Goal: Information Seeking & Learning: Learn about a topic

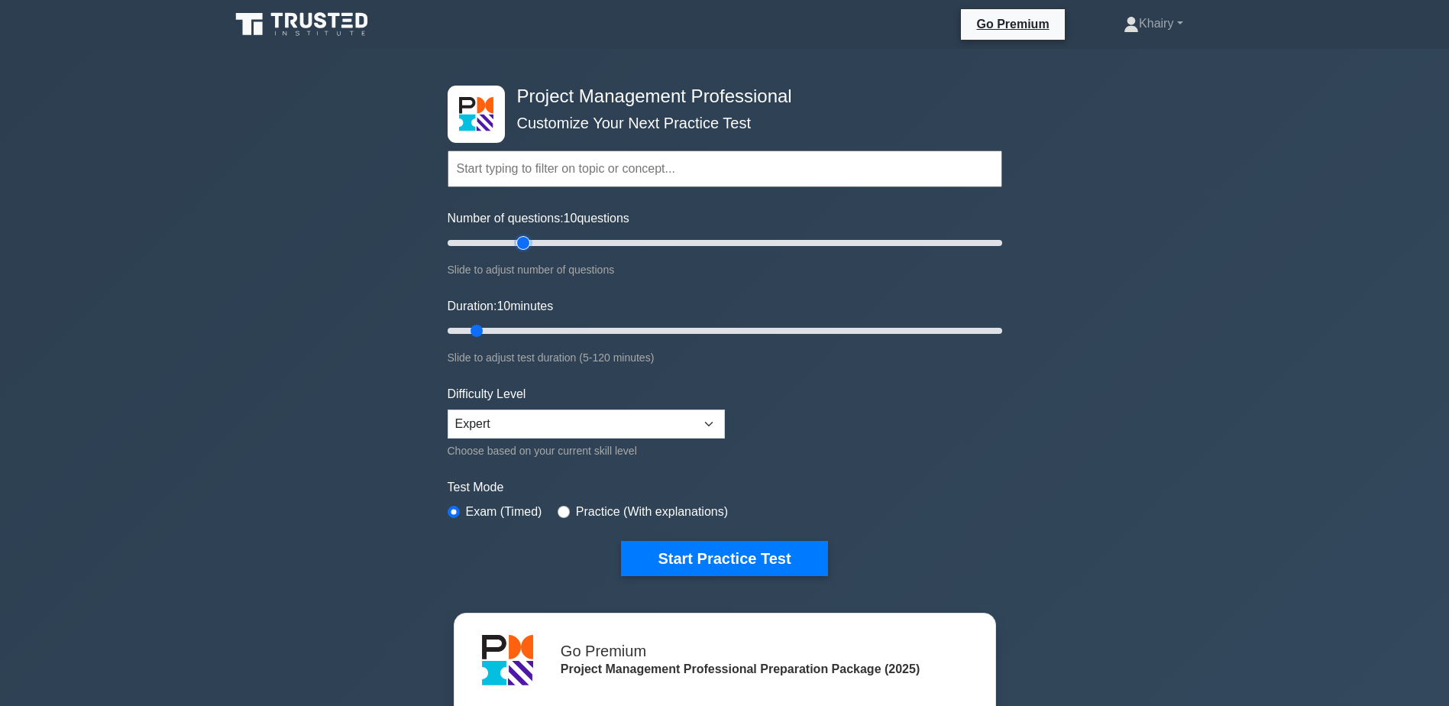
type input "30"
click at [517, 243] on input "Number of questions: 10 questions" at bounding box center [725, 243] width 555 height 18
click at [536, 325] on input "Duration: 25 minutes" at bounding box center [725, 331] width 555 height 18
click at [559, 325] on input "Duration: 25 minutes" at bounding box center [725, 331] width 555 height 18
type input "30"
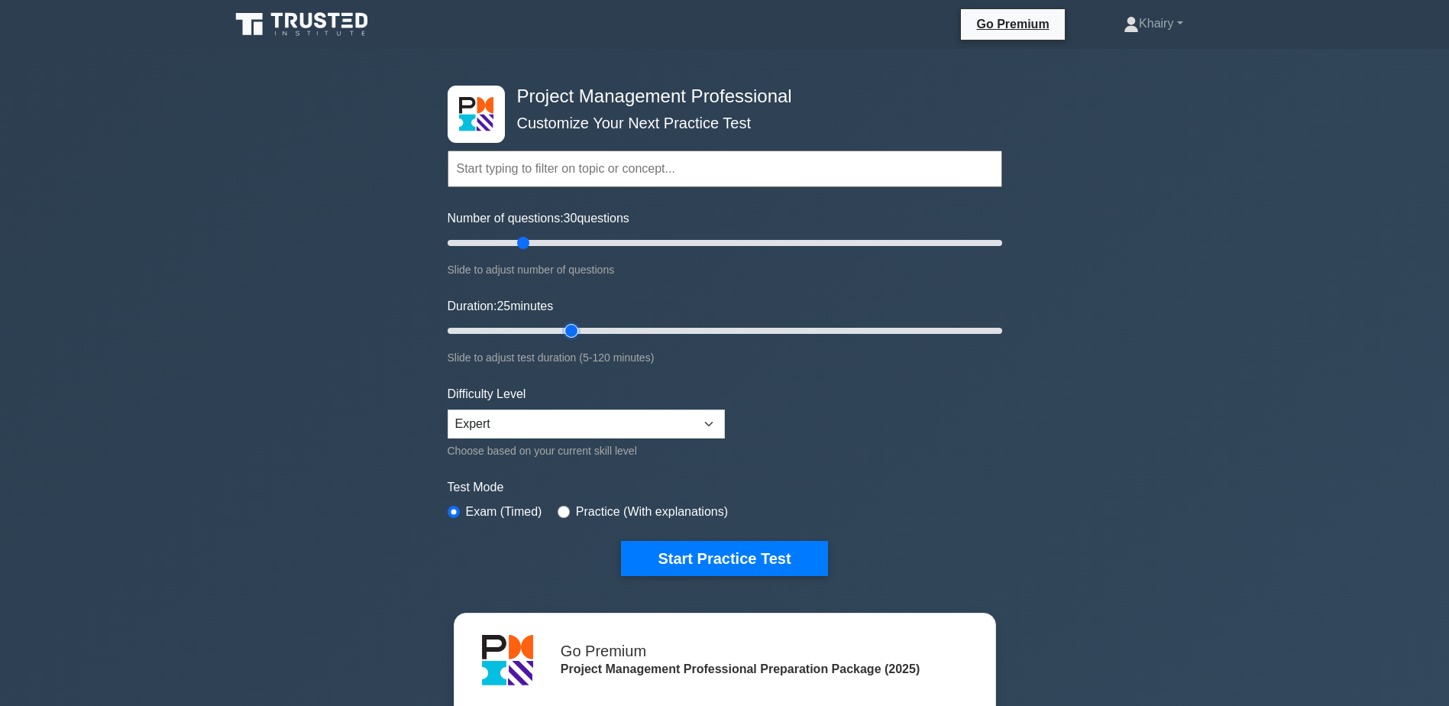
click at [568, 328] on input "Duration: 25 minutes" at bounding box center [725, 331] width 555 height 18
click at [717, 552] on button "Start Practice Test" at bounding box center [724, 558] width 206 height 35
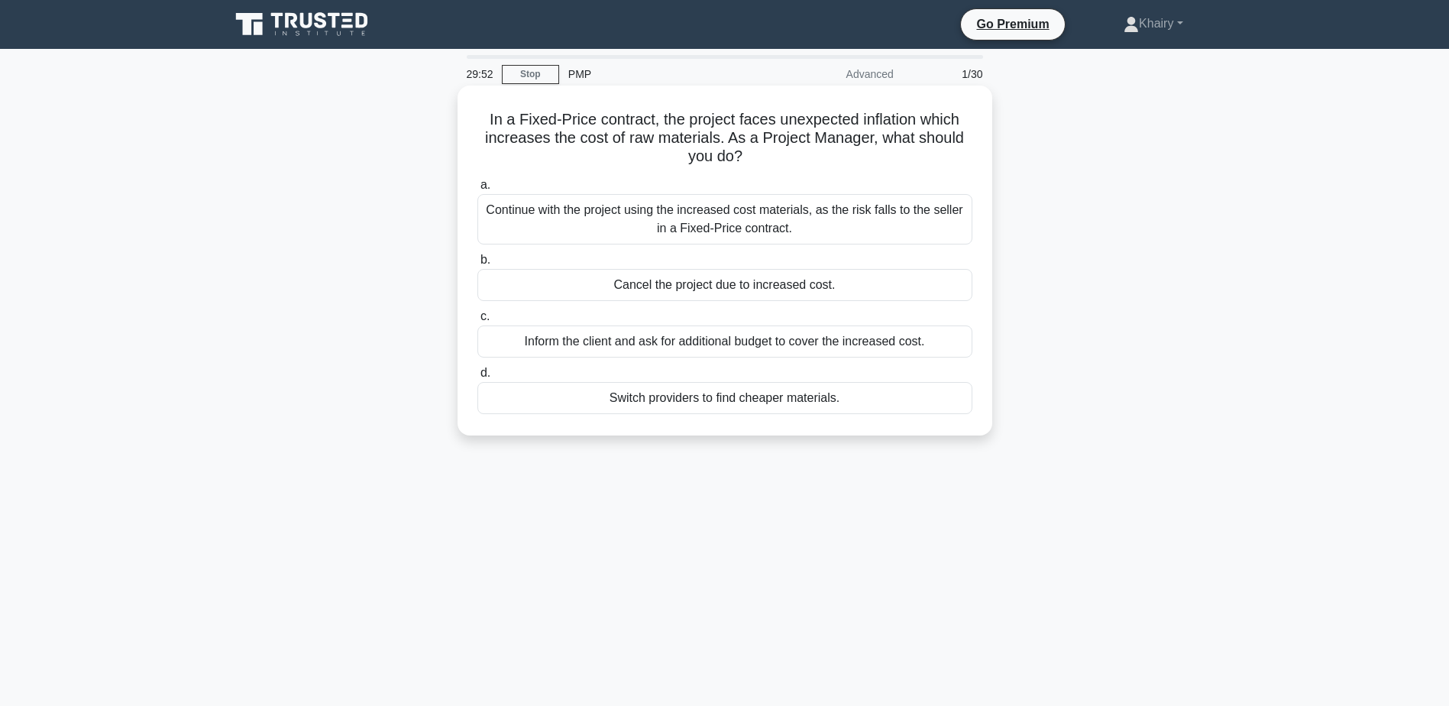
drag, startPoint x: 468, startPoint y: 117, endPoint x: 812, endPoint y: 157, distance: 346.8
click at [812, 157] on div "In a Fixed-Price contract, the project faces unexpected inflation which increas…" at bounding box center [725, 261] width 523 height 338
copy h5 "In a Fixed-Price contract, the project faces unexpected inflation which increas…"
click at [645, 223] on div "Continue with the project using the increased cost materials, as the risk falls…" at bounding box center [724, 219] width 495 height 50
click at [477, 190] on input "a. Continue with the project using the increased cost materials, as the risk fa…" at bounding box center [477, 185] width 0 height 10
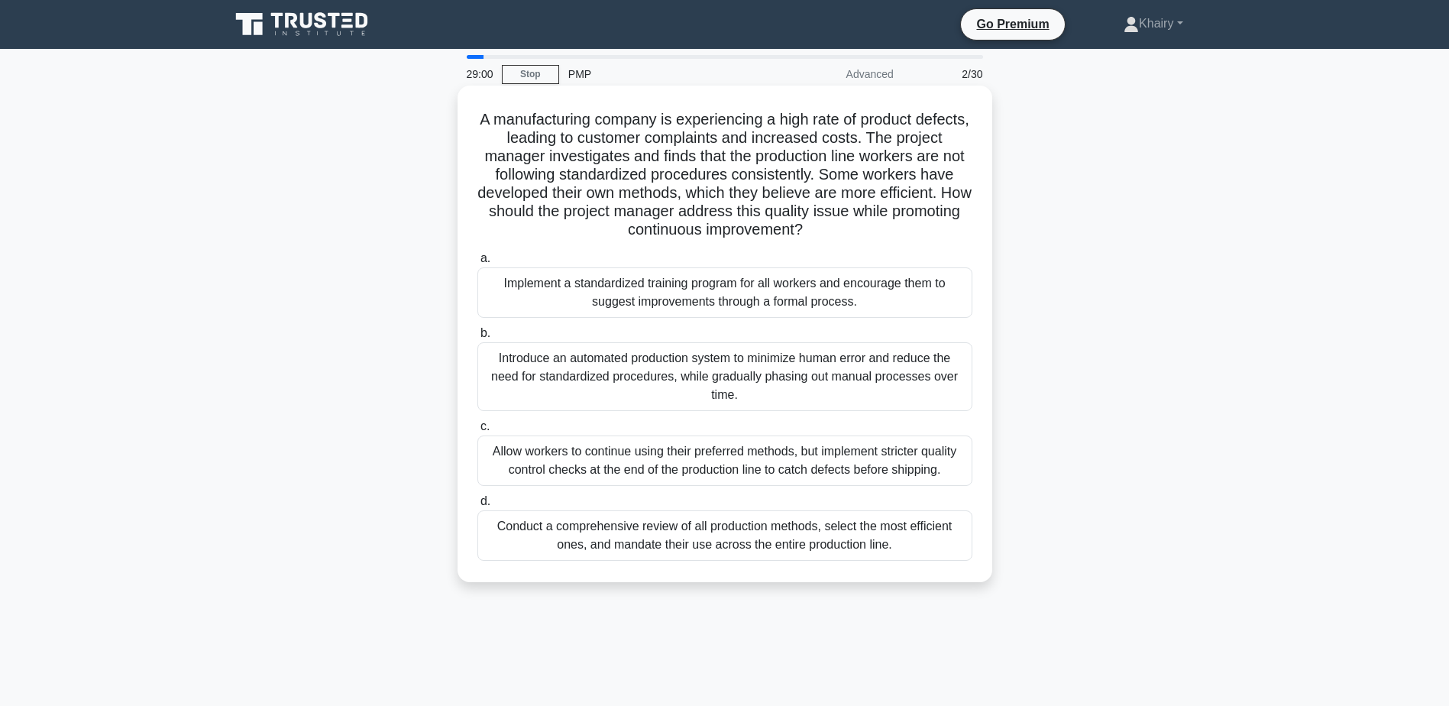
drag, startPoint x: 490, startPoint y: 108, endPoint x: 877, endPoint y: 231, distance: 405.9
click at [877, 231] on div "A manufacturing company is experiencing a high rate of product defects, leading…" at bounding box center [725, 334] width 523 height 484
copy h5 "A manufacturing company is experiencing a high rate of product defects, leading…"
click at [652, 293] on div "Implement a standardized training program for all workers and encourage them to…" at bounding box center [724, 292] width 495 height 50
click at [477, 264] on input "a. Implement a standardized training program for all workers and encourage them…" at bounding box center [477, 259] width 0 height 10
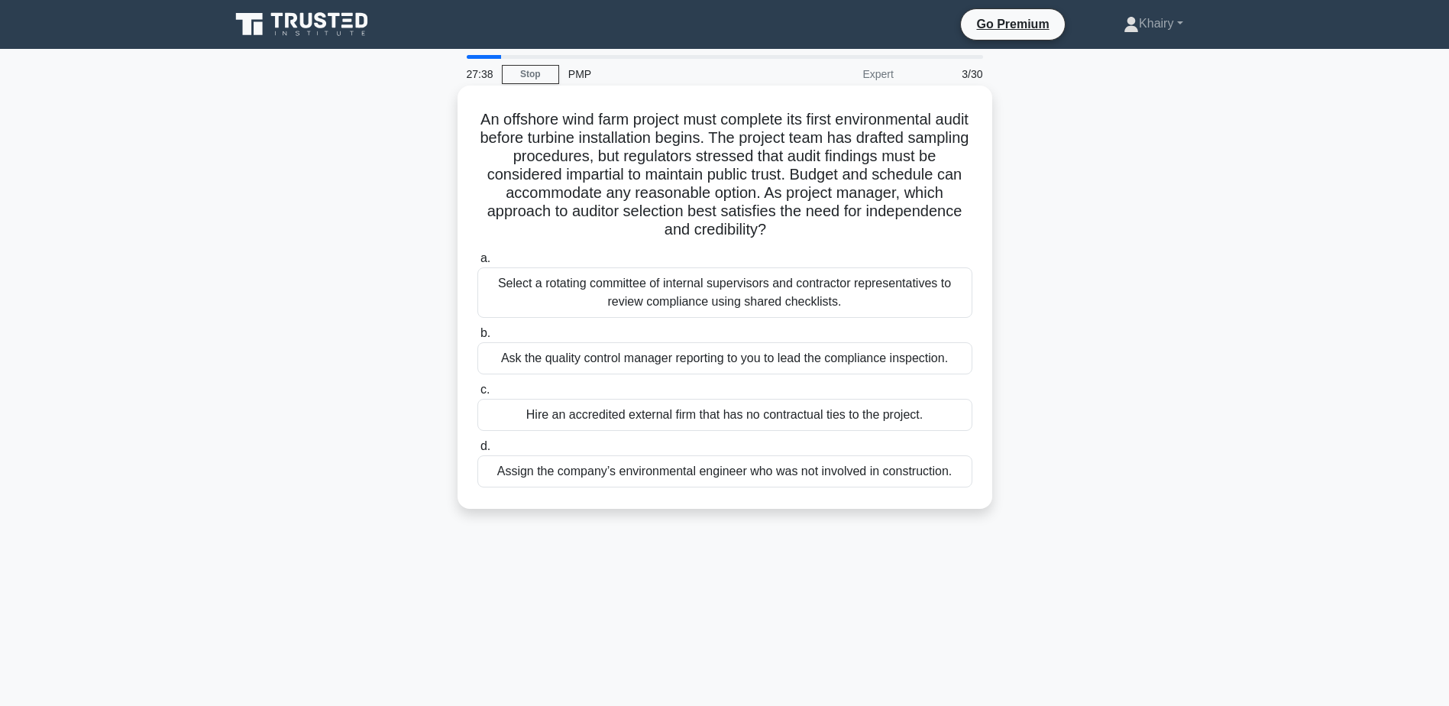
drag, startPoint x: 490, startPoint y: 117, endPoint x: 779, endPoint y: 240, distance: 314.6
click at [779, 240] on h5 "An offshore wind farm project must complete its first environmental audit befor…" at bounding box center [725, 175] width 498 height 130
copy h5 "An offshore wind farm project must complete its first environmental audit befor…"
click at [694, 303] on div "Select a rotating committee of internal supervisors and contractor representati…" at bounding box center [724, 292] width 495 height 50
click at [477, 264] on input "a. Select a rotating committee of internal supervisors and contractor represent…" at bounding box center [477, 259] width 0 height 10
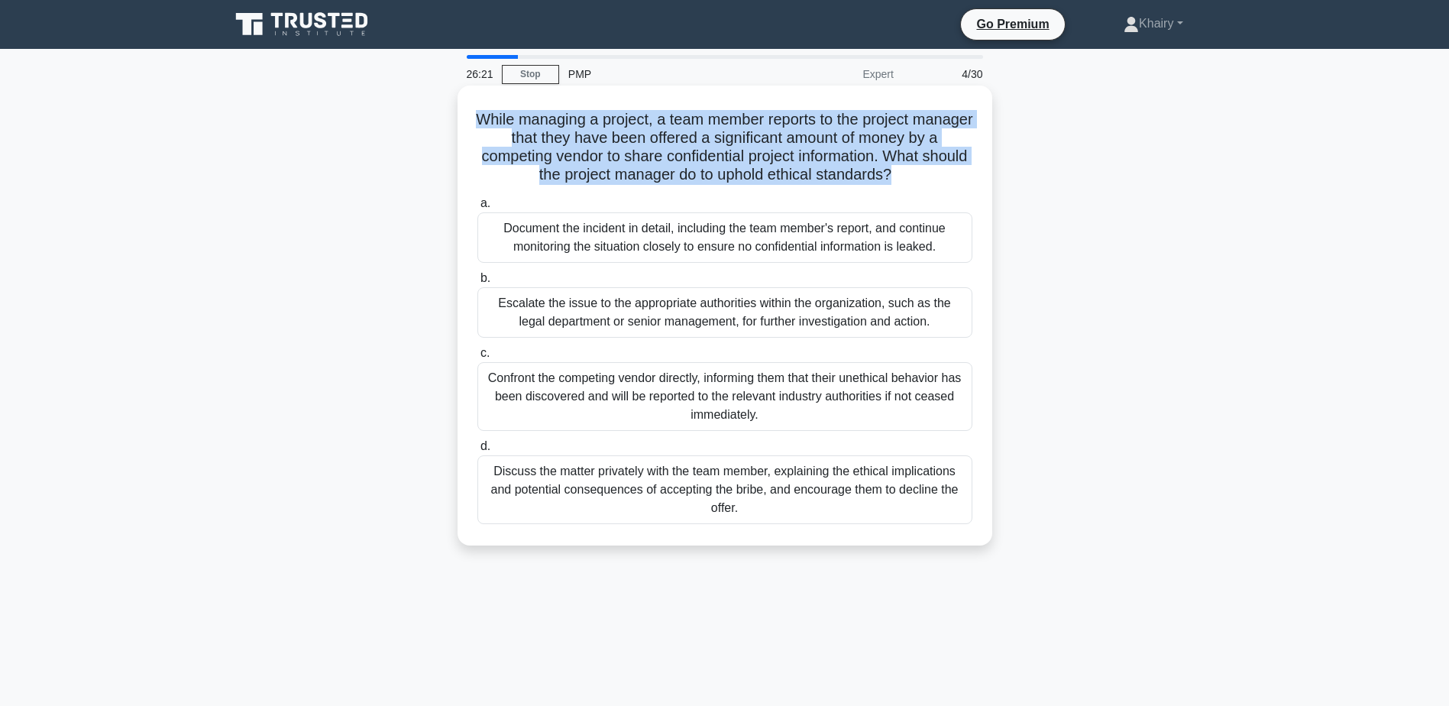
drag, startPoint x: 500, startPoint y: 116, endPoint x: 921, endPoint y: 172, distance: 424.6
click at [921, 172] on h5 "While managing a project, a team member reports to the project manager that the…" at bounding box center [725, 147] width 498 height 75
copy h5 "While managing a project, a team member reports to the project manager that the…"
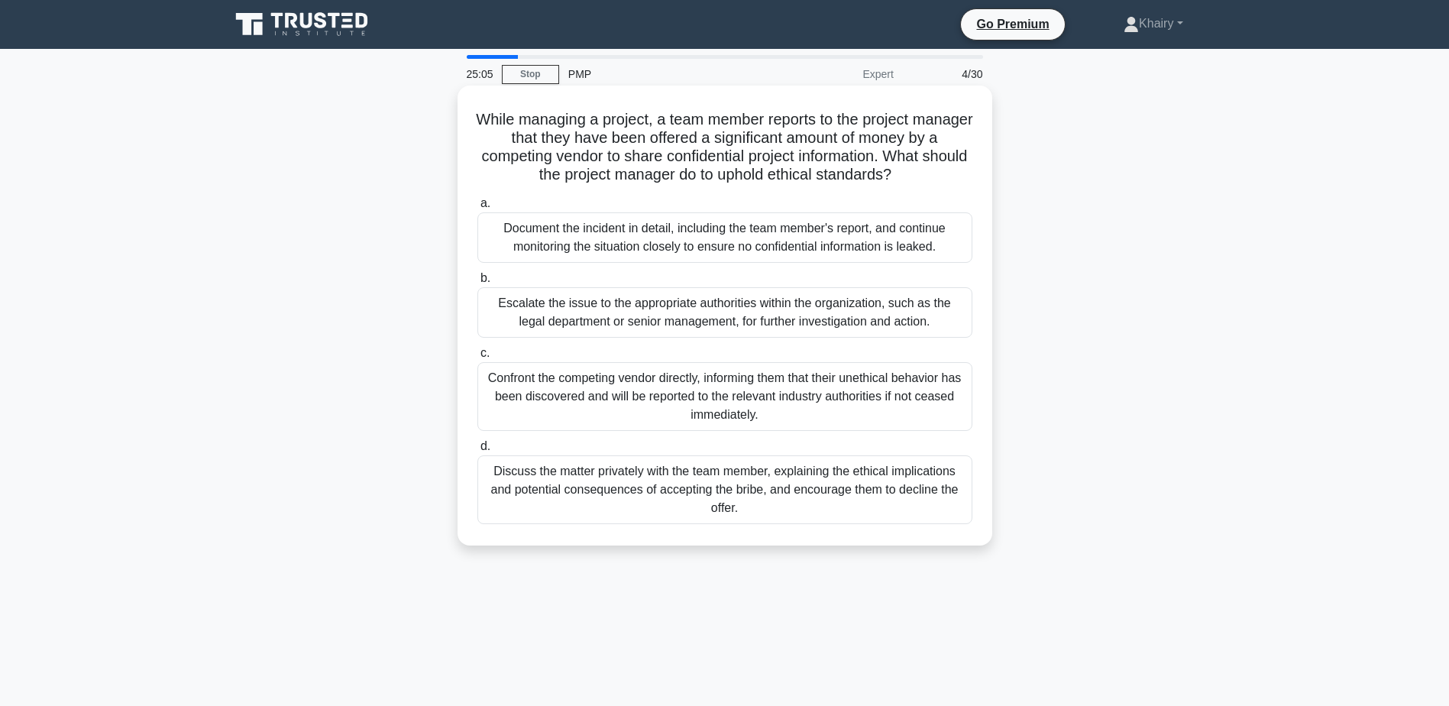
click at [624, 241] on div "Document the incident in detail, including the team member's report, and contin…" at bounding box center [724, 237] width 495 height 50
click at [477, 209] on input "a. Document the incident in detail, including the team member's report, and con…" at bounding box center [477, 204] width 0 height 10
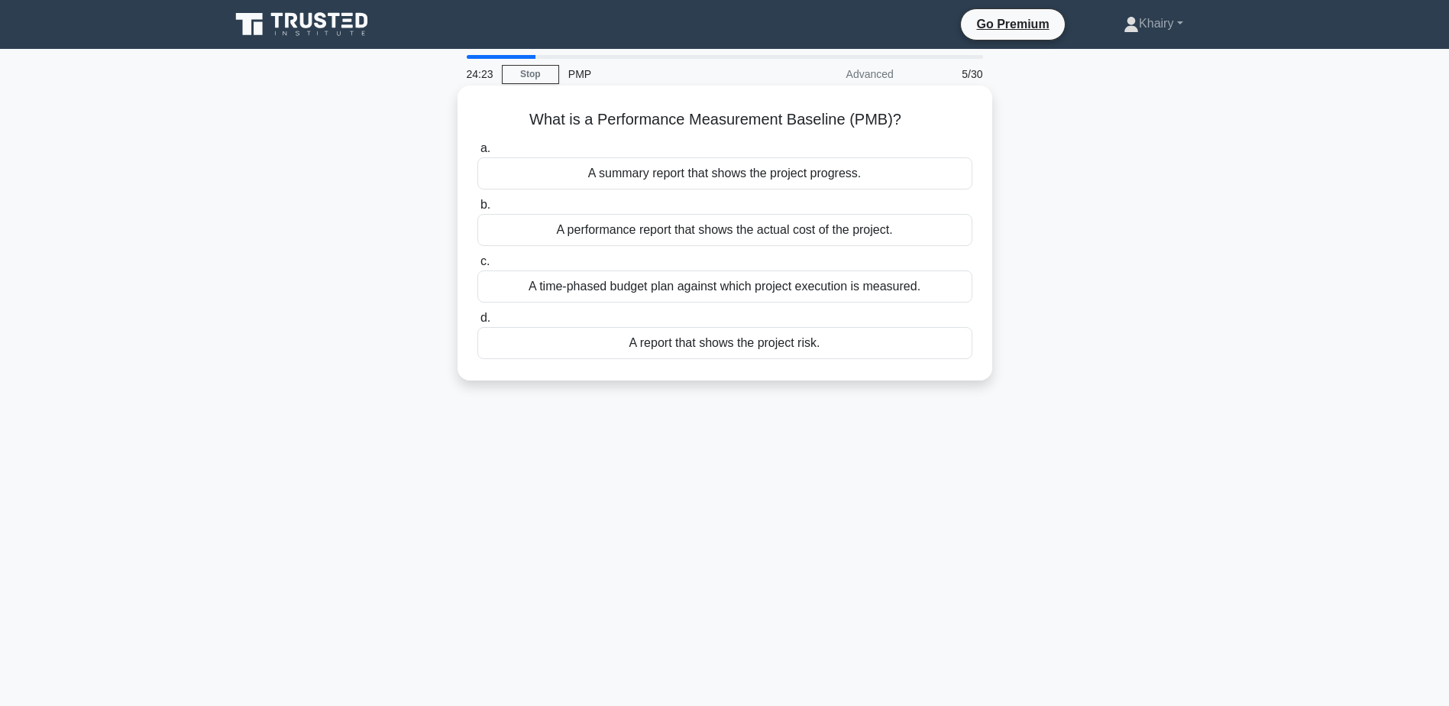
click at [855, 290] on div "A time-phased budget plan against which project execution is measured." at bounding box center [724, 286] width 495 height 32
click at [477, 267] on input "c. A time-phased budget plan against which project execution is measured." at bounding box center [477, 262] width 0 height 10
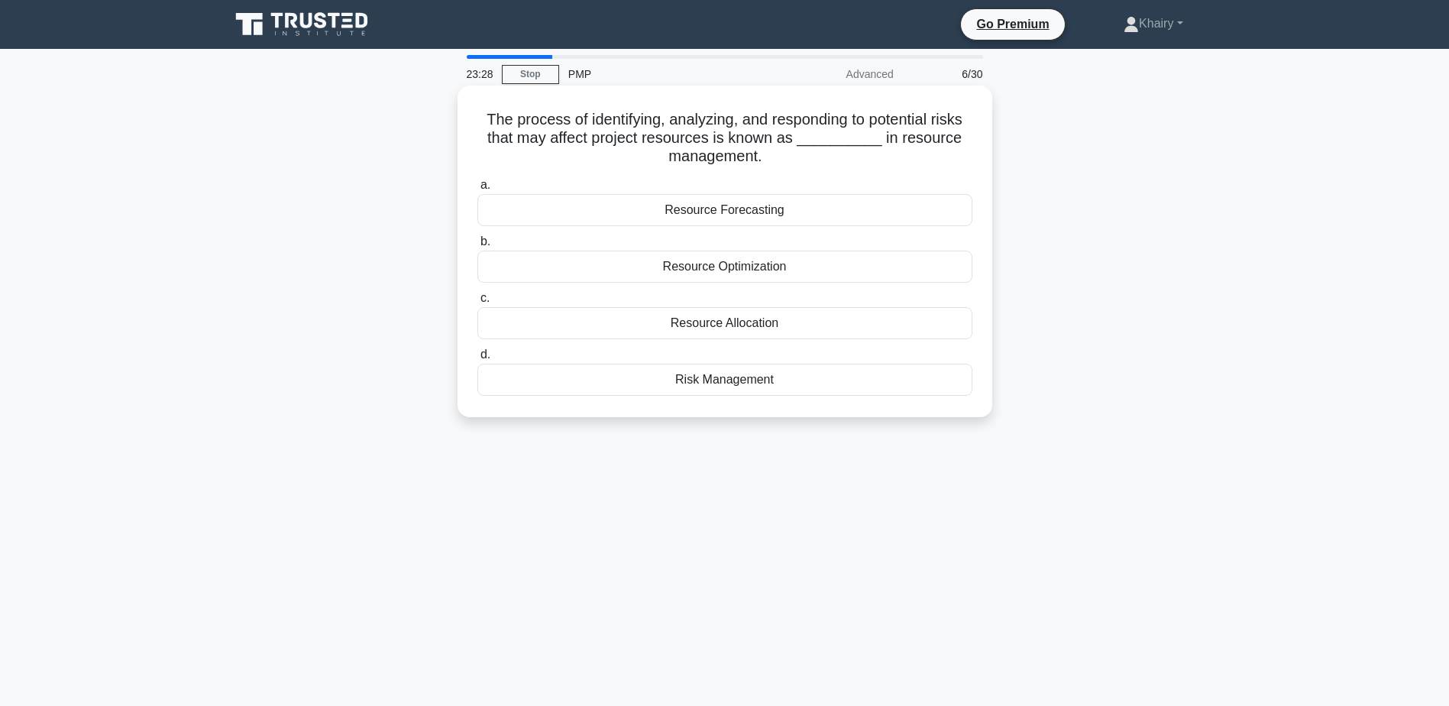
click at [738, 327] on div "Resource Allocation" at bounding box center [724, 323] width 495 height 32
click at [477, 303] on input "c. Resource Allocation" at bounding box center [477, 298] width 0 height 10
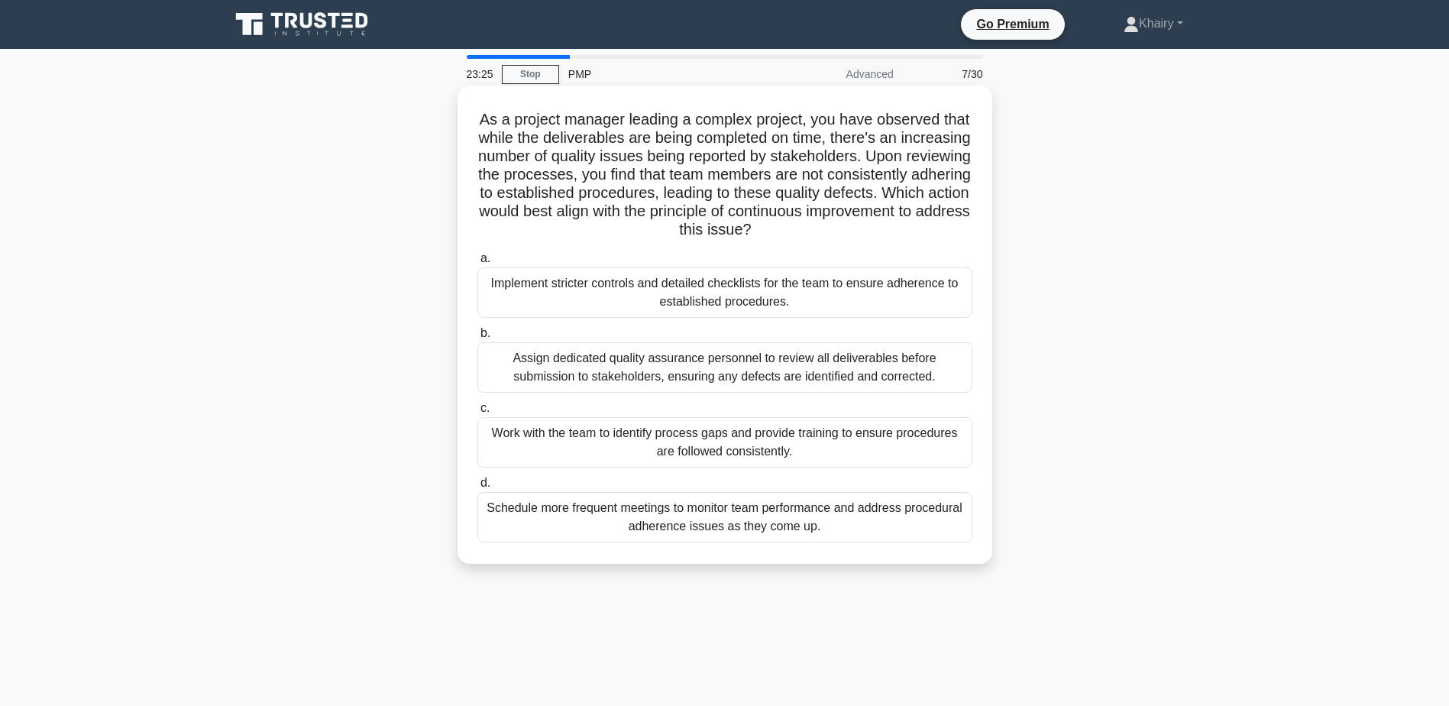
drag, startPoint x: 486, startPoint y: 108, endPoint x: 920, endPoint y: 228, distance: 450.7
click at [920, 228] on div "As a project manager leading a complex project, you have observed that while th…" at bounding box center [725, 325] width 523 height 466
copy h5 "As a project manager leading a complex project, you have observed that while th…"
click at [671, 446] on div "Work with the team to identify process gaps and provide training to ensure proc…" at bounding box center [724, 442] width 495 height 50
click at [477, 413] on input "c. Work with the team to identify process gaps and provide training to ensure p…" at bounding box center [477, 408] width 0 height 10
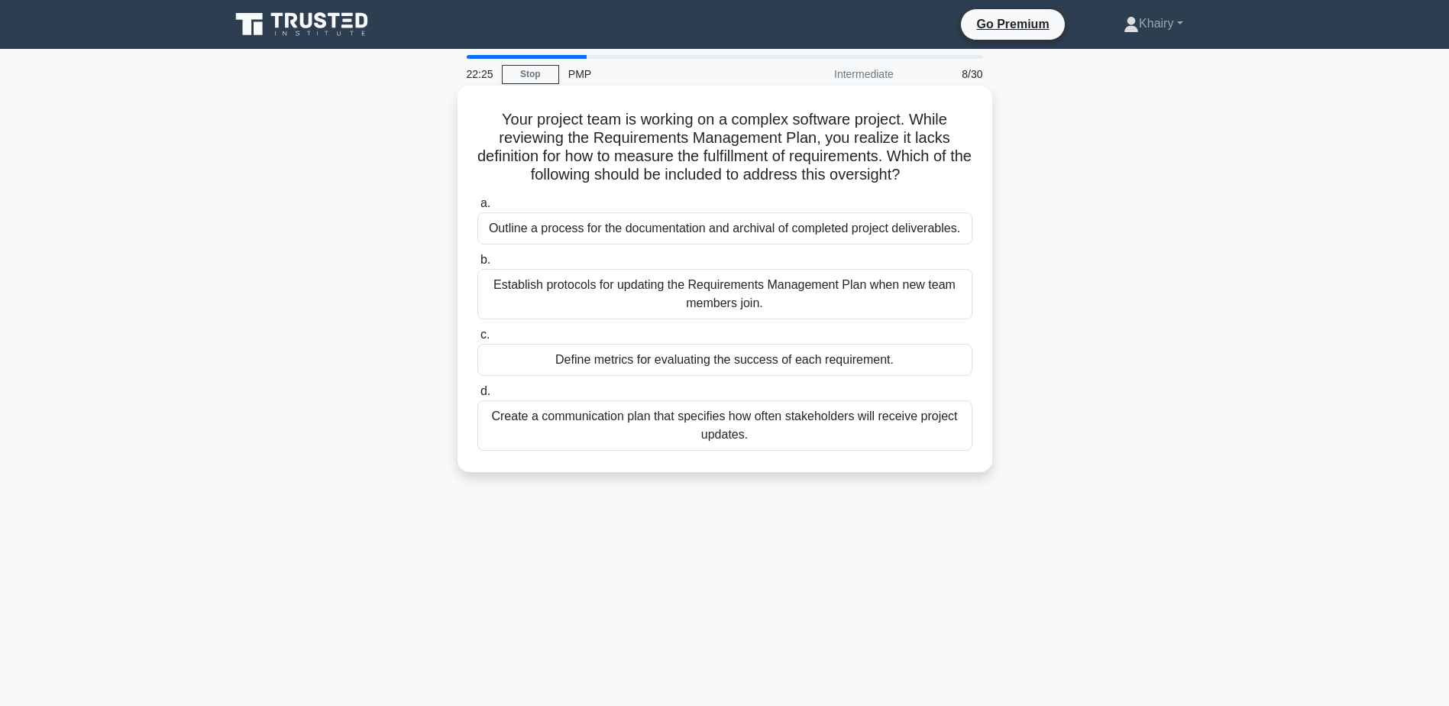
drag, startPoint x: 490, startPoint y: 115, endPoint x: 938, endPoint y: 170, distance: 451.0
click at [938, 170] on h5 "Your project team is working on a complex software project. While reviewing the…" at bounding box center [725, 147] width 498 height 75
copy h5 "Your project team is working on a complex software project. While reviewing the…"
click at [647, 357] on div "Define metrics for evaluating the success of each requirement." at bounding box center [724, 360] width 495 height 32
click at [477, 340] on input "c. Define metrics for evaluating the success of each requirement." at bounding box center [477, 335] width 0 height 10
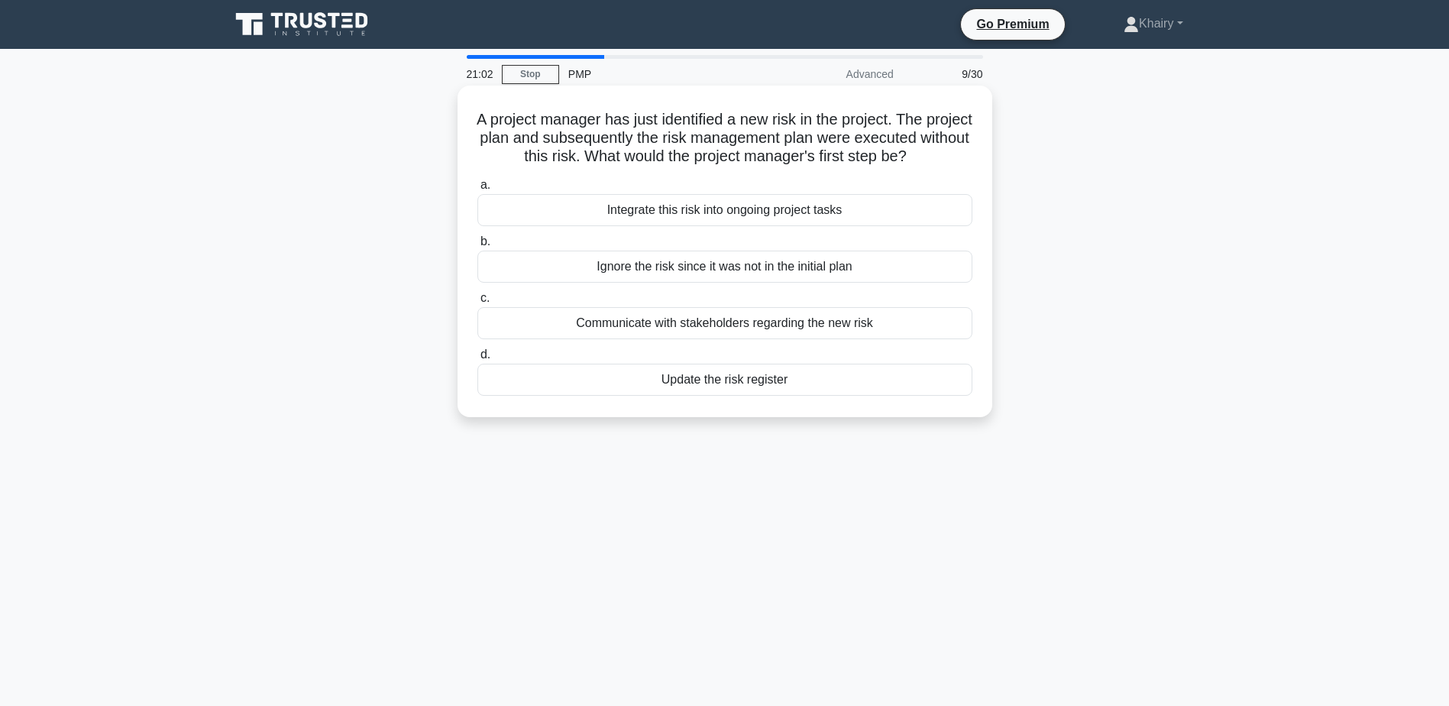
drag, startPoint x: 492, startPoint y: 107, endPoint x: 971, endPoint y: 168, distance: 482.8
click at [971, 168] on div "A project manager has just identified a new risk in the project. The project pl…" at bounding box center [725, 251] width 523 height 319
copy h5 "A project manager has just identified a new risk in the project. The project pl…"
click at [700, 391] on div "Update the risk register" at bounding box center [724, 380] width 495 height 32
click at [477, 360] on input "d. Update the risk register" at bounding box center [477, 355] width 0 height 10
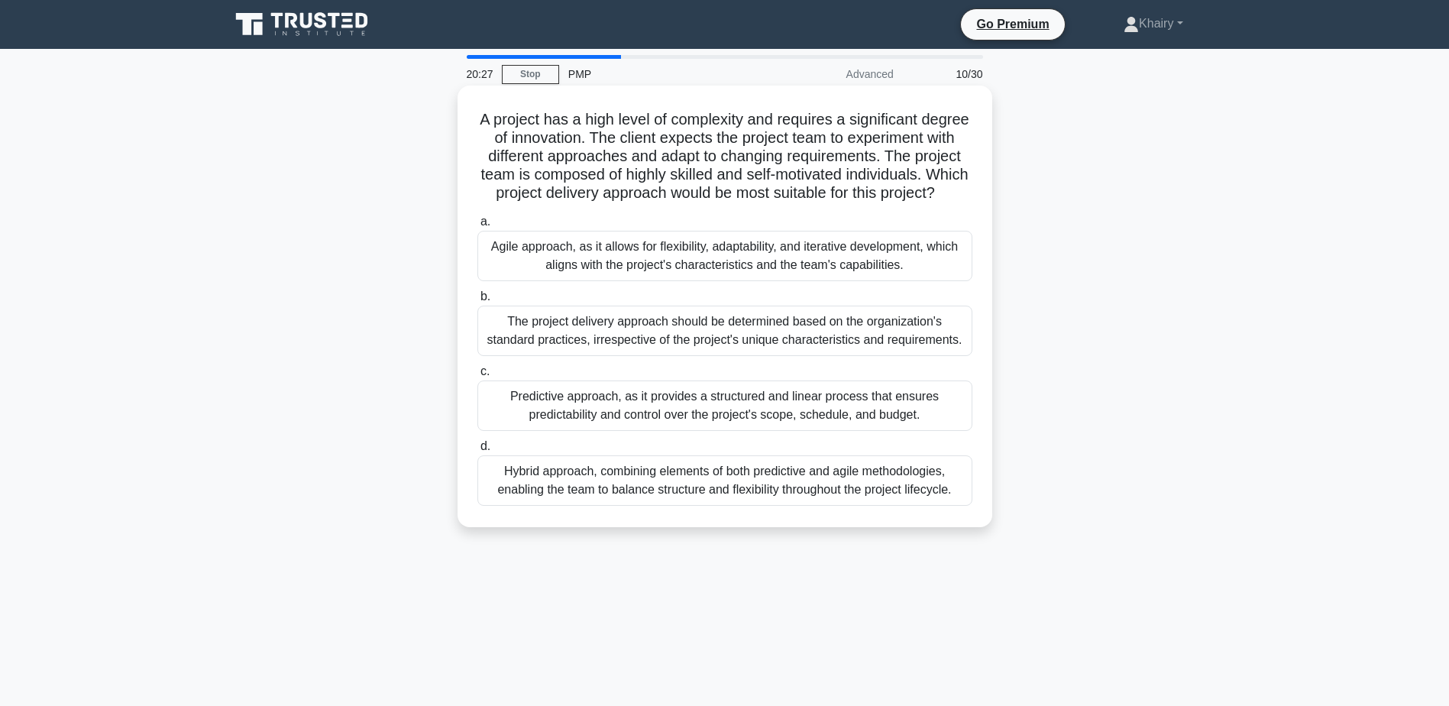
drag, startPoint x: 500, startPoint y: 110, endPoint x: 882, endPoint y: 212, distance: 395.2
click at [882, 203] on h5 "A project has a high level of complexity and requires a significant degree of i…" at bounding box center [725, 156] width 498 height 93
copy h5 "A project has a high level of complexity and requires a significant degree of i…"
click at [624, 503] on div "Hybrid approach, combining elements of both predictive and agile methodologies,…" at bounding box center [724, 480] width 495 height 50
click at [477, 451] on input "d. Hybrid approach, combining elements of both predictive and agile methodologi…" at bounding box center [477, 447] width 0 height 10
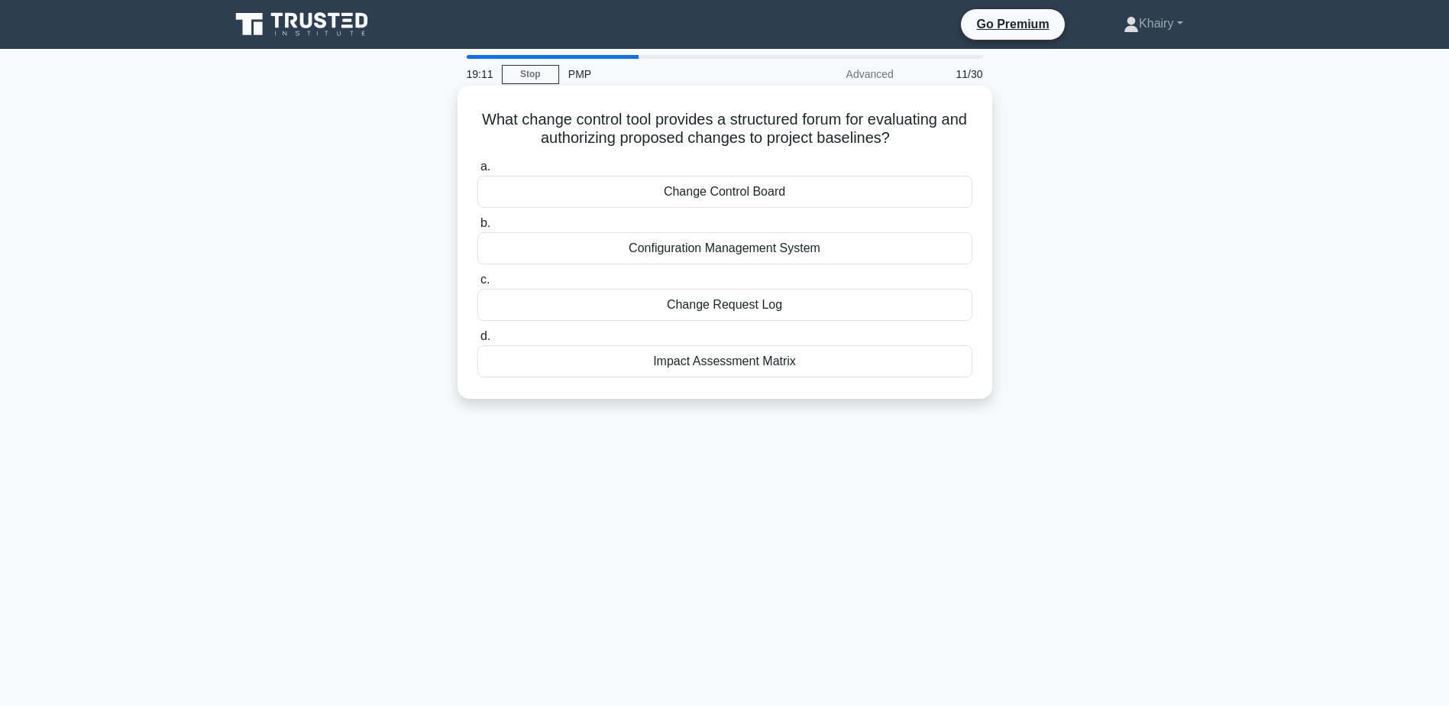
drag, startPoint x: 487, startPoint y: 115, endPoint x: 927, endPoint y: 135, distance: 440.5
click at [927, 135] on h5 "What change control tool provides a structured forum for evaluating and authori…" at bounding box center [725, 129] width 498 height 38
copy h5 "What change control tool provides a structured forum for evaluating and authori…"
click at [693, 192] on div "Change Control Board" at bounding box center [724, 192] width 495 height 32
click at [477, 172] on input "a. Change Control Board" at bounding box center [477, 167] width 0 height 10
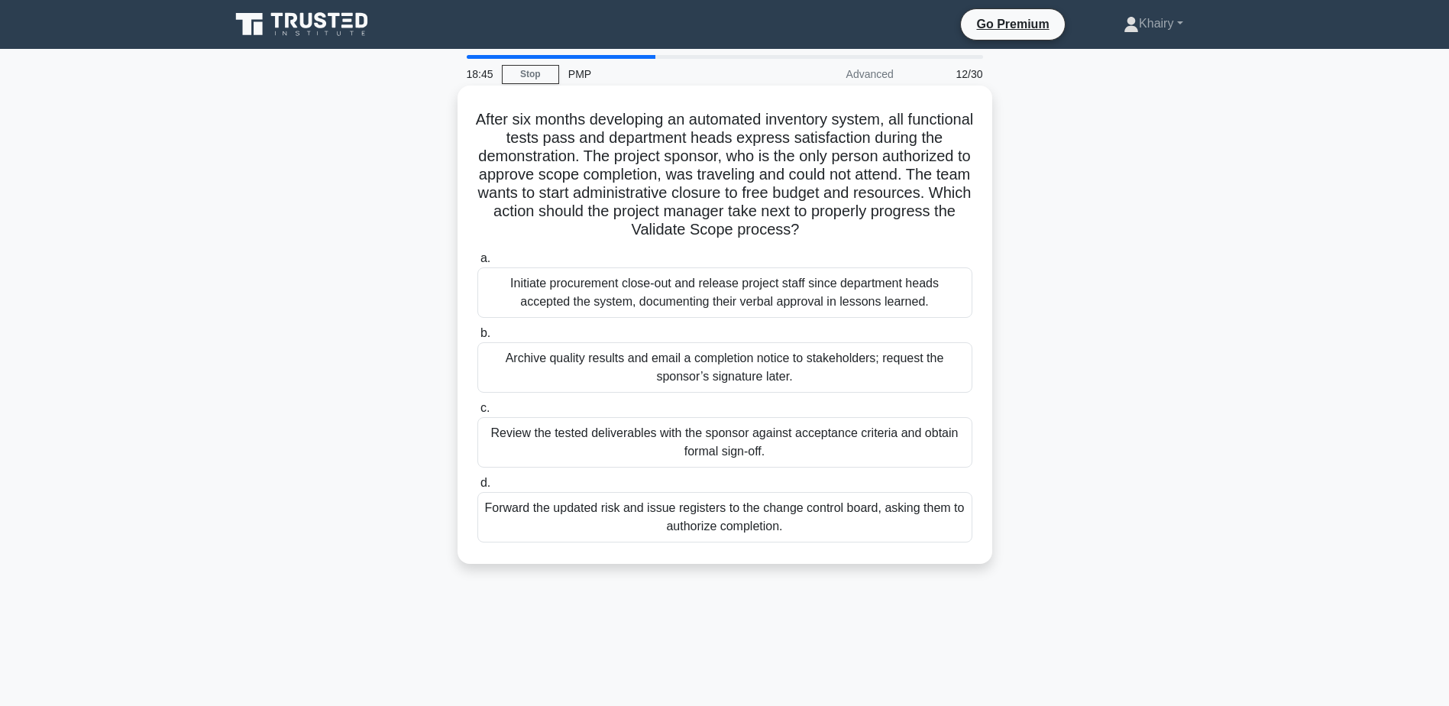
drag, startPoint x: 490, startPoint y: 105, endPoint x: 909, endPoint y: 227, distance: 436.1
click at [909, 227] on div "After six months developing an automated inventory system, all functional tests…" at bounding box center [725, 325] width 523 height 466
copy h5 "After six months developing an automated inventory system, all functional tests…"
click at [702, 526] on div "Forward the updated risk and issue registers to the change control board, askin…" at bounding box center [724, 517] width 495 height 50
click at [477, 488] on input "d. Forward the updated risk and issue registers to the change control board, as…" at bounding box center [477, 483] width 0 height 10
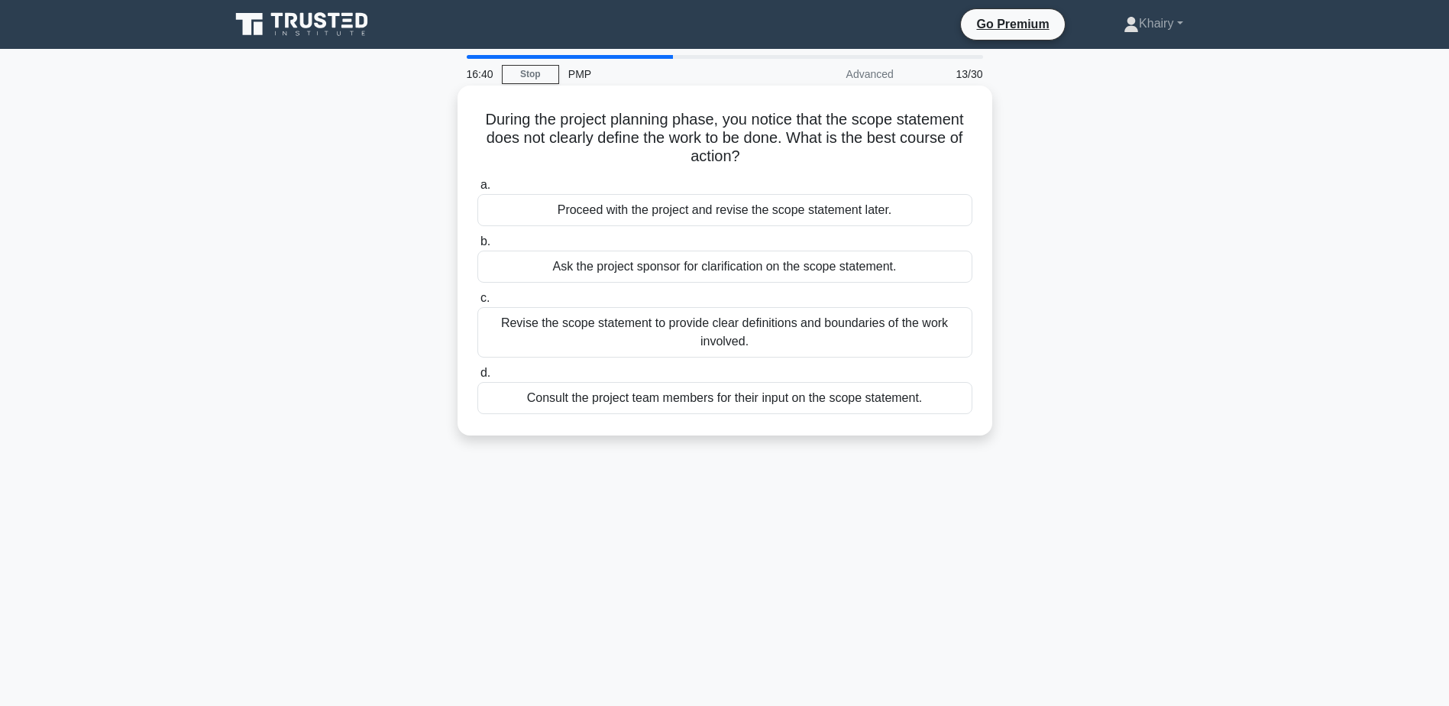
click at [722, 344] on div "Revise the scope statement to provide clear definitions and boundaries of the w…" at bounding box center [724, 332] width 495 height 50
click at [477, 303] on input "c. Revise the scope statement to provide clear definitions and boundaries of th…" at bounding box center [477, 298] width 0 height 10
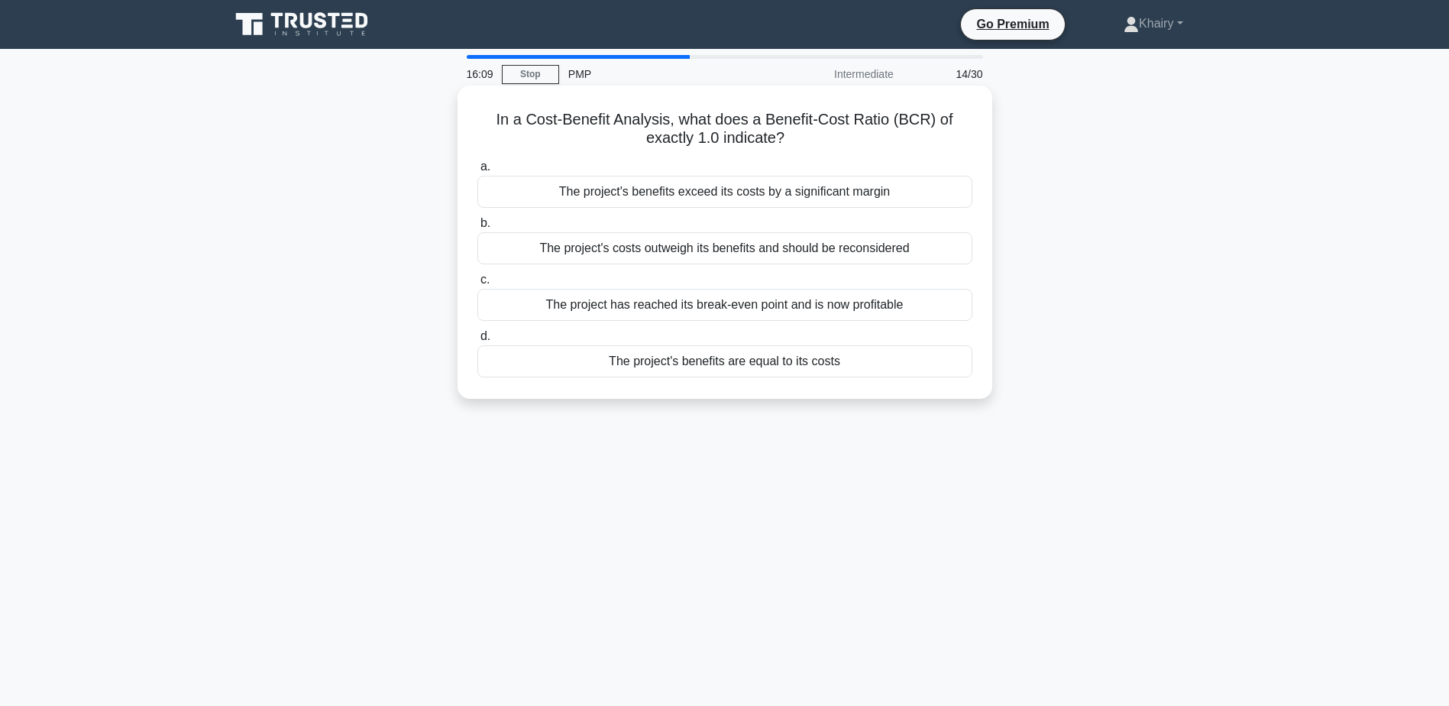
click at [739, 366] on div "The project's benefits are equal to its costs" at bounding box center [724, 361] width 495 height 32
click at [477, 341] on input "d. The project's benefits are equal to its costs" at bounding box center [477, 337] width 0 height 10
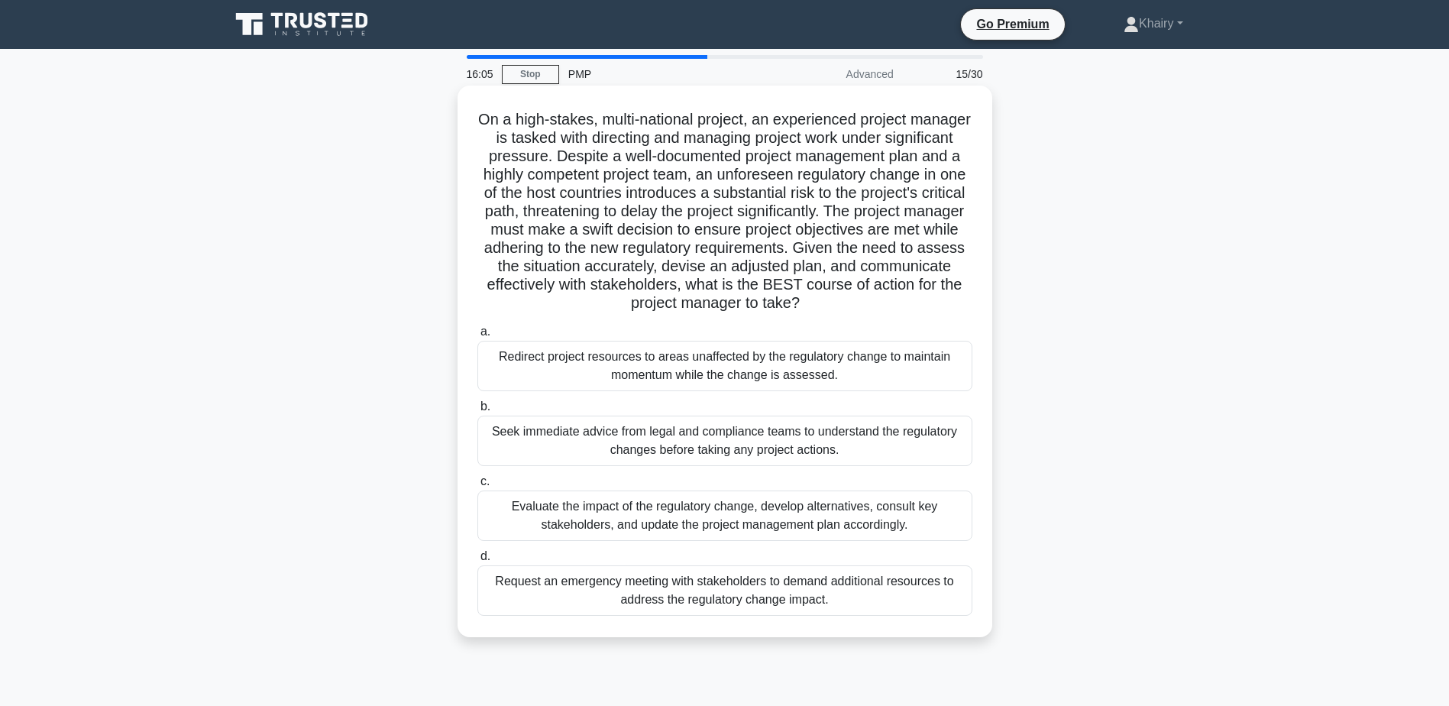
drag, startPoint x: 490, startPoint y: 108, endPoint x: 889, endPoint y: 306, distance: 445.1
click at [889, 306] on div "On a high-stakes, multi-national project, an experienced project manager is tas…" at bounding box center [725, 361] width 523 height 539
click at [639, 520] on div "Evaluate the impact of the regulatory change, develop alternatives, consult key…" at bounding box center [724, 515] width 495 height 50
click at [477, 487] on input "c. Evaluate the impact of the regulatory change, develop alternatives, consult …" at bounding box center [477, 482] width 0 height 10
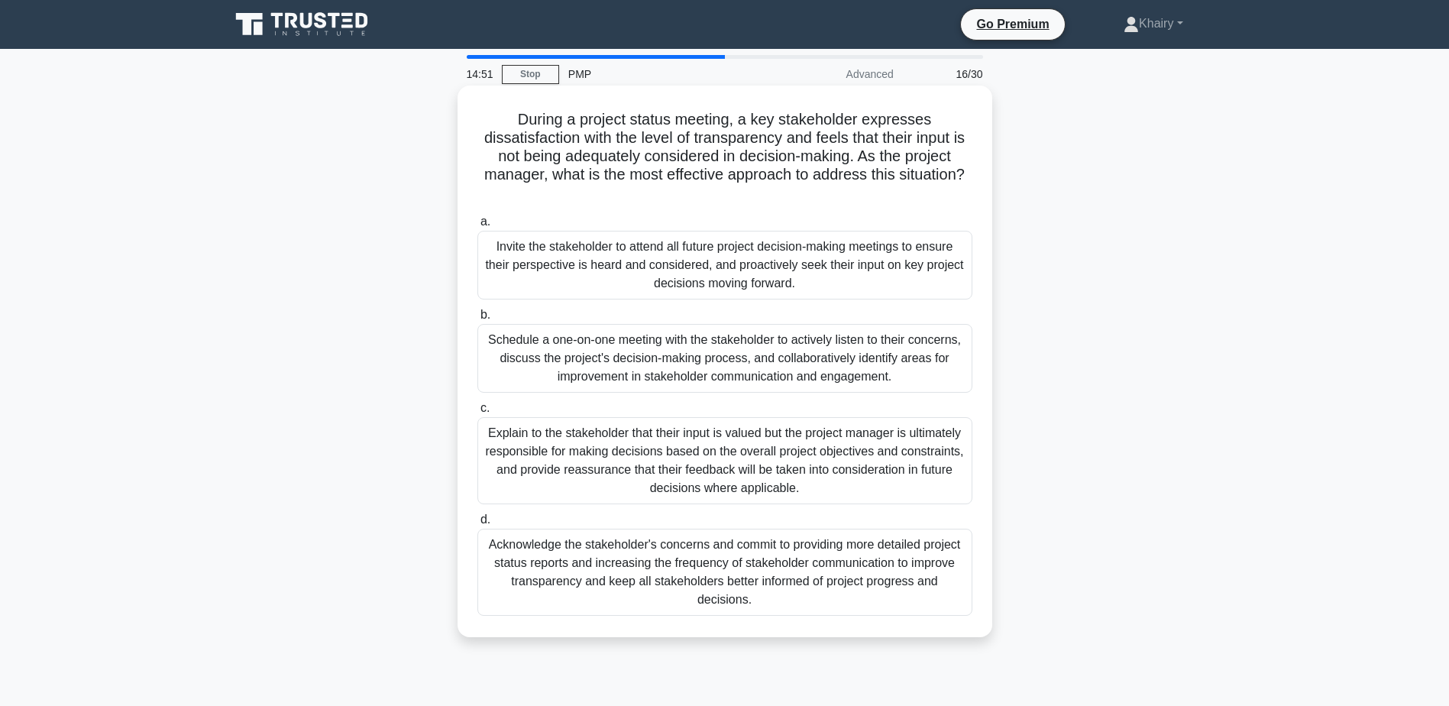
drag, startPoint x: 500, startPoint y: 102, endPoint x: 982, endPoint y: 187, distance: 490.2
click at [982, 187] on div "During a project status meeting, a key stakeholder expresses dissatisfaction wi…" at bounding box center [725, 361] width 523 height 539
click at [592, 356] on div "Schedule a one-on-one meeting with the stakeholder to actively listen to their …" at bounding box center [724, 358] width 495 height 69
click at [477, 320] on input "b. Schedule a one-on-one meeting with the stakeholder to actively listen to the…" at bounding box center [477, 315] width 0 height 10
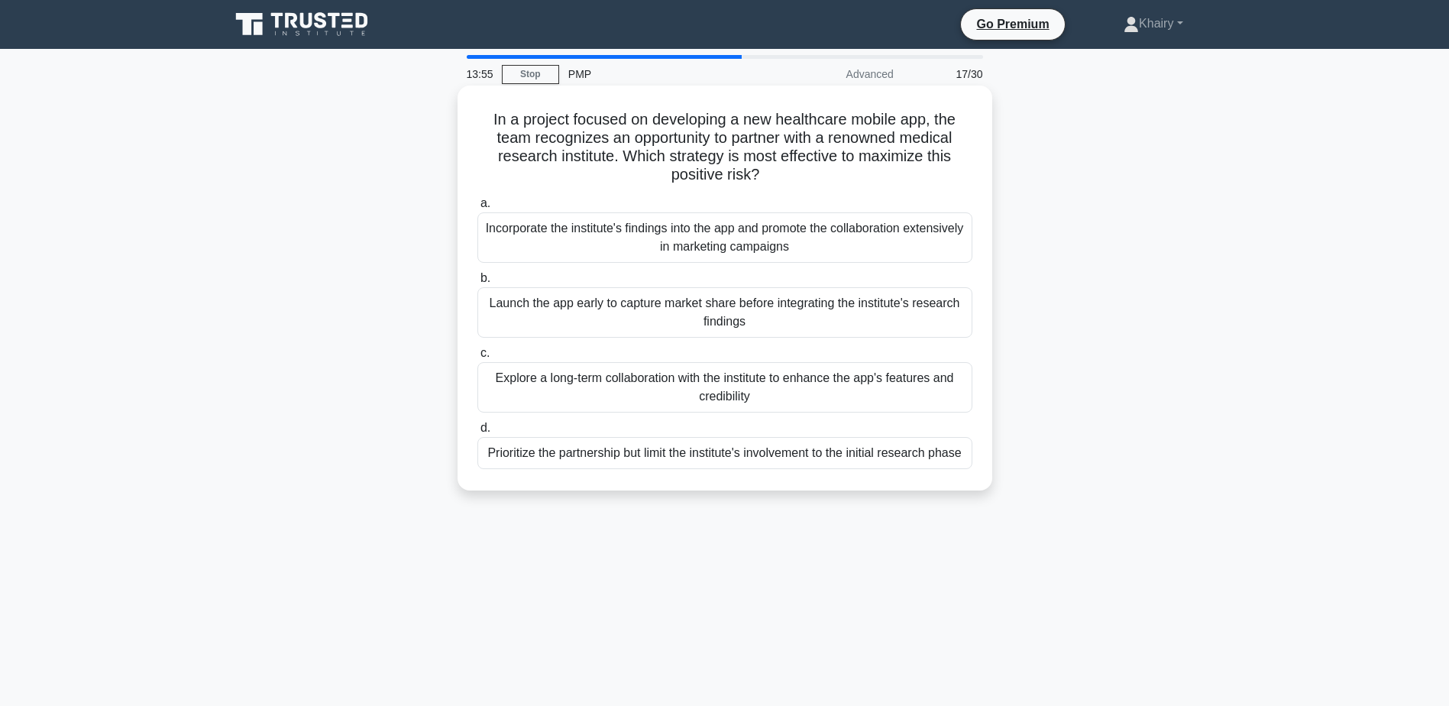
drag, startPoint x: 476, startPoint y: 116, endPoint x: 781, endPoint y: 185, distance: 313.2
click at [781, 185] on h5 "In a project focused on developing a new healthcare mobile app, the team recogn…" at bounding box center [725, 147] width 498 height 75
click at [705, 241] on div "Incorporate the institute's findings into the app and promote the collaboration…" at bounding box center [724, 237] width 495 height 50
click at [477, 209] on input "a. Incorporate the institute's findings into the app and promote the collaborat…" at bounding box center [477, 204] width 0 height 10
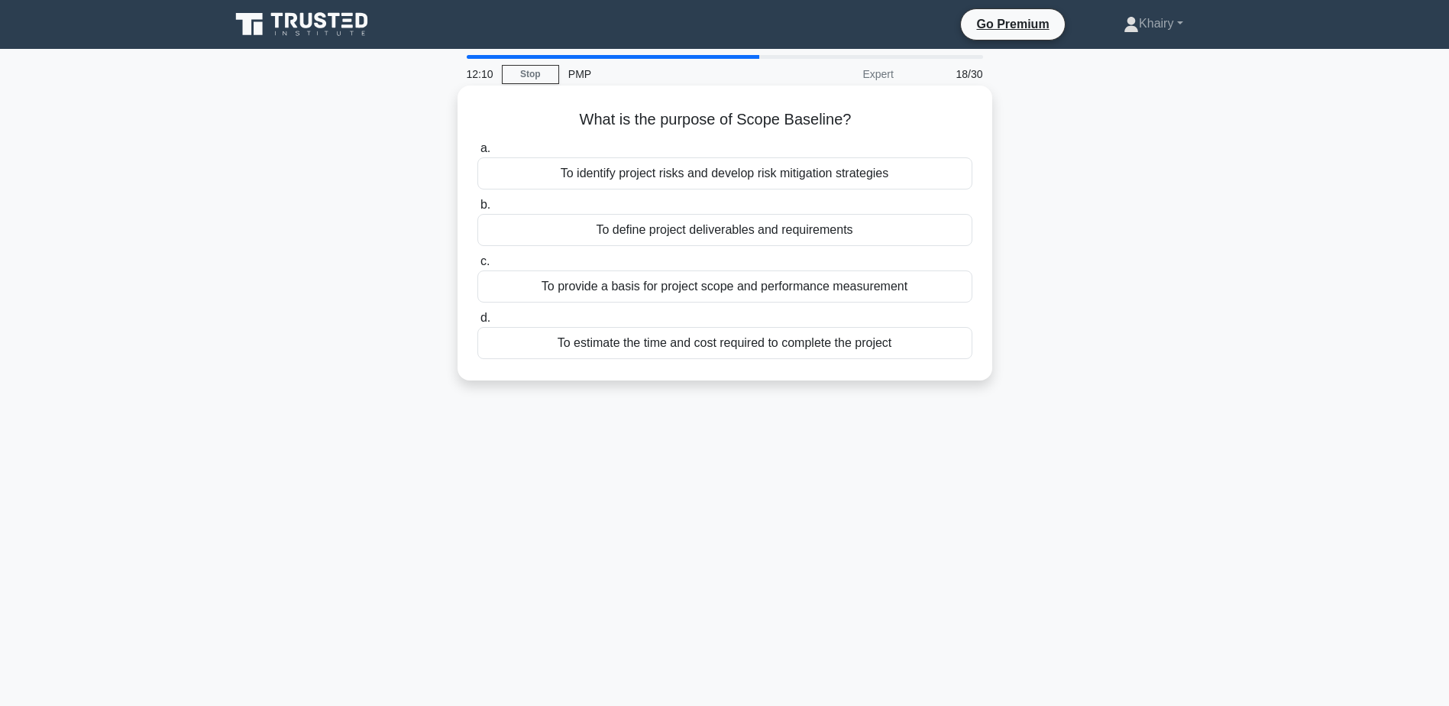
click at [645, 233] on div "To define project deliverables and requirements" at bounding box center [724, 230] width 495 height 32
click at [477, 210] on input "b. To define project deliverables and requirements" at bounding box center [477, 205] width 0 height 10
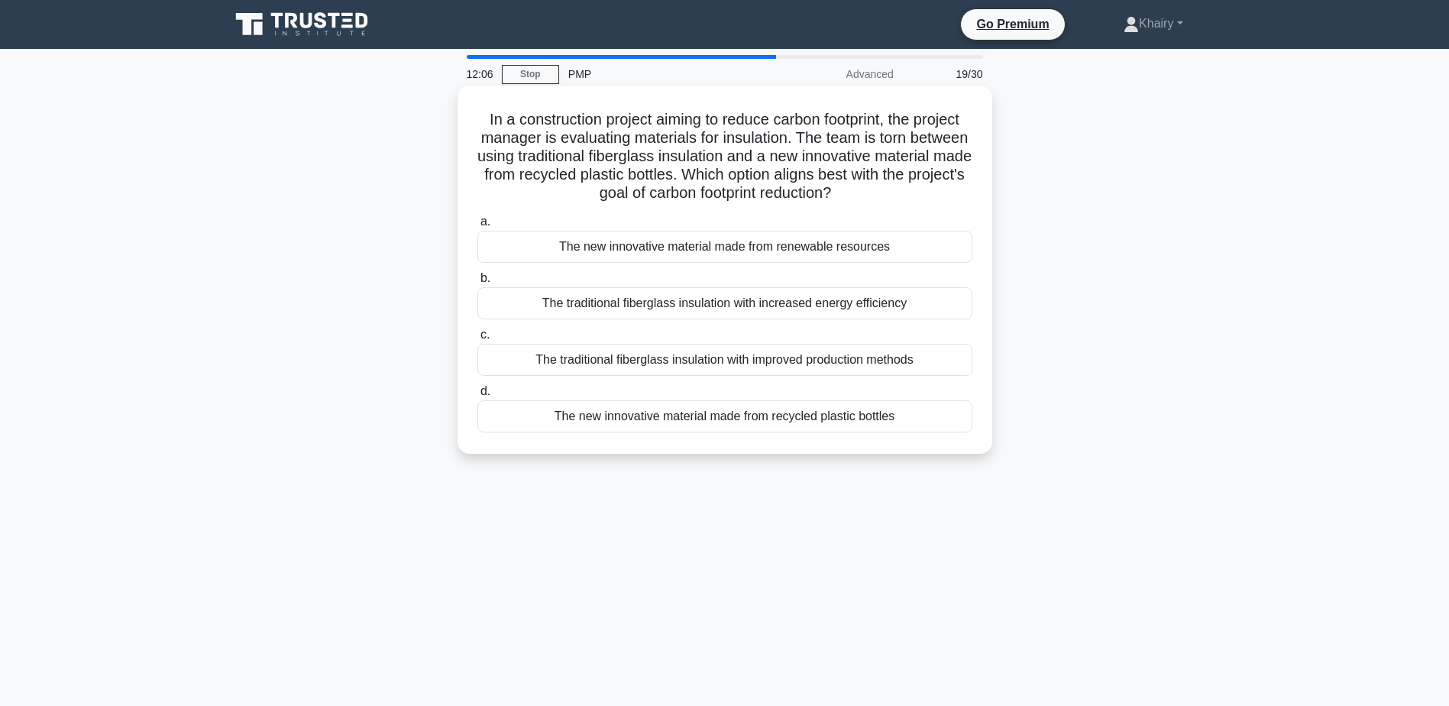
drag, startPoint x: 472, startPoint y: 116, endPoint x: 937, endPoint y: 191, distance: 470.4
click at [937, 191] on div "In a construction project aiming to reduce carbon footprint, the project manage…" at bounding box center [725, 270] width 523 height 356
click at [815, 308] on div "The traditional fiberglass insulation with increased energy efficiency" at bounding box center [724, 303] width 495 height 32
click at [477, 283] on input "b. The traditional fiberglass insulation with increased energy efficiency" at bounding box center [477, 278] width 0 height 10
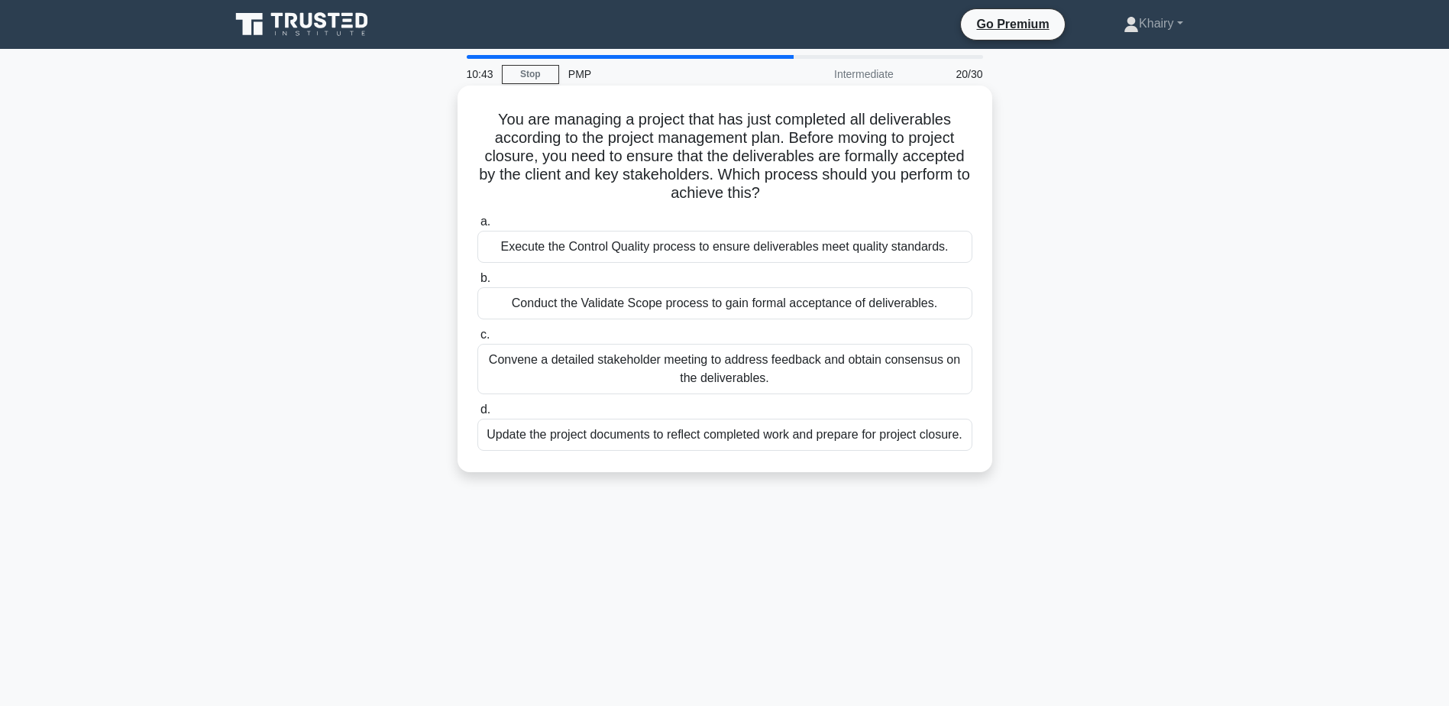
drag, startPoint x: 490, startPoint y: 116, endPoint x: 846, endPoint y: 197, distance: 365.1
click at [846, 197] on h5 "You are managing a project that has just completed all deliverables according t…" at bounding box center [725, 156] width 498 height 93
click at [683, 308] on div "Conduct the Validate Scope process to gain formal acceptance of deliverables." at bounding box center [724, 303] width 495 height 32
click at [477, 283] on input "b. Conduct the Validate Scope process to gain formal acceptance of deliverables." at bounding box center [477, 278] width 0 height 10
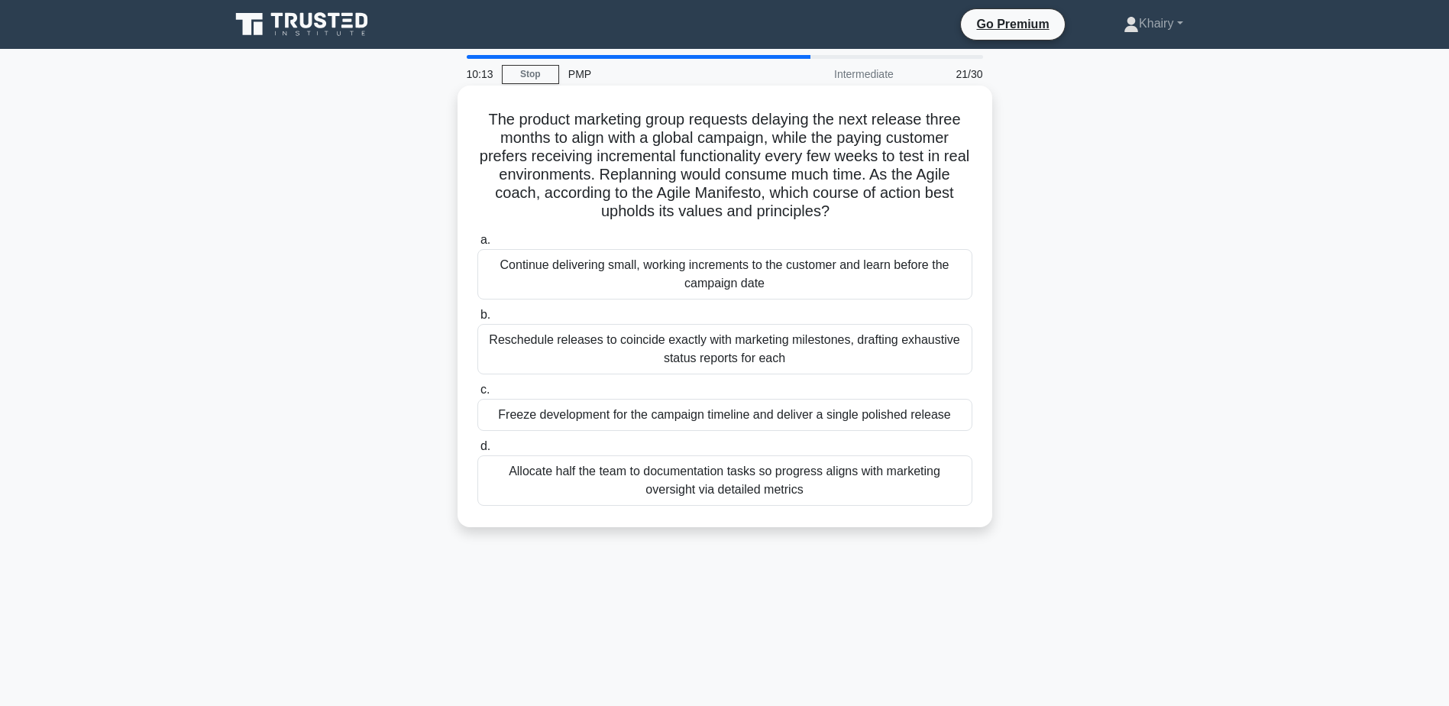
drag, startPoint x: 484, startPoint y: 105, endPoint x: 853, endPoint y: 208, distance: 382.2
click at [853, 208] on div "The product marketing group requests delaying the next release three months to …" at bounding box center [725, 306] width 523 height 429
click at [692, 353] on div "Reschedule releases to coincide exactly with marketing milestones, drafting exh…" at bounding box center [724, 349] width 495 height 50
click at [477, 320] on input "b. Reschedule releases to coincide exactly with marketing milestones, drafting …" at bounding box center [477, 315] width 0 height 10
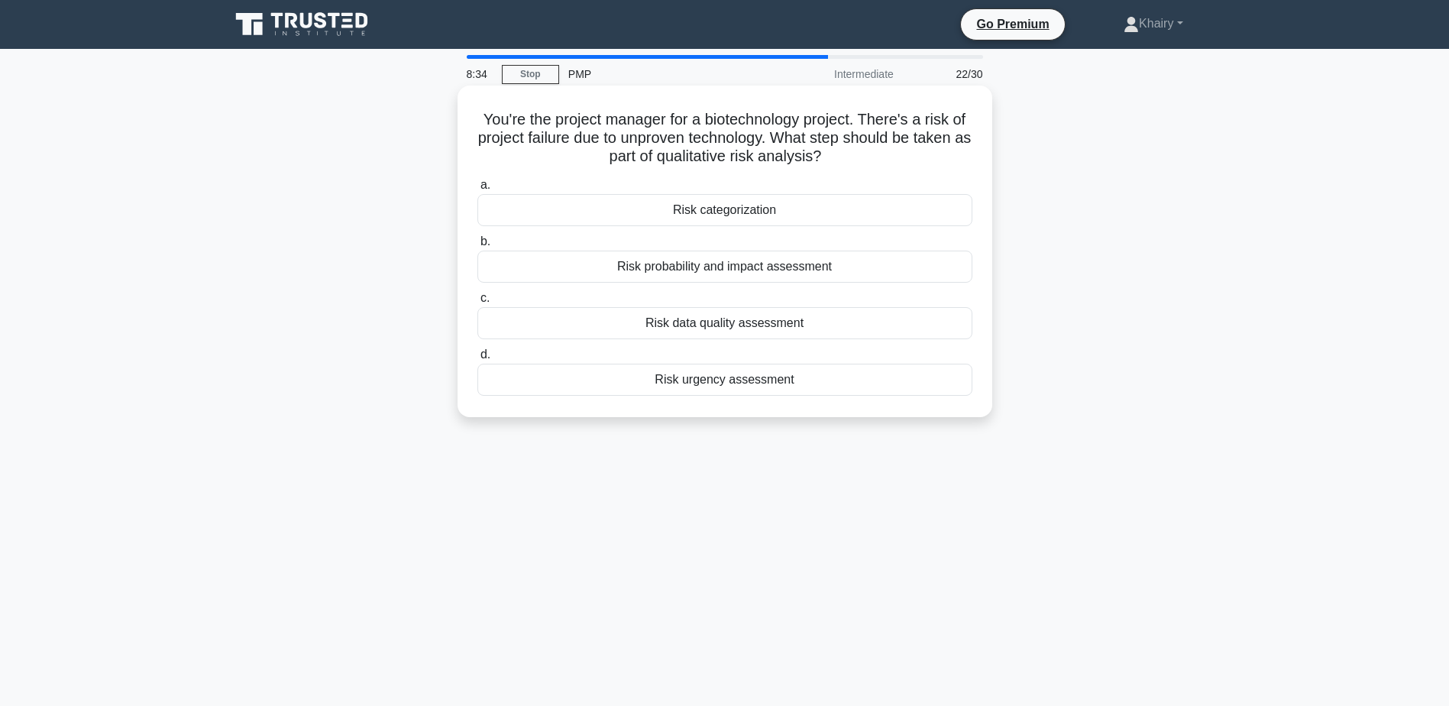
drag, startPoint x: 479, startPoint y: 108, endPoint x: 891, endPoint y: 148, distance: 414.5
click at [891, 148] on div "You're the project manager for a biotechnology project. There's a risk of proje…" at bounding box center [725, 251] width 523 height 319
click at [637, 270] on div "Risk probability and impact assessment" at bounding box center [724, 267] width 495 height 32
click at [477, 247] on input "b. Risk probability and impact assessment" at bounding box center [477, 242] width 0 height 10
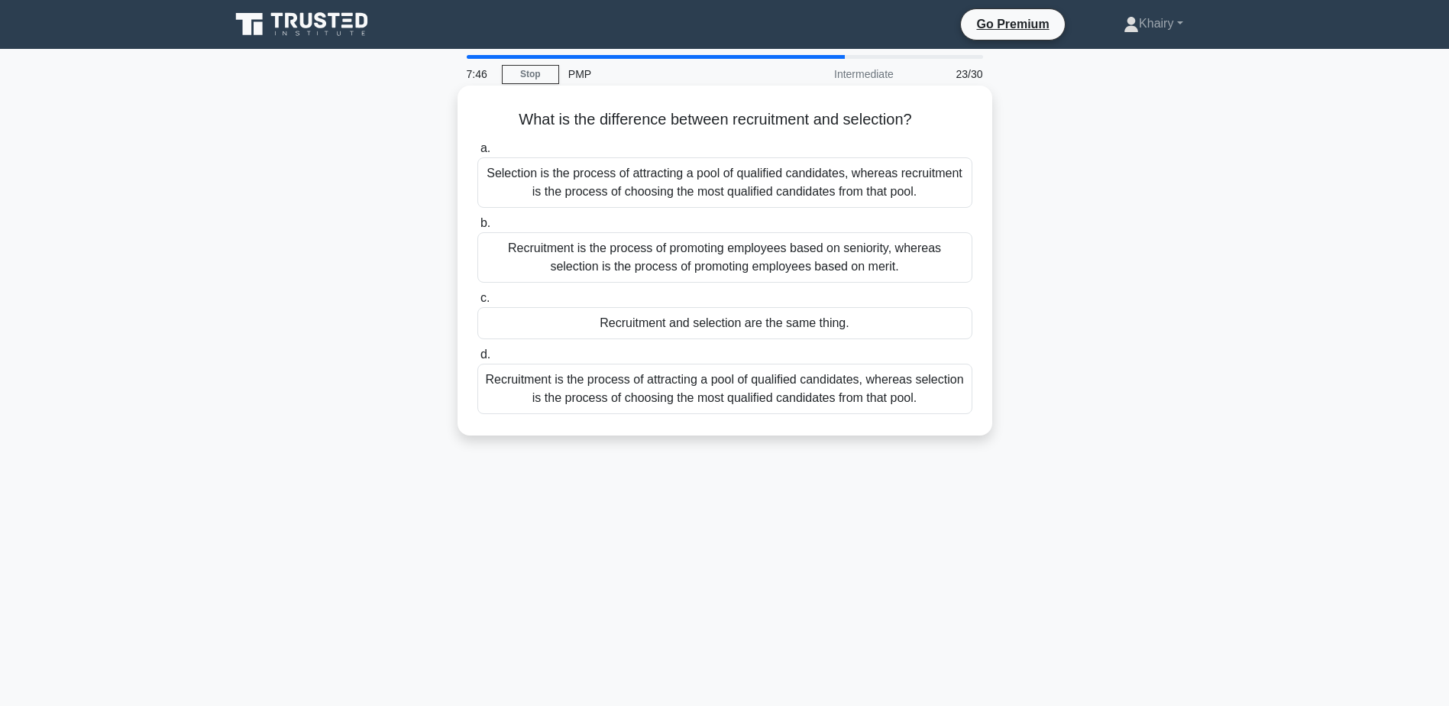
drag, startPoint x: 505, startPoint y: 121, endPoint x: 919, endPoint y: 111, distance: 414.1
click at [919, 111] on h5 "What is the difference between recruitment and selection? .spinner_0XTQ{transfo…" at bounding box center [725, 120] width 498 height 20
click at [596, 182] on div "Selection is the process of attracting a pool of qualified candidates, whereas …" at bounding box center [724, 182] width 495 height 50
click at [477, 154] on input "a. Selection is the process of attracting a pool of qualified candidates, where…" at bounding box center [477, 149] width 0 height 10
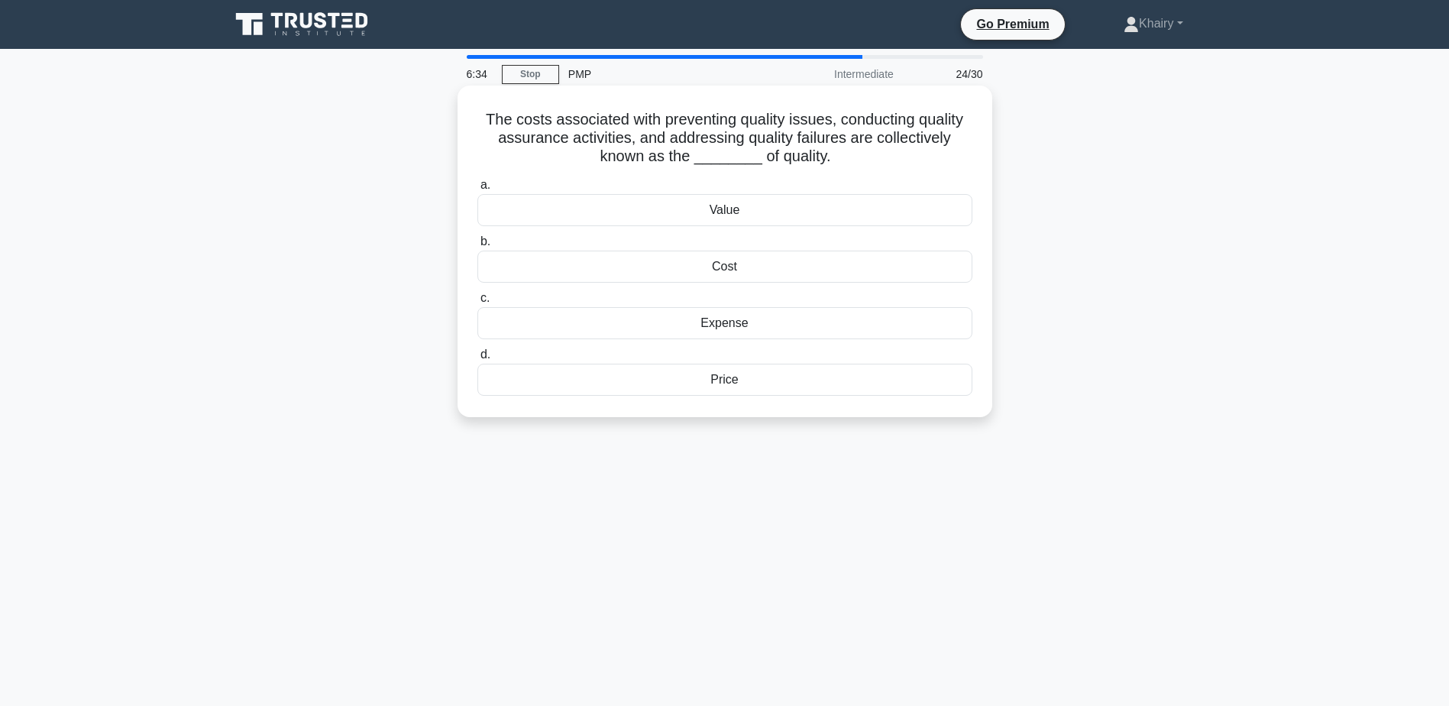
click at [720, 268] on div "Cost" at bounding box center [724, 267] width 495 height 32
click at [477, 247] on input "b. Cost" at bounding box center [477, 242] width 0 height 10
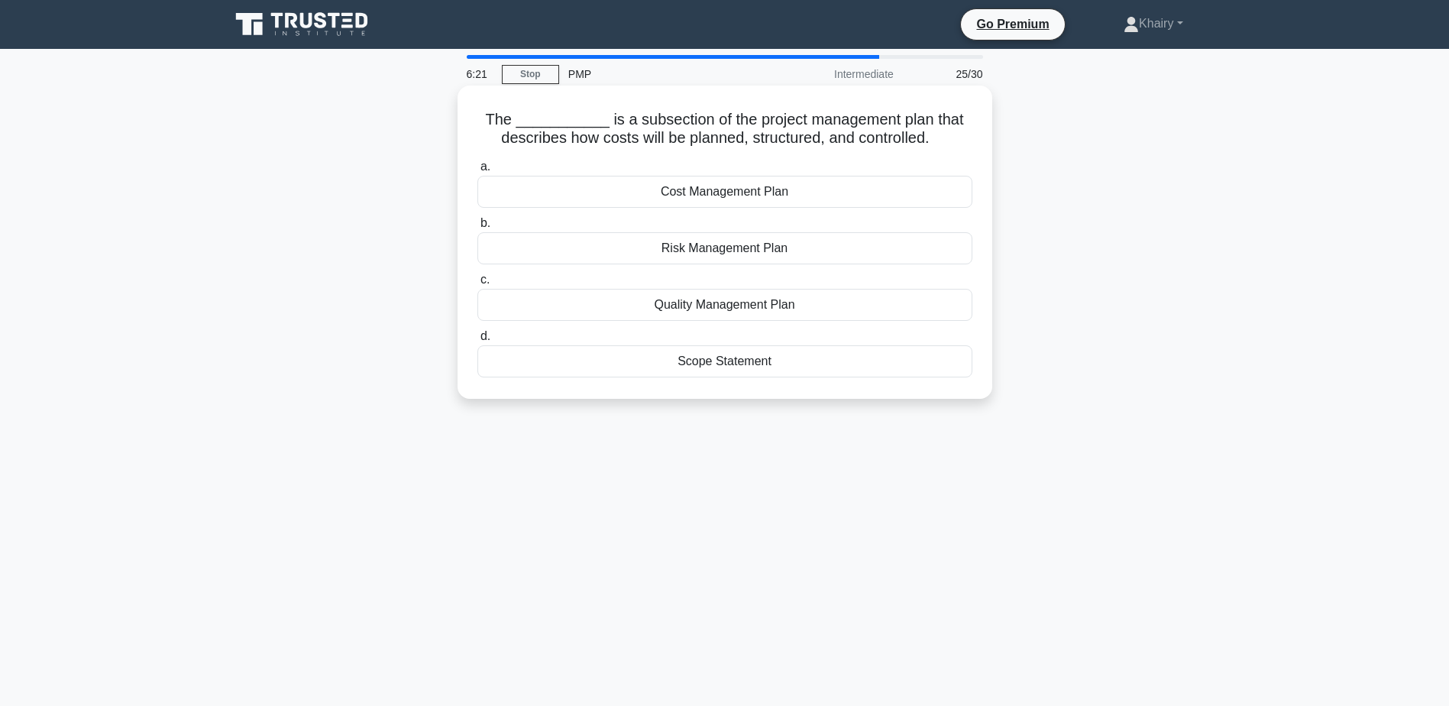
click at [732, 193] on div "Cost Management Plan" at bounding box center [724, 192] width 495 height 32
click at [477, 172] on input "a. Cost Management Plan" at bounding box center [477, 167] width 0 height 10
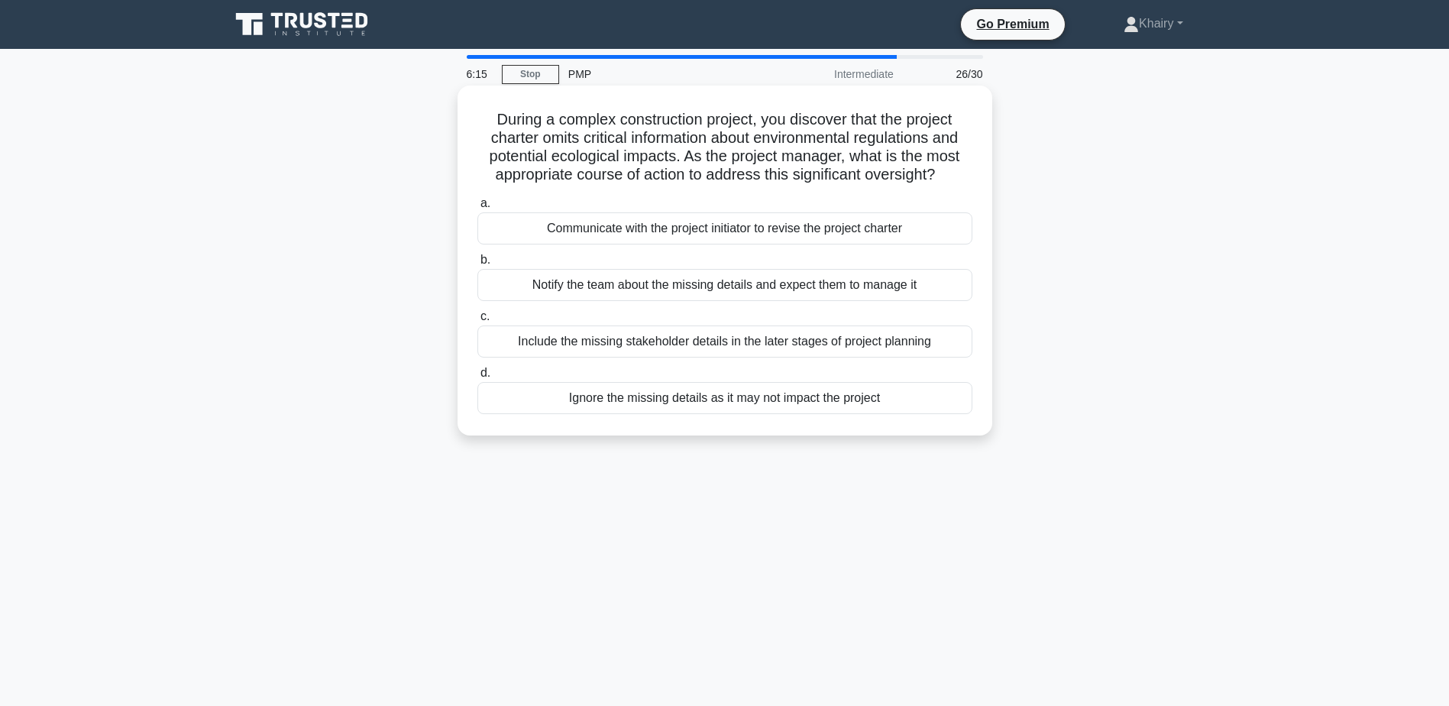
drag, startPoint x: 480, startPoint y: 109, endPoint x: 948, endPoint y: 181, distance: 473.0
click at [948, 181] on div "During a complex construction project, you discover that the project charter om…" at bounding box center [725, 261] width 523 height 338
click at [677, 234] on div "Communicate with the project initiator to revise the project charter" at bounding box center [724, 228] width 495 height 32
click at [477, 209] on input "a. Communicate with the project initiator to revise the project charter" at bounding box center [477, 204] width 0 height 10
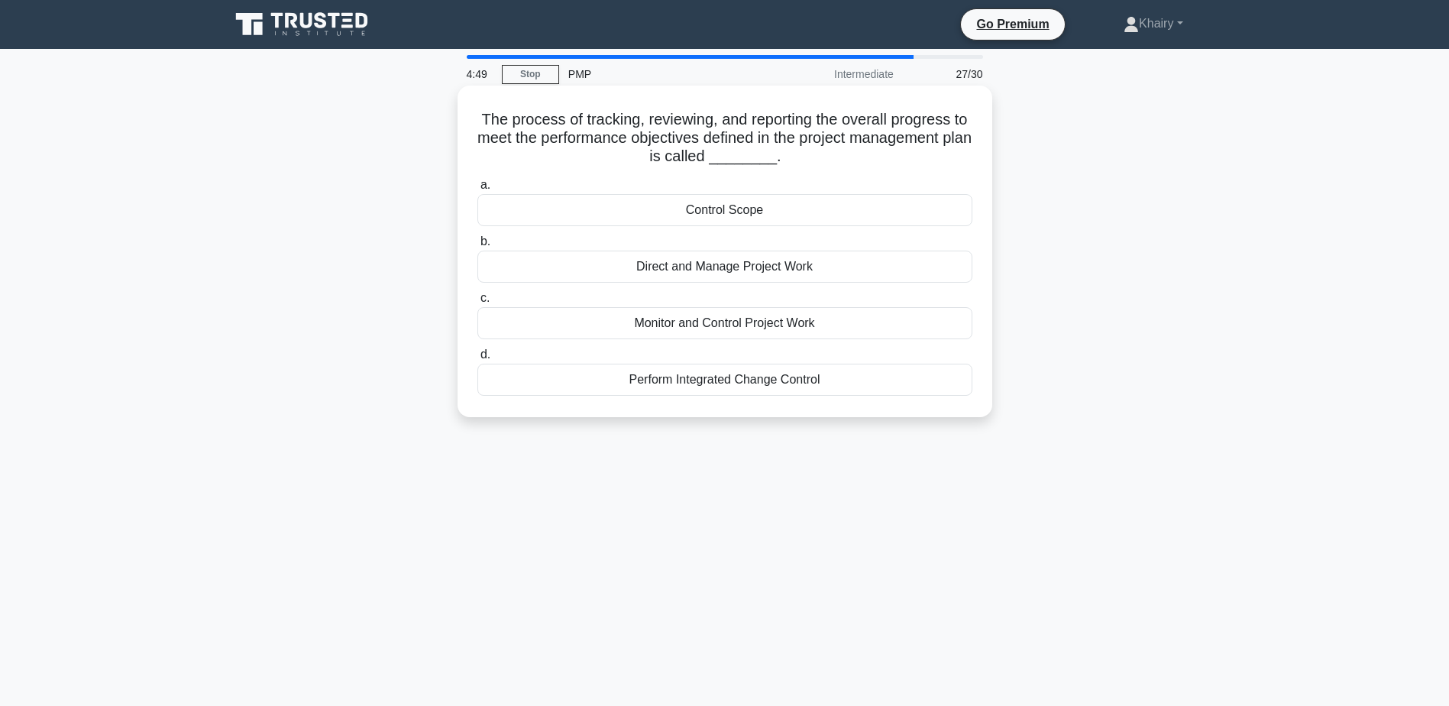
click at [714, 212] on div "Control Scope" at bounding box center [724, 210] width 495 height 32
click at [477, 190] on input "a. Control Scope" at bounding box center [477, 185] width 0 height 10
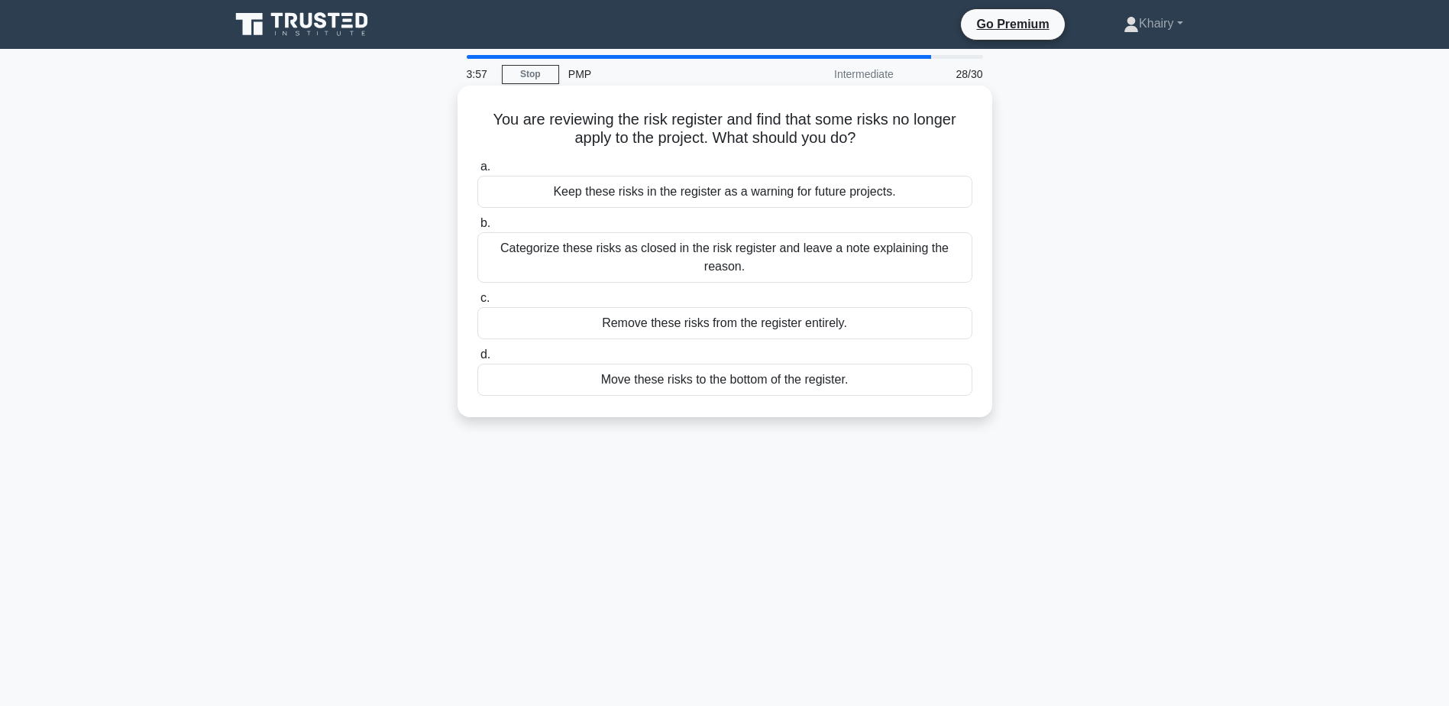
click at [690, 193] on div "Keep these risks in the register as a warning for future projects." at bounding box center [724, 192] width 495 height 32
click at [477, 172] on input "a. Keep these risks in the register as a warning for future projects." at bounding box center [477, 167] width 0 height 10
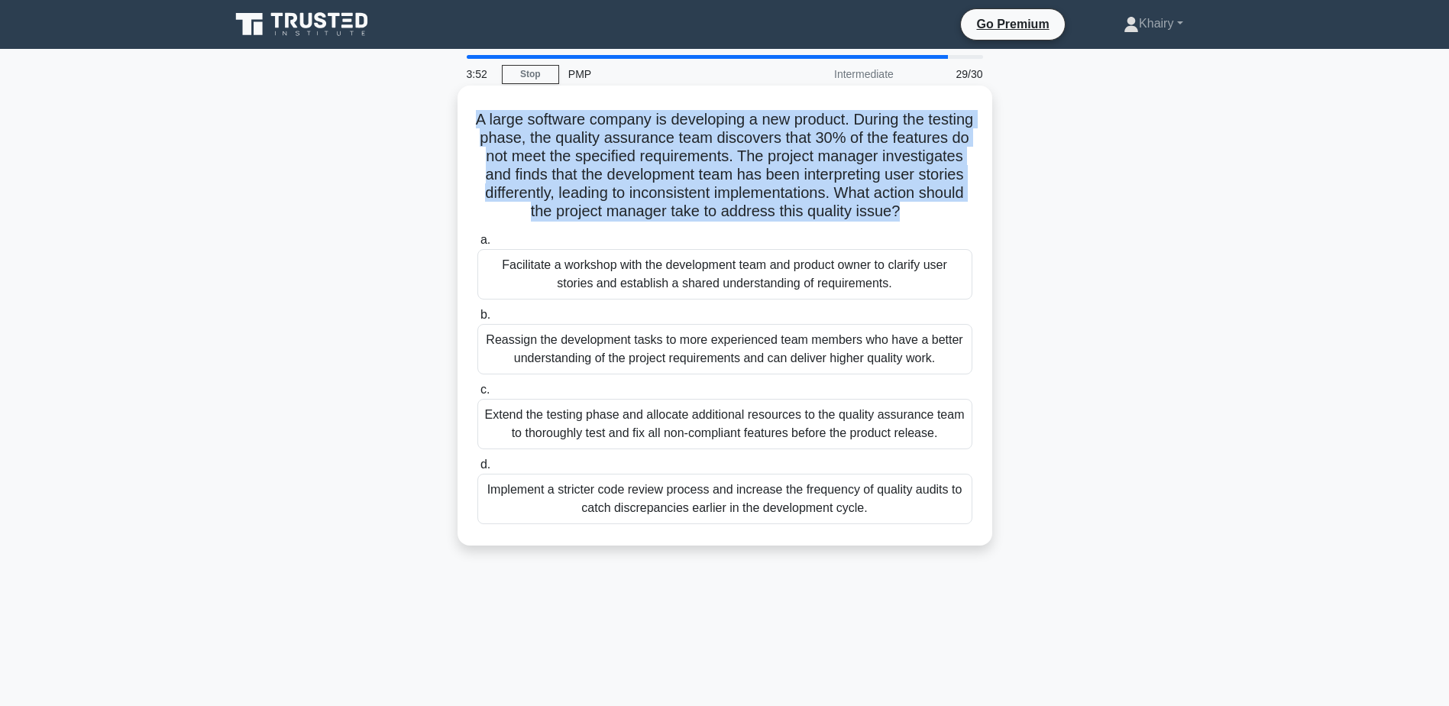
drag, startPoint x: 489, startPoint y: 117, endPoint x: 951, endPoint y: 219, distance: 473.4
click at [951, 219] on h5 "A large software company is developing a new product. During the testing phase,…" at bounding box center [725, 166] width 498 height 112
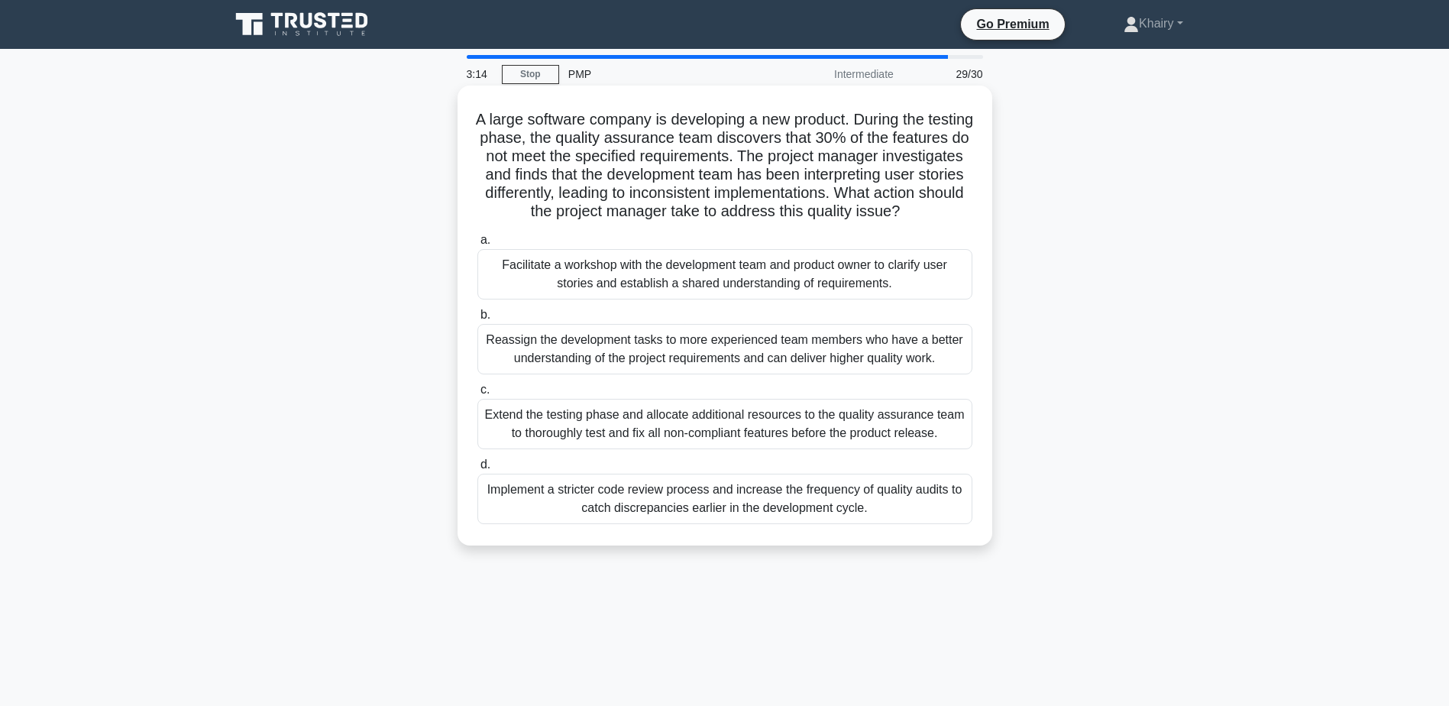
click at [598, 271] on div "Facilitate a workshop with the development team and product owner to clarify us…" at bounding box center [724, 274] width 495 height 50
click at [477, 245] on input "a. Facilitate a workshop with the development team and product owner to clarify…" at bounding box center [477, 240] width 0 height 10
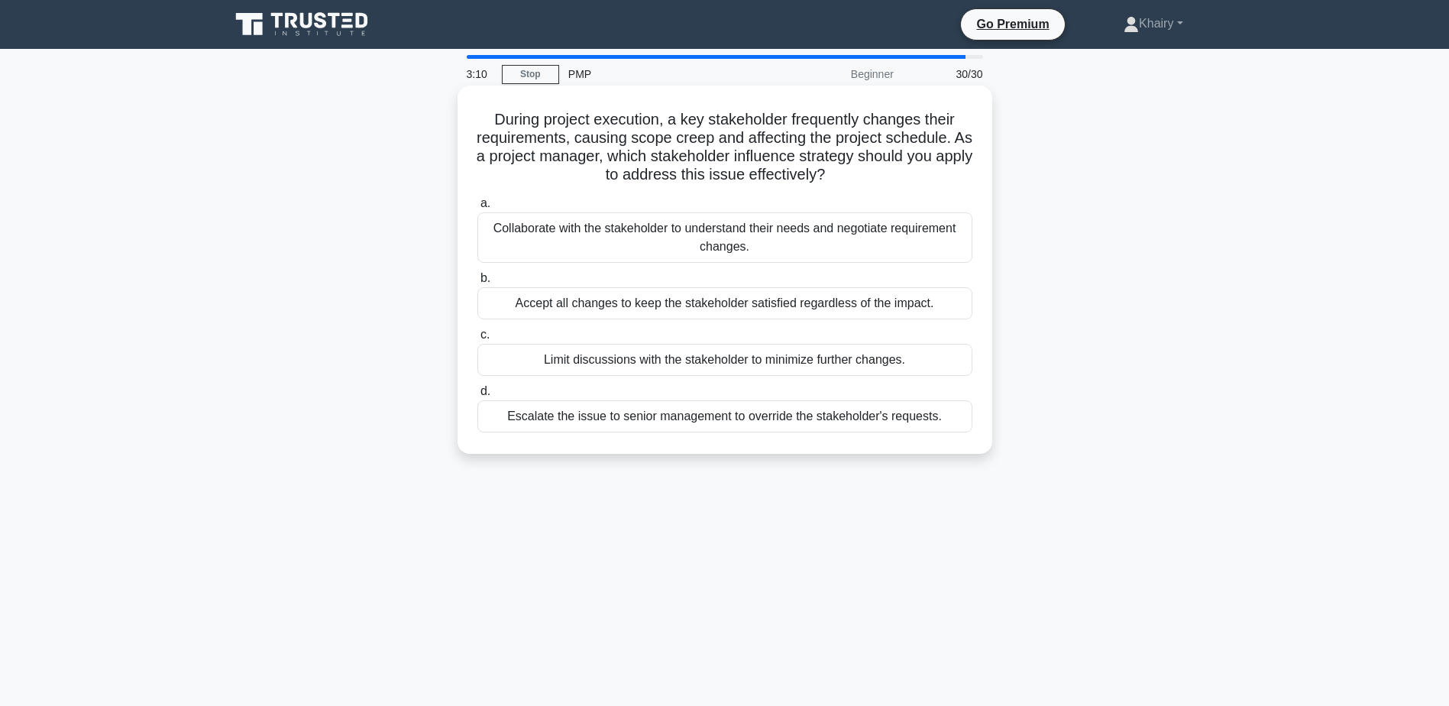
drag, startPoint x: 488, startPoint y: 115, endPoint x: 867, endPoint y: 177, distance: 383.9
click at [867, 177] on h5 "During project execution, a key stakeholder frequently changes their requiremen…" at bounding box center [725, 147] width 498 height 75
click at [672, 231] on div "Collaborate with the stakeholder to understand their needs and negotiate requir…" at bounding box center [724, 237] width 495 height 50
click at [477, 209] on input "a. Collaborate with the stakeholder to understand their needs and negotiate req…" at bounding box center [477, 204] width 0 height 10
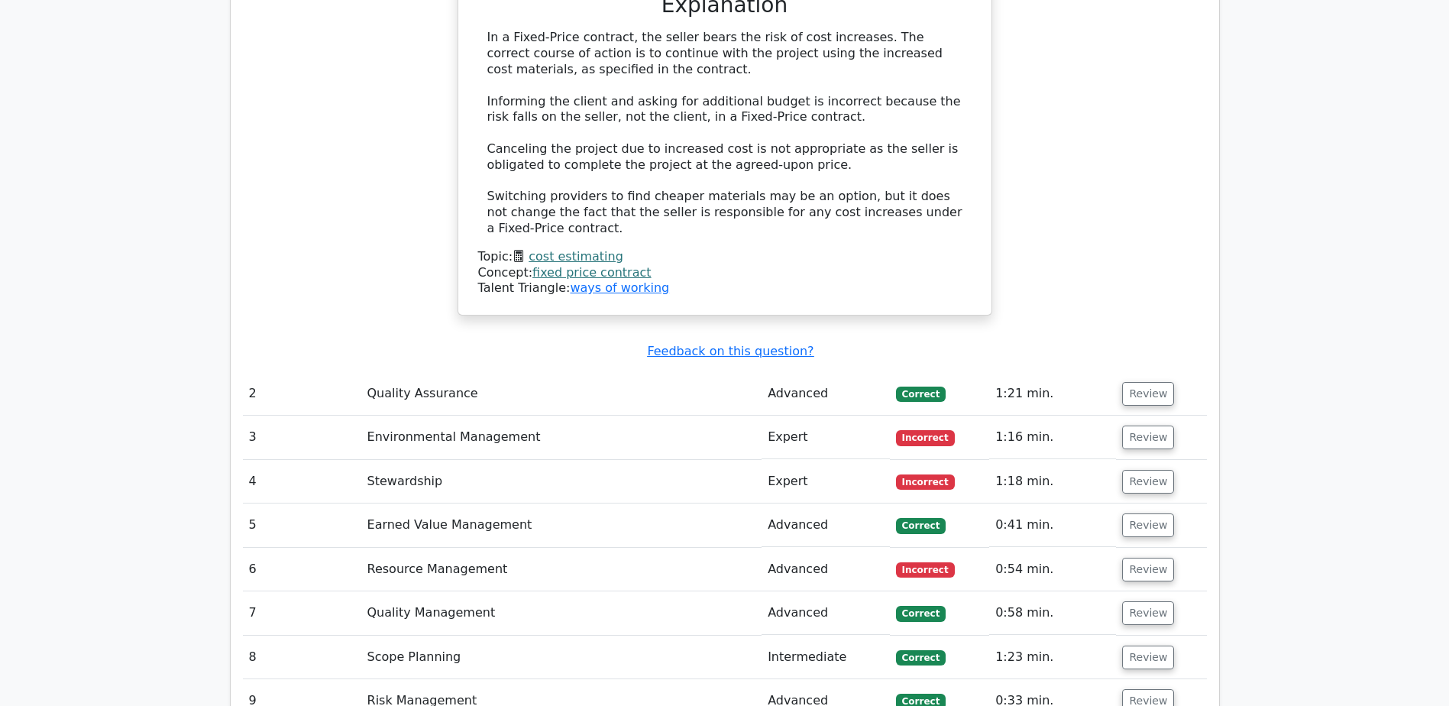
scroll to position [2292, 0]
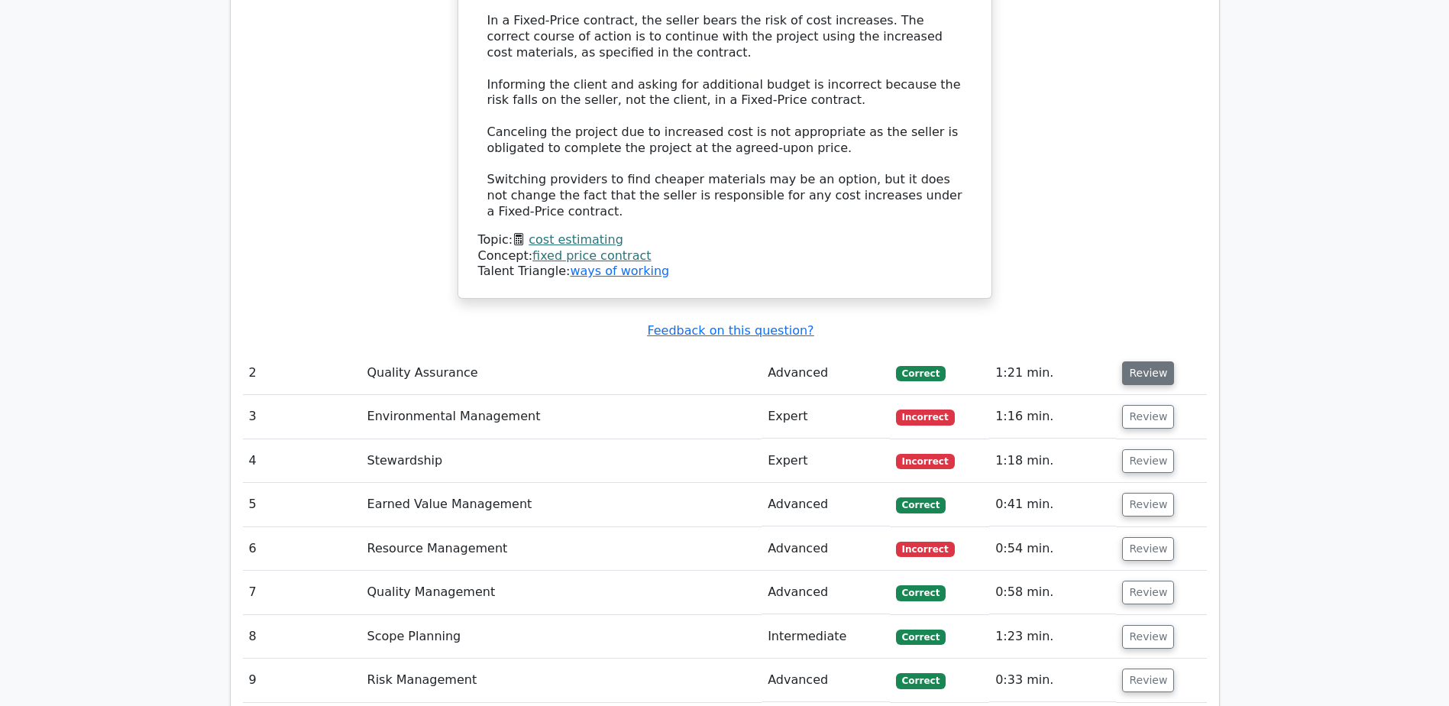
click at [1141, 361] on button "Review" at bounding box center [1148, 373] width 52 height 24
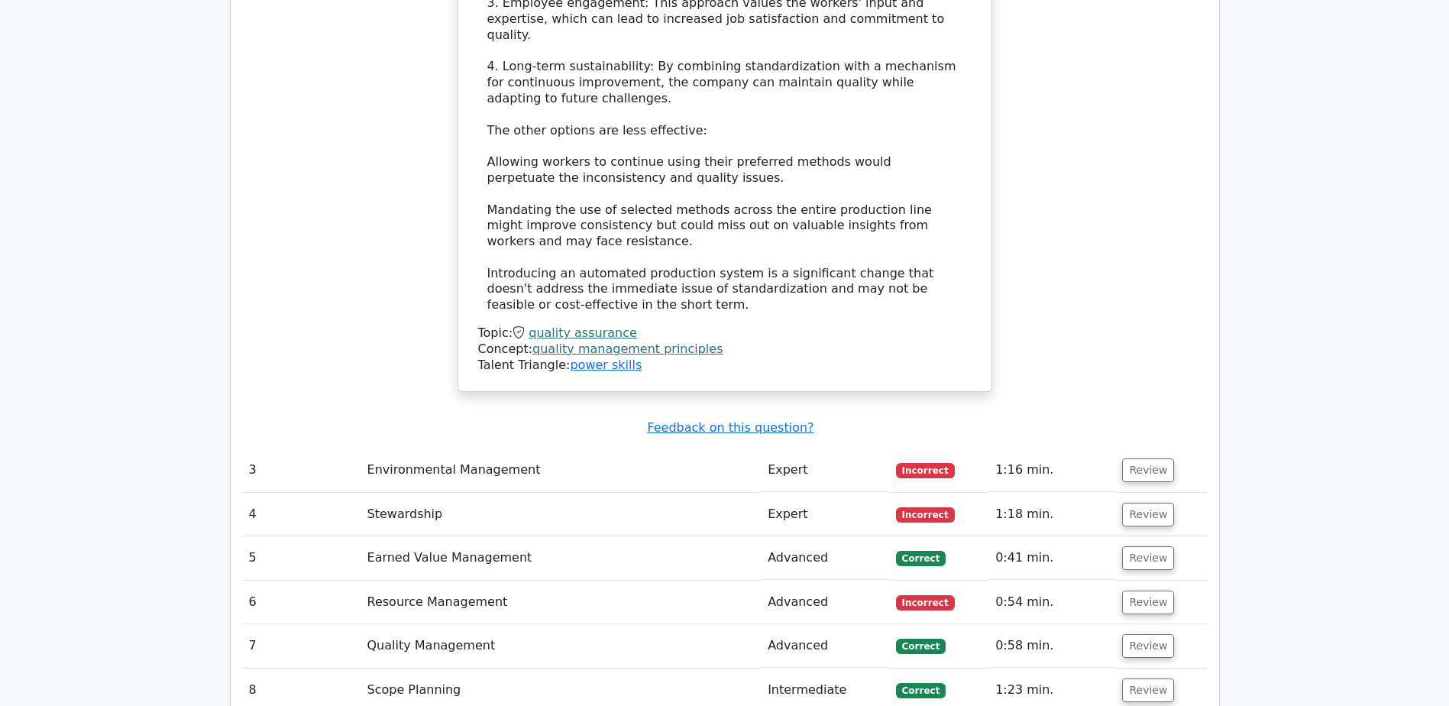
scroll to position [3590, 0]
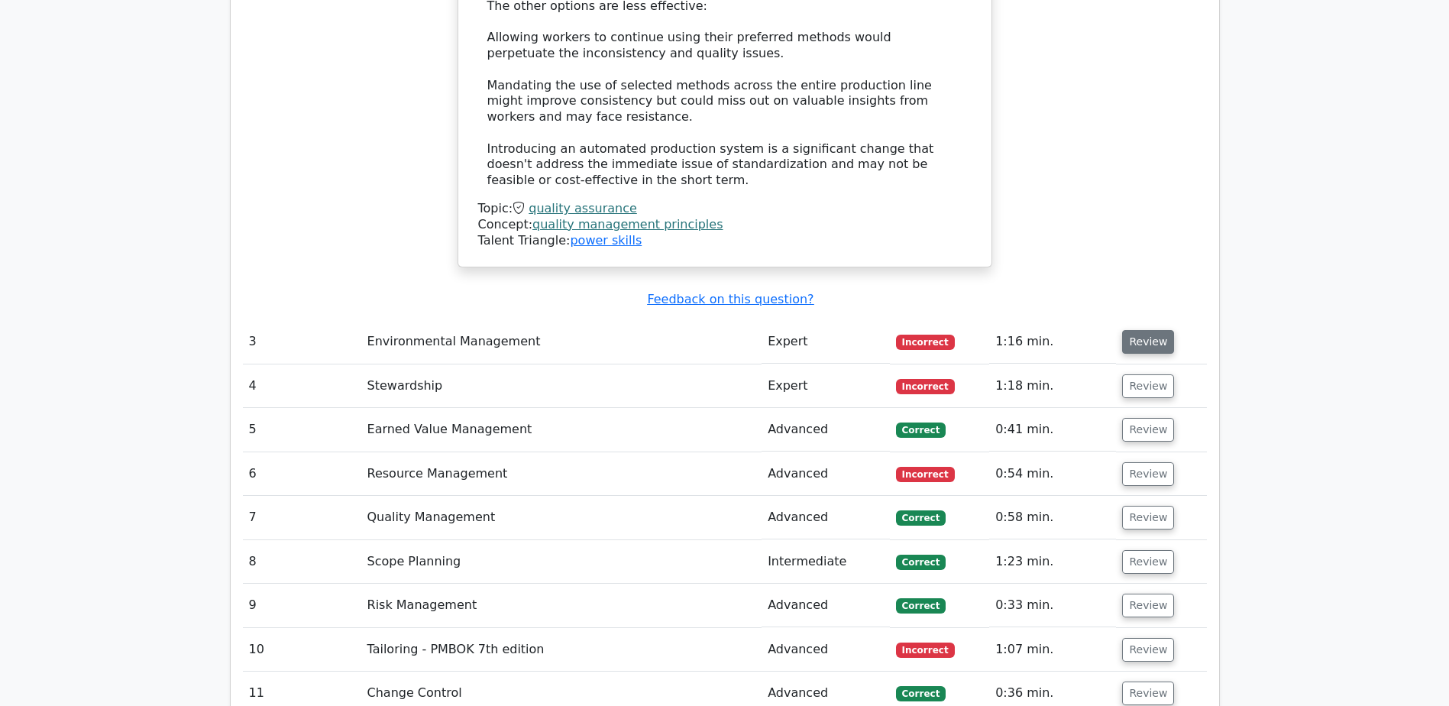
click at [1148, 330] on button "Review" at bounding box center [1148, 342] width 52 height 24
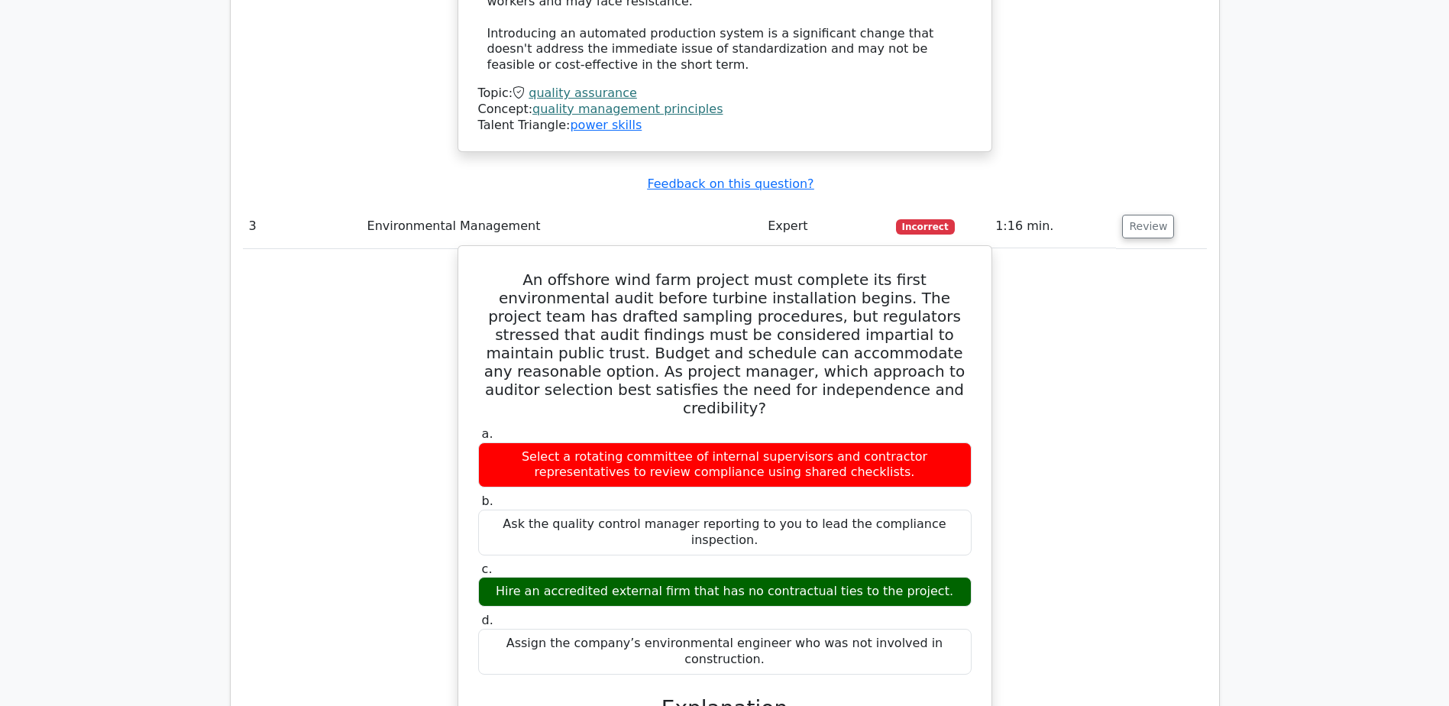
scroll to position [3667, 0]
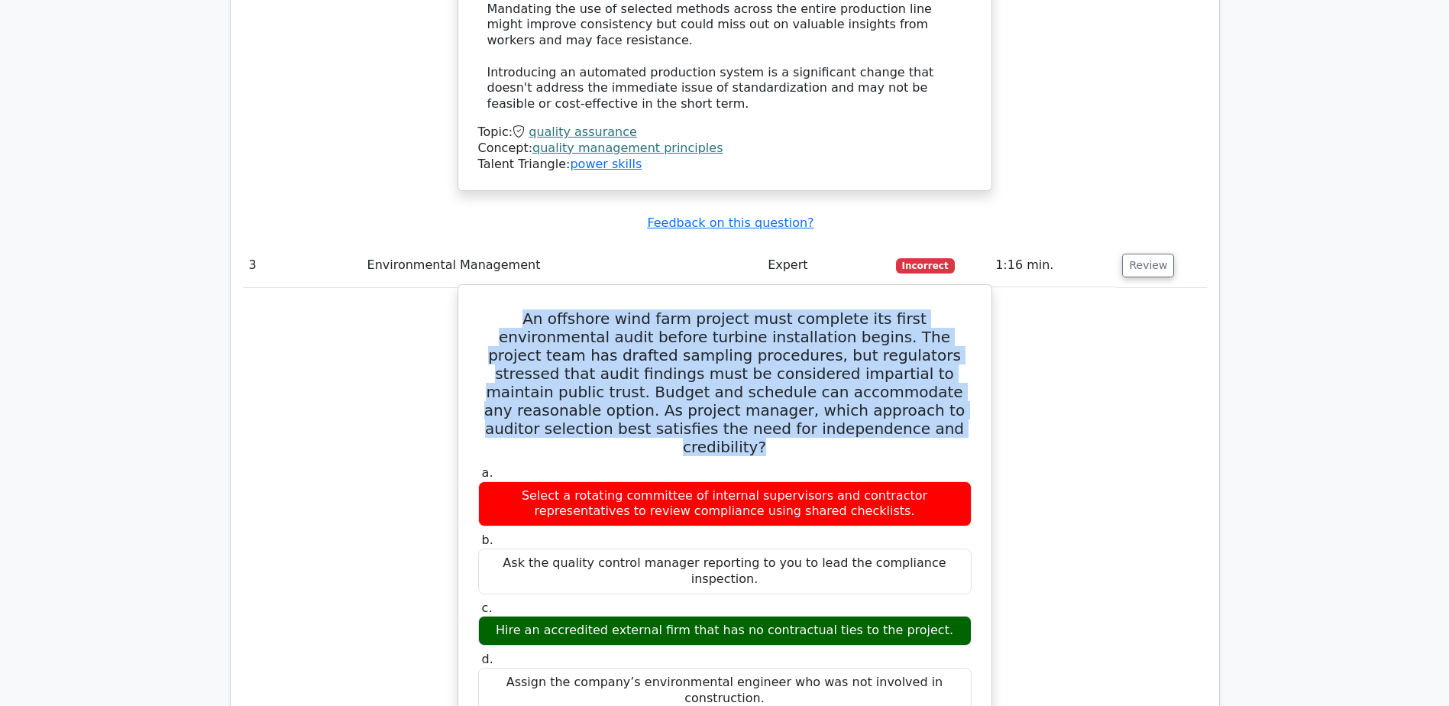
drag, startPoint x: 487, startPoint y: 180, endPoint x: 794, endPoint y: 299, distance: 329.4
click at [794, 309] on h5 "An offshore wind farm project must complete its first environmental audit befor…" at bounding box center [725, 382] width 497 height 147
copy h5 "An offshore wind farm project must complete its first environmental audit befor…"
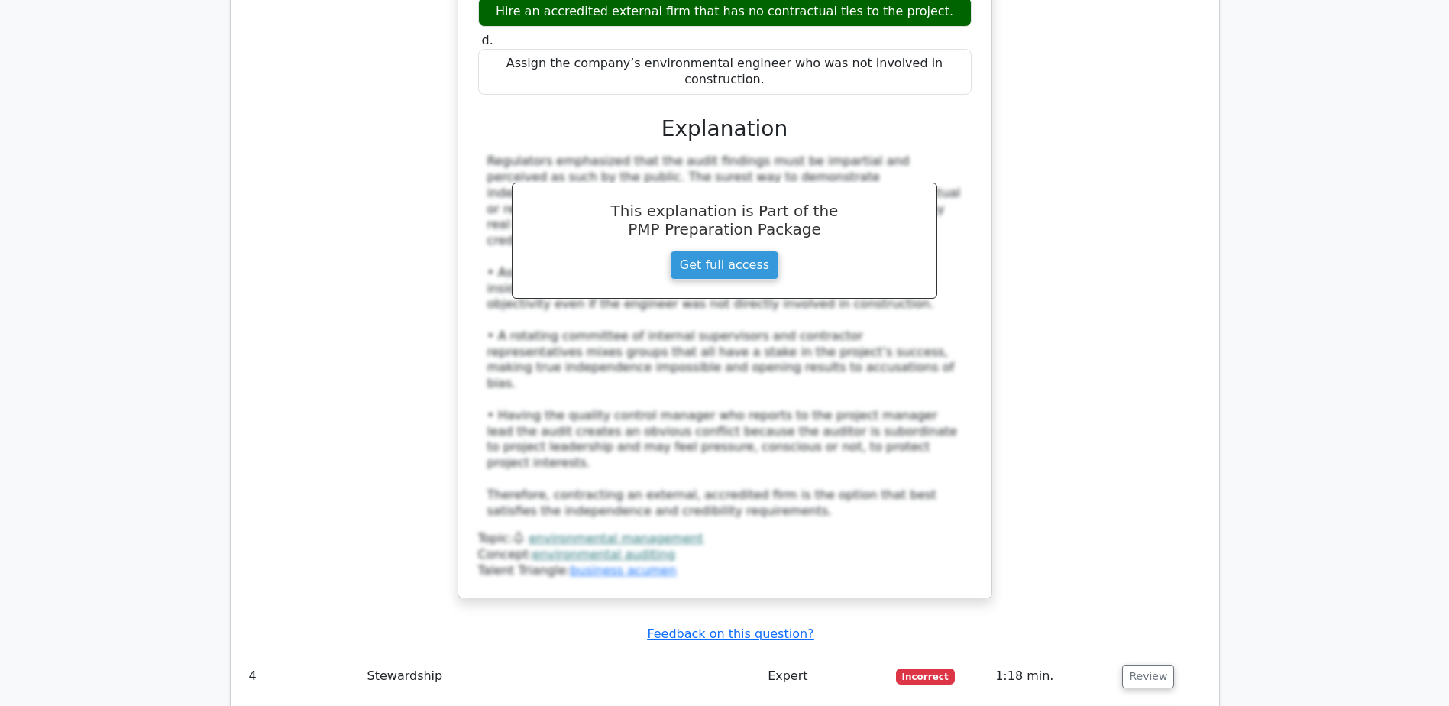
scroll to position [4354, 0]
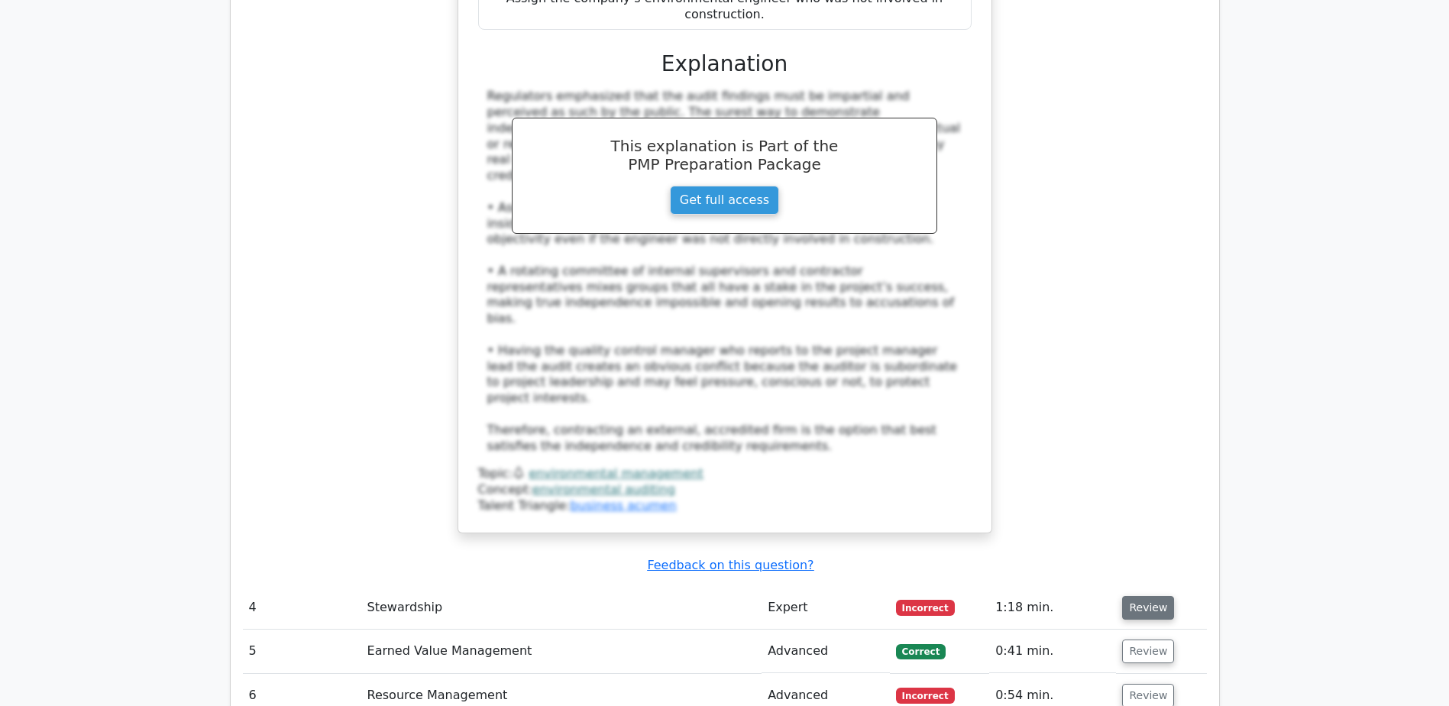
click at [1148, 596] on button "Review" at bounding box center [1148, 608] width 52 height 24
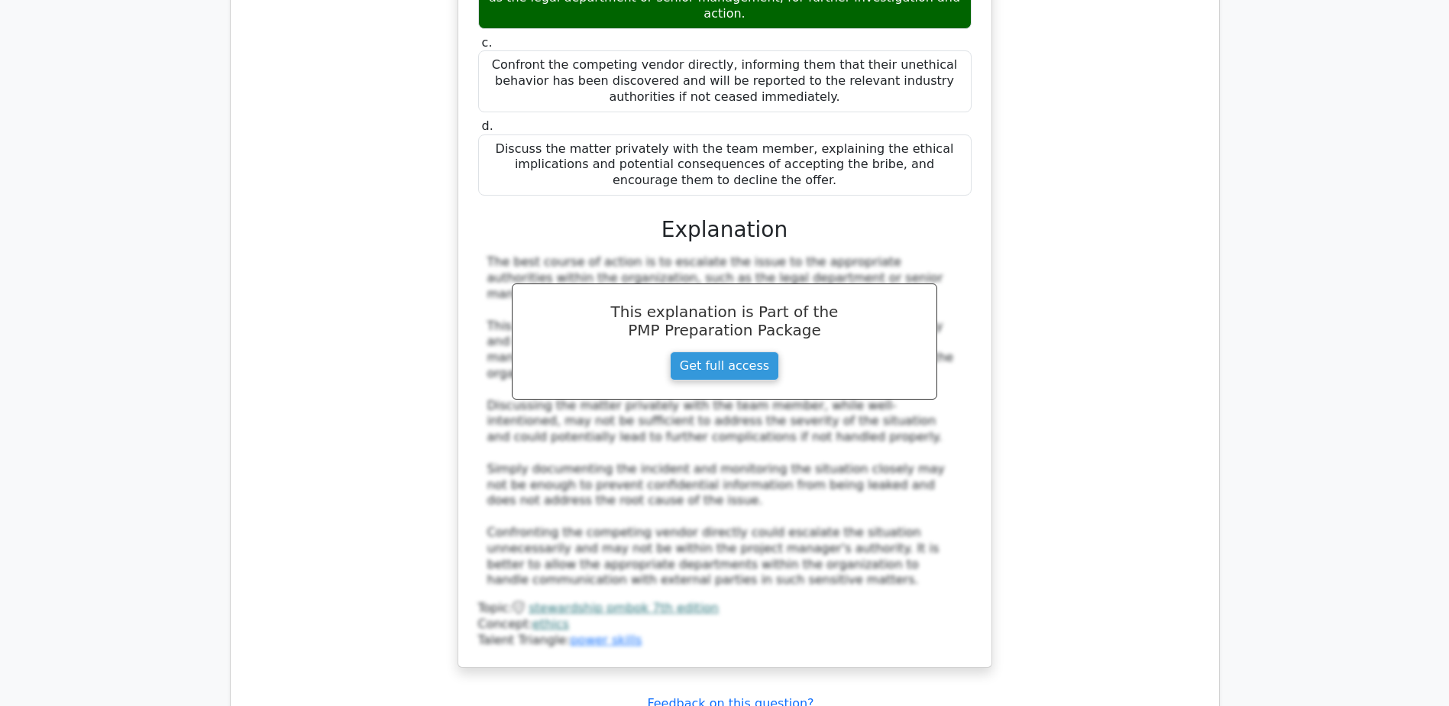
scroll to position [5271, 0]
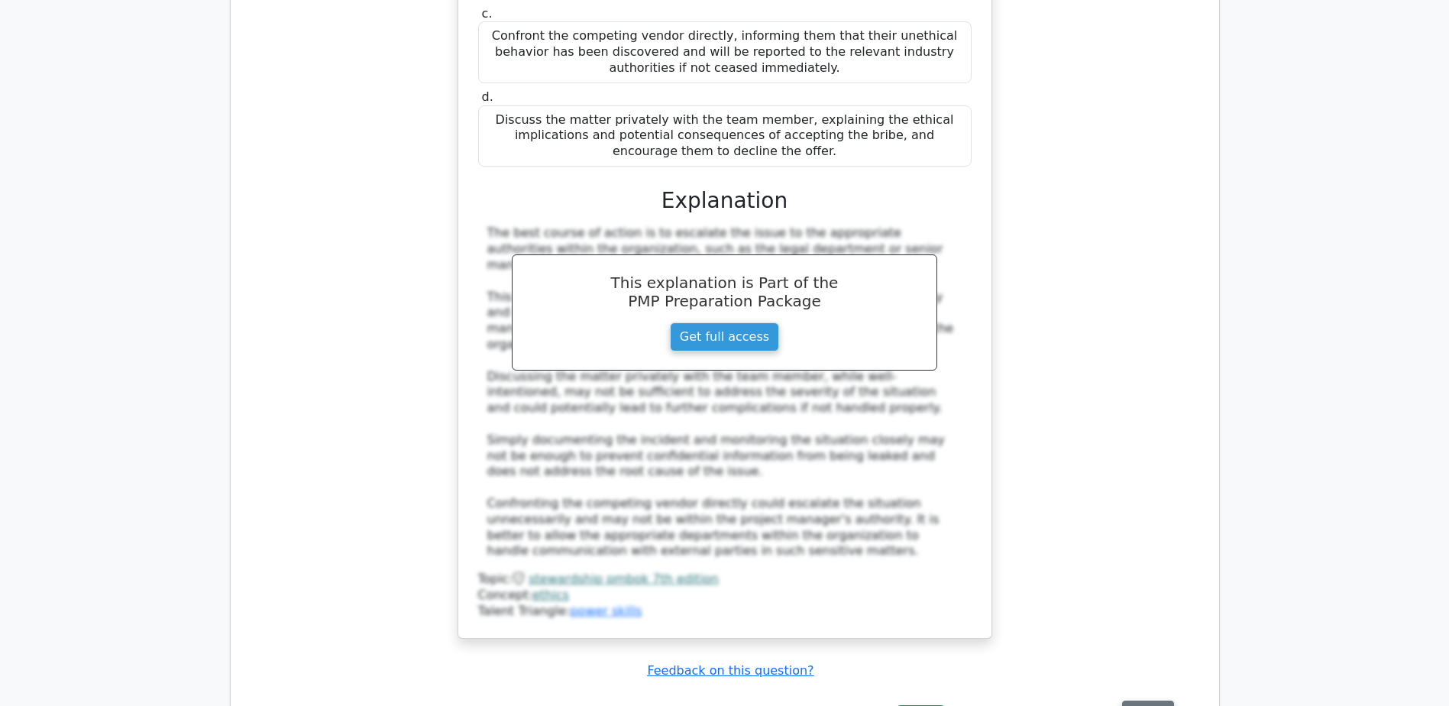
click at [1136, 700] on button "Review" at bounding box center [1148, 712] width 52 height 24
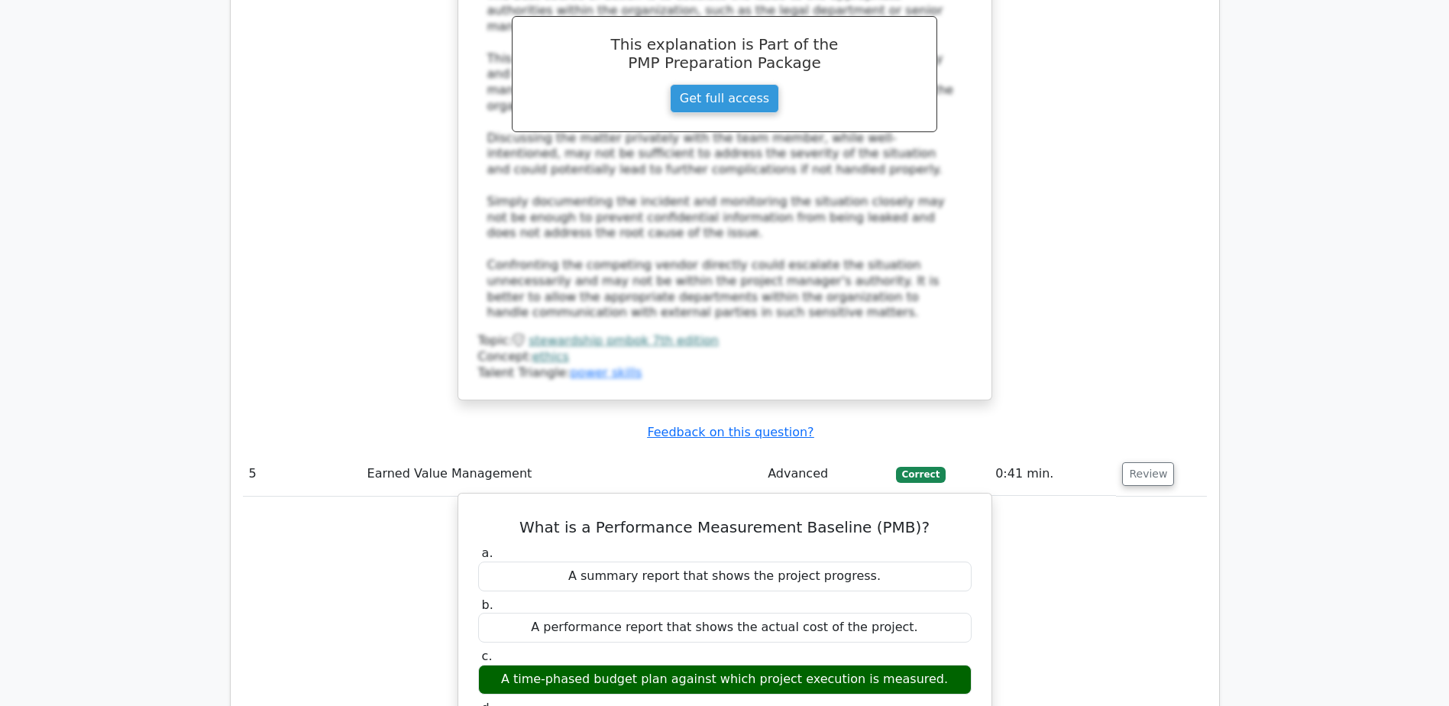
scroll to position [5424, 0]
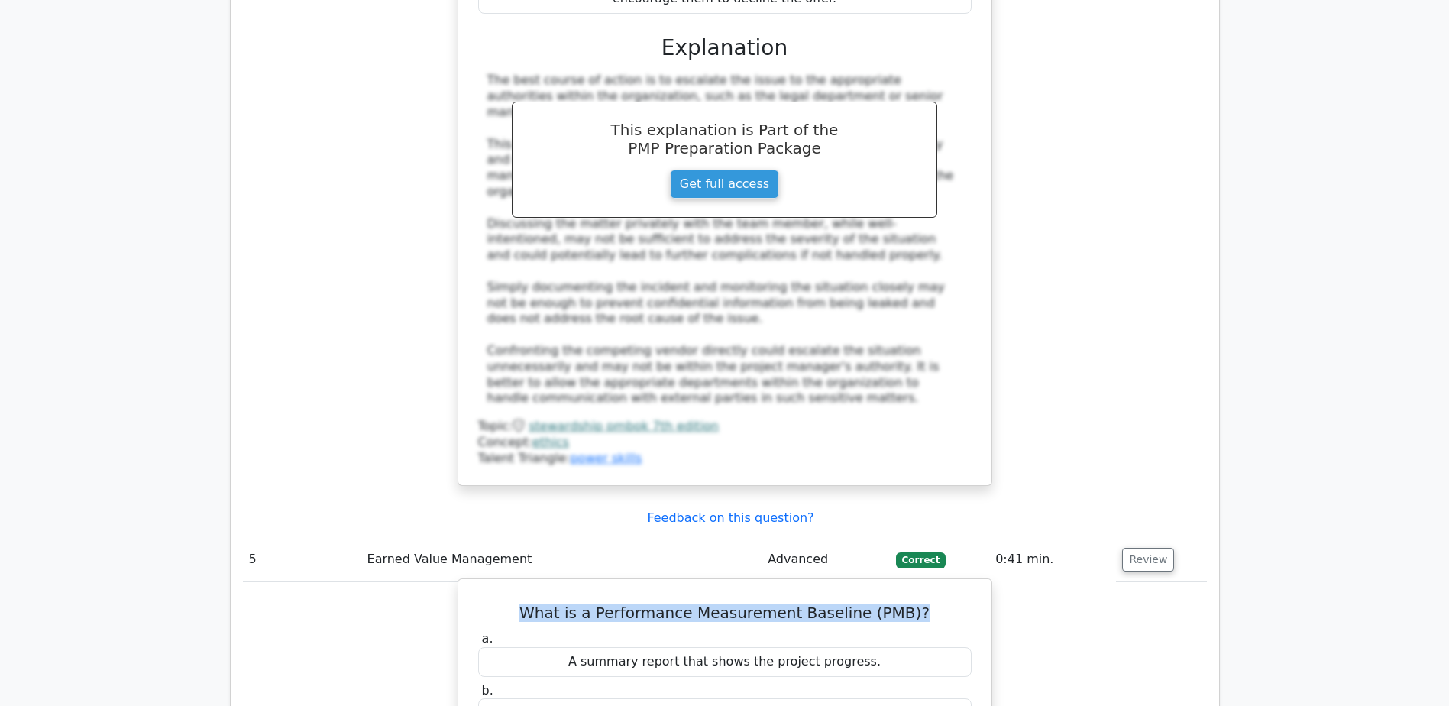
drag, startPoint x: 523, startPoint y: 308, endPoint x: 923, endPoint y: 302, distance: 399.6
copy h5 "What is a Performance Measurement Baseline (PMB)?"
drag, startPoint x: 521, startPoint y: 461, endPoint x: 930, endPoint y: 463, distance: 408.7
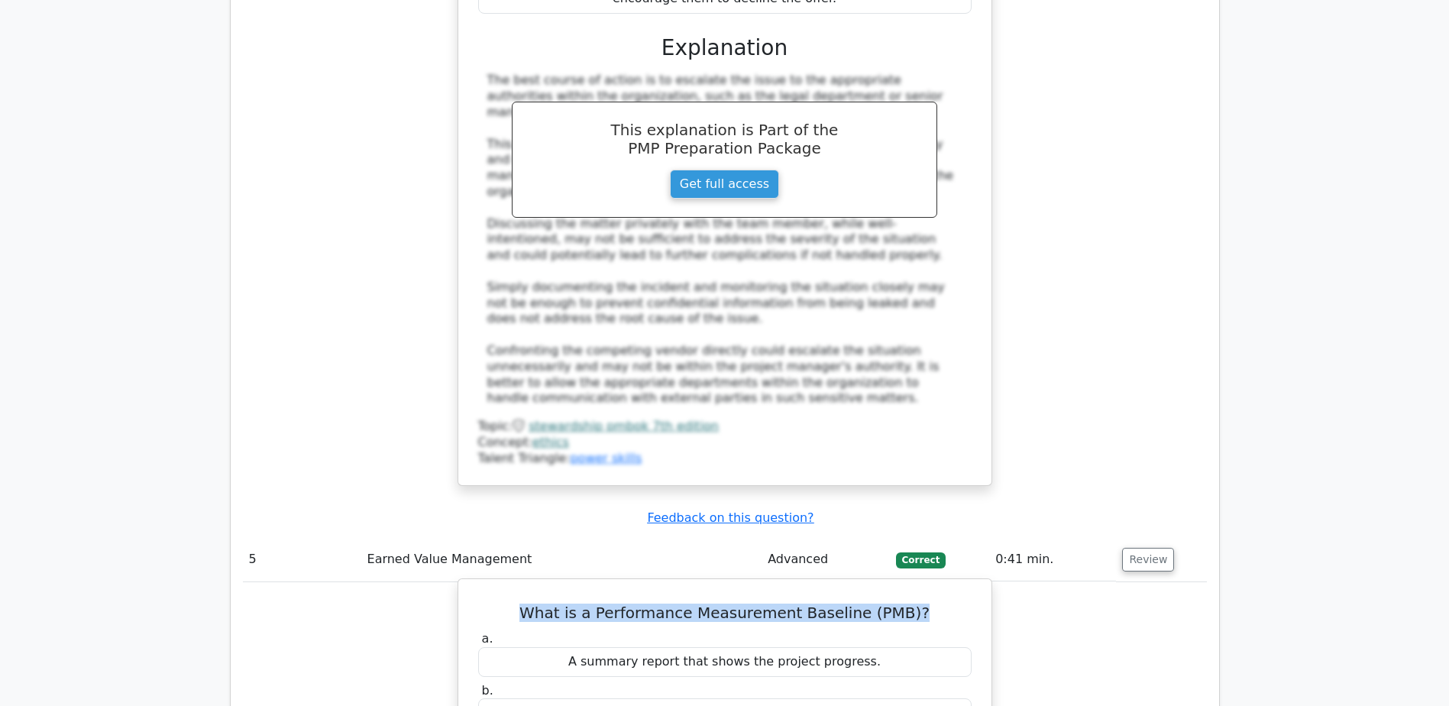
copy div "A time-phased budget plan against which project execution is measured."
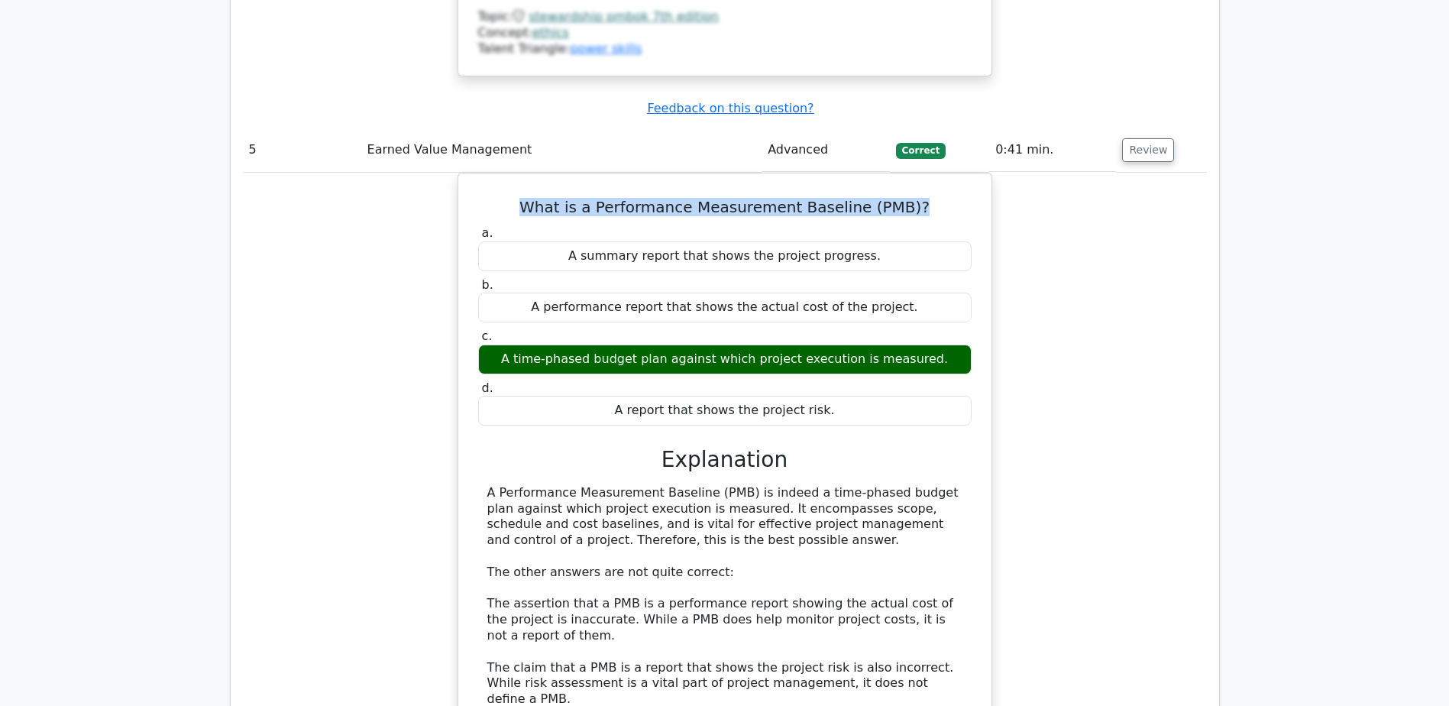
scroll to position [6035, 0]
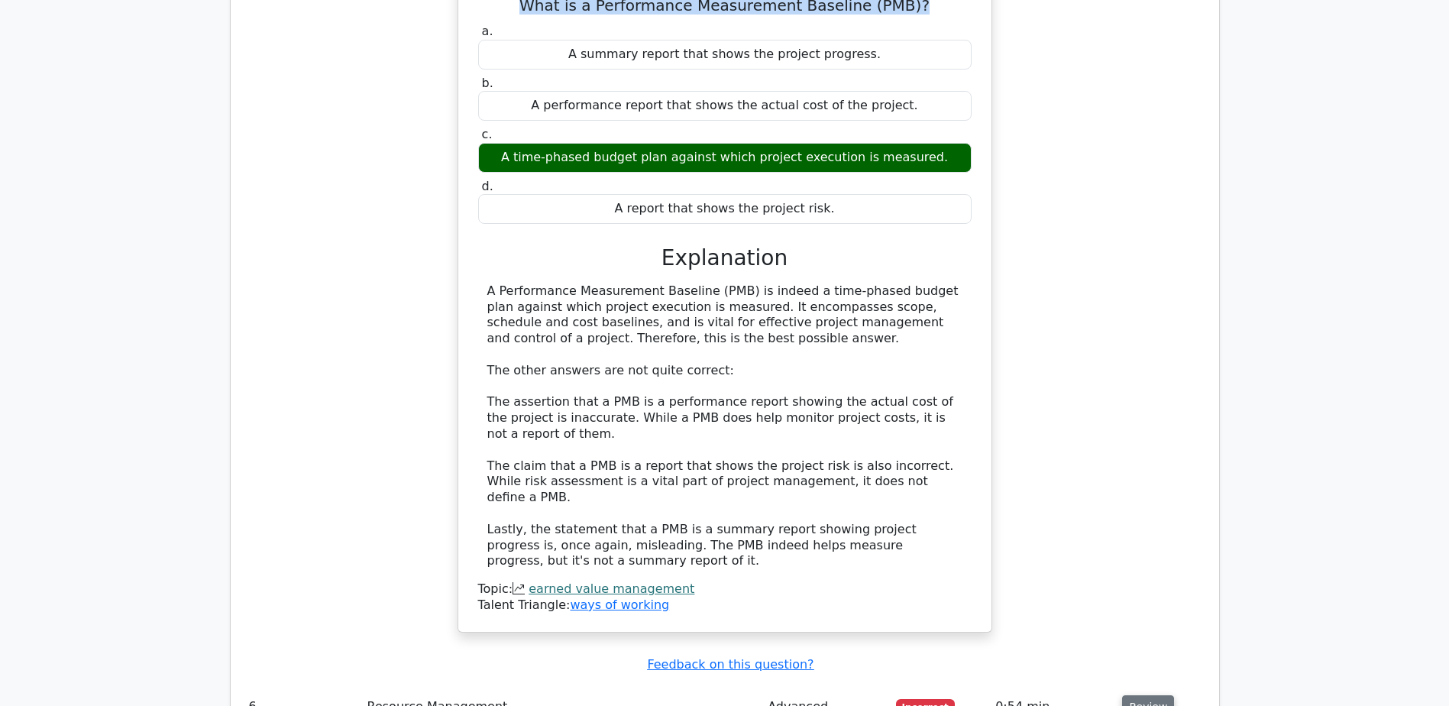
click at [1137, 695] on button "Review" at bounding box center [1148, 707] width 52 height 24
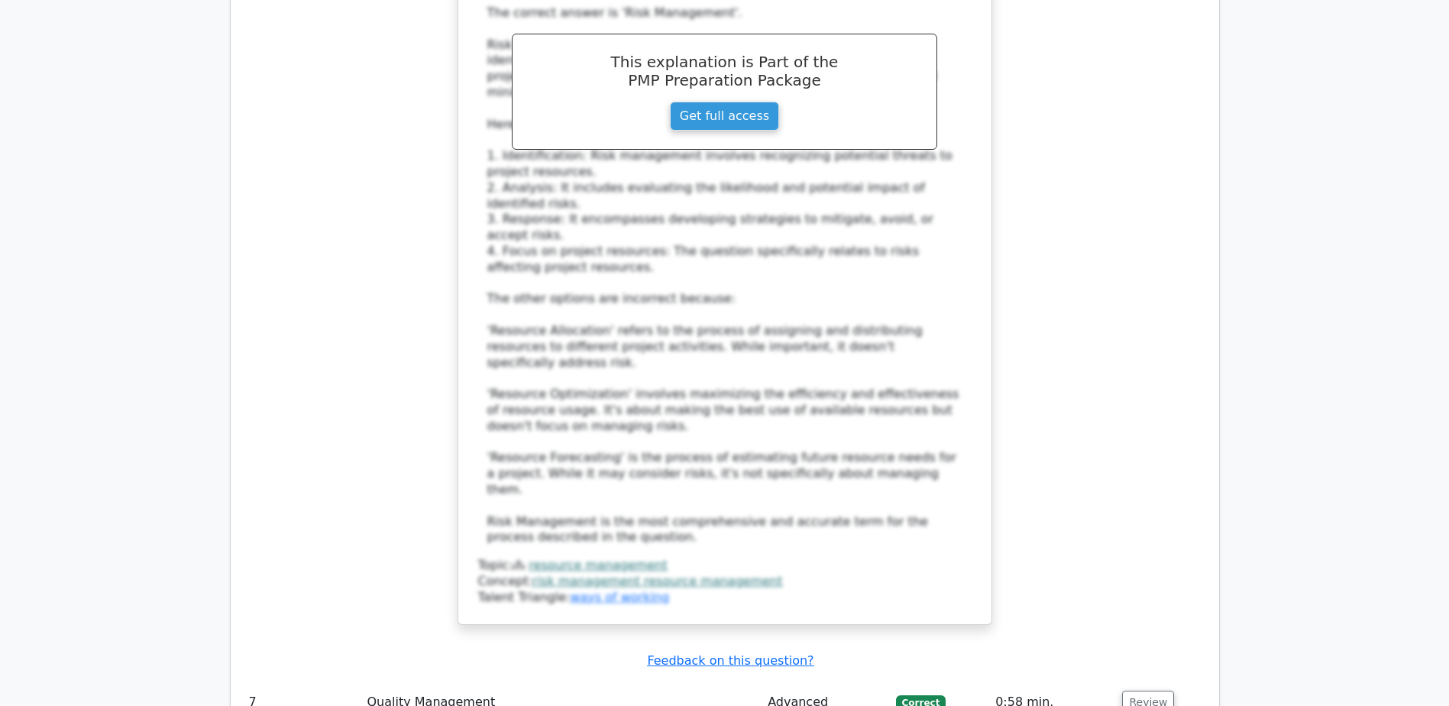
scroll to position [7104, 0]
click at [1149, 690] on button "Review" at bounding box center [1148, 702] width 52 height 24
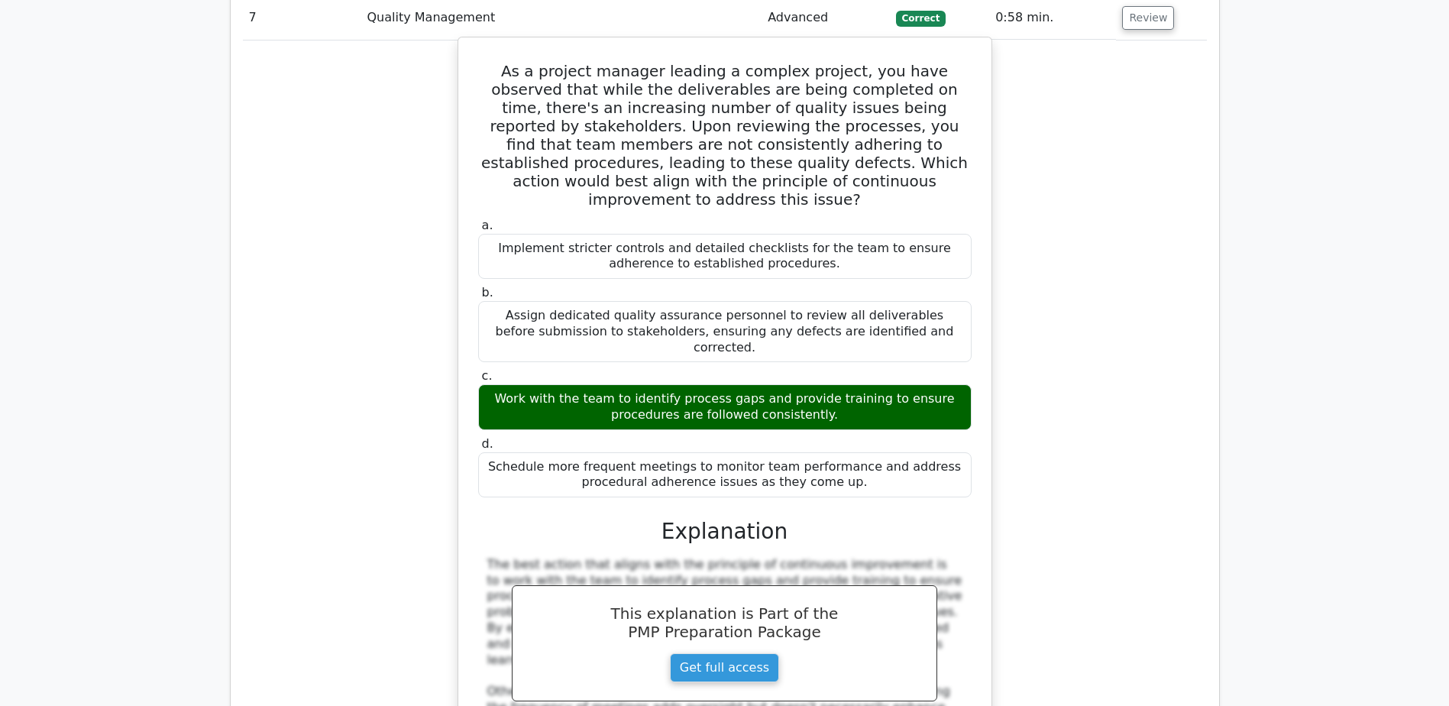
scroll to position [7868, 0]
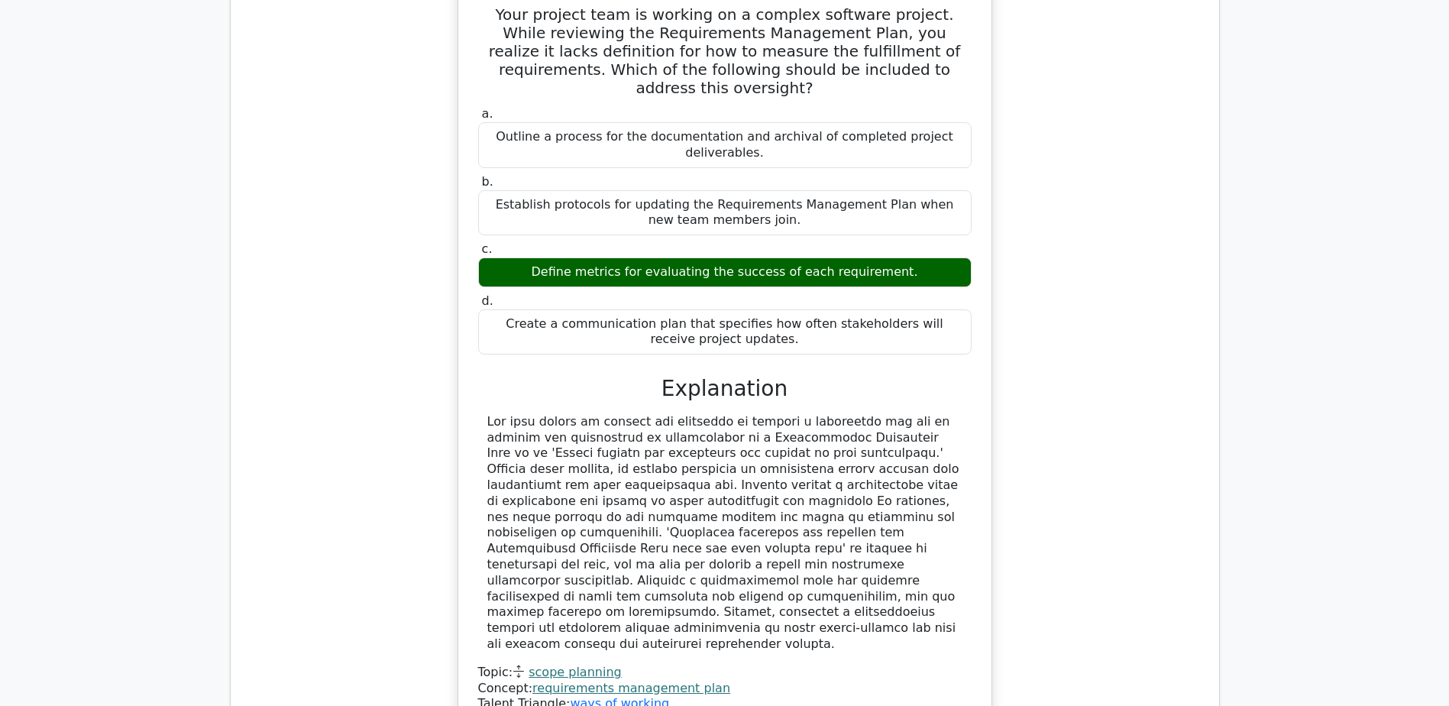
scroll to position [8785, 0]
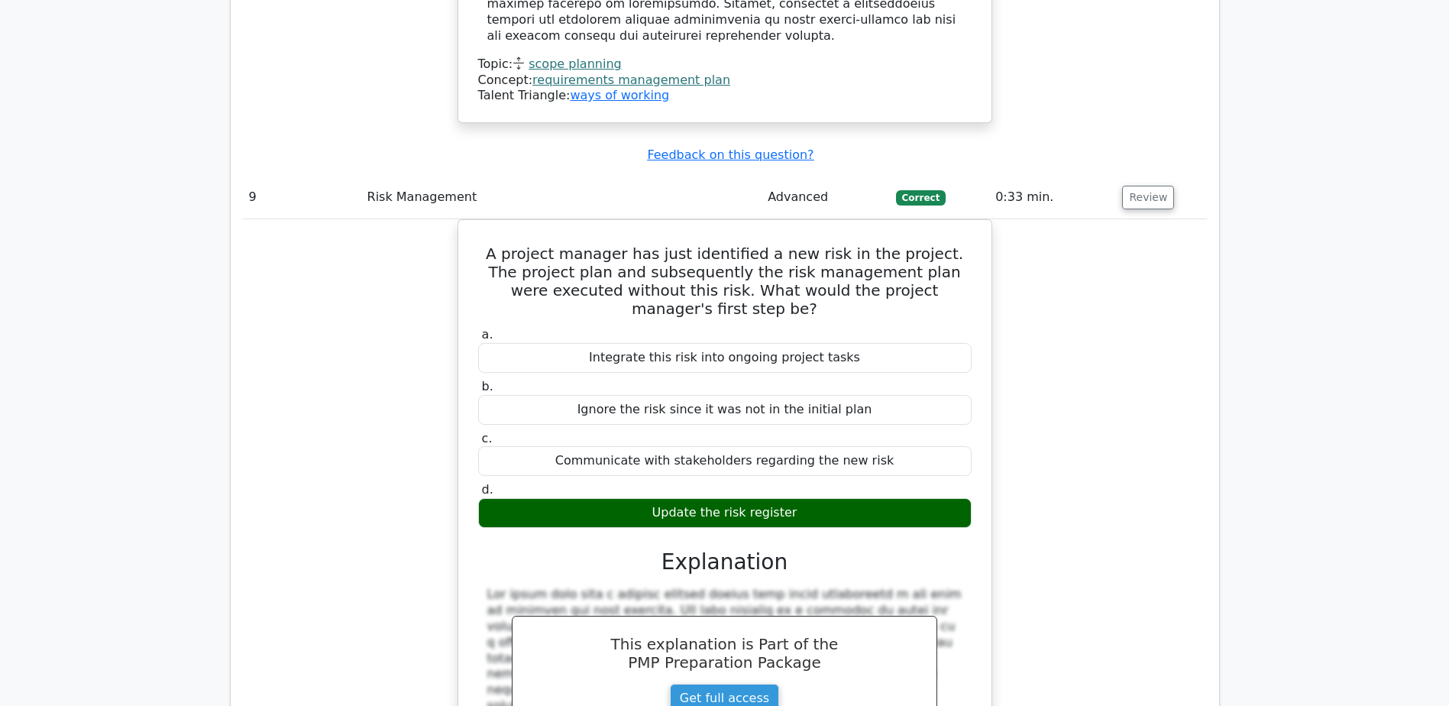
scroll to position [9396, 0]
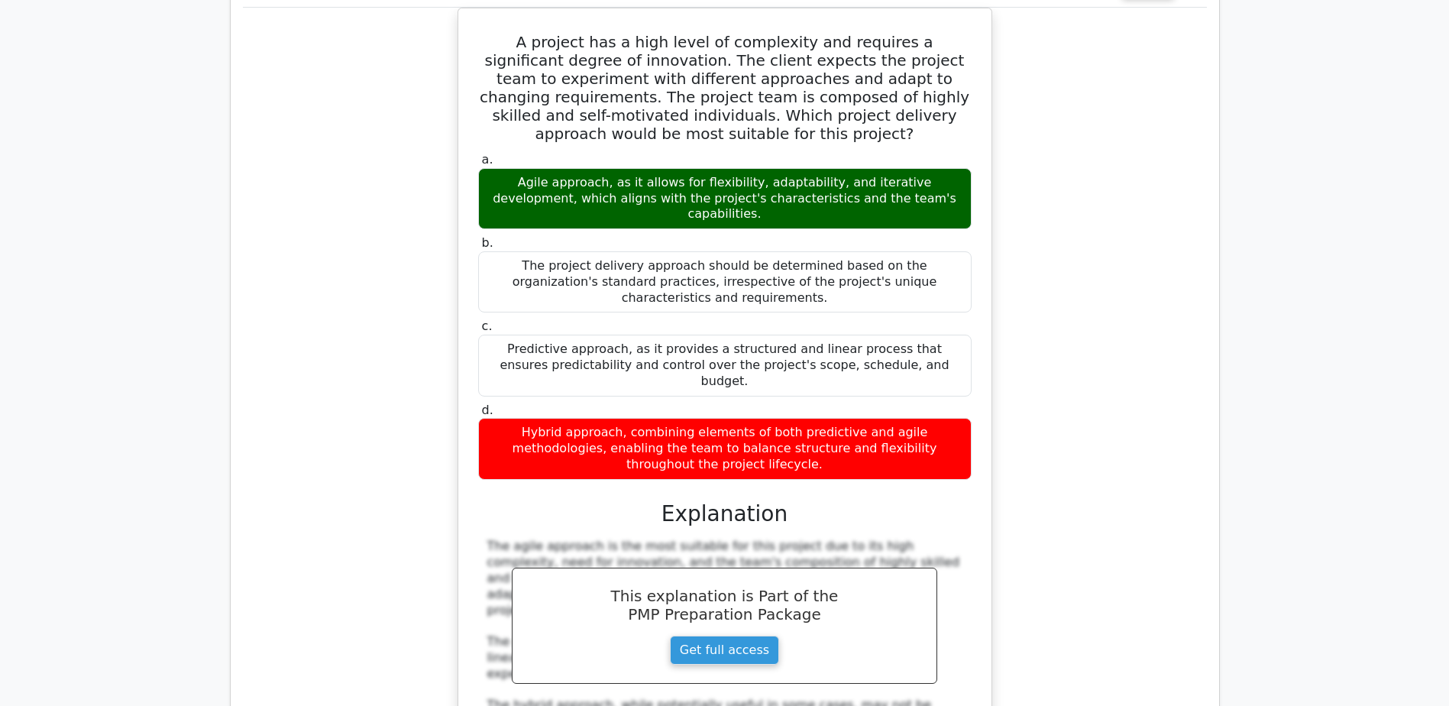
scroll to position [10389, 0]
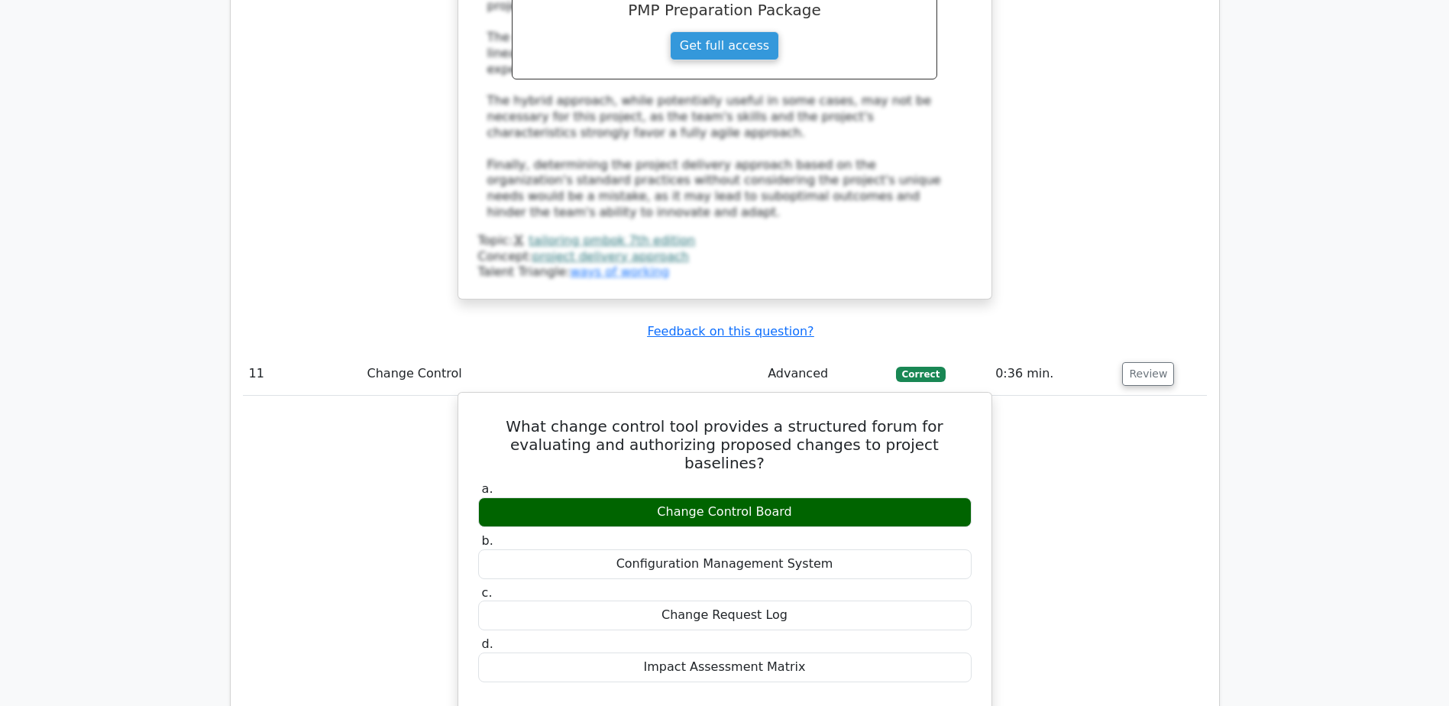
scroll to position [11000, 0]
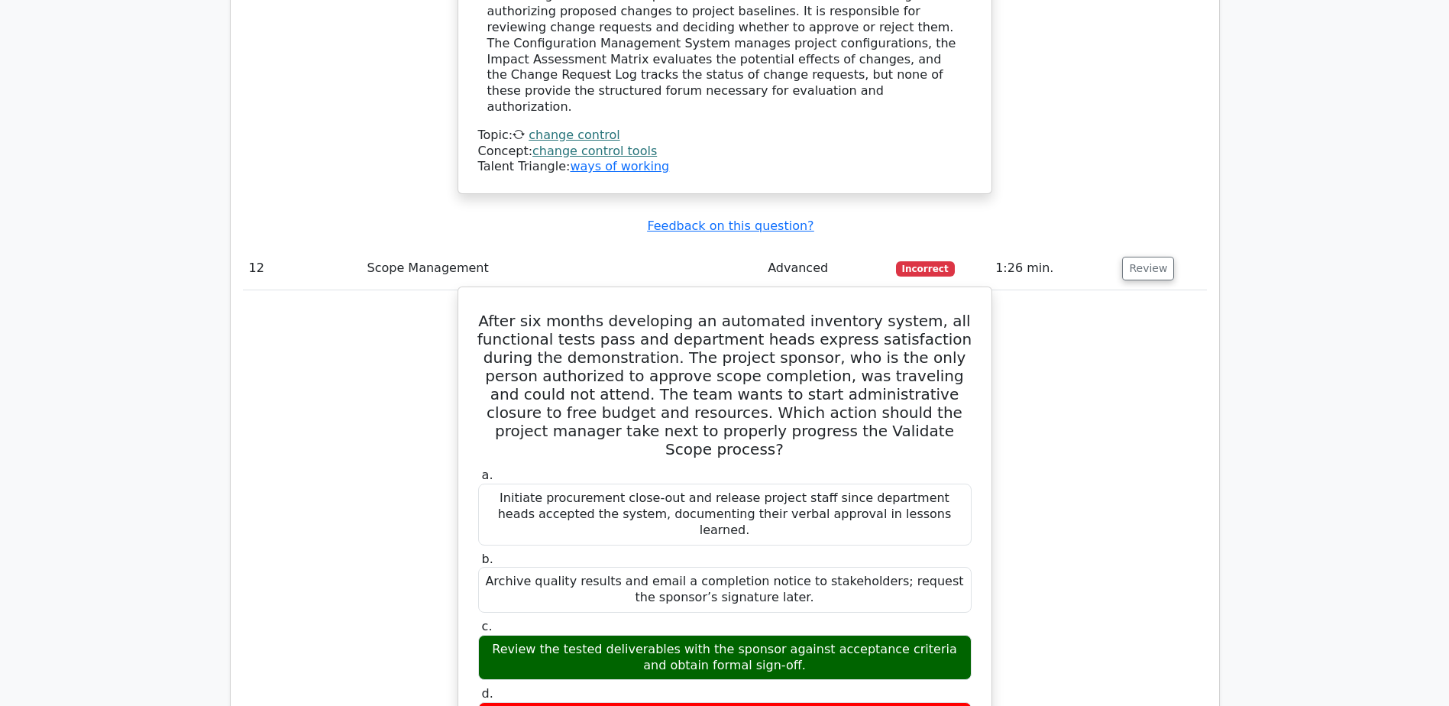
scroll to position [11764, 0]
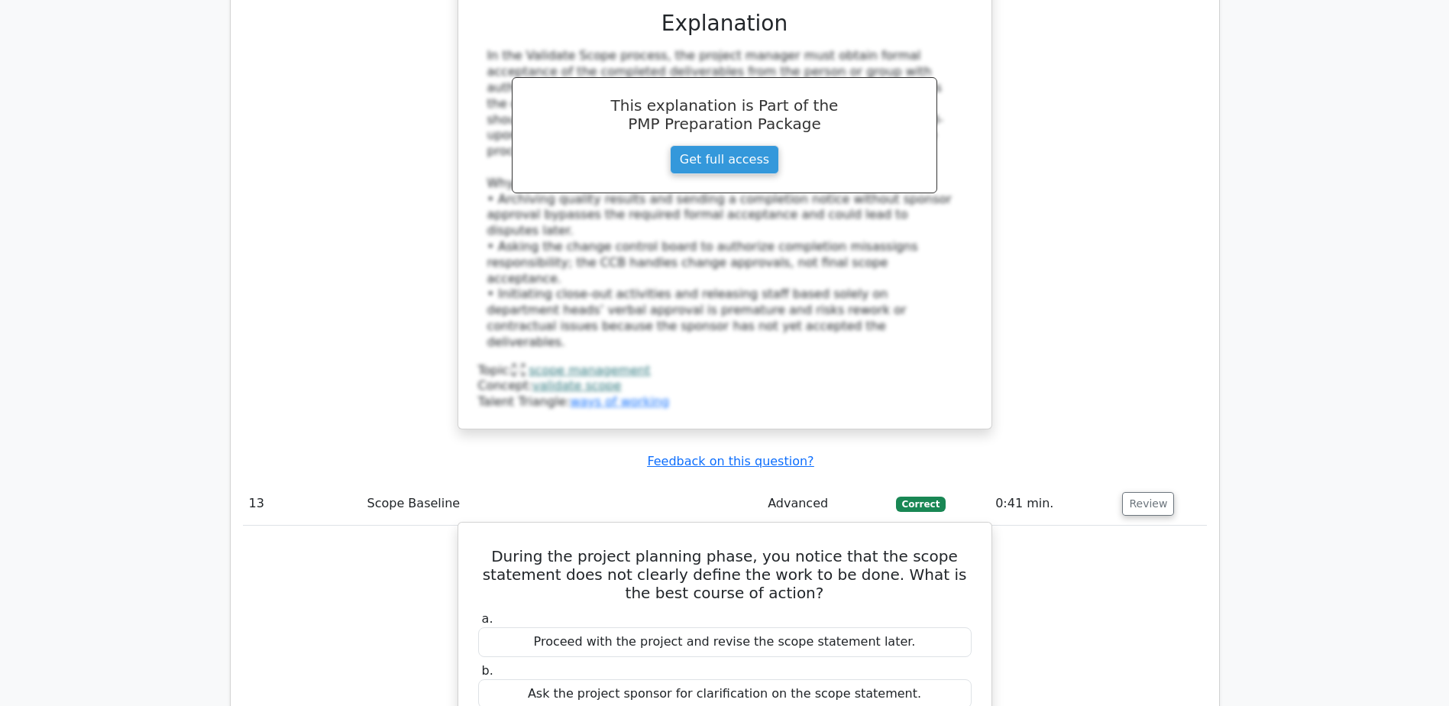
scroll to position [12528, 0]
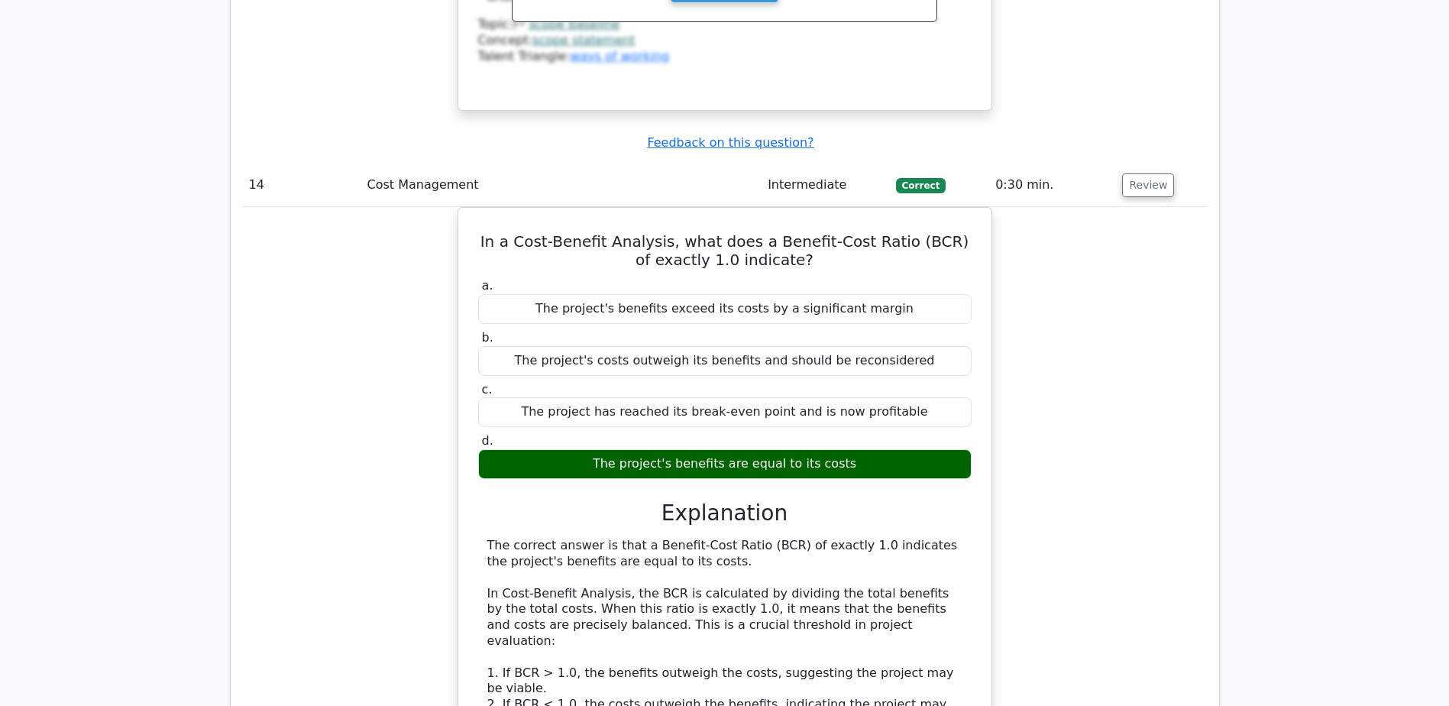
scroll to position [13521, 0]
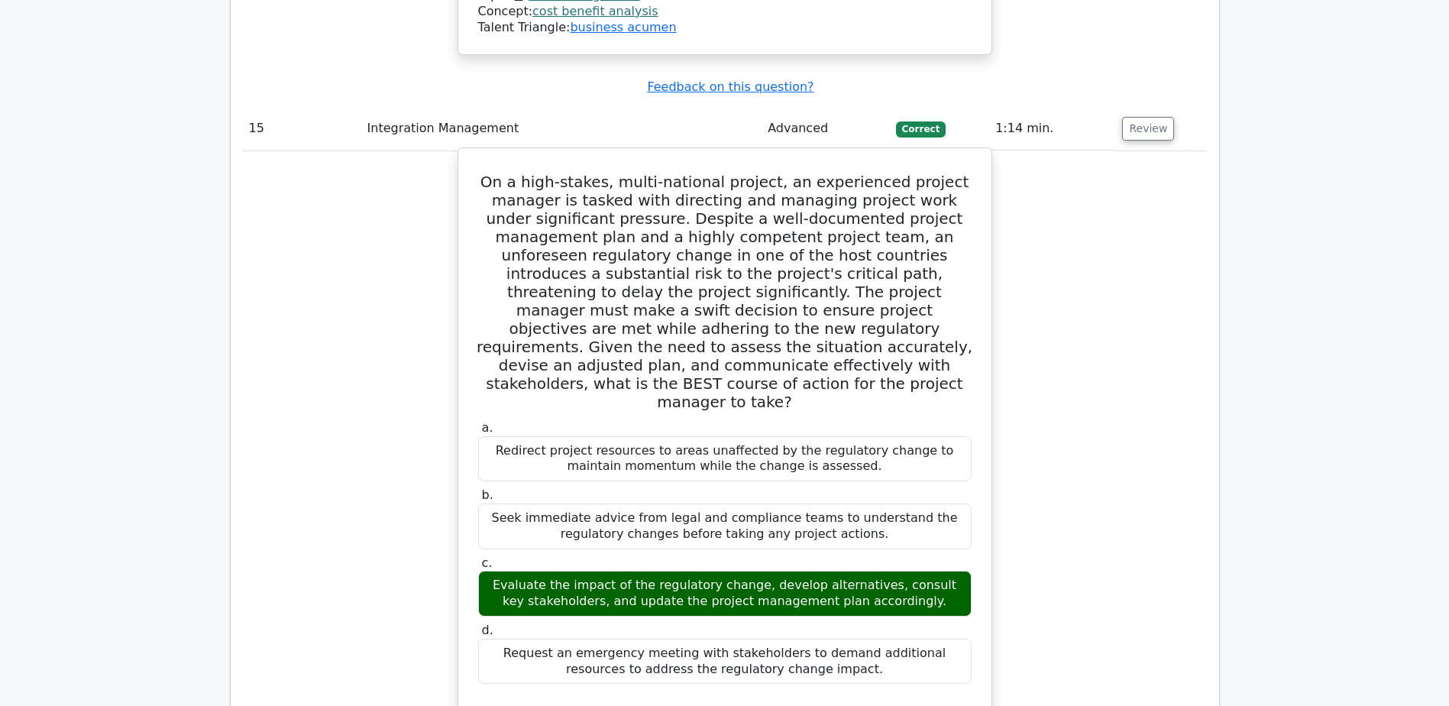
scroll to position [14590, 0]
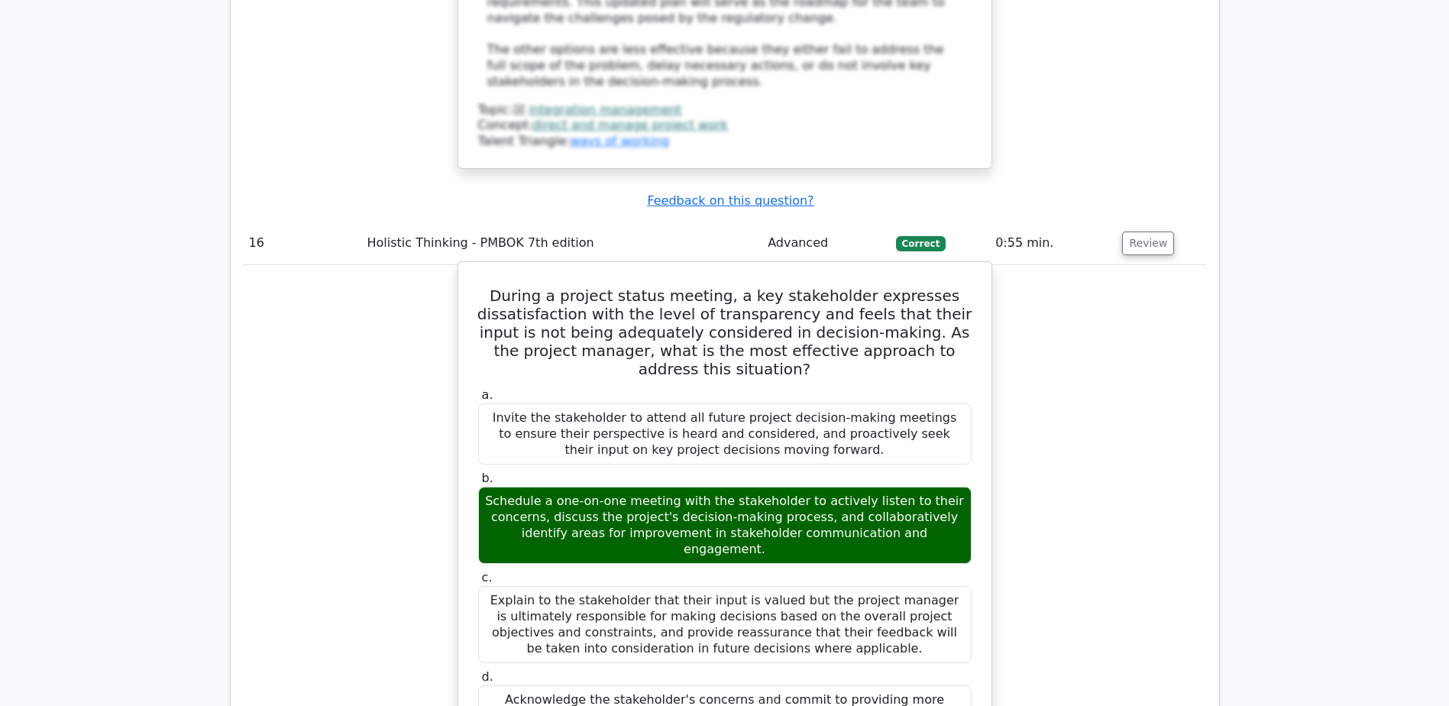
scroll to position [15660, 0]
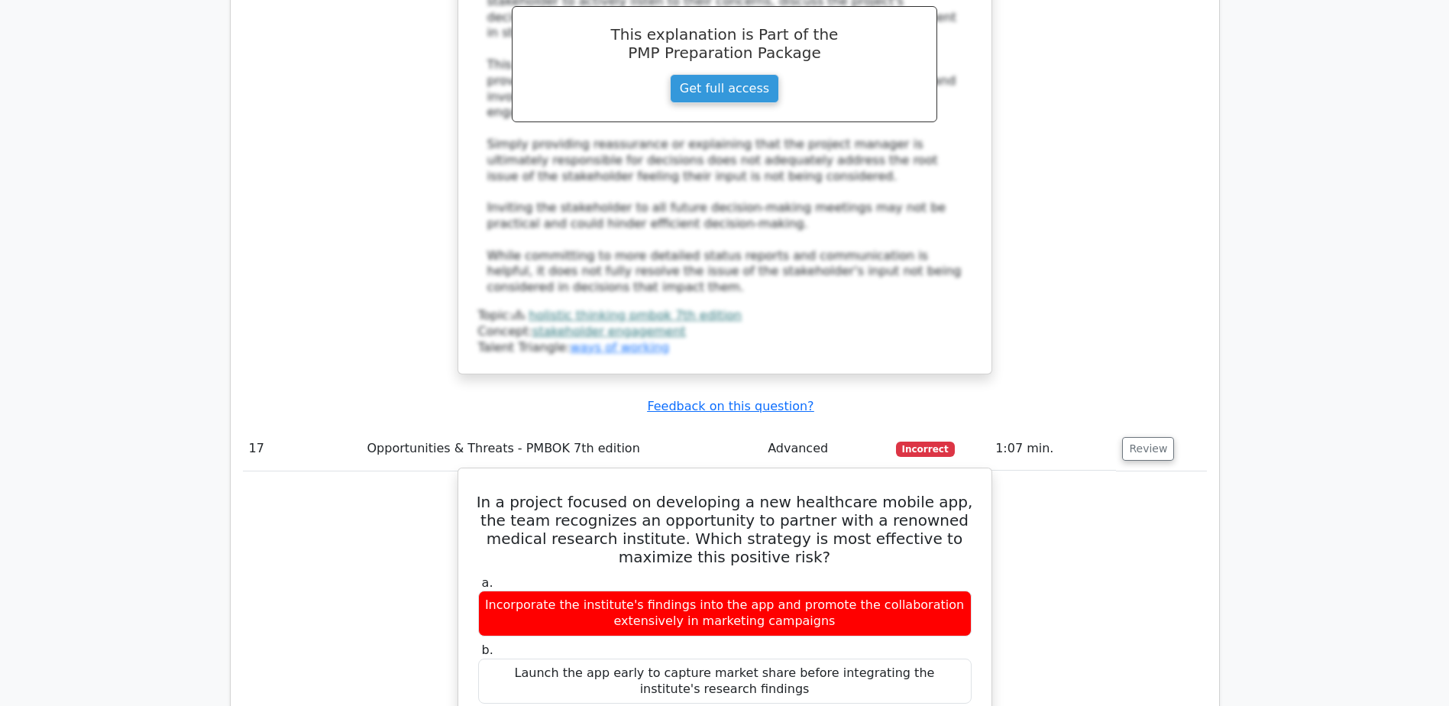
scroll to position [16500, 0]
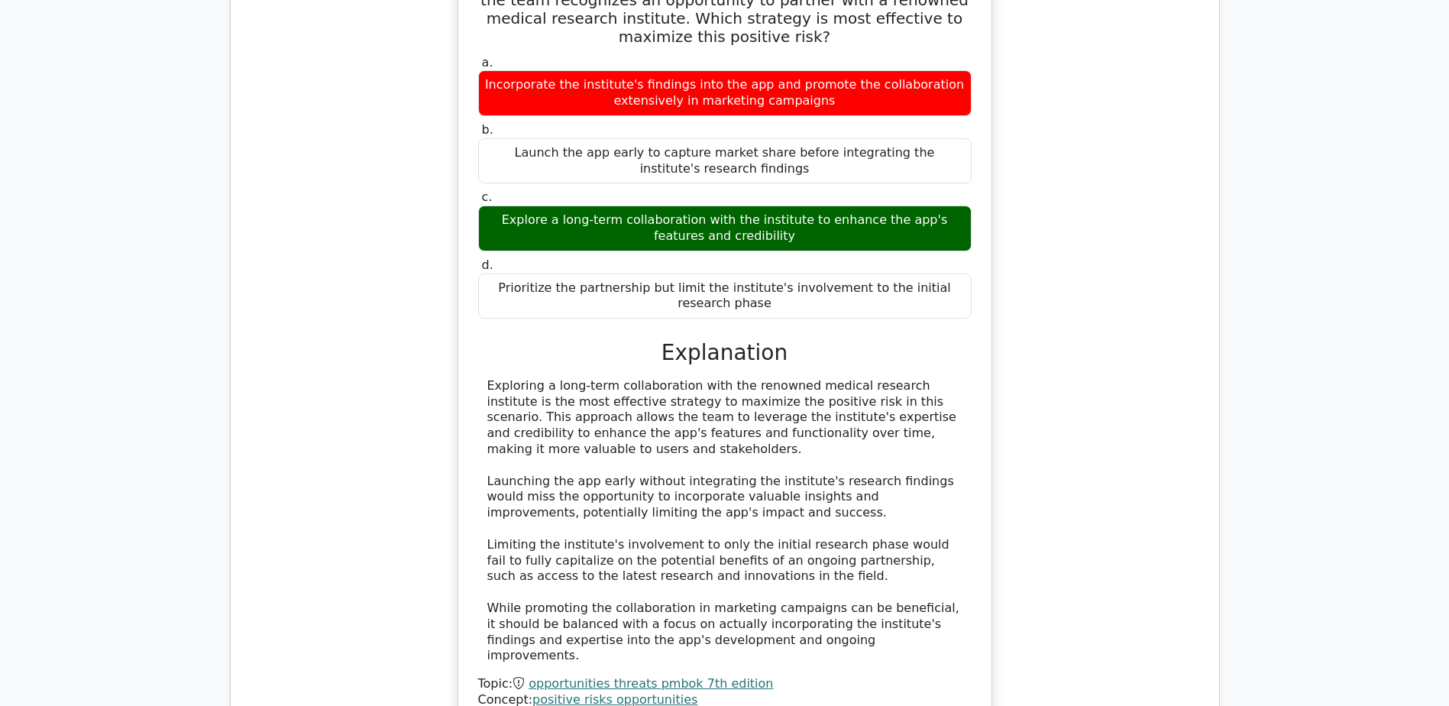
scroll to position [17035, 0]
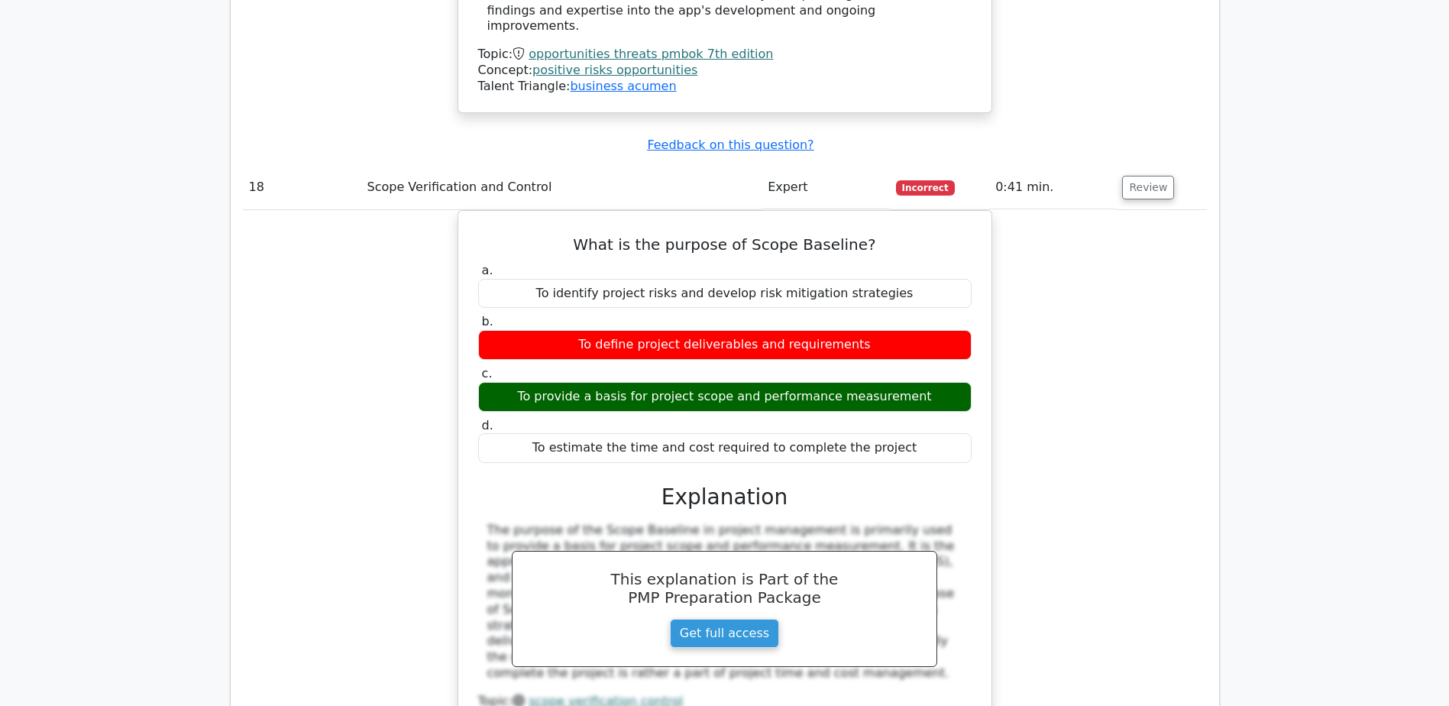
scroll to position [17799, 0]
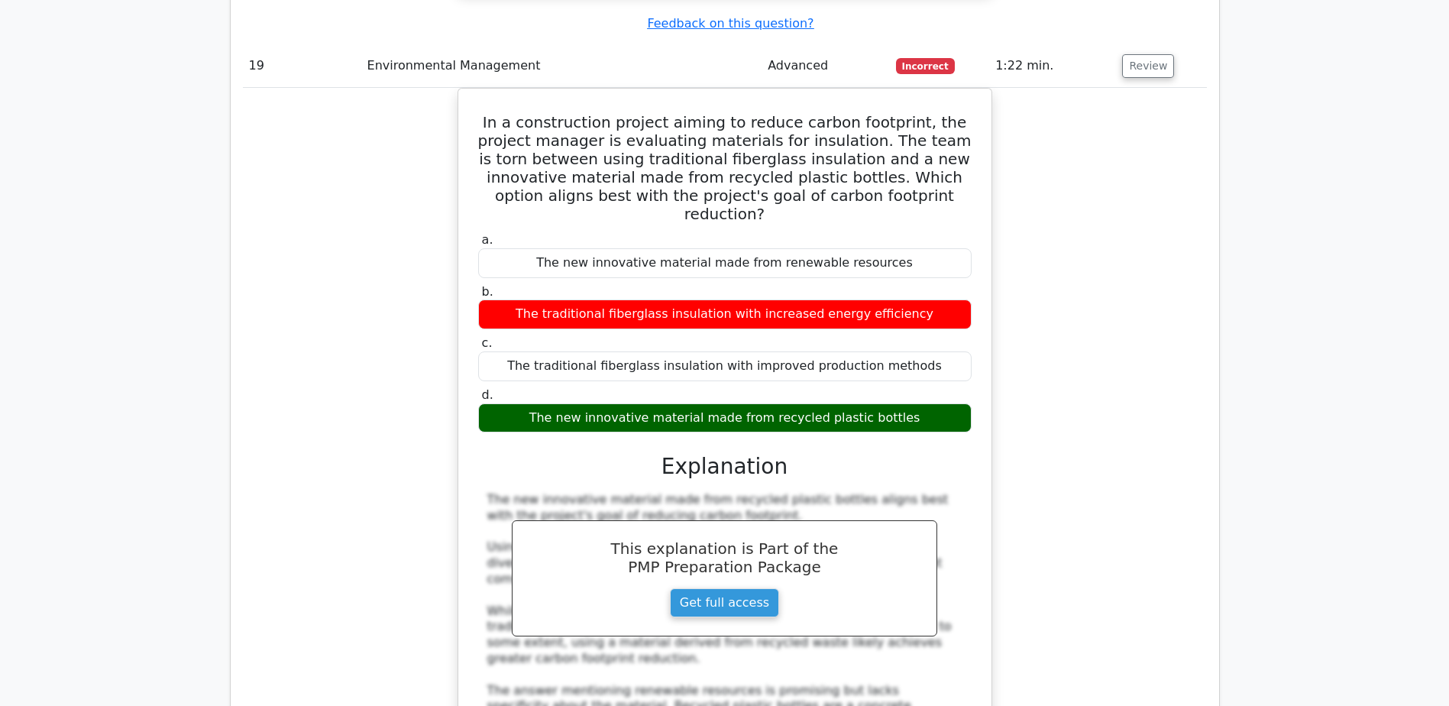
scroll to position [18563, 0]
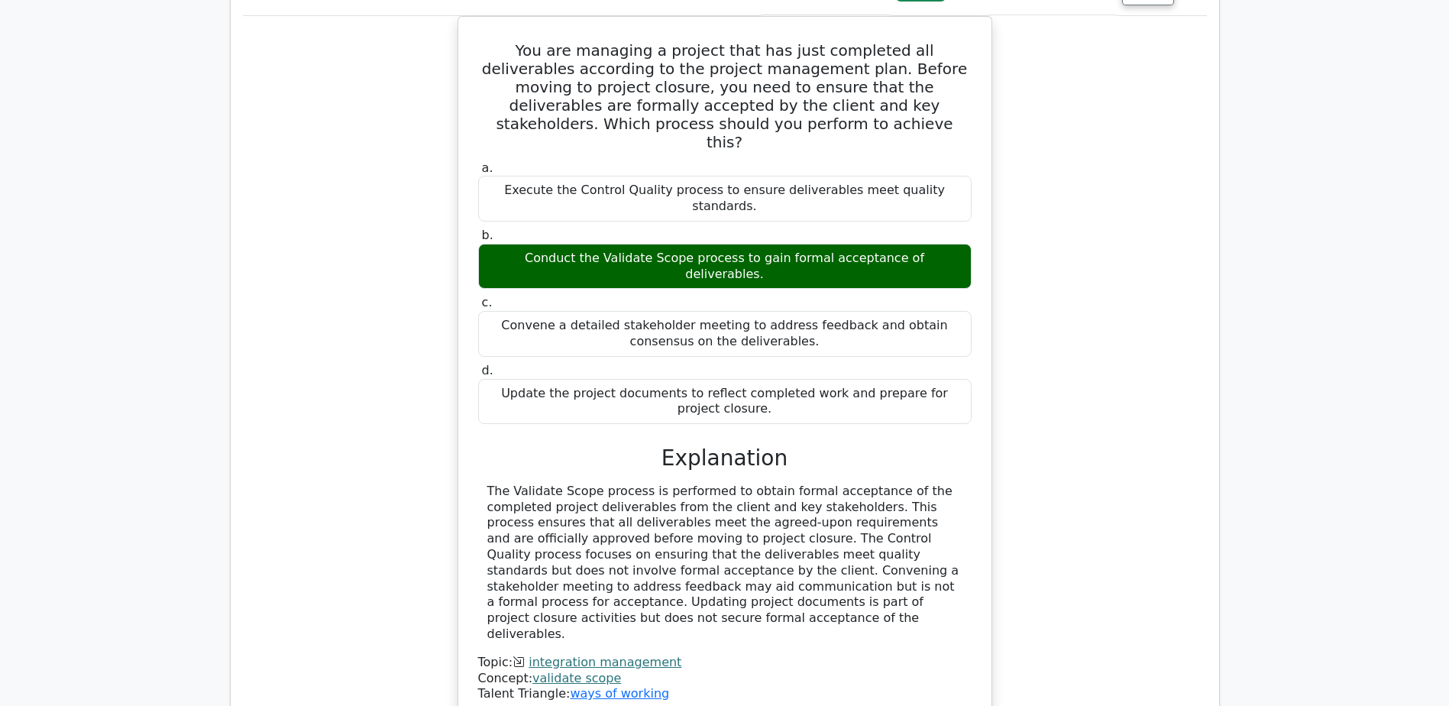
scroll to position [19403, 0]
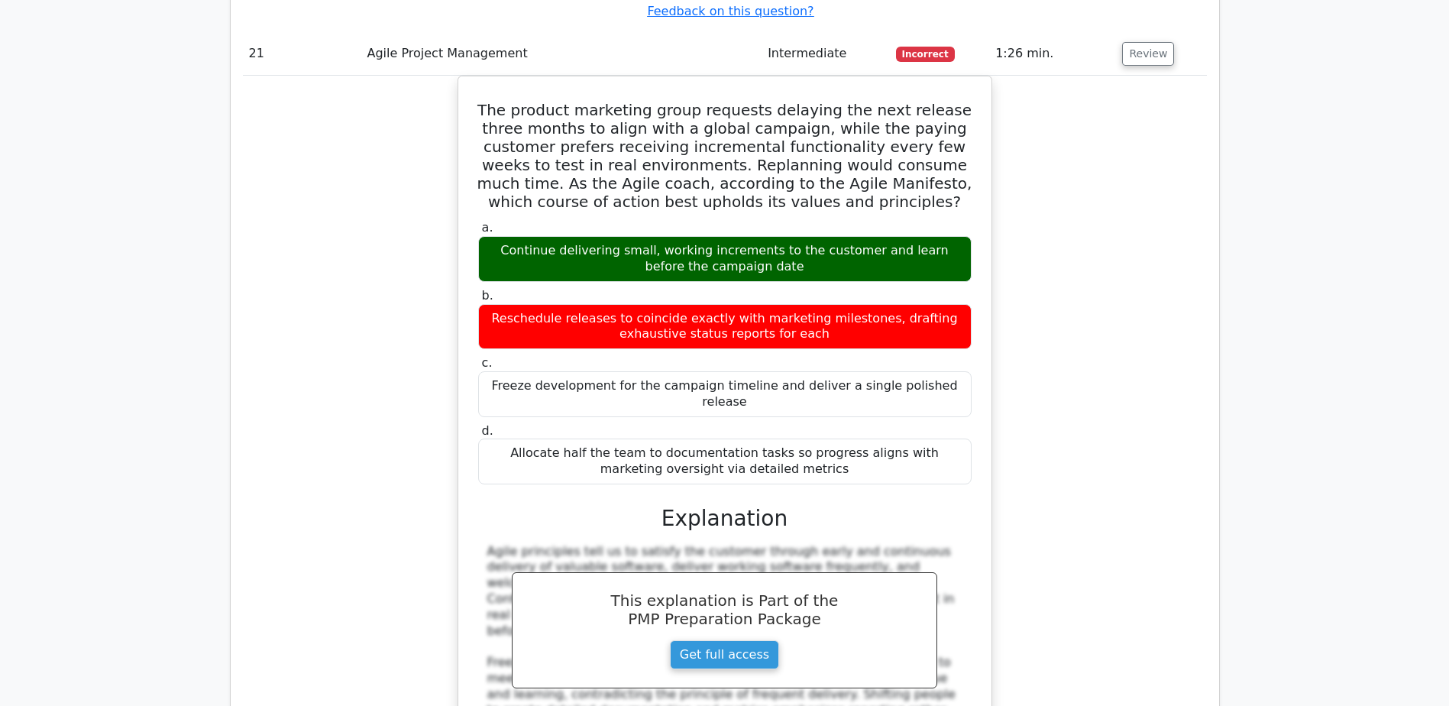
scroll to position [20090, 0]
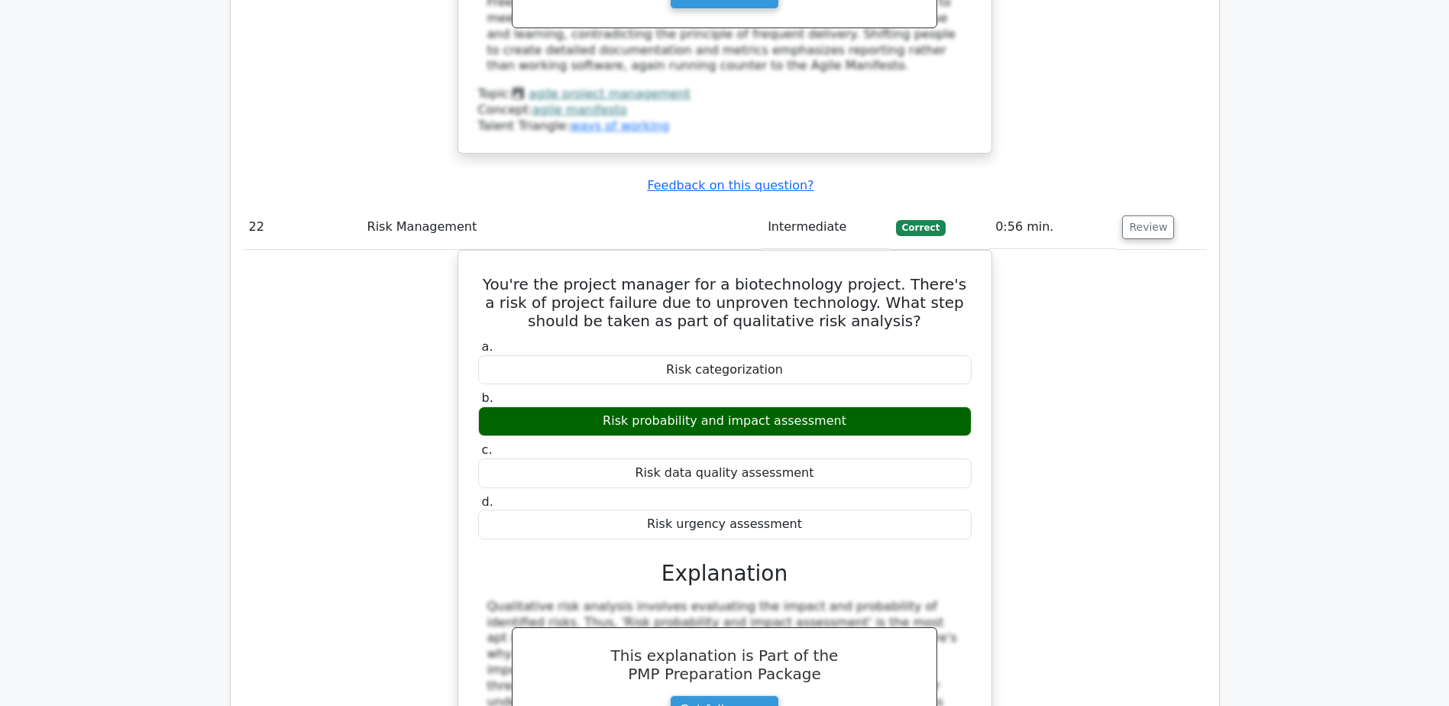
scroll to position [20778, 0]
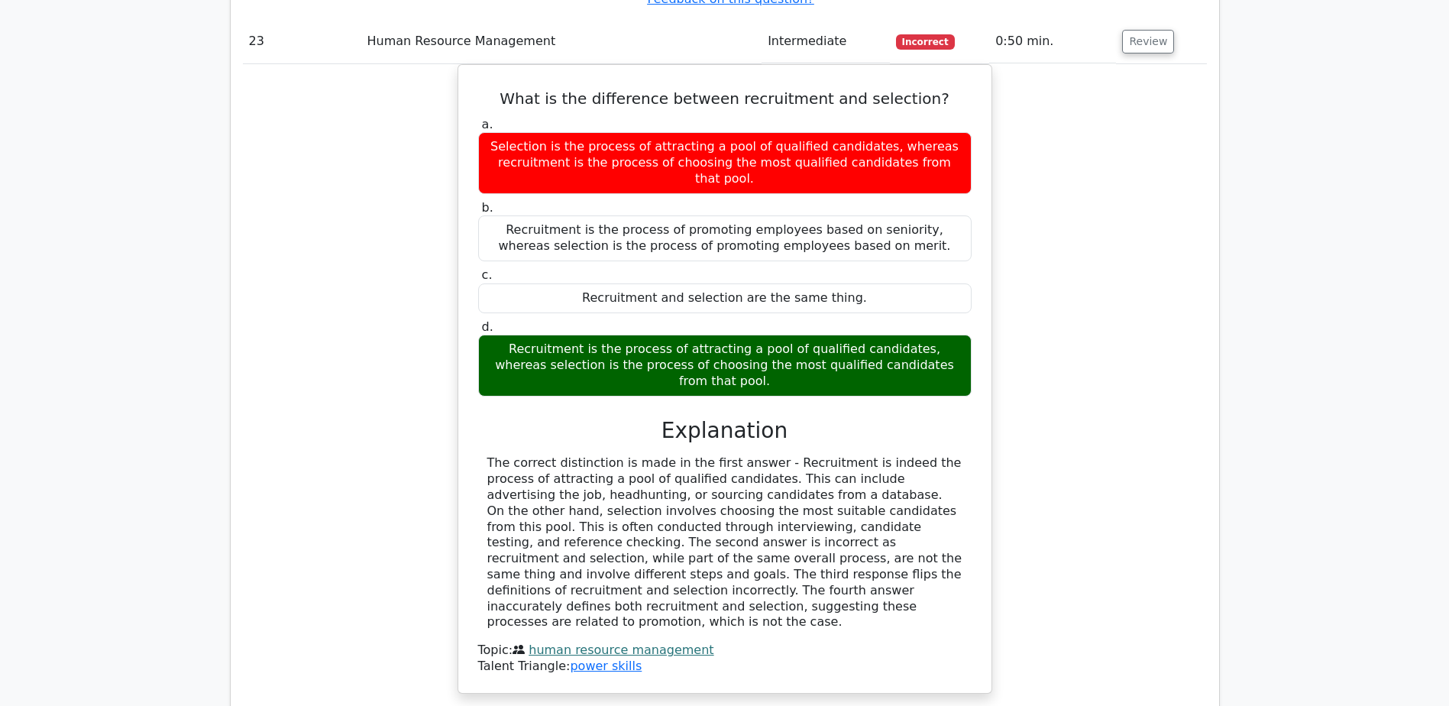
scroll to position [21695, 0]
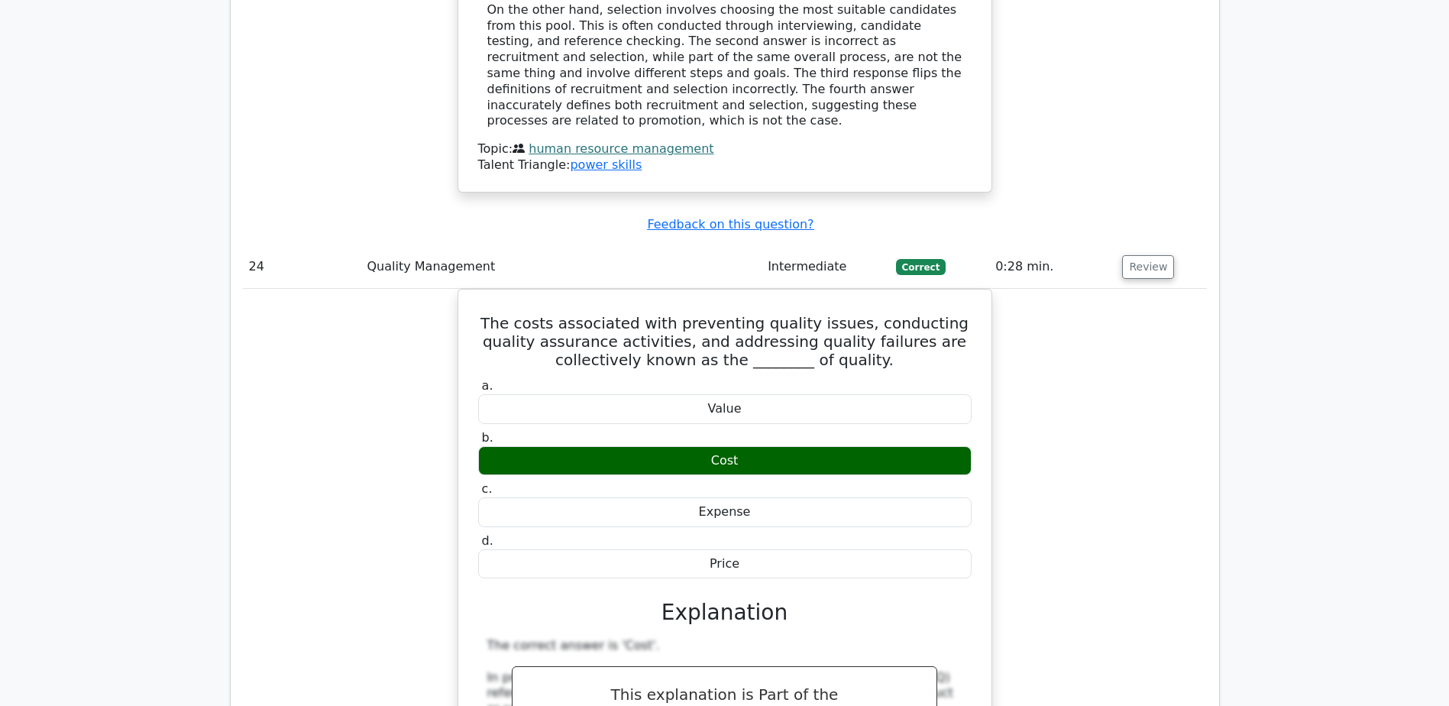
scroll to position [22306, 0]
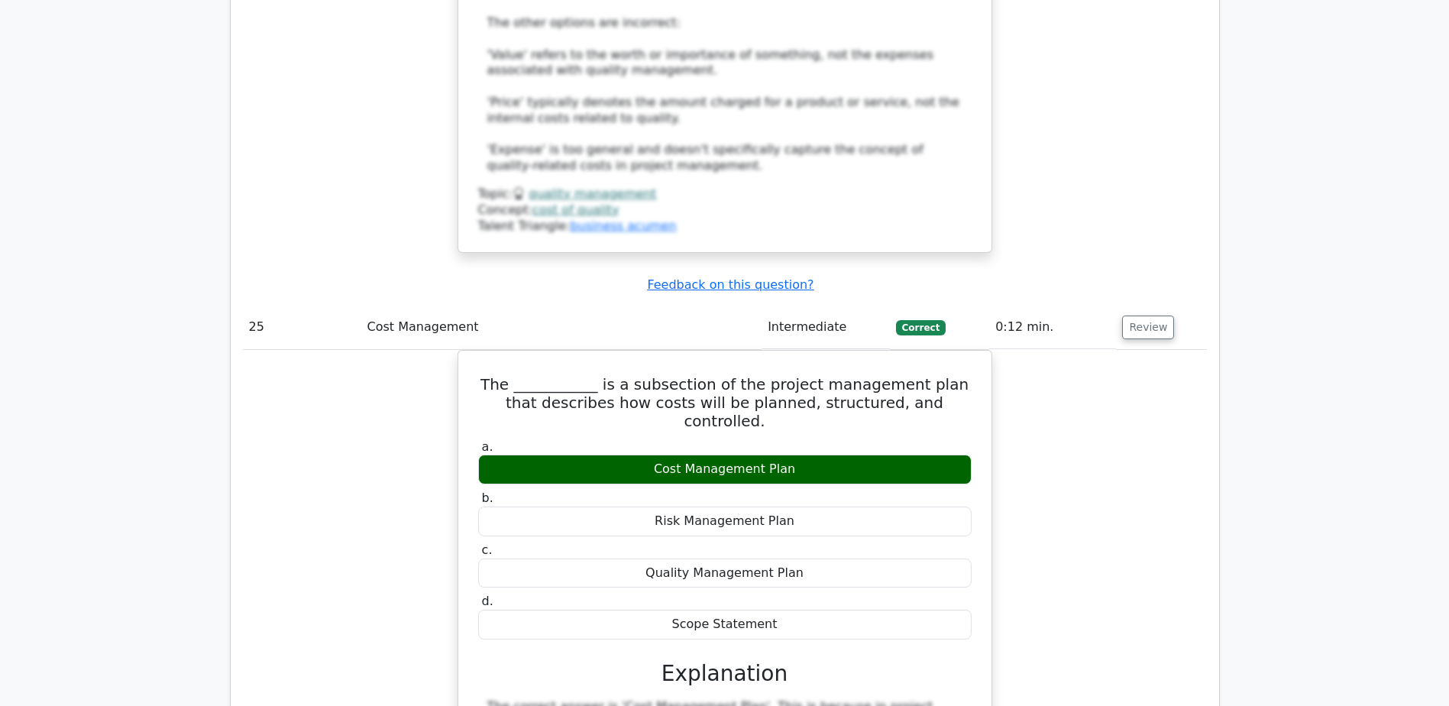
scroll to position [22993, 0]
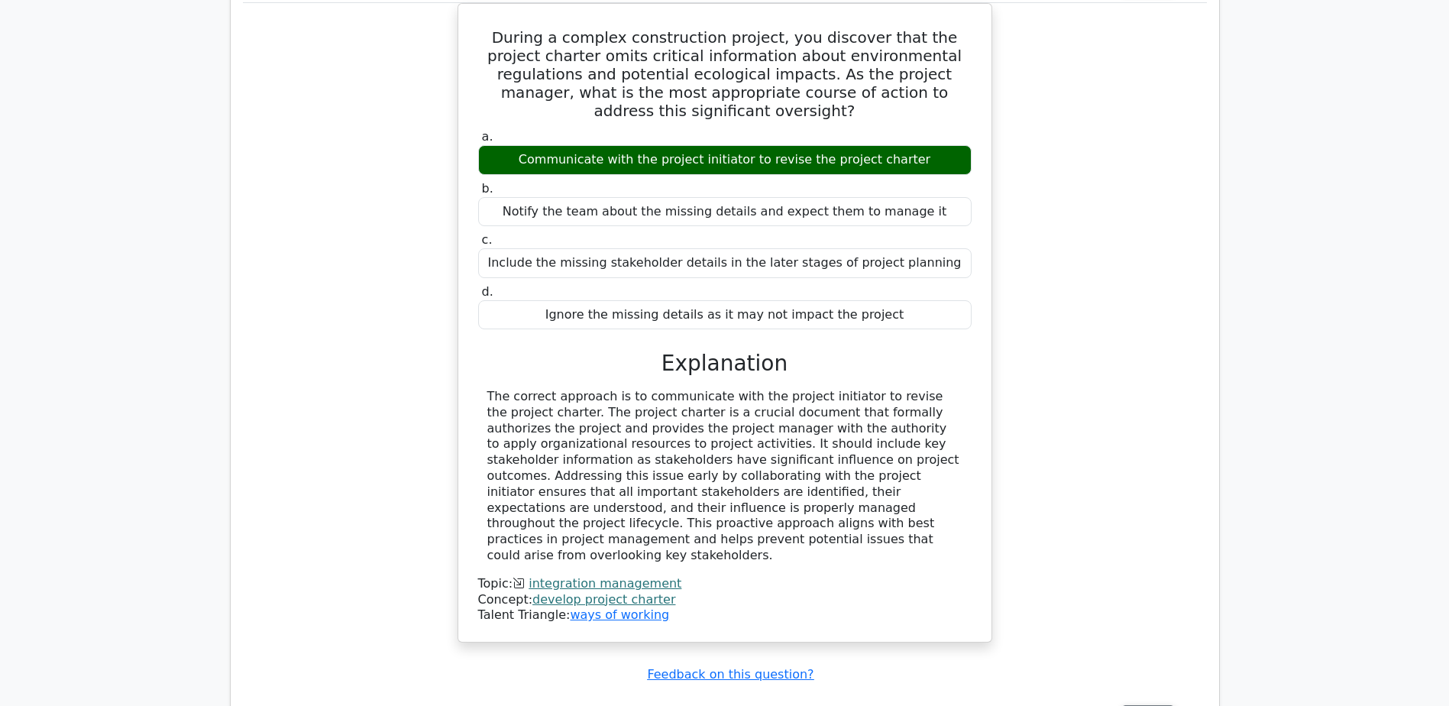
scroll to position [24063, 0]
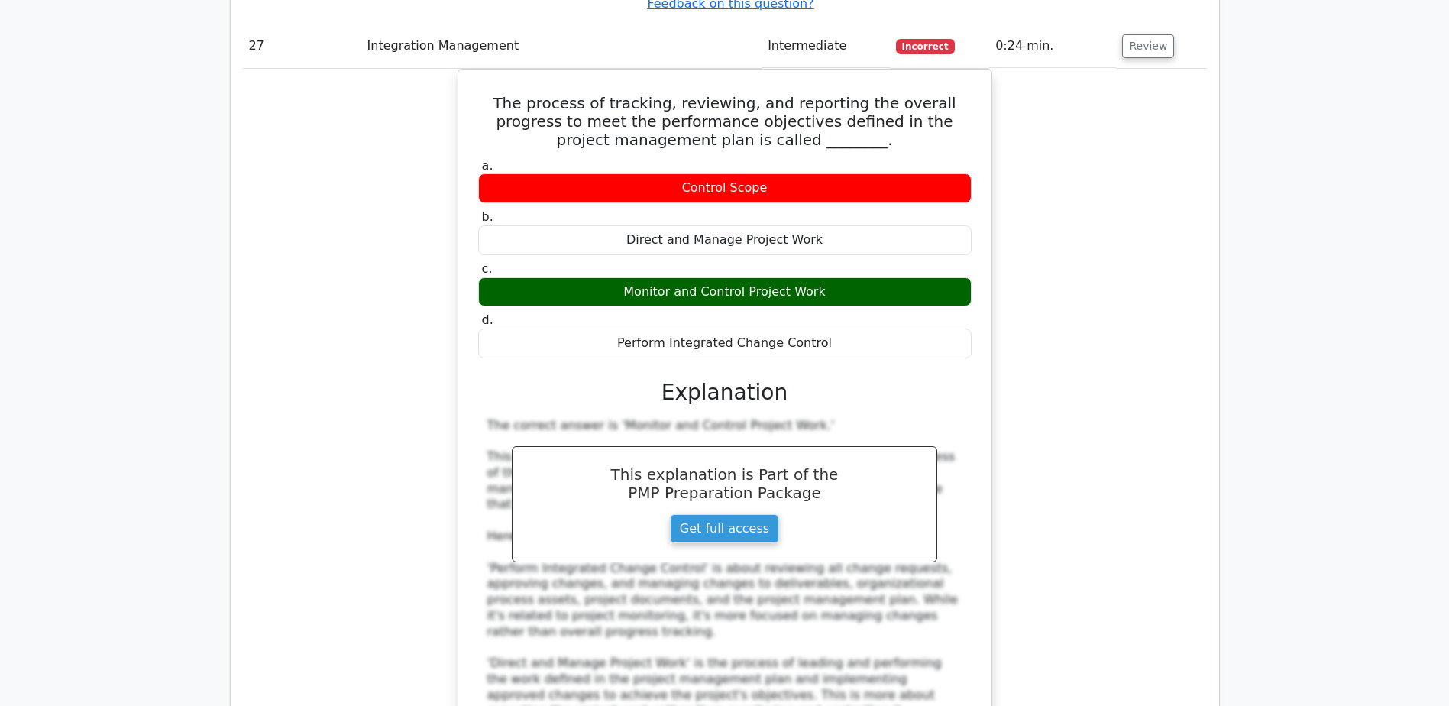
scroll to position [24674, 0]
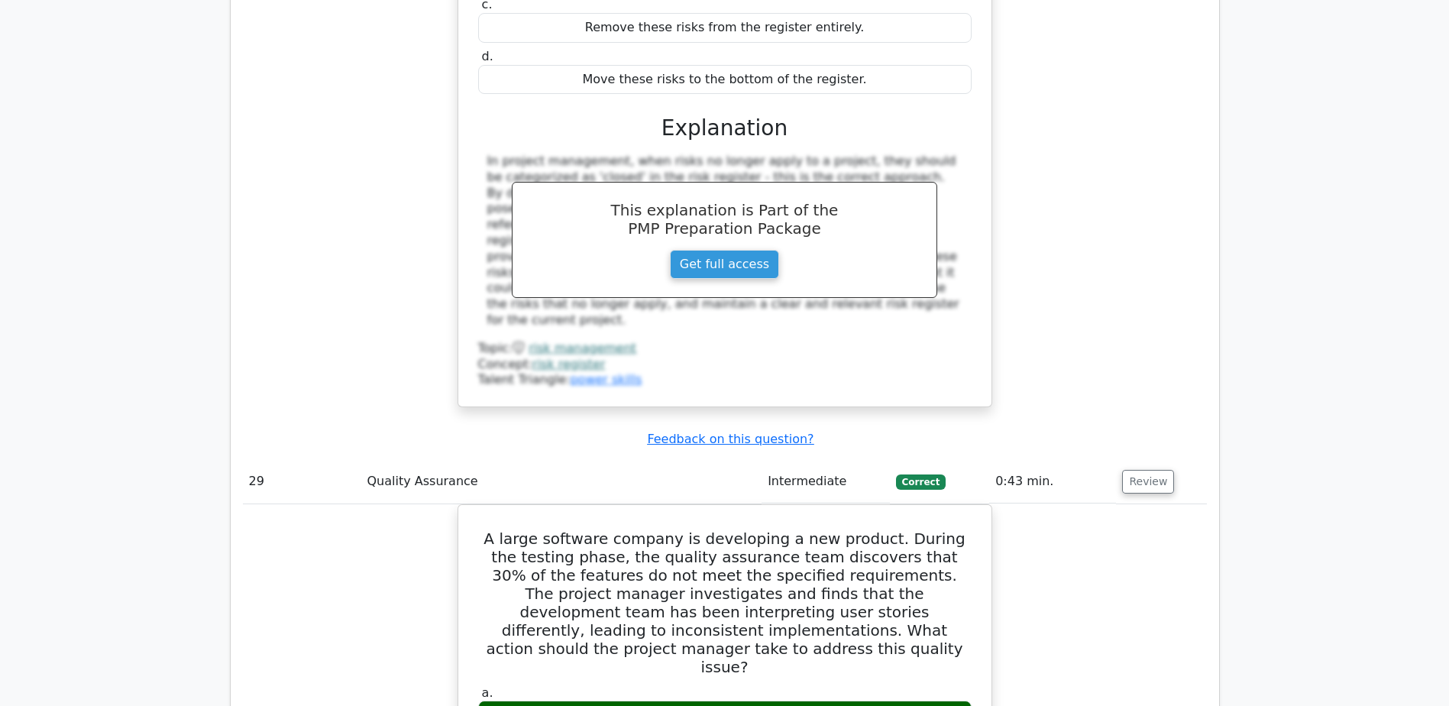
scroll to position [25820, 0]
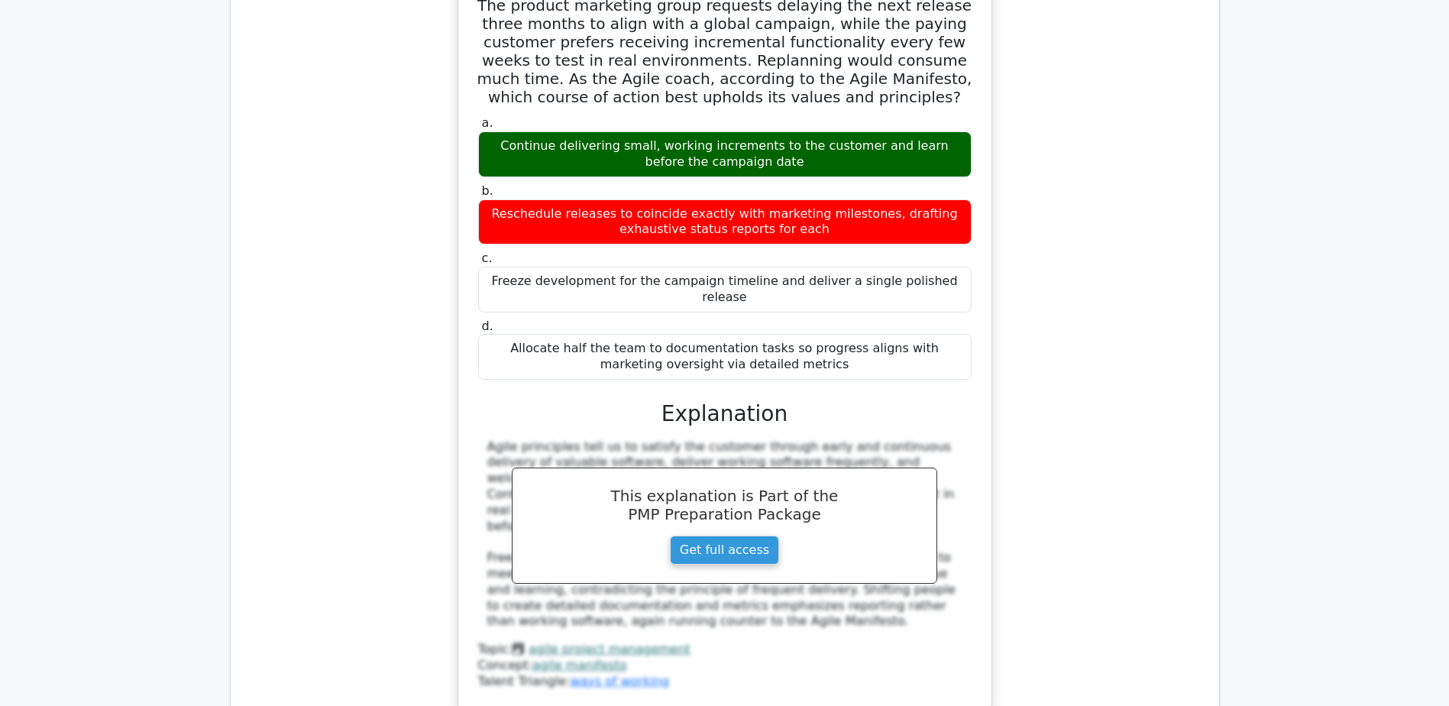
scroll to position [20243, 0]
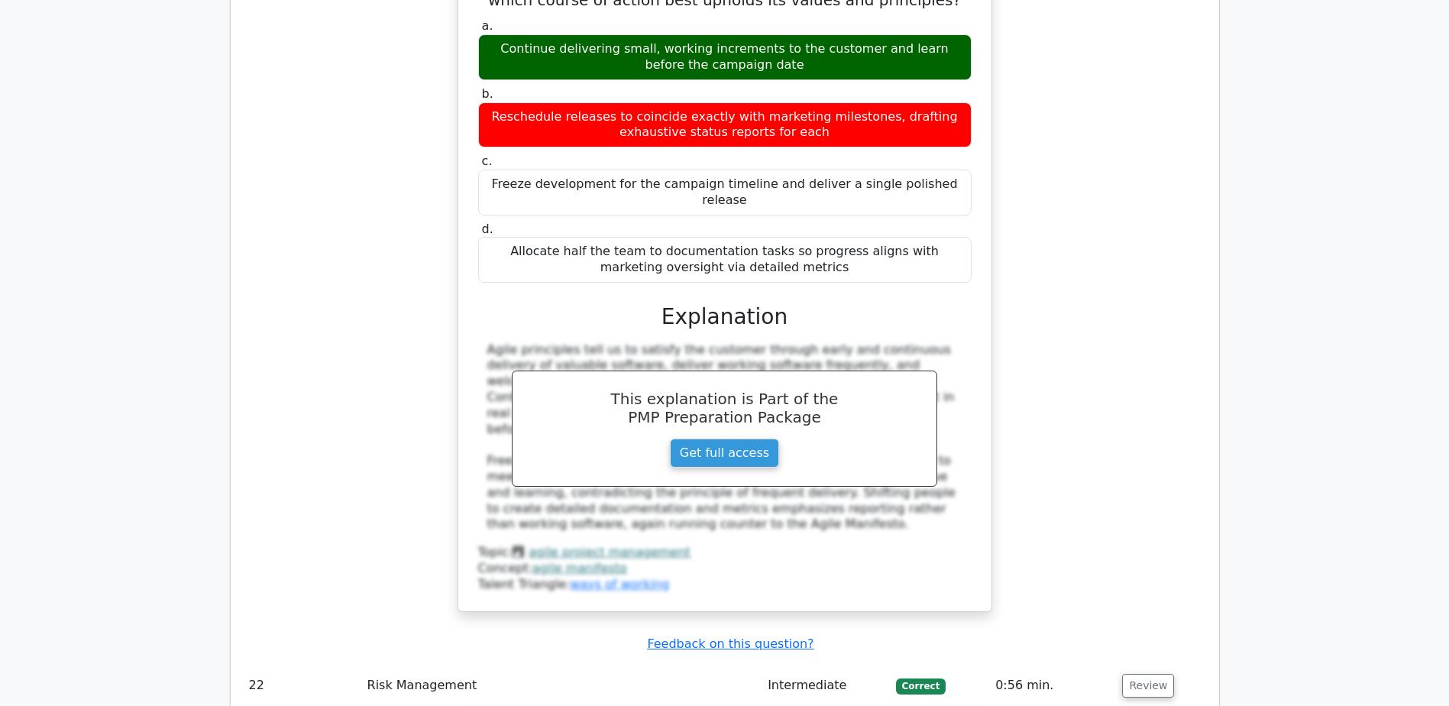
drag, startPoint x: 517, startPoint y: 301, endPoint x: 952, endPoint y: 299, distance: 434.7
copy h5 "What is the difference between recruitment and selection?"
drag, startPoint x: 505, startPoint y: 532, endPoint x: 959, endPoint y: 546, distance: 454.0
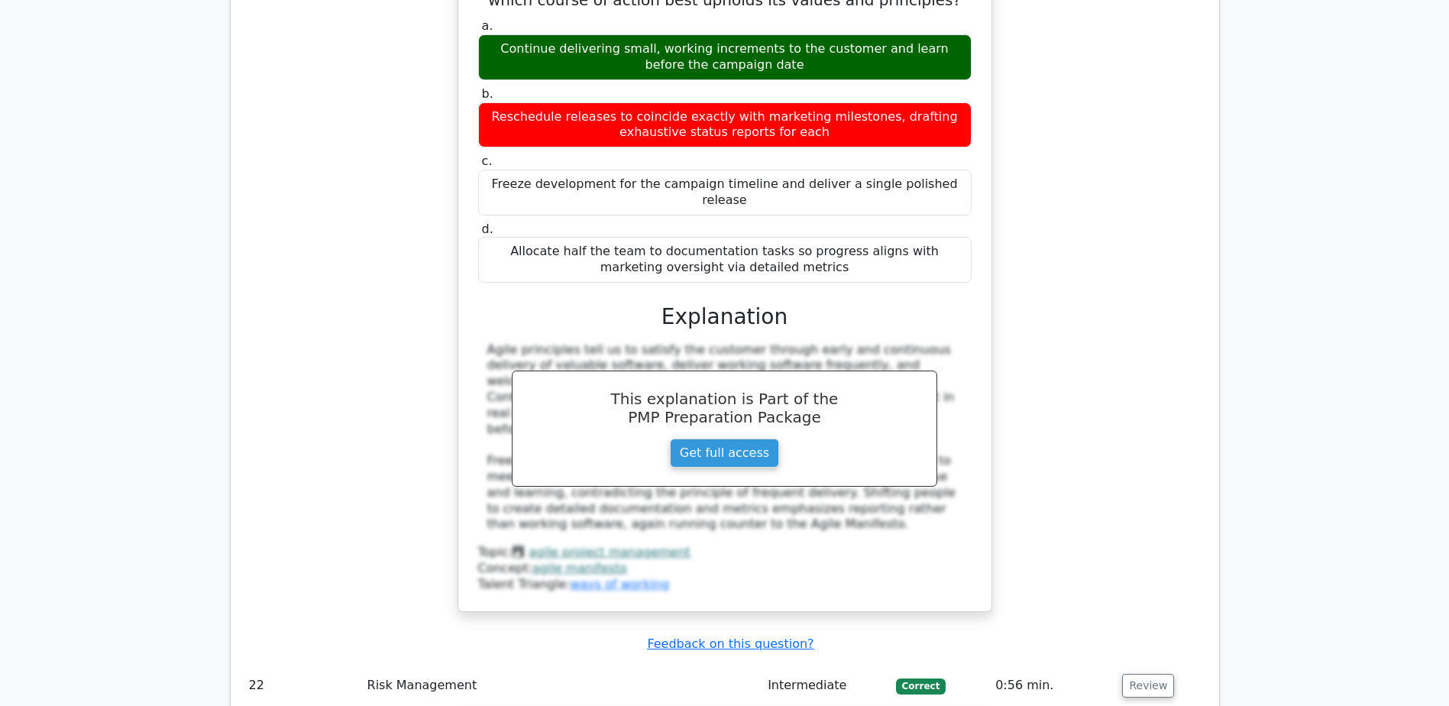
copy div "Recruitment is the process of attracting a pool of qualified candidates, wherea…"
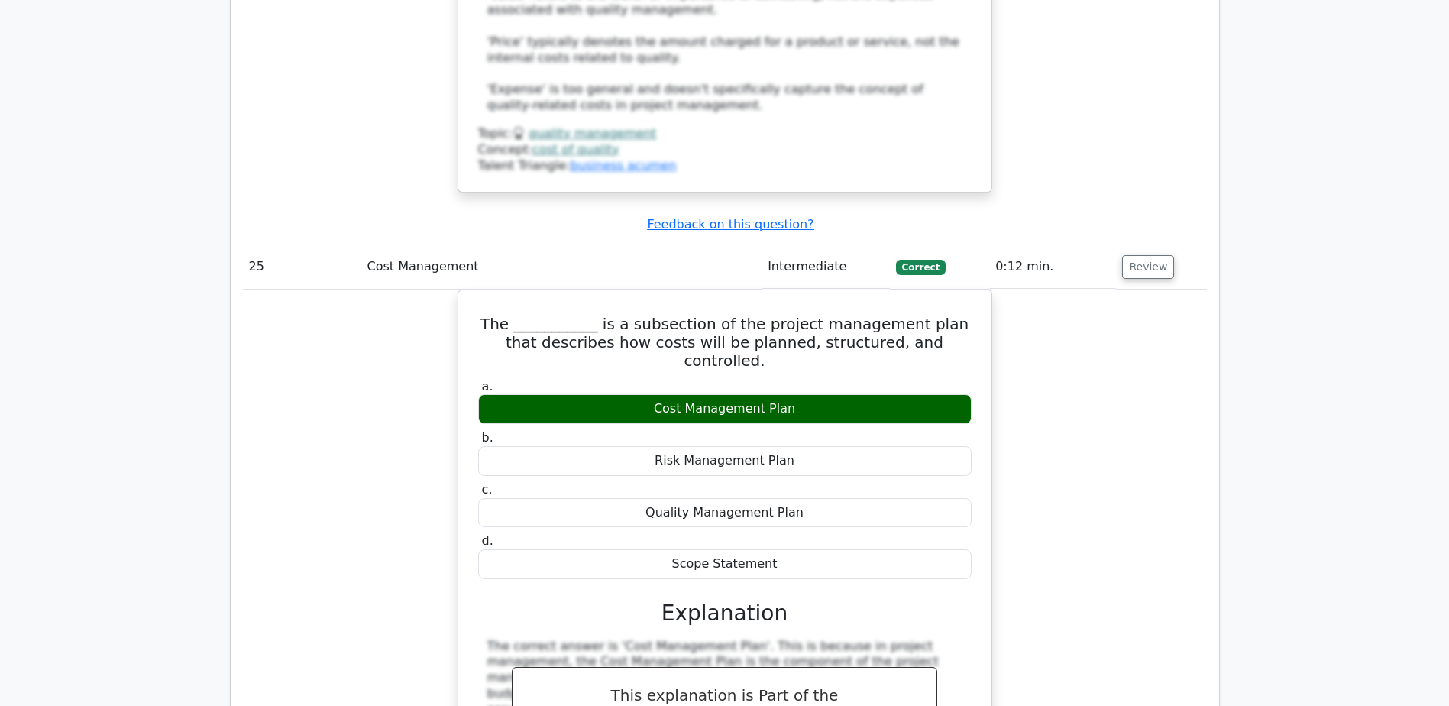
scroll to position [23146, 0]
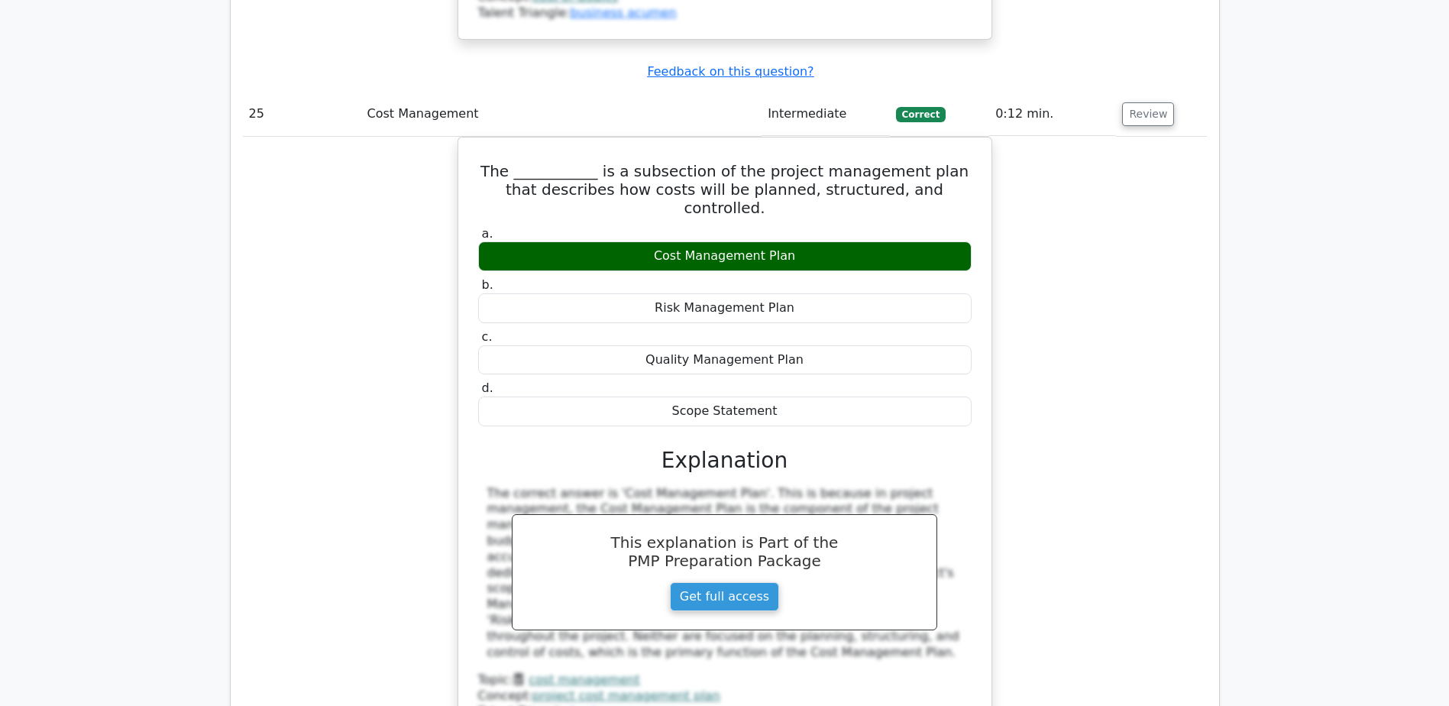
drag, startPoint x: 478, startPoint y: 346, endPoint x: 858, endPoint y: 394, distance: 382.7
copy h5 "The process of tracking, reviewing, and reporting the overall progress to meet …"
drag, startPoint x: 618, startPoint y: 536, endPoint x: 849, endPoint y: 531, distance: 231.5
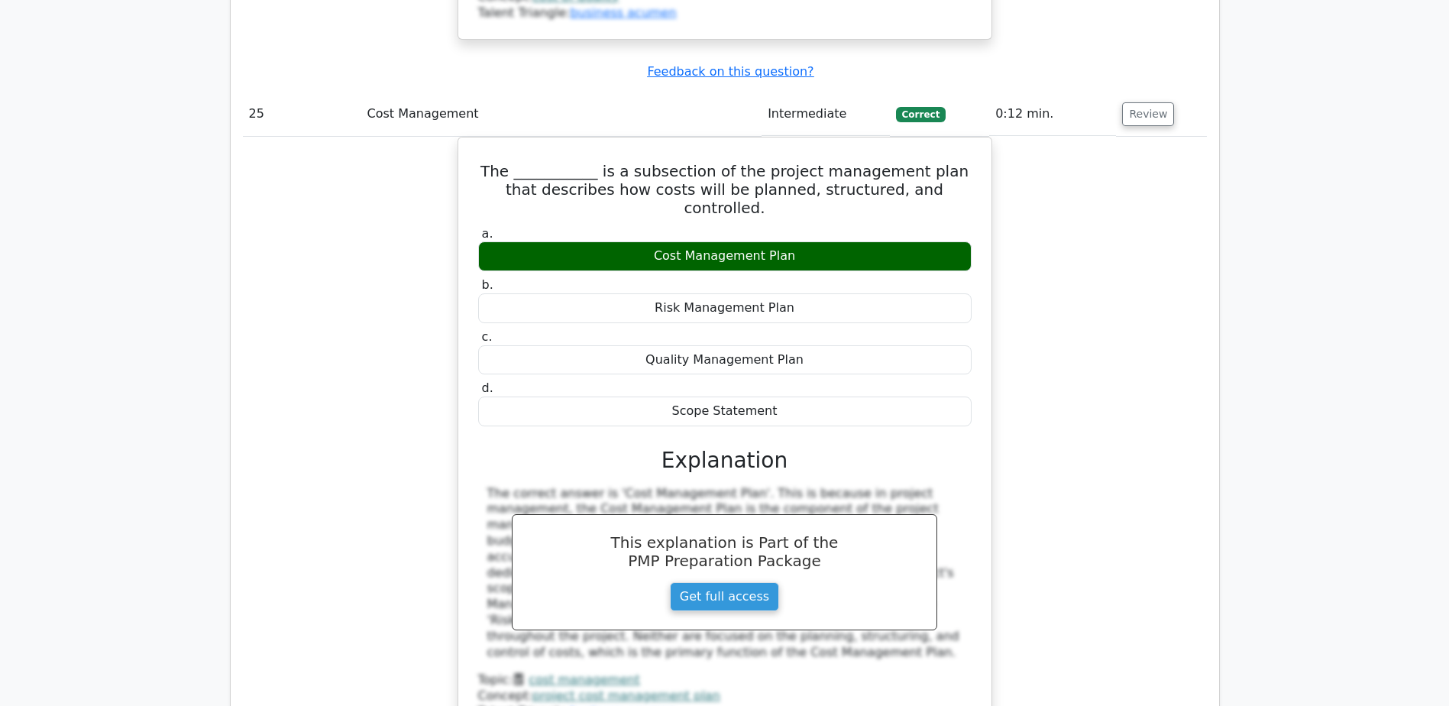
copy div "Monitor and Control Project Work"
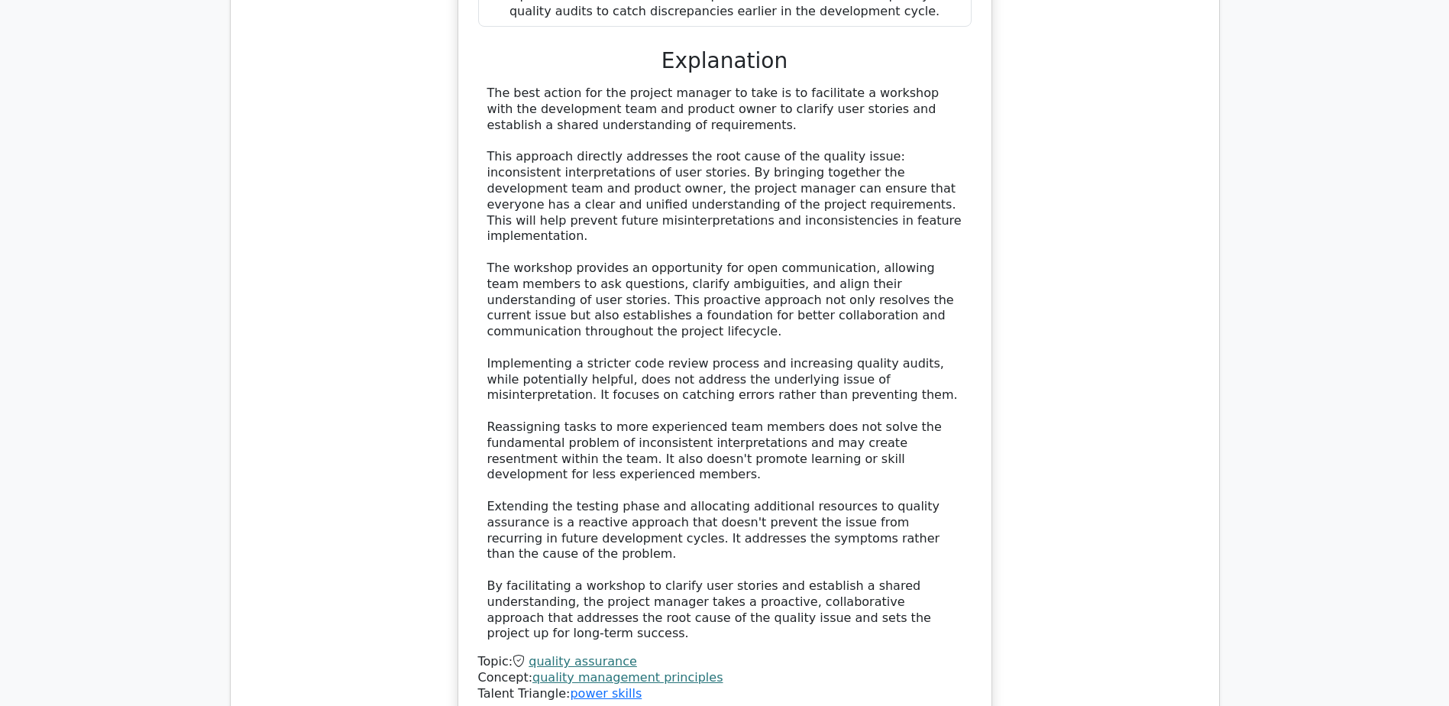
scroll to position [26948, 0]
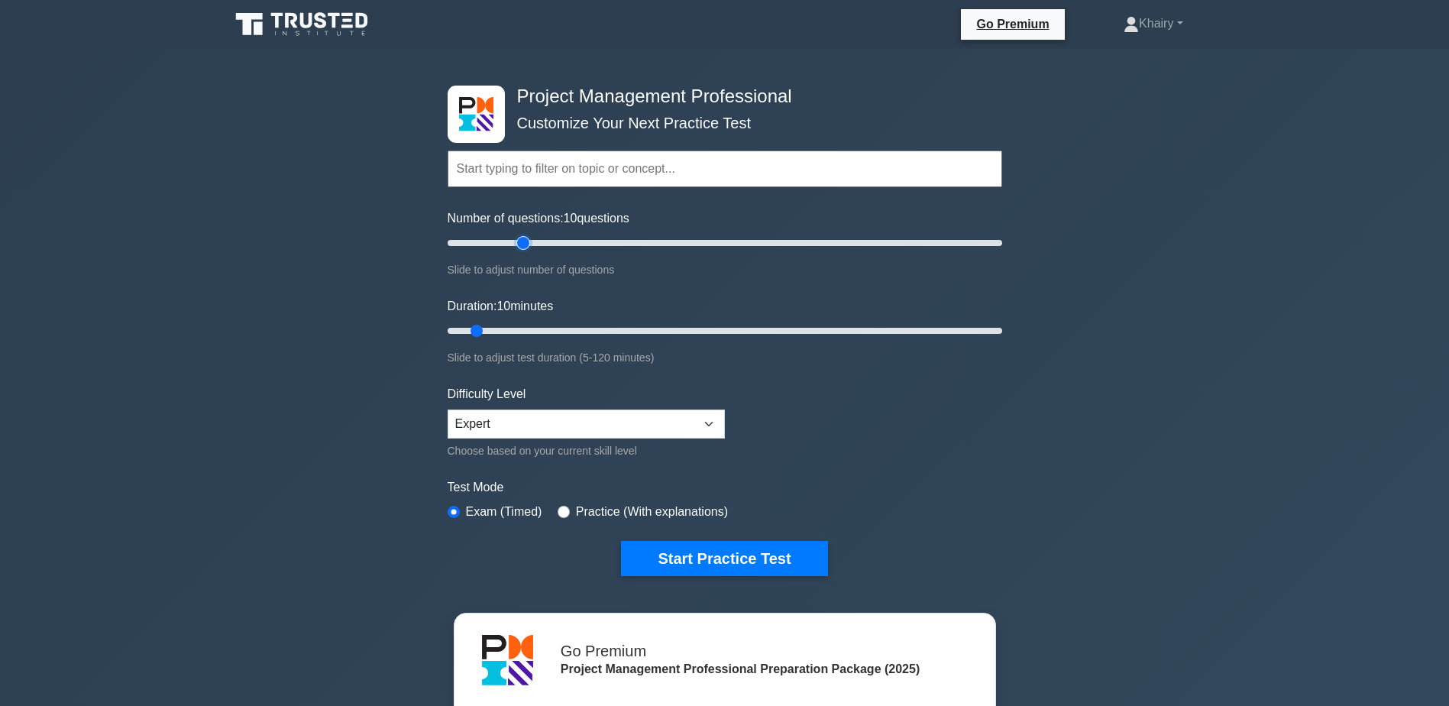
type input "30"
click at [519, 241] on input "Number of questions: 10 questions" at bounding box center [725, 243] width 555 height 18
click at [552, 328] on input "Duration: 10 minutes" at bounding box center [725, 331] width 555 height 18
type input "30"
click at [565, 329] on input "Duration: 25 minutes" at bounding box center [725, 331] width 555 height 18
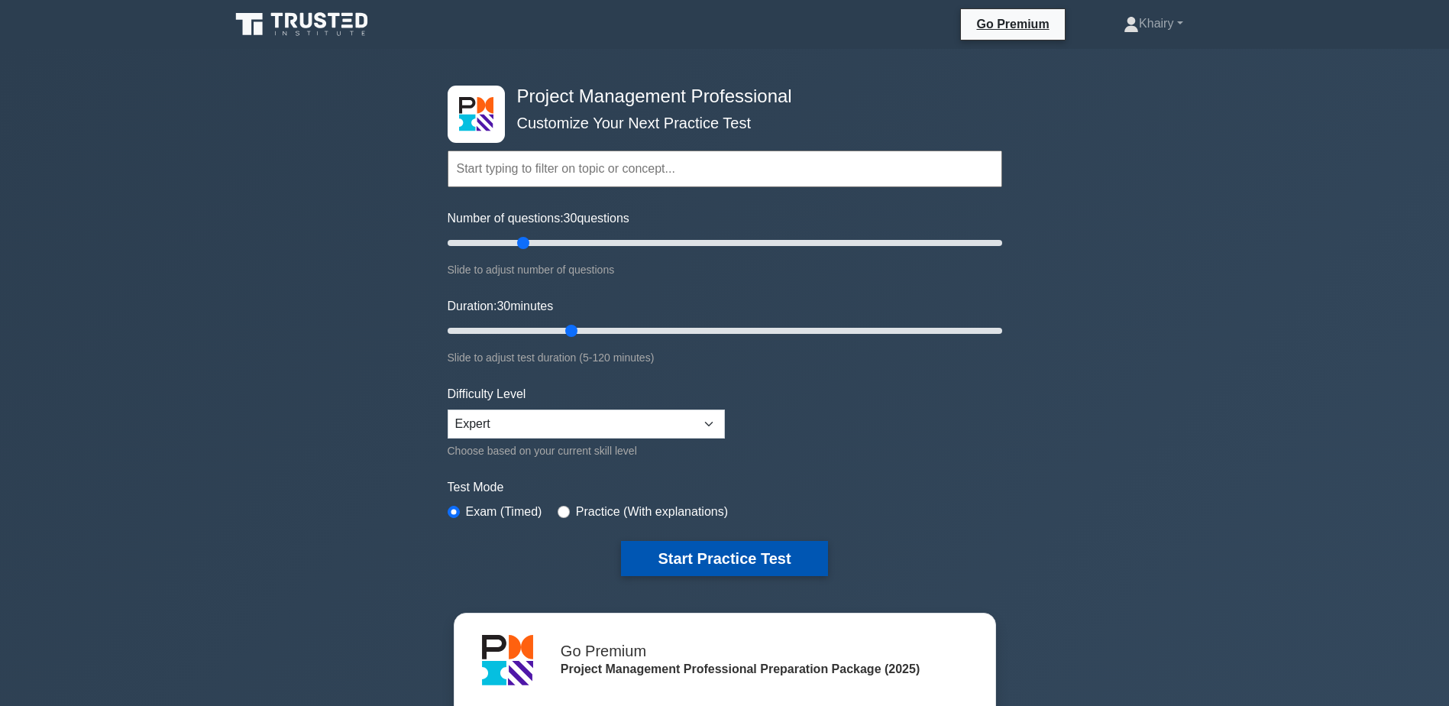
click at [742, 558] on button "Start Practice Test" at bounding box center [724, 558] width 206 height 35
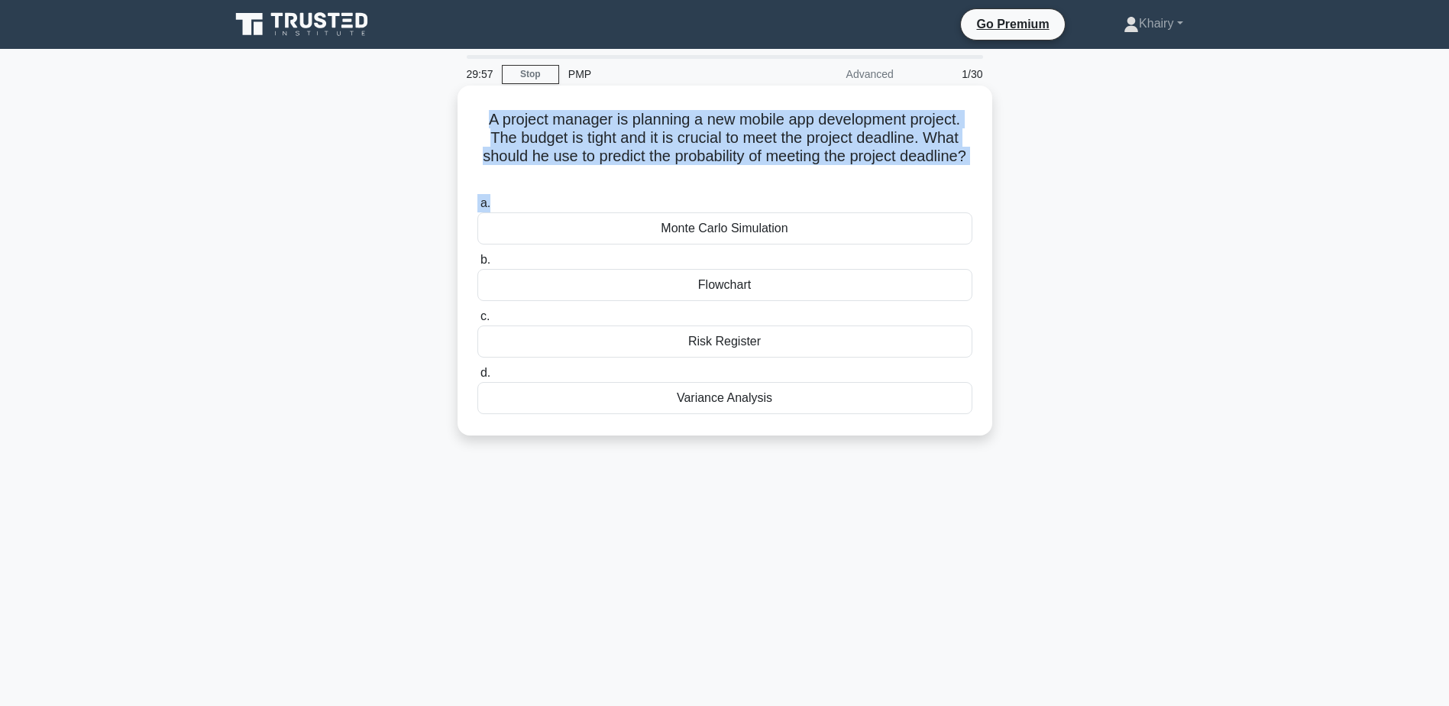
drag, startPoint x: 471, startPoint y: 115, endPoint x: 765, endPoint y: 189, distance: 303.3
click at [765, 189] on div "A project manager is planning a new mobile app development project. The budget …" at bounding box center [725, 261] width 523 height 338
copy div "A project manager is planning a new mobile app development project. The budget …"
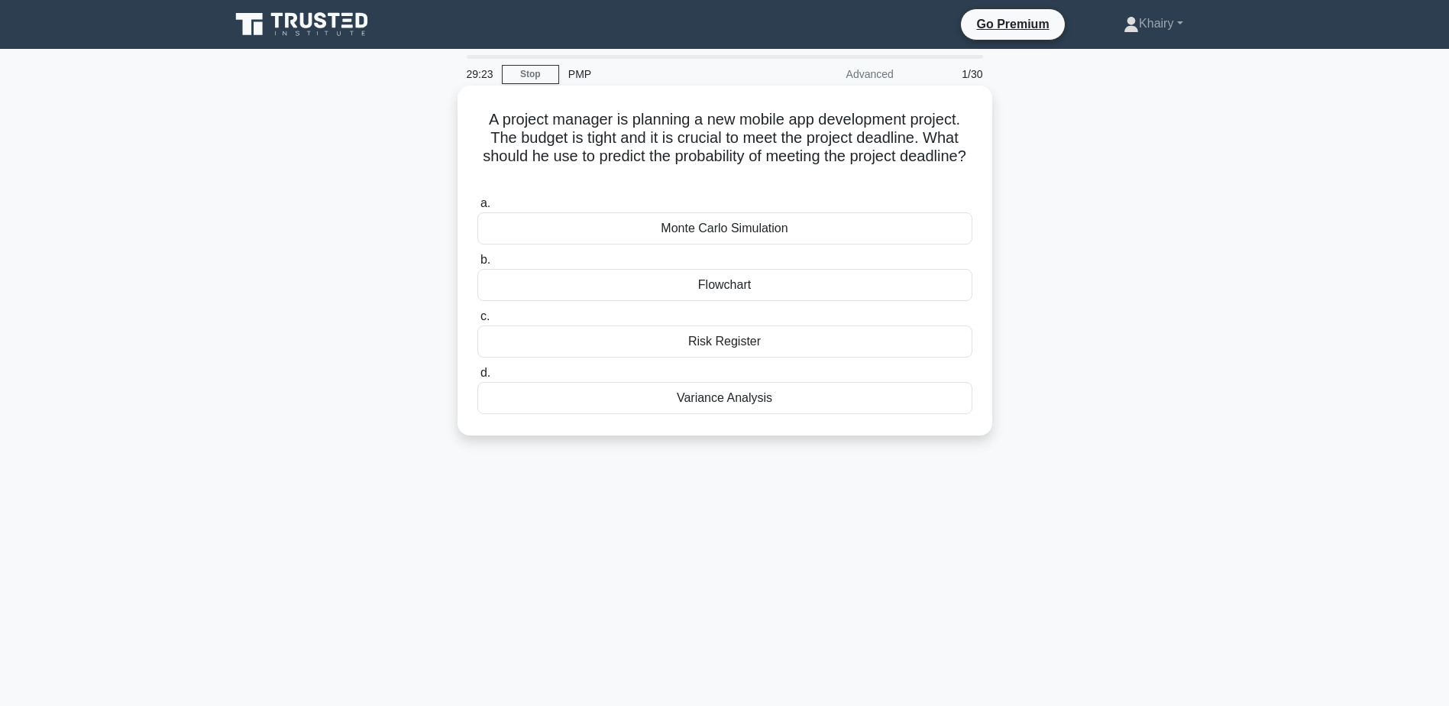
click at [726, 289] on div "Flowchart" at bounding box center [724, 285] width 495 height 32
click at [477, 265] on input "b. Flowchart" at bounding box center [477, 260] width 0 height 10
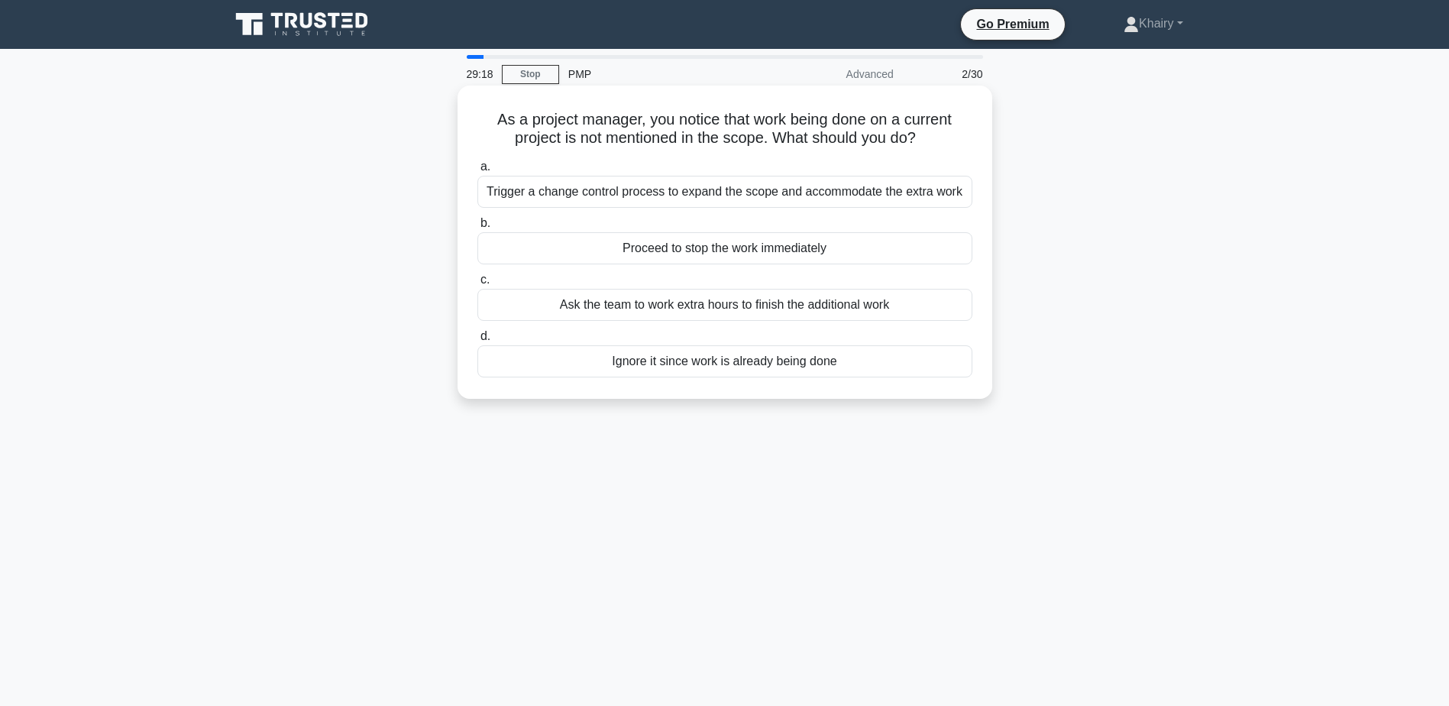
drag, startPoint x: 495, startPoint y: 116, endPoint x: 930, endPoint y: 140, distance: 436.1
click at [930, 140] on h5 "As a project manager, you notice that work being done on a current project is n…" at bounding box center [725, 129] width 498 height 38
drag, startPoint x: 930, startPoint y: 140, endPoint x: 940, endPoint y: 150, distance: 14.6
click at [940, 150] on div "As a project manager, you notice that work being done on a current project is n…" at bounding box center [725, 242] width 523 height 301
click at [595, 194] on div "Trigger a change control process to expand the scope and accommodate the extra …" at bounding box center [724, 192] width 495 height 32
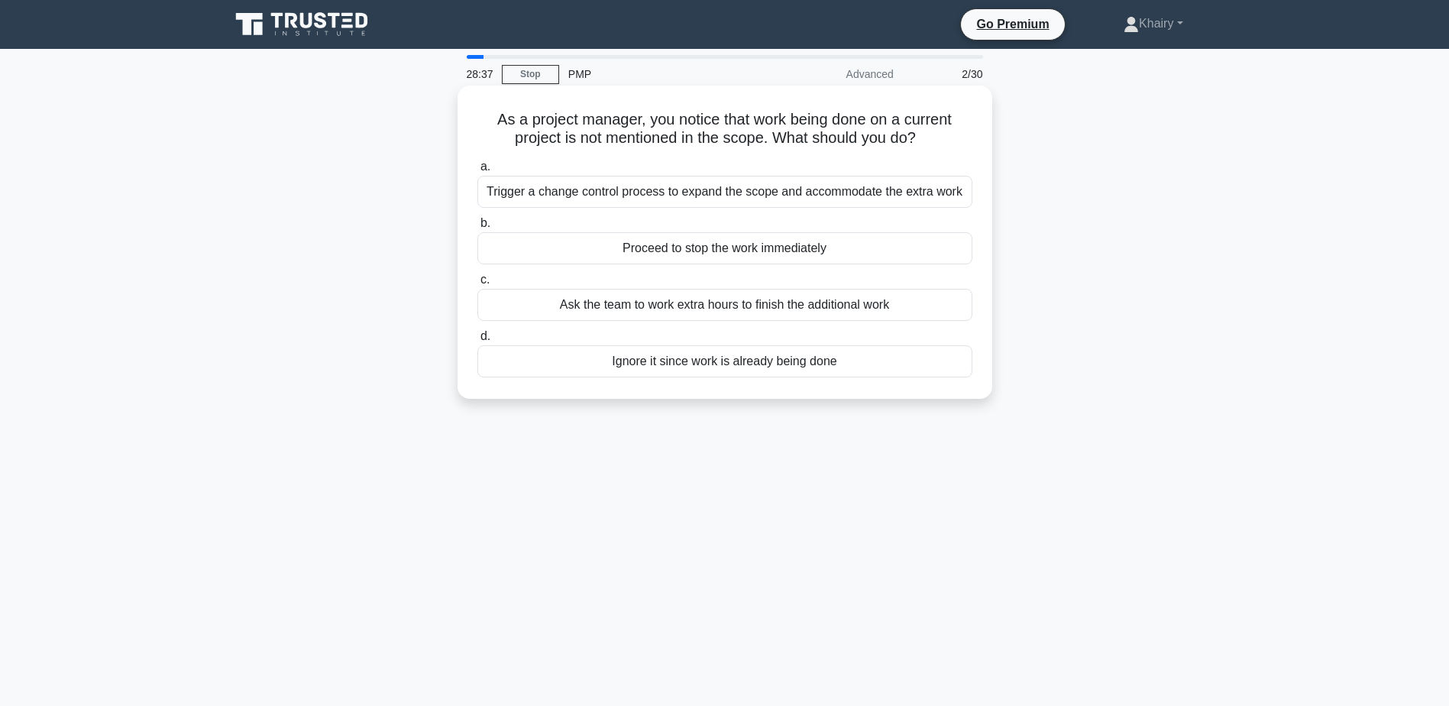
click at [477, 172] on input "a. Trigger a change control process to expand the scope and accommodate the ext…" at bounding box center [477, 167] width 0 height 10
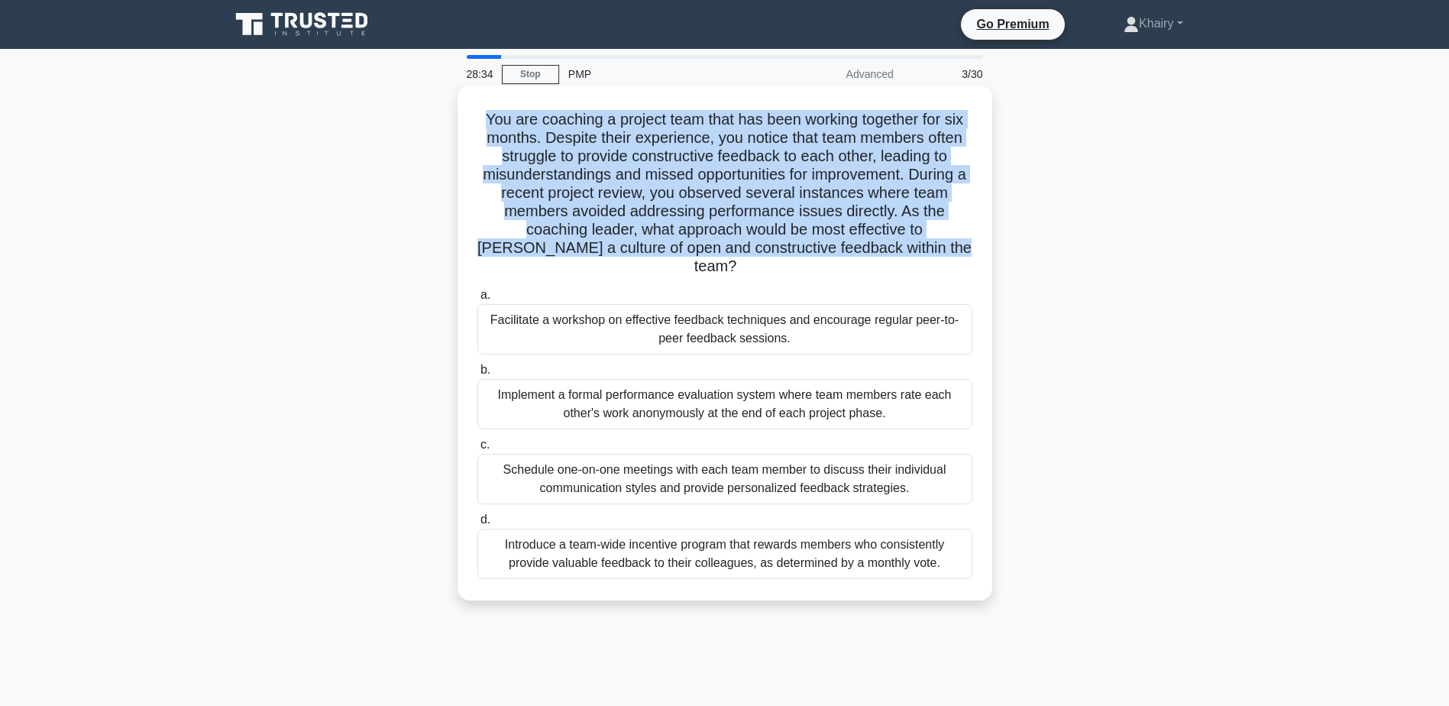
drag, startPoint x: 480, startPoint y: 106, endPoint x: 926, endPoint y: 255, distance: 470.3
click at [926, 255] on div "You are coaching a project team that has been working together for six months. …" at bounding box center [725, 343] width 523 height 503
copy h5 "You are coaching a project team that has been working together for six months. …"
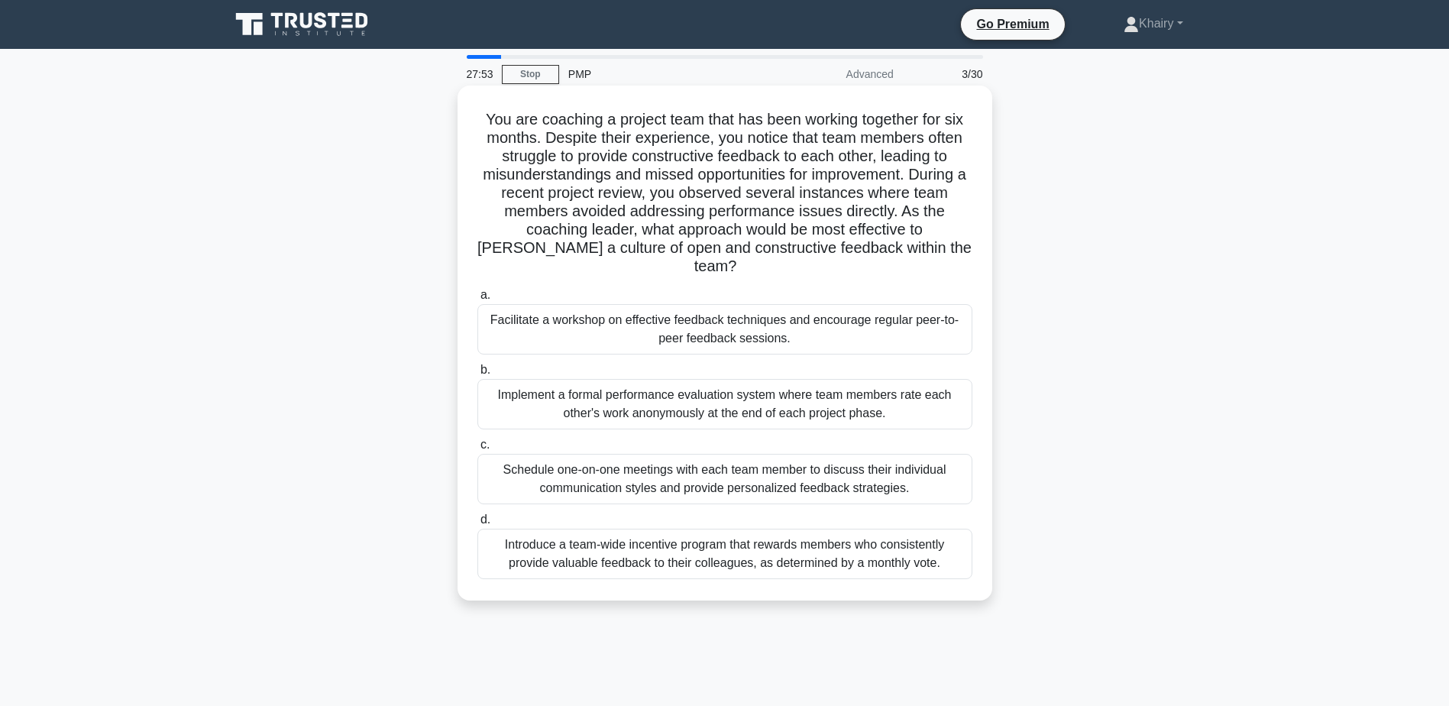
click at [710, 306] on div "Facilitate a workshop on effective feedback techniques and encourage regular pe…" at bounding box center [724, 329] width 495 height 50
click at [477, 300] on input "a. Facilitate a workshop on effective feedback techniques and encourage regular…" at bounding box center [477, 295] width 0 height 10
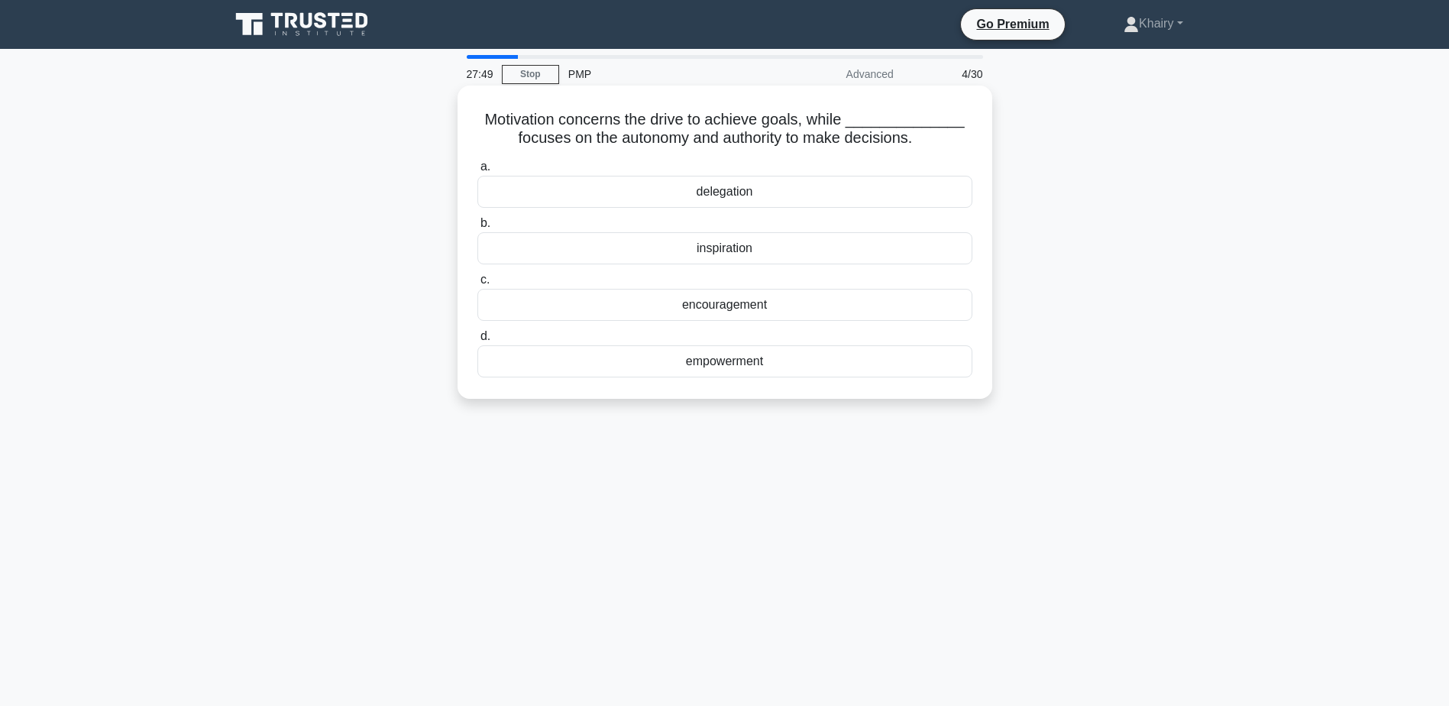
drag, startPoint x: 506, startPoint y: 104, endPoint x: 940, endPoint y: 141, distance: 435.5
click at [940, 141] on div "Motivation concerns the drive to achieve goals, while ______________ focuses on…" at bounding box center [725, 242] width 523 height 301
copy h5 "otivation concerns the drive to achieve goals, while ______________ focuses on …"
click at [743, 190] on div "delegation" at bounding box center [724, 192] width 495 height 32
click at [477, 172] on input "a. delegation" at bounding box center [477, 167] width 0 height 10
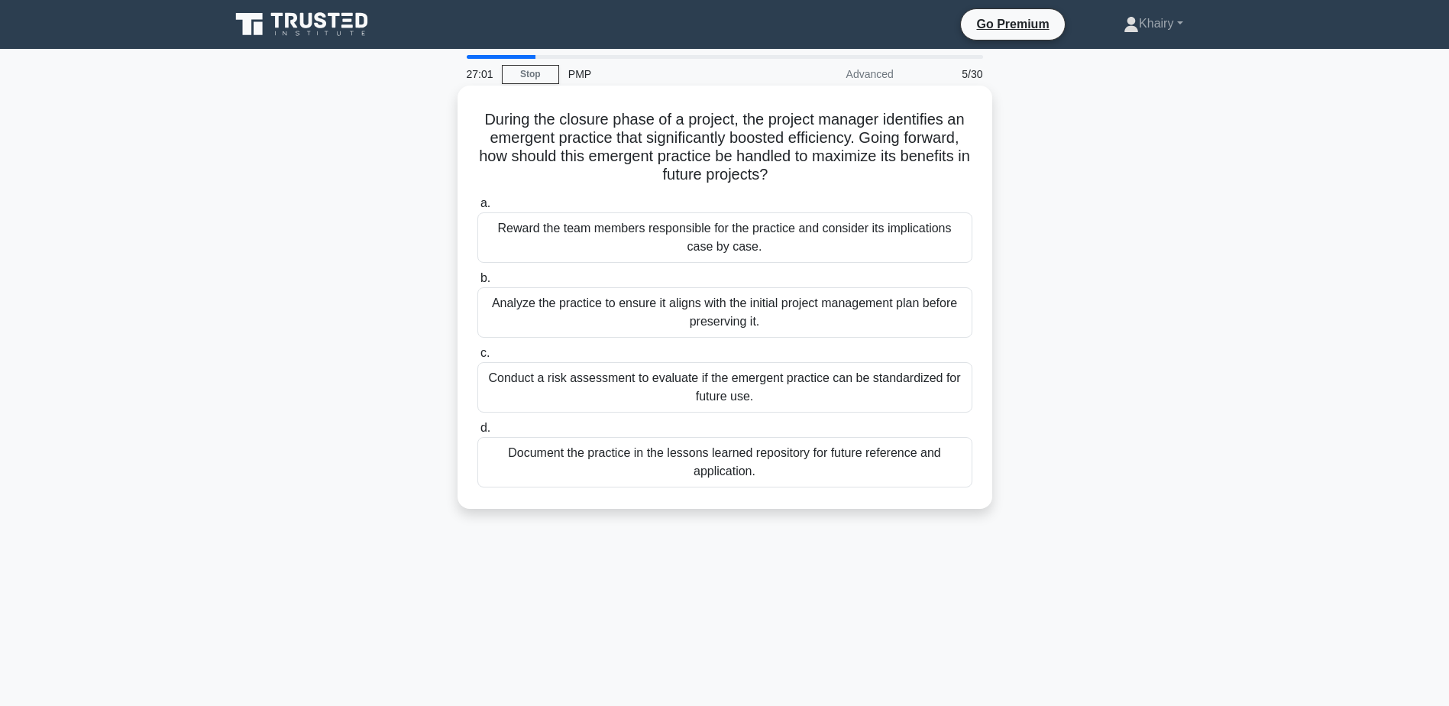
drag, startPoint x: 476, startPoint y: 115, endPoint x: 806, endPoint y: 185, distance: 337.4
click at [806, 185] on h5 "During the closure phase of a project, the project manager identifies an emerge…" at bounding box center [725, 147] width 498 height 75
copy h5 "During the closure phase of a project, the project manager identifies an emerge…"
click at [668, 455] on div "Document the practice in the lessons learned repository for future reference an…" at bounding box center [724, 462] width 495 height 50
click at [477, 433] on input "d. Document the practice in the lessons learned repository for future reference…" at bounding box center [477, 428] width 0 height 10
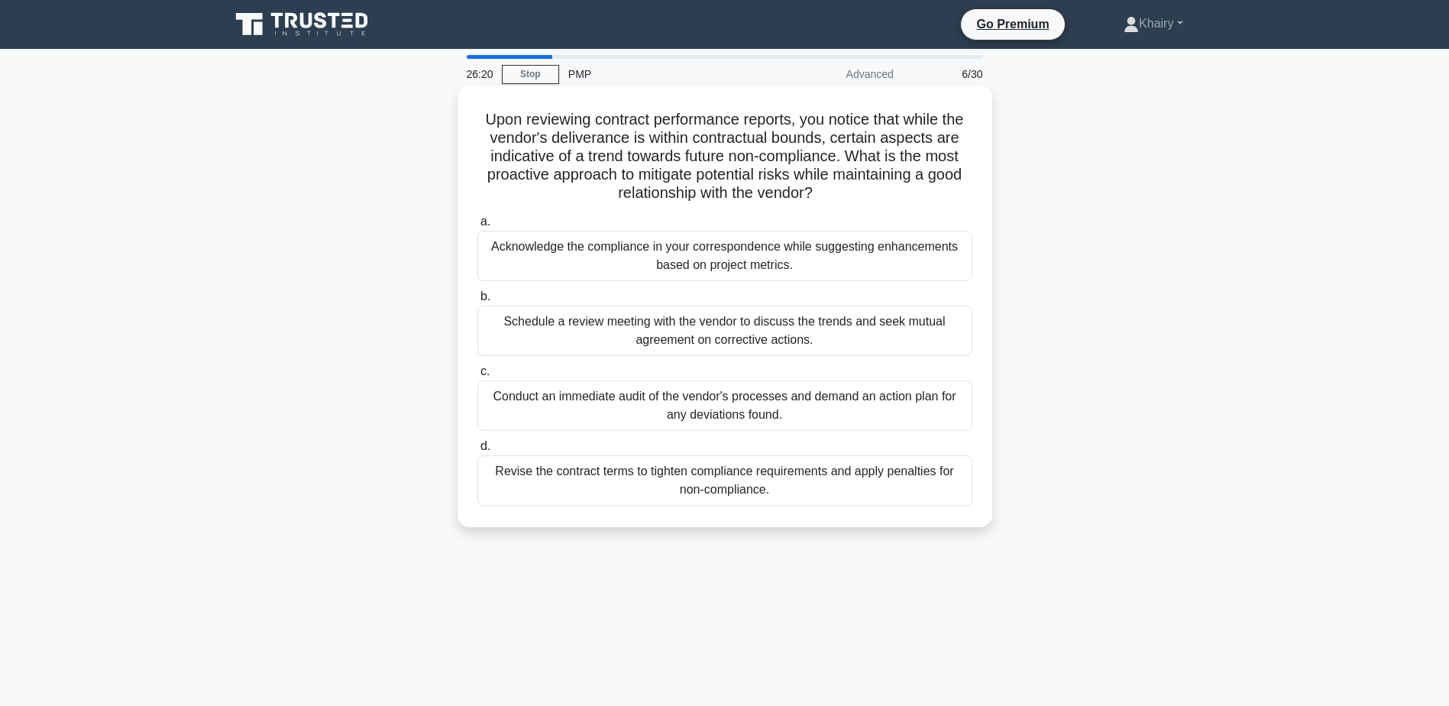
drag, startPoint x: 484, startPoint y: 115, endPoint x: 859, endPoint y: 199, distance: 385.3
click at [859, 199] on h5 "Upon reviewing contract performance reports, you notice that while the vendor's…" at bounding box center [725, 156] width 498 height 93
copy h5 "Upon reviewing contract performance reports, you notice that while the vendor's…"
click at [717, 340] on div "Schedule a review meeting with the vendor to discuss the trends and seek mutual…" at bounding box center [724, 331] width 495 height 50
click at [477, 302] on input "b. Schedule a review meeting with the vendor to discuss the trends and seek mut…" at bounding box center [477, 297] width 0 height 10
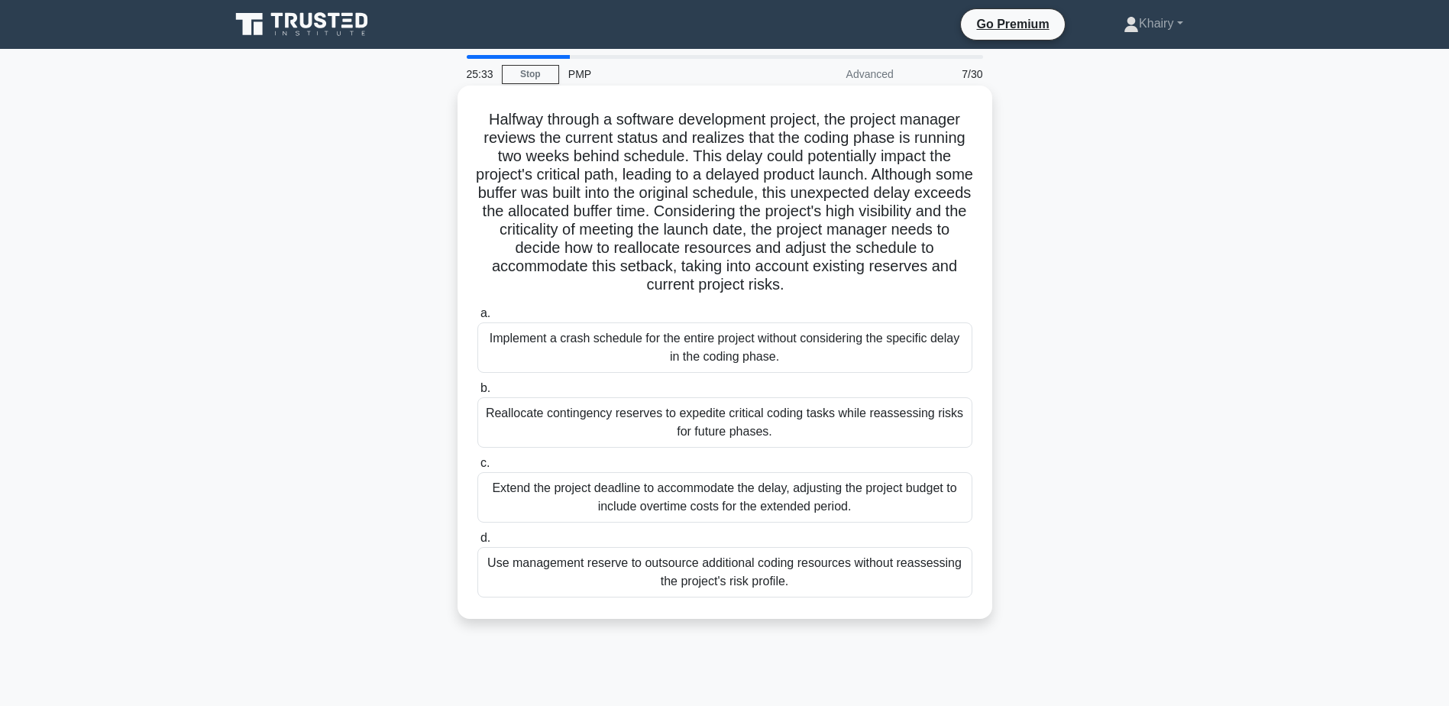
drag, startPoint x: 477, startPoint y: 112, endPoint x: 885, endPoint y: 291, distance: 445.7
click at [885, 291] on h5 "Halfway through a software development project, the project manager reviews the…" at bounding box center [725, 202] width 498 height 185
copy h5 "Halfway through a software development project, the project manager reviews the…"
click at [604, 416] on div "Reallocate contingency reserves to expedite critical coding tasks while reasses…" at bounding box center [724, 422] width 495 height 50
click at [477, 393] on input "b. Reallocate contingency reserves to expedite critical coding tasks while reas…" at bounding box center [477, 388] width 0 height 10
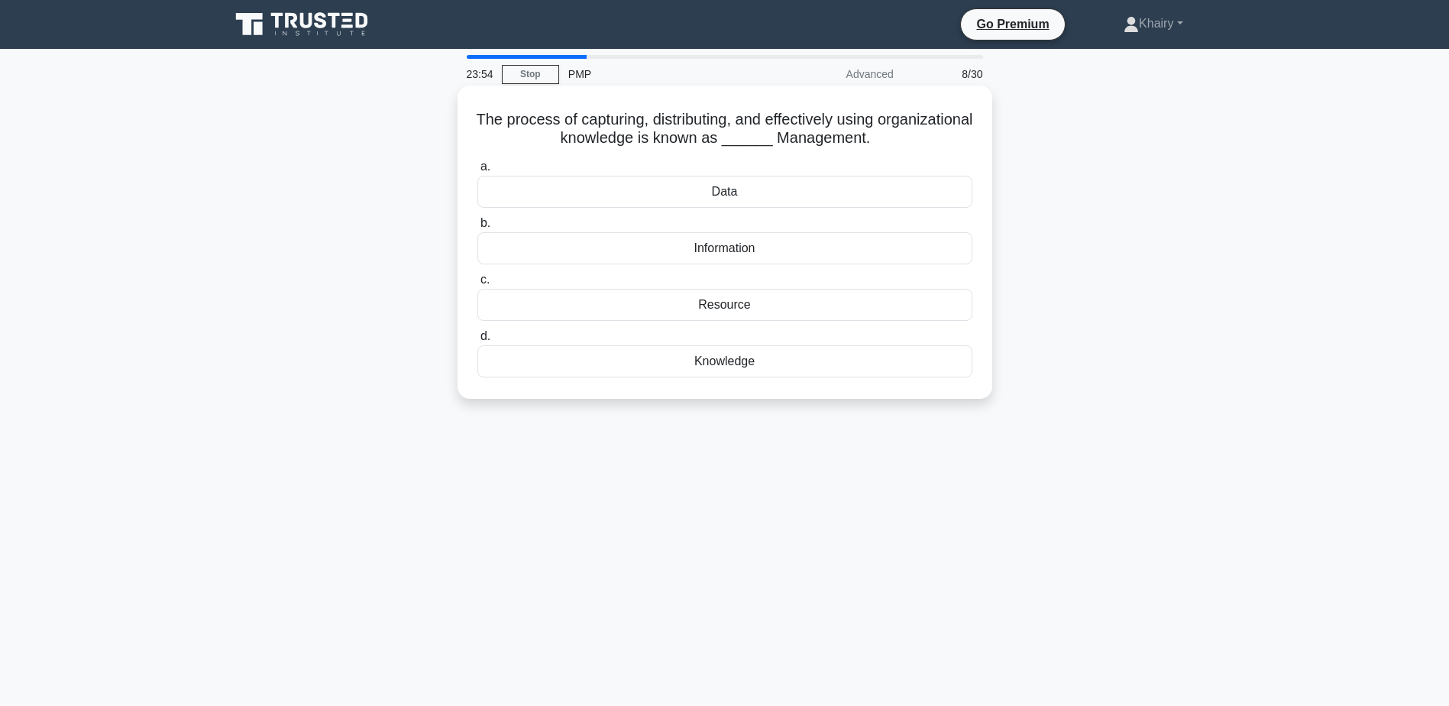
drag, startPoint x: 508, startPoint y: 105, endPoint x: 940, endPoint y: 145, distance: 433.5
click at [940, 145] on div "The process of capturing, distributing, and effectively using organizational kn…" at bounding box center [725, 242] width 523 height 301
copy h5 "The process of capturing, distributing, and effectively using organizational kn…"
click at [724, 364] on div "Knowledge" at bounding box center [724, 361] width 495 height 32
click at [477, 341] on input "d. Knowledge" at bounding box center [477, 337] width 0 height 10
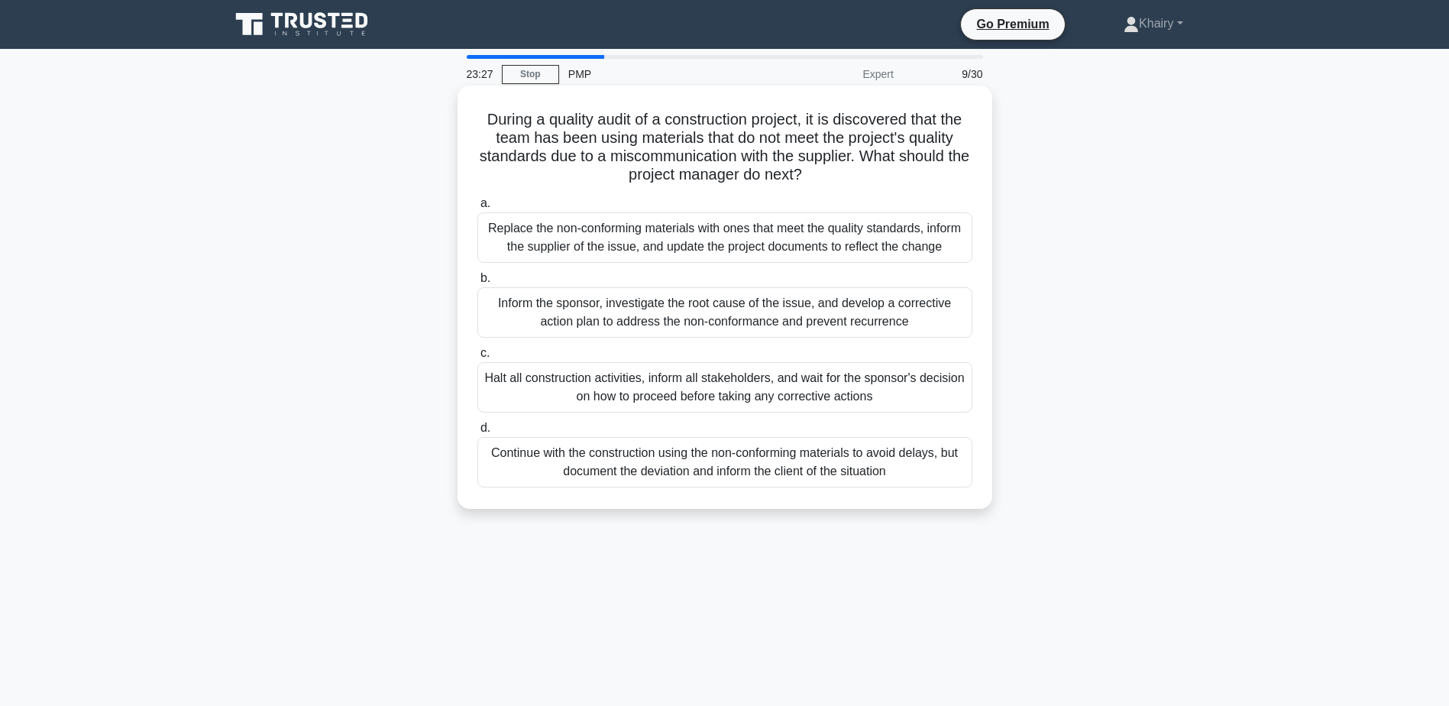
drag, startPoint x: 468, startPoint y: 116, endPoint x: 861, endPoint y: 173, distance: 396.7
click at [861, 173] on div "During a quality audit of a construction project, it is discovered that the tea…" at bounding box center [725, 297] width 523 height 411
copy h5 "During a quality audit of a construction project, it is discovered that the tea…"
click at [659, 312] on div "Inform the sponsor, investigate the root cause of the issue, and develop a corr…" at bounding box center [724, 312] width 495 height 50
click at [477, 283] on input "b. Inform the sponsor, investigate the root cause of the issue, and develop a c…" at bounding box center [477, 278] width 0 height 10
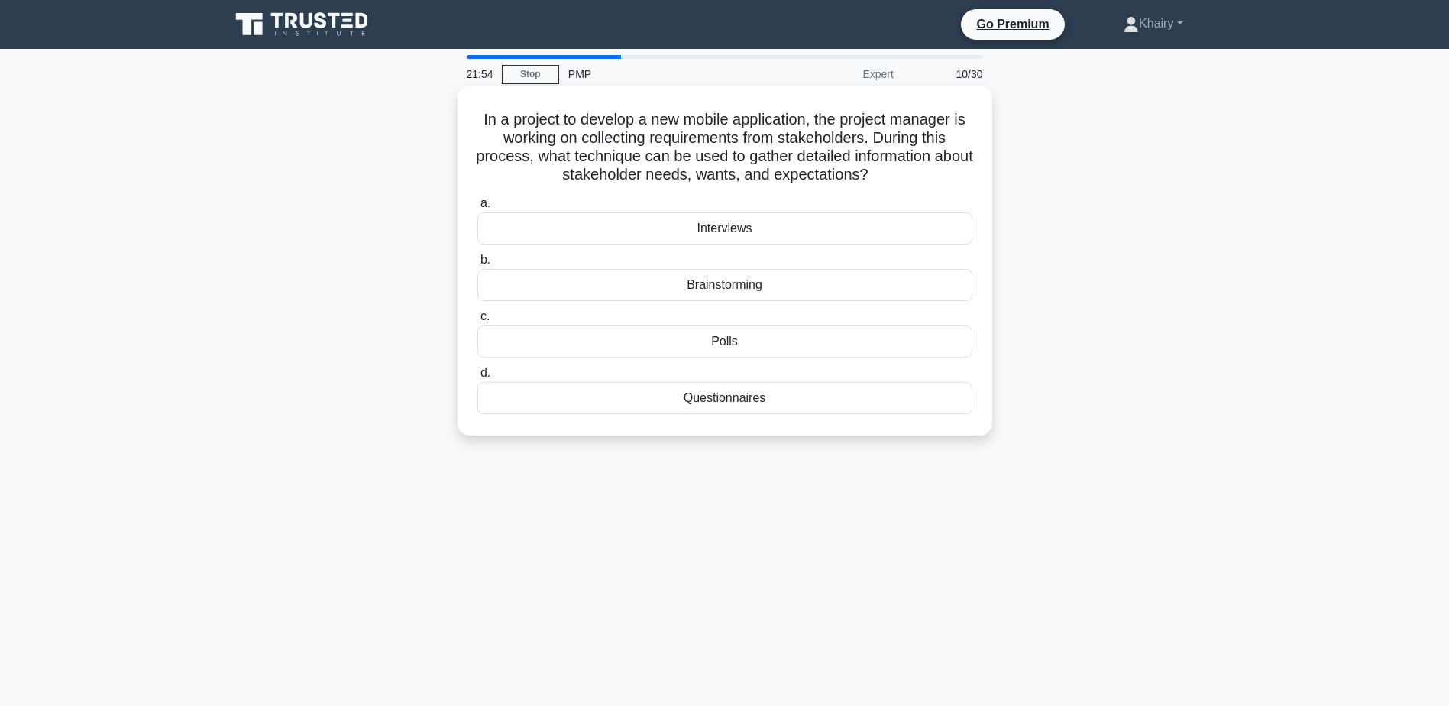
click at [734, 289] on div "Brainstorming" at bounding box center [724, 285] width 495 height 32
click at [477, 265] on input "b. Brainstorming" at bounding box center [477, 260] width 0 height 10
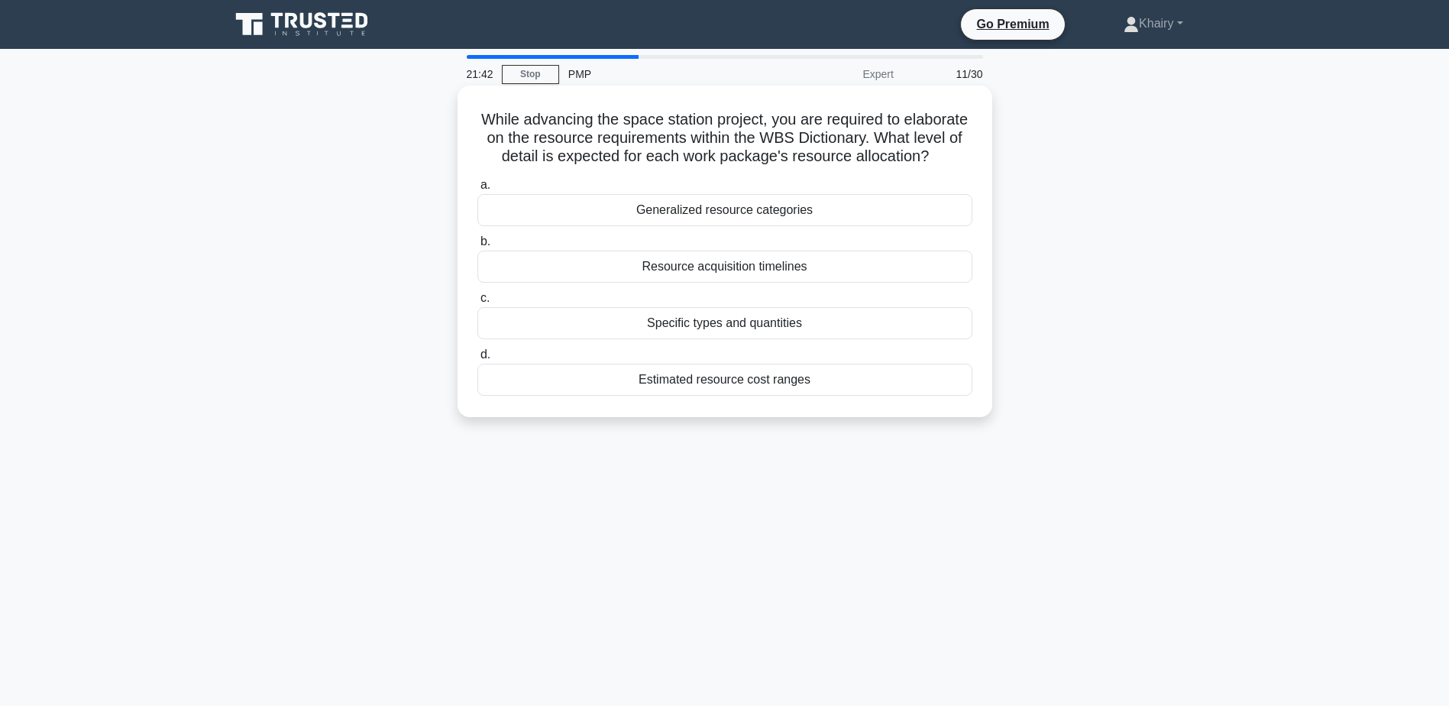
drag, startPoint x: 511, startPoint y: 116, endPoint x: 783, endPoint y: 173, distance: 277.9
click at [783, 167] on h5 "While advancing the space station project, you are required to elaborate on the…" at bounding box center [725, 138] width 498 height 57
copy h5 "While advancing the space station project, you are required to elaborate on the…"
drag, startPoint x: 813, startPoint y: 288, endPoint x: 594, endPoint y: 307, distance: 220.1
click at [594, 307] on div "a. Generalized resource categories b. Resource acquisition timelines c. d." at bounding box center [724, 286] width 513 height 226
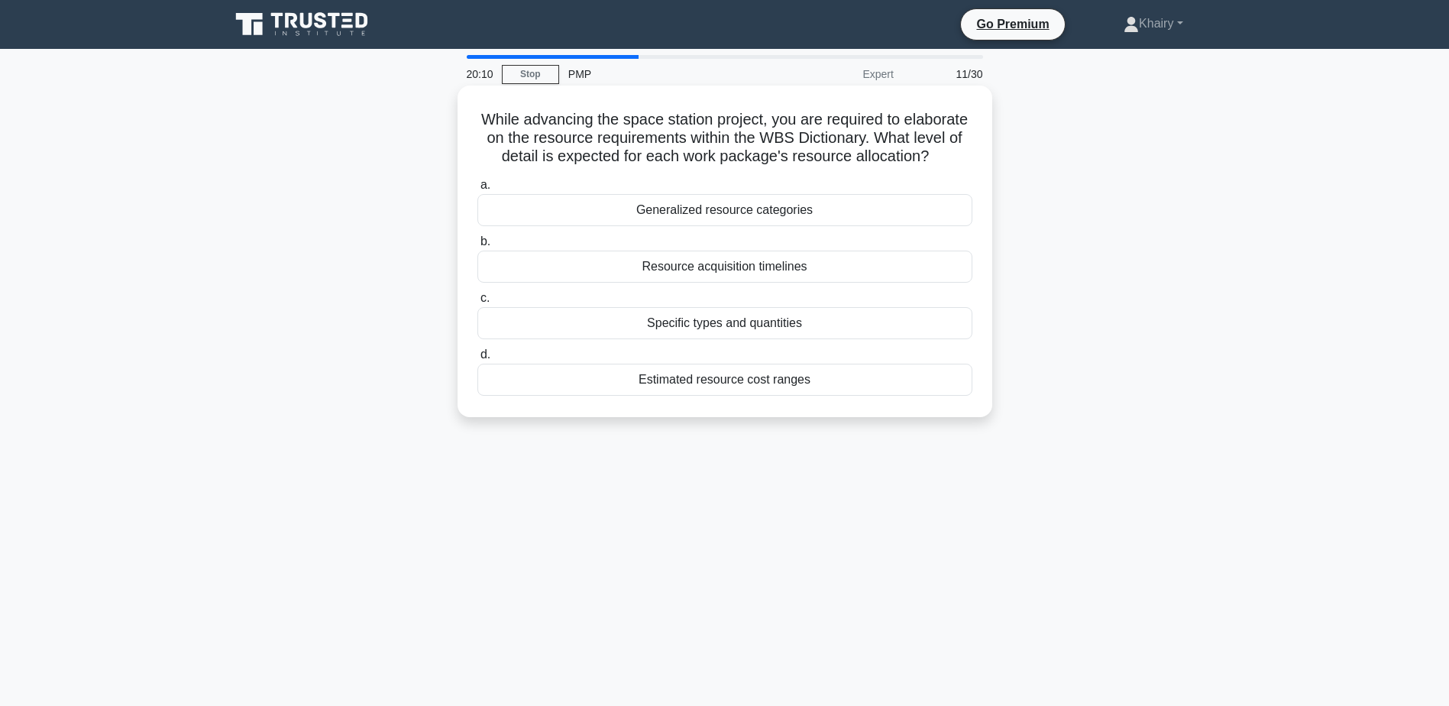
drag, startPoint x: 594, startPoint y: 307, endPoint x: 814, endPoint y: 278, distance: 222.7
click at [814, 278] on div "Resource acquisition timelines" at bounding box center [724, 267] width 495 height 32
copy div "Resource acquisition timelines"
click at [678, 283] on div "Resource acquisition timelines" at bounding box center [724, 267] width 495 height 32
click at [477, 247] on input "b. Resource acquisition timelines" at bounding box center [477, 242] width 0 height 10
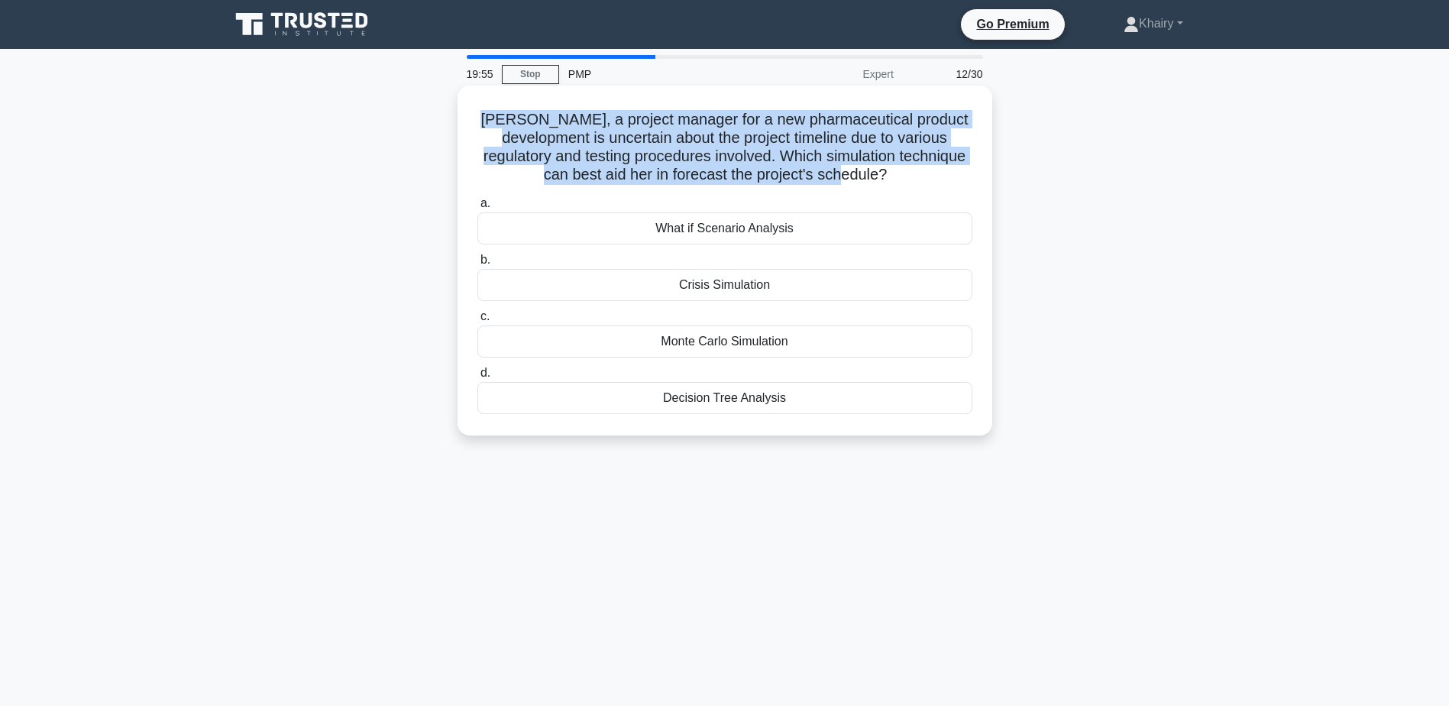
drag, startPoint x: 516, startPoint y: 120, endPoint x: 934, endPoint y: 176, distance: 422.4
click at [934, 176] on h5 "Rachel, a project manager for a new pharmaceutical product development is uncer…" at bounding box center [725, 147] width 498 height 75
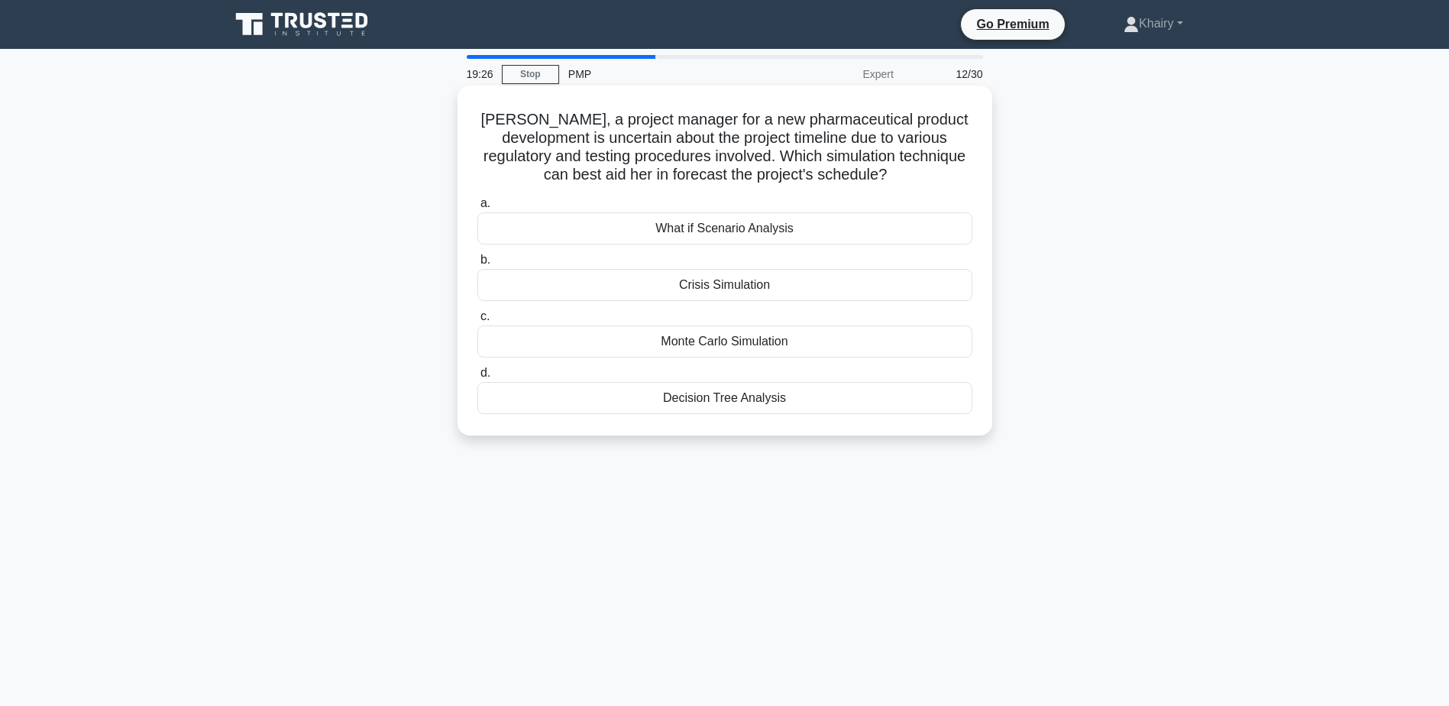
click at [679, 345] on div "Monte Carlo Simulation" at bounding box center [724, 341] width 495 height 32
click at [477, 322] on input "c. Monte Carlo Simulation" at bounding box center [477, 317] width 0 height 10
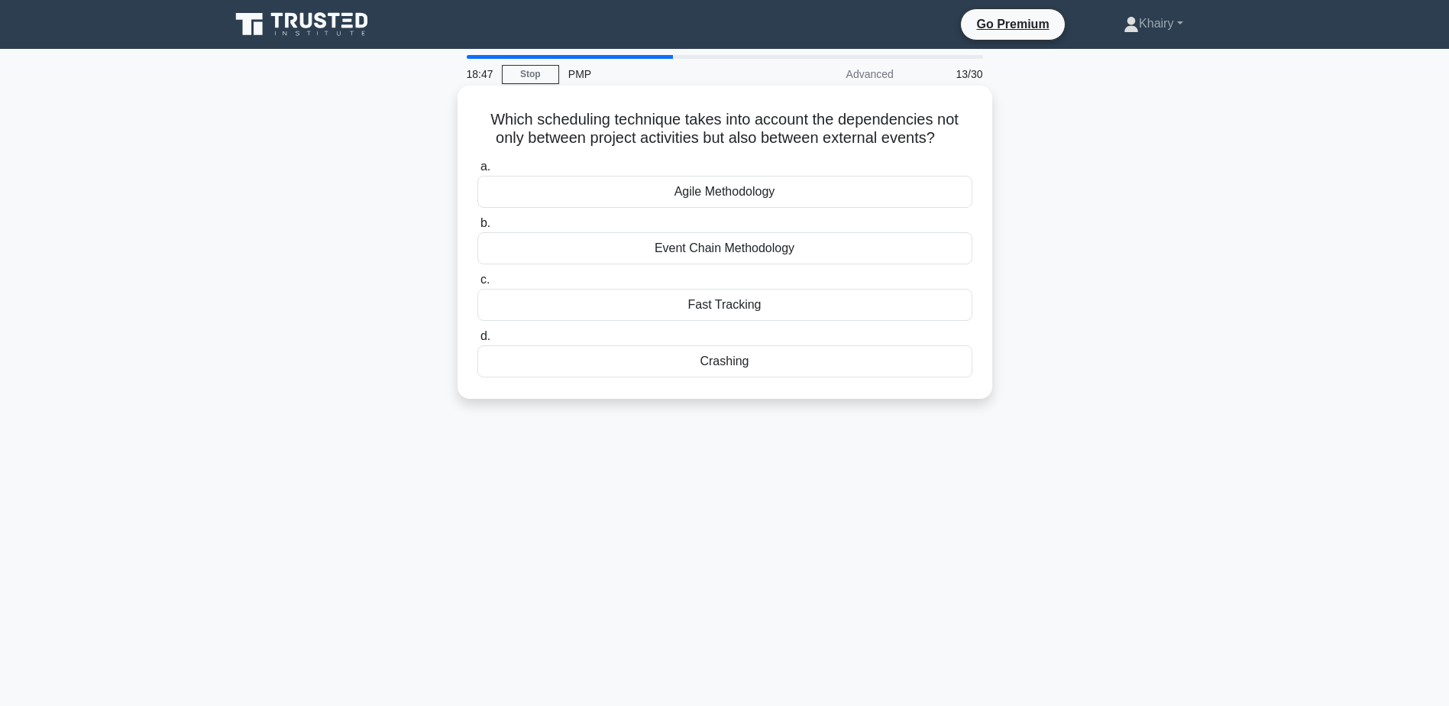
drag, startPoint x: 477, startPoint y: 112, endPoint x: 962, endPoint y: 145, distance: 486.2
click at [962, 145] on h5 "Which scheduling technique takes into account the dependencies not only between…" at bounding box center [725, 129] width 498 height 38
click at [699, 195] on div "Agile Methodology" at bounding box center [724, 192] width 495 height 32
click at [477, 172] on input "a. Agile Methodology" at bounding box center [477, 167] width 0 height 10
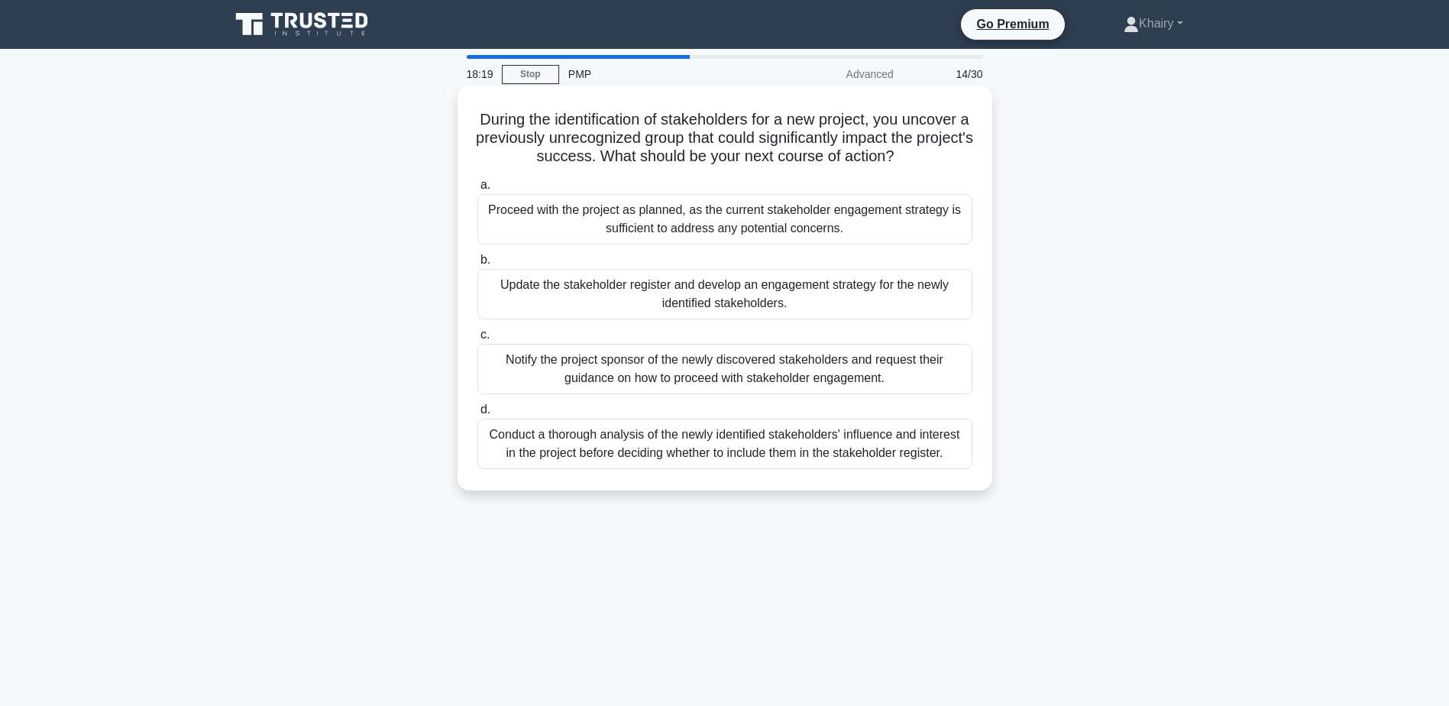
drag, startPoint x: 478, startPoint y: 115, endPoint x: 931, endPoint y: 154, distance: 454.6
click at [931, 154] on h5 "During the identification of stakeholders for a new project, you uncover a prev…" at bounding box center [725, 138] width 498 height 57
click at [647, 296] on div "Update the stakeholder register and develop an engagement strategy for the newl…" at bounding box center [724, 294] width 495 height 50
click at [477, 265] on input "b. Update the stakeholder register and develop an engagement strategy for the n…" at bounding box center [477, 260] width 0 height 10
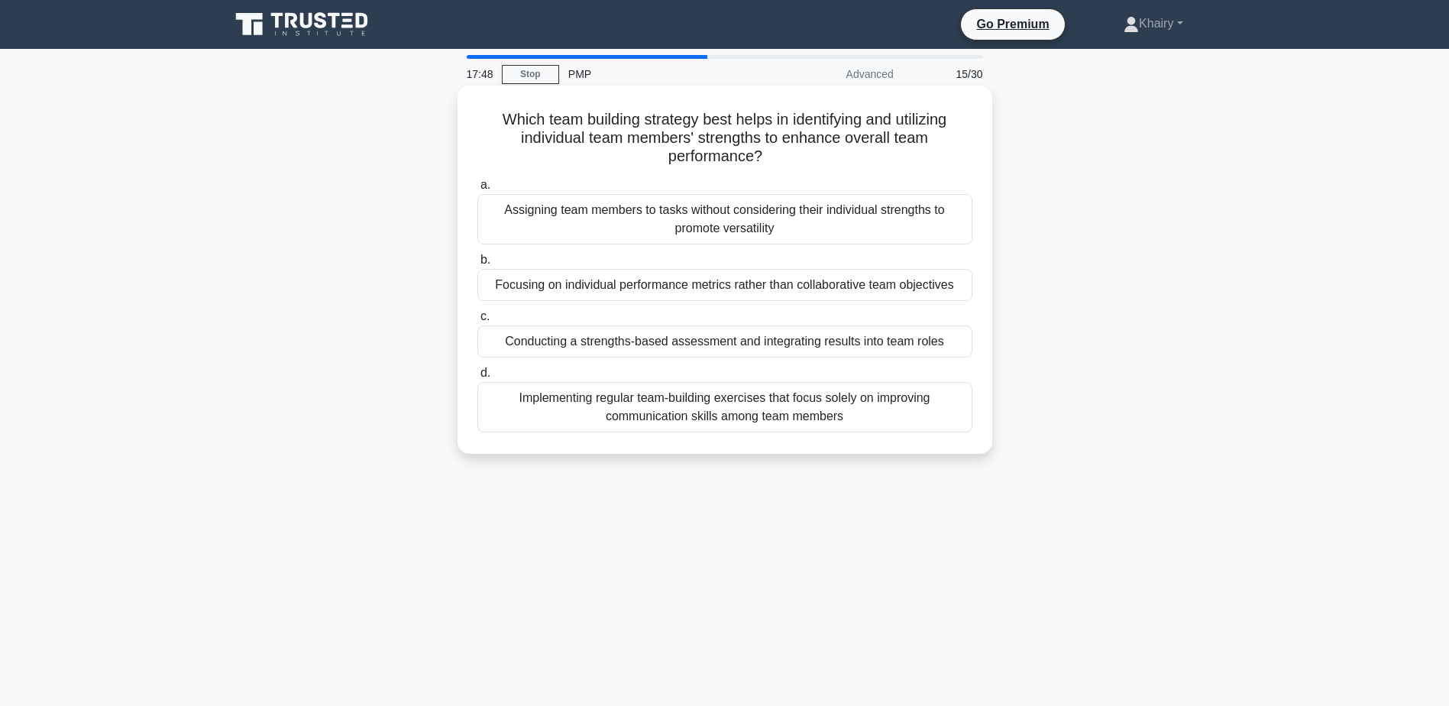
drag, startPoint x: 490, startPoint y: 118, endPoint x: 826, endPoint y: 152, distance: 337.1
click at [826, 152] on h5 "Which team building strategy best helps in identifying and utilizing individual…" at bounding box center [725, 138] width 498 height 57
click at [653, 419] on div "Implementing regular team-building exercises that focus solely on improving com…" at bounding box center [724, 407] width 495 height 50
click at [477, 378] on input "d. Implementing regular team-building exercises that focus solely on improving …" at bounding box center [477, 373] width 0 height 10
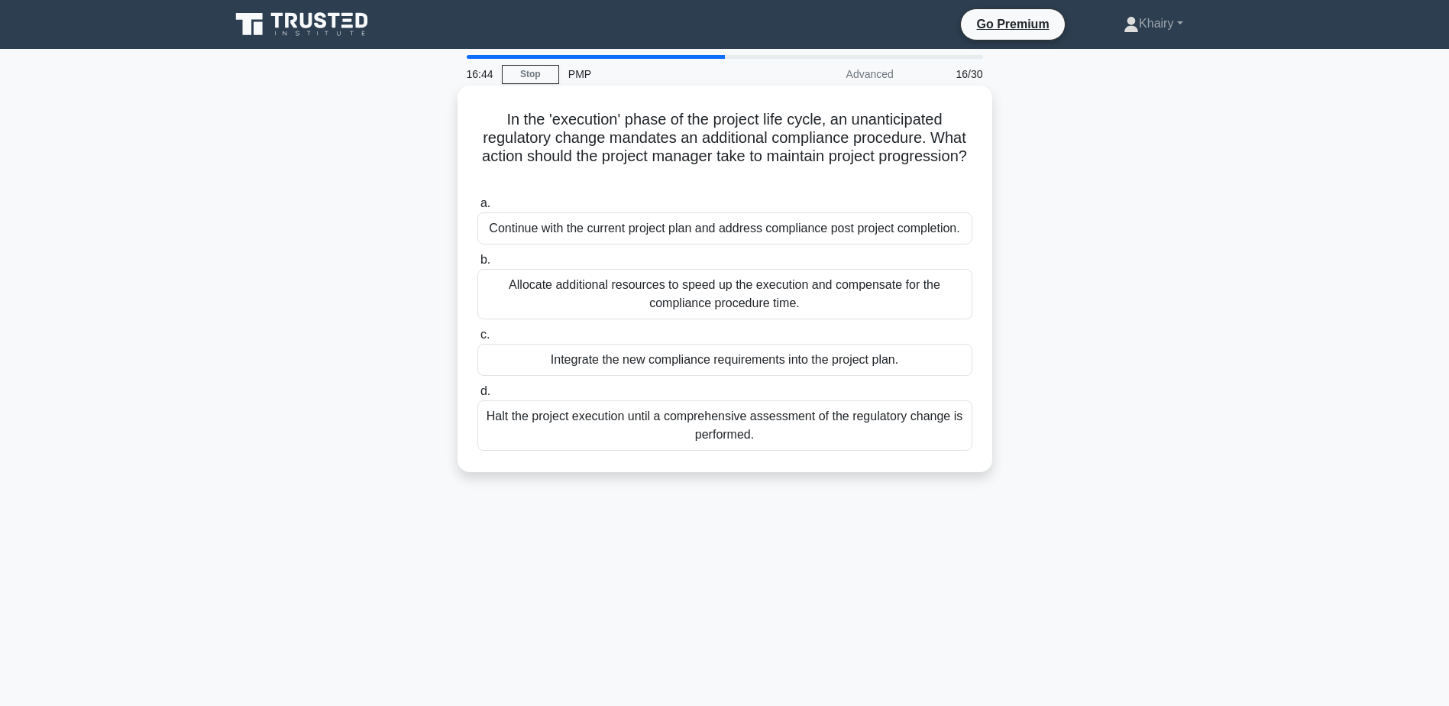
drag, startPoint x: 497, startPoint y: 118, endPoint x: 843, endPoint y: 180, distance: 351.5
click at [843, 180] on h5 "In the 'execution' phase of the project life cycle, an unanticipated regulatory…" at bounding box center [725, 147] width 498 height 75
click at [584, 358] on div "Integrate the new compliance requirements into the project plan." at bounding box center [724, 360] width 495 height 32
click at [477, 340] on input "c. Integrate the new compliance requirements into the project plan." at bounding box center [477, 335] width 0 height 10
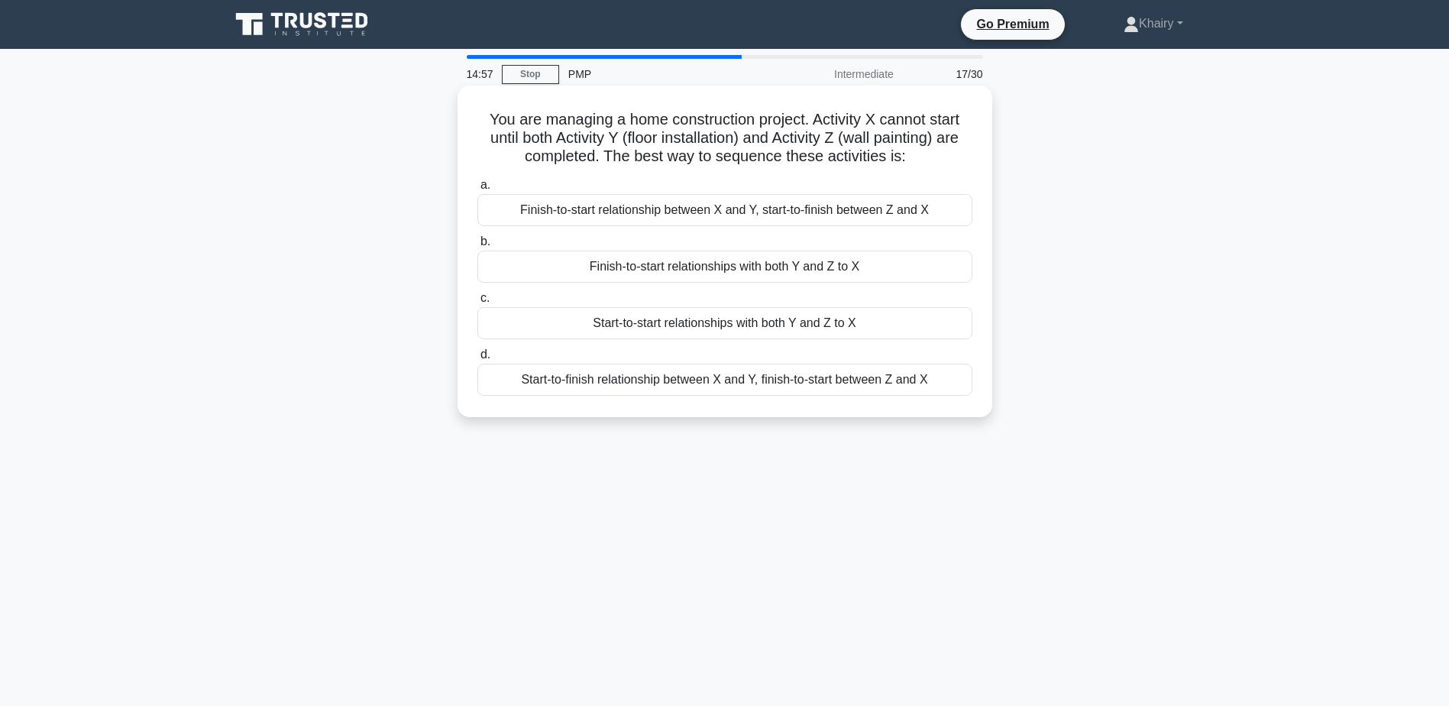
click at [645, 270] on div "Finish-to-start relationships with both Y and Z to X" at bounding box center [724, 267] width 495 height 32
click at [477, 247] on input "b. Finish-to-start relationships with both Y and Z to X" at bounding box center [477, 242] width 0 height 10
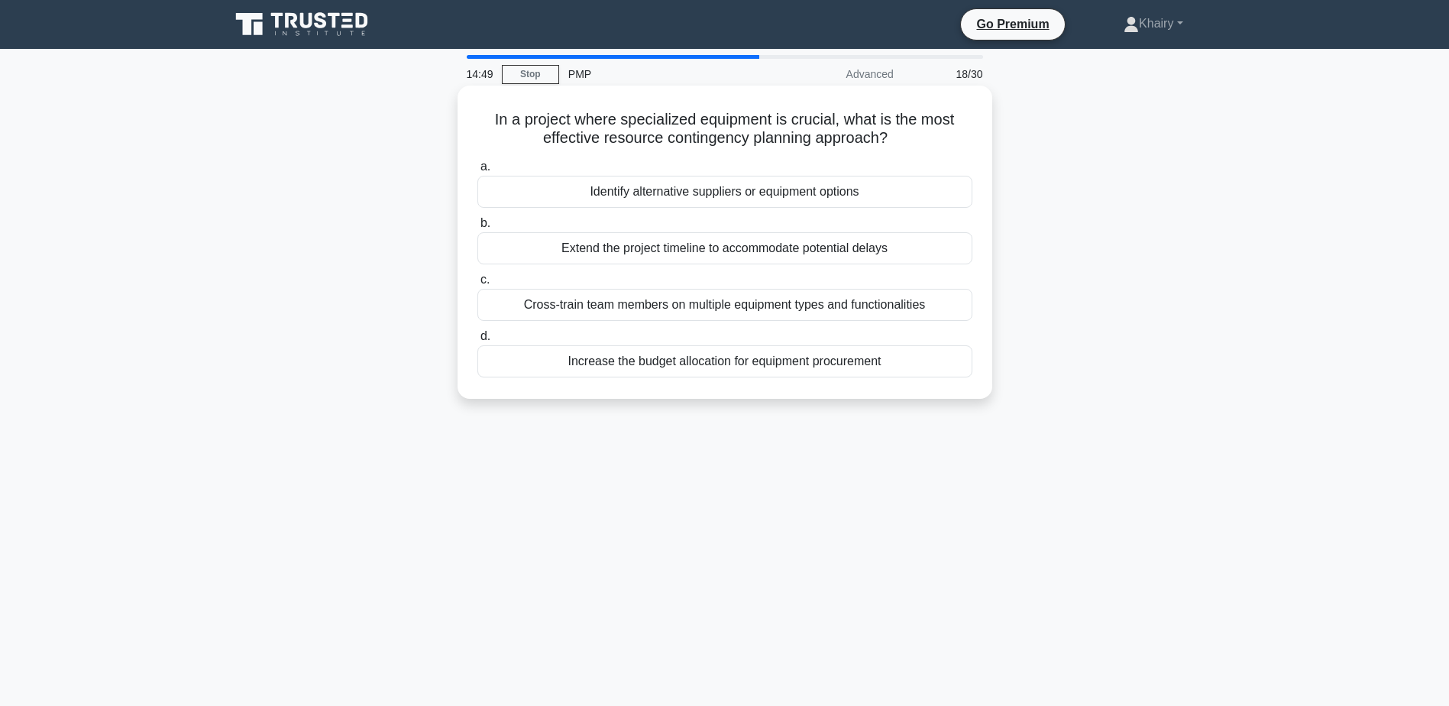
drag, startPoint x: 480, startPoint y: 115, endPoint x: 904, endPoint y: 144, distance: 425.8
click at [904, 144] on h5 "In a project where specialized equipment is crucial, what is the most effective…" at bounding box center [725, 129] width 498 height 38
click at [638, 192] on div "Identify alternative suppliers or equipment options" at bounding box center [724, 192] width 495 height 32
click at [477, 172] on input "a. Identify alternative suppliers or equipment options" at bounding box center [477, 167] width 0 height 10
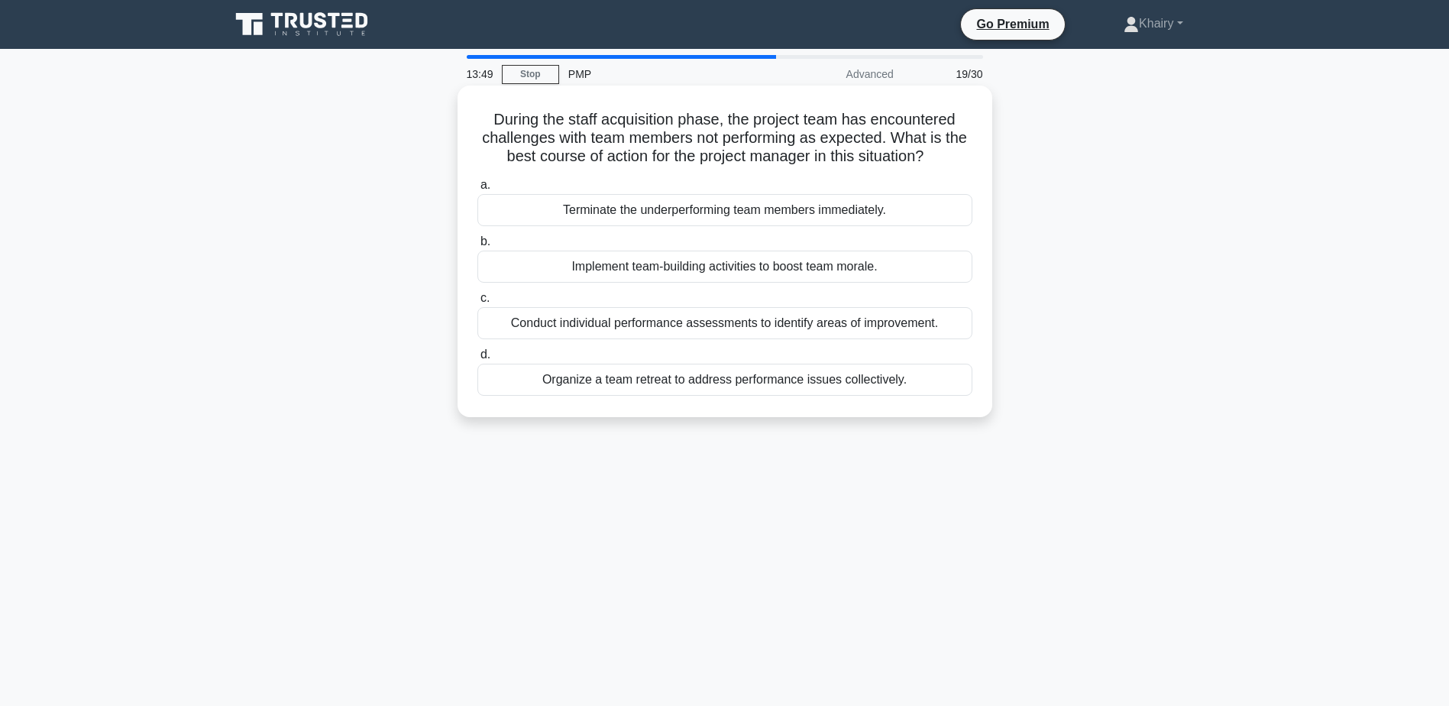
drag, startPoint x: 477, startPoint y: 112, endPoint x: 949, endPoint y: 153, distance: 473.1
click at [949, 153] on h5 "During the staff acquisition phase, the project team has encountered challenges…" at bounding box center [725, 138] width 498 height 57
click at [594, 329] on div "Conduct individual performance assessments to identify areas of improvement." at bounding box center [724, 323] width 495 height 32
click at [477, 303] on input "c. Conduct individual performance assessments to identify areas of improvement." at bounding box center [477, 298] width 0 height 10
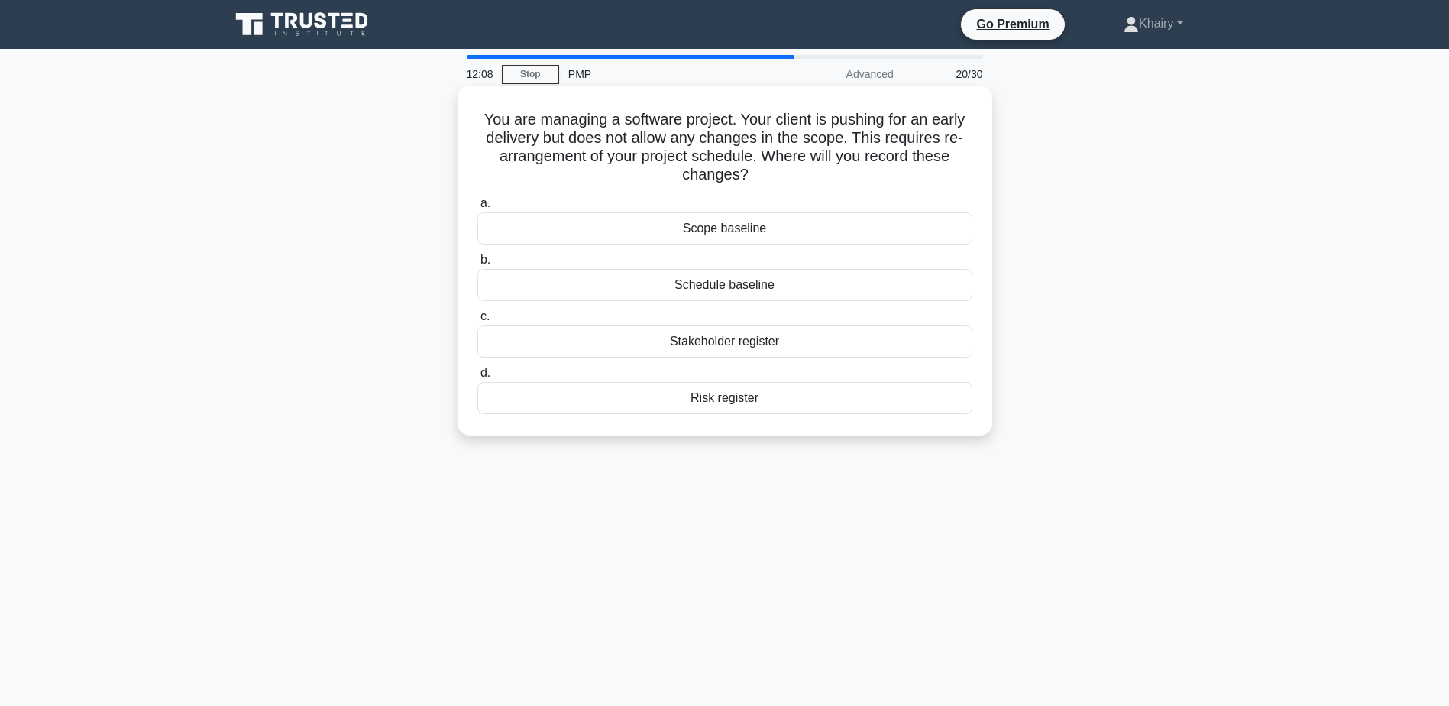
click at [697, 290] on div "Schedule baseline" at bounding box center [724, 285] width 495 height 32
click at [477, 265] on input "b. Schedule baseline" at bounding box center [477, 260] width 0 height 10
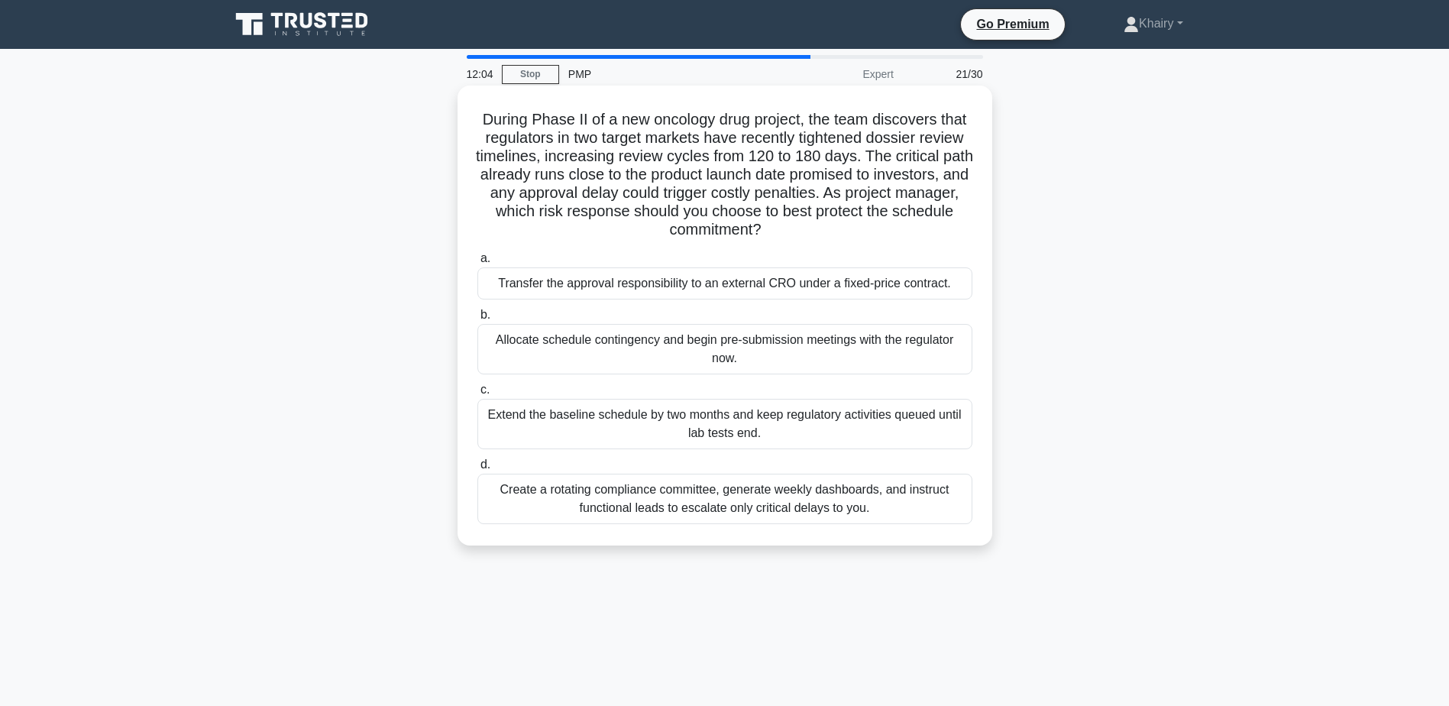
drag, startPoint x: 470, startPoint y: 116, endPoint x: 851, endPoint y: 232, distance: 398.5
click at [851, 232] on div "During Phase II of a new oncology drug project, the team discovers that regulat…" at bounding box center [725, 316] width 523 height 448
click at [589, 286] on div "Transfer the approval responsibility to an external CRO under a fixed-price con…" at bounding box center [724, 283] width 495 height 32
click at [477, 264] on input "a. Transfer the approval responsibility to an external CRO under a fixed-price …" at bounding box center [477, 259] width 0 height 10
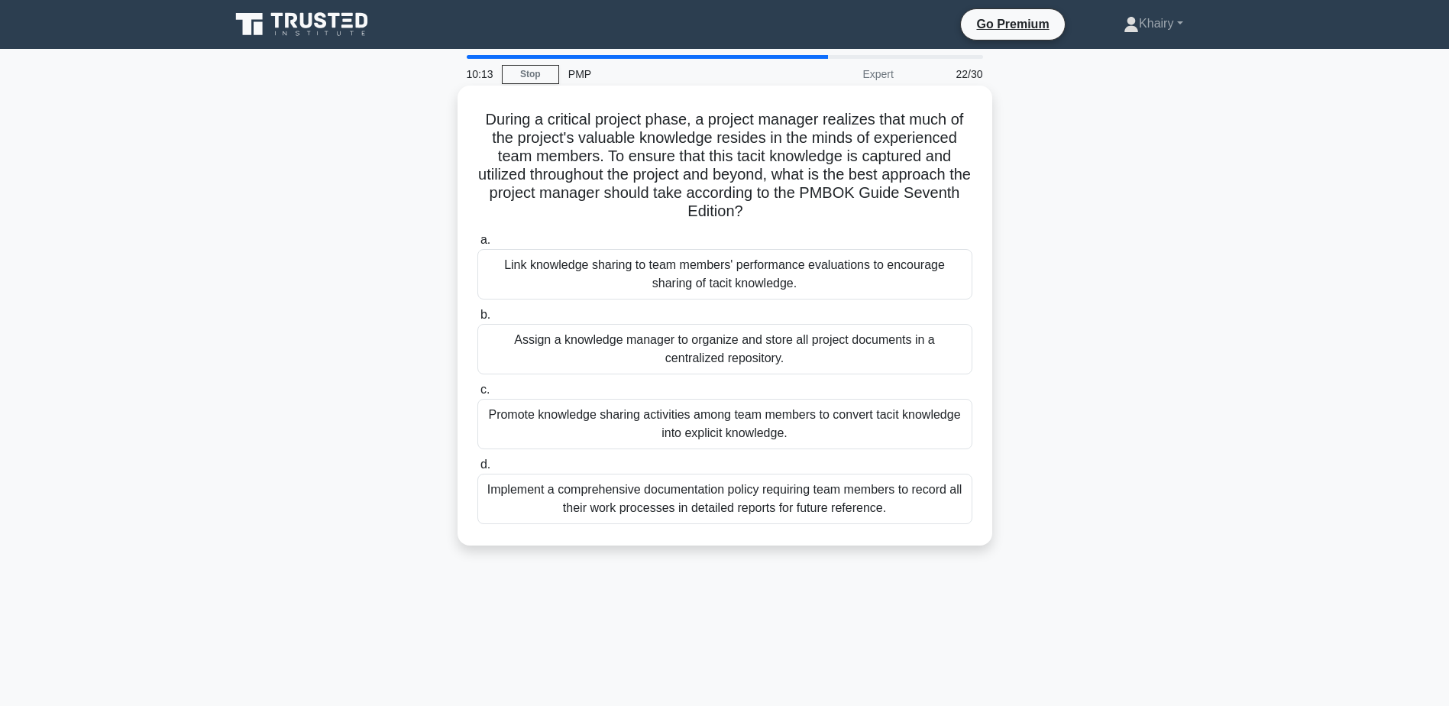
drag, startPoint x: 476, startPoint y: 115, endPoint x: 810, endPoint y: 208, distance: 347.1
click at [810, 208] on h5 "During a critical project phase, a project manager realizes that much of the pr…" at bounding box center [725, 166] width 498 height 112
click at [718, 351] on div "Assign a knowledge manager to organize and store all project documents in a cen…" at bounding box center [724, 349] width 495 height 50
click at [477, 320] on input "b. Assign a knowledge manager to organize and store all project documents in a …" at bounding box center [477, 315] width 0 height 10
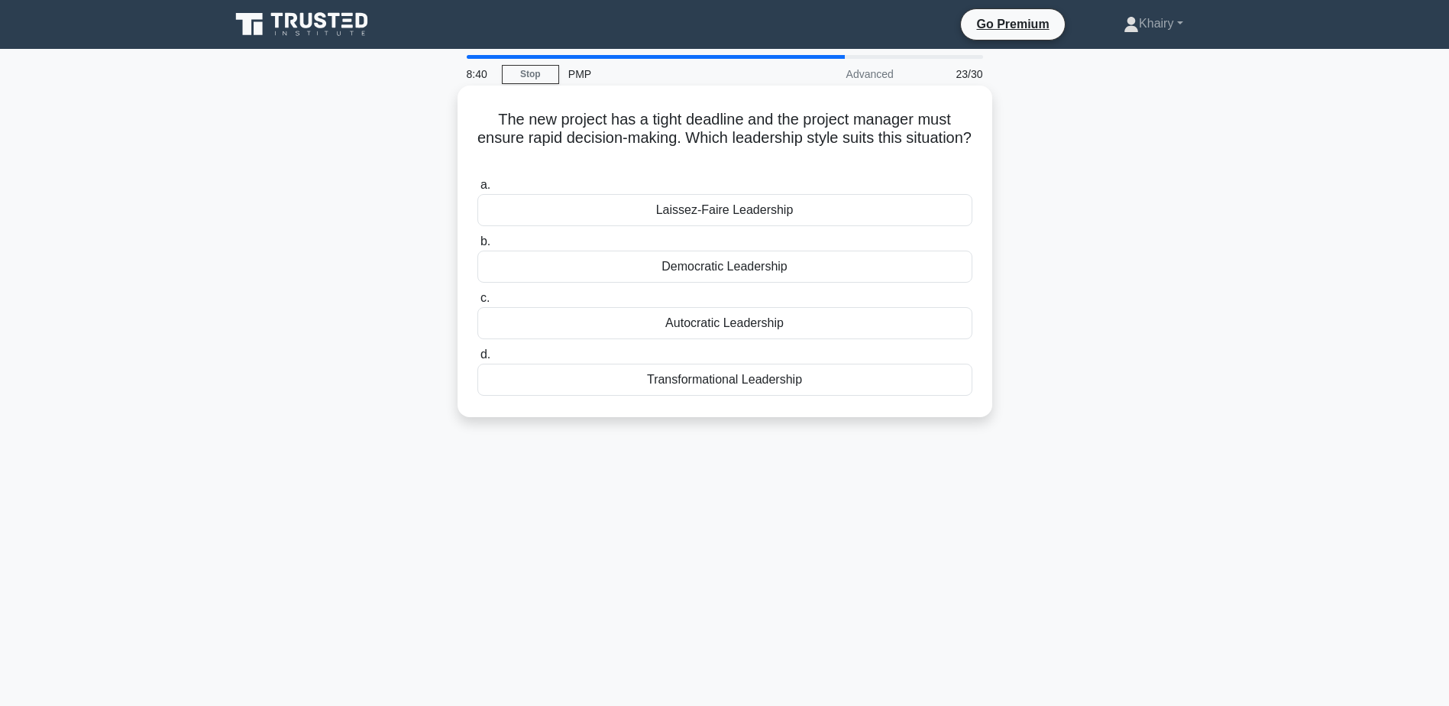
drag, startPoint x: 490, startPoint y: 114, endPoint x: 799, endPoint y: 155, distance: 311.4
click at [799, 155] on h5 "The new project has a tight deadline and the project manager must ensure rapid …" at bounding box center [725, 138] width 498 height 57
click at [724, 385] on div "Transformational Leadership" at bounding box center [724, 380] width 495 height 32
click at [477, 360] on input "d. Transformational Leadership" at bounding box center [477, 355] width 0 height 10
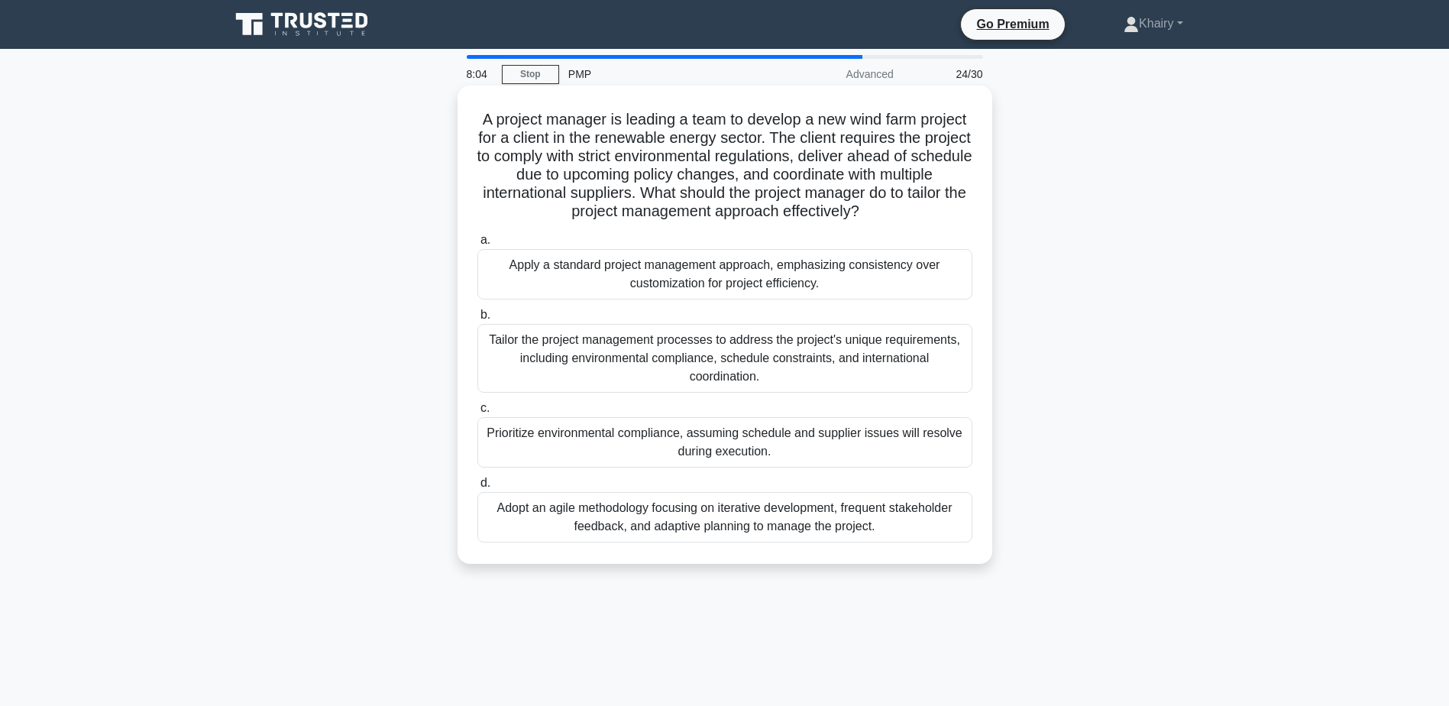
drag, startPoint x: 497, startPoint y: 112, endPoint x: 924, endPoint y: 213, distance: 438.0
click at [924, 213] on h5 "A project manager is leading a team to develop a new wind farm project for a cl…" at bounding box center [725, 166] width 498 height 112
click at [699, 528] on div "Adopt an agile methodology focusing on iterative development, frequent stakehol…" at bounding box center [724, 517] width 495 height 50
click at [477, 488] on input "d. Adopt an agile methodology focusing on iterative development, frequent stake…" at bounding box center [477, 483] width 0 height 10
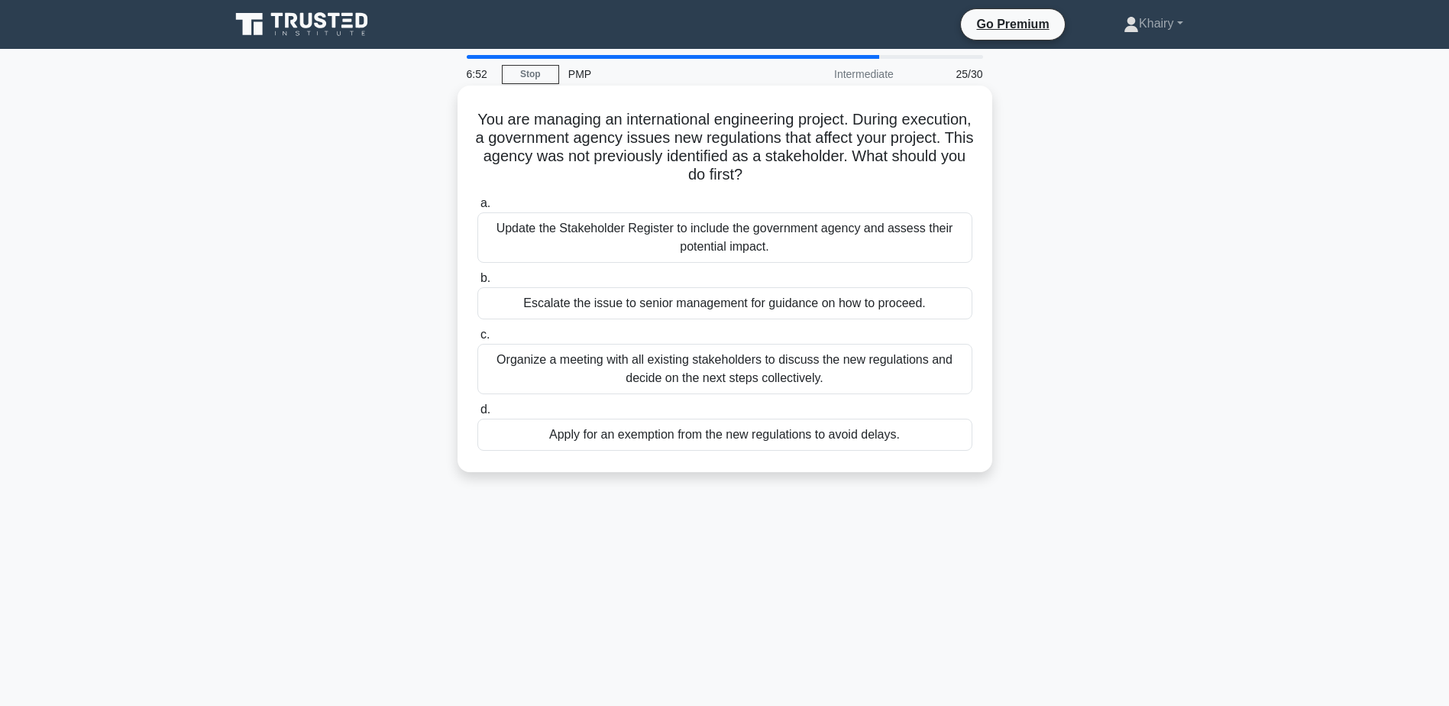
drag, startPoint x: 489, startPoint y: 118, endPoint x: 827, endPoint y: 180, distance: 344.0
click at [827, 180] on h5 "You are managing an international engineering project. During execution, a gove…" at bounding box center [725, 147] width 498 height 75
click at [720, 238] on div "Update the Stakeholder Register to include the government agency and assess the…" at bounding box center [724, 237] width 495 height 50
click at [477, 209] on input "a. Update the Stakeholder Register to include the government agency and assess …" at bounding box center [477, 204] width 0 height 10
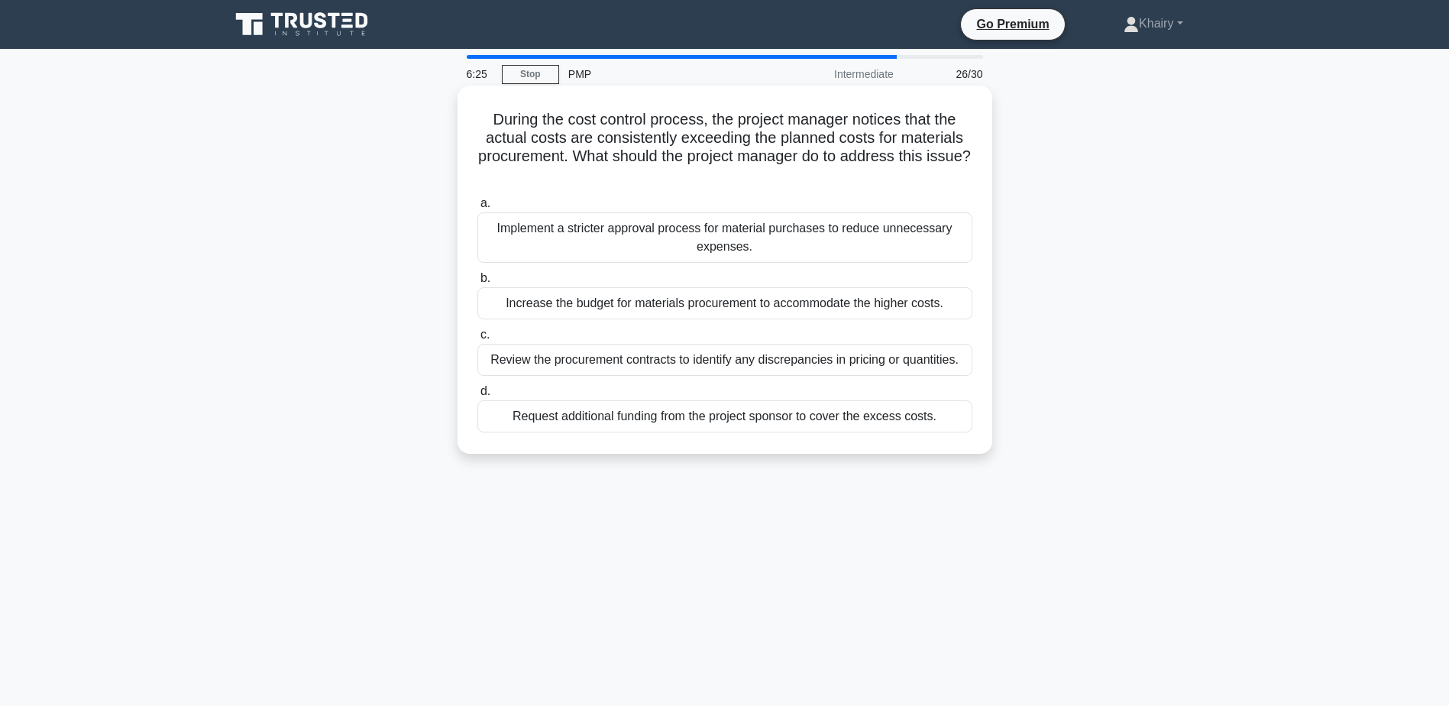
drag, startPoint x: 484, startPoint y: 107, endPoint x: 750, endPoint y: 182, distance: 276.2
click at [750, 182] on div "During the cost control process, the project manager notices that the actual co…" at bounding box center [725, 270] width 523 height 356
click at [581, 360] on div "Review the procurement contracts to identify any discrepancies in pricing or qu…" at bounding box center [724, 360] width 495 height 32
click at [477, 340] on input "c. Review the procurement contracts to identify any discrepancies in pricing or…" at bounding box center [477, 335] width 0 height 10
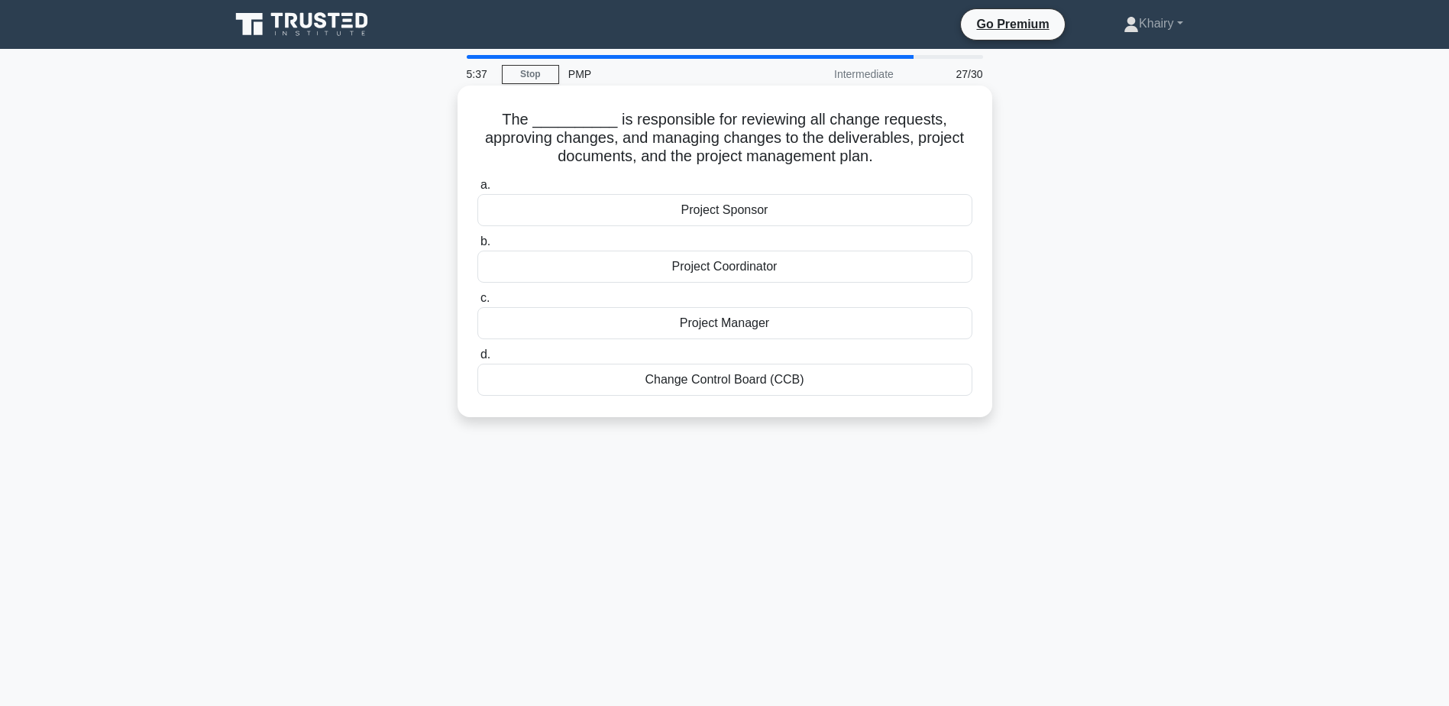
click at [706, 384] on div "Change Control Board (CCB)" at bounding box center [724, 380] width 495 height 32
click at [477, 360] on input "d. Change Control Board (CCB)" at bounding box center [477, 355] width 0 height 10
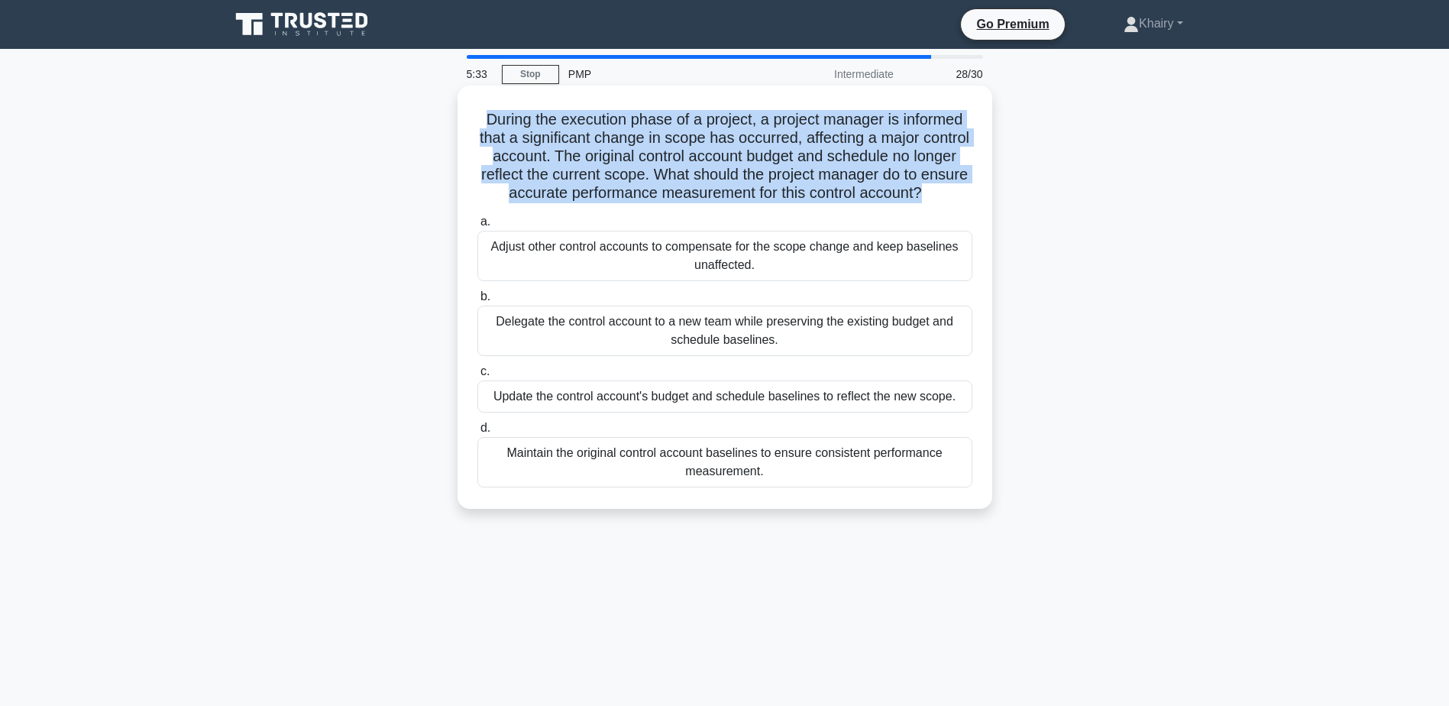
drag, startPoint x: 477, startPoint y: 115, endPoint x: 974, endPoint y: 193, distance: 503.2
click at [974, 193] on div "During the execution phase of a project, a project manager is informed that a s…" at bounding box center [725, 297] width 523 height 411
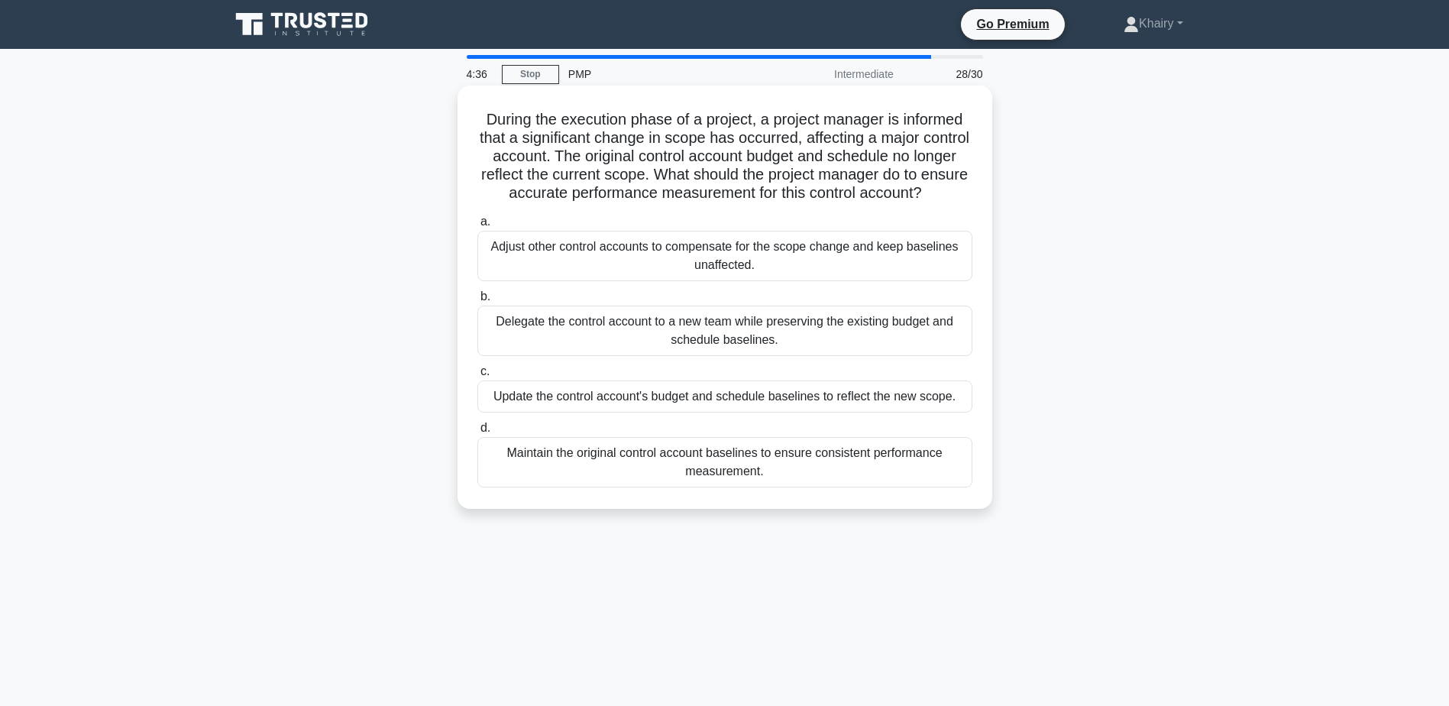
click at [699, 413] on div "Update the control account's budget and schedule baselines to reflect the new s…" at bounding box center [724, 396] width 495 height 32
click at [477, 377] on input "c. Update the control account's budget and schedule baselines to reflect the ne…" at bounding box center [477, 372] width 0 height 10
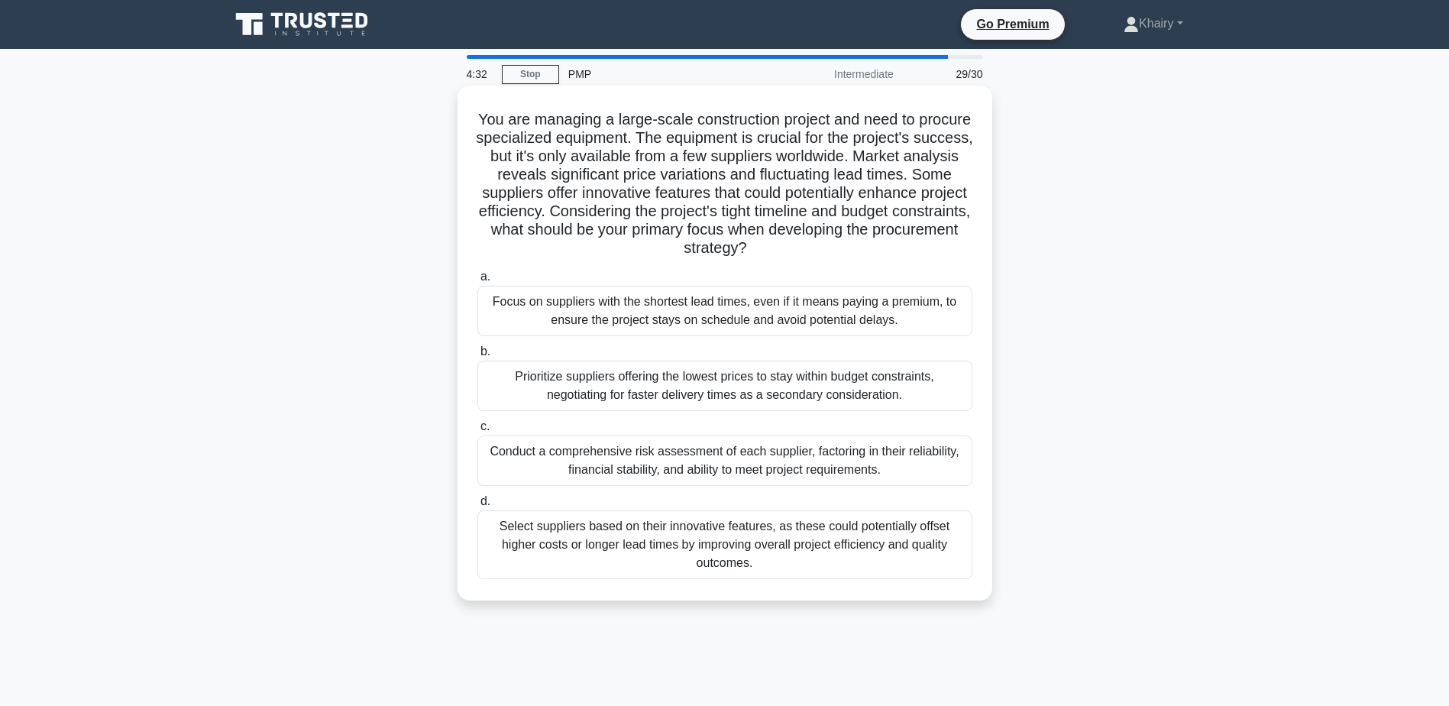
drag, startPoint x: 499, startPoint y: 110, endPoint x: 859, endPoint y: 248, distance: 385.4
click at [859, 248] on h5 "You are managing a large-scale construction project and need to procure special…" at bounding box center [725, 184] width 498 height 148
click at [676, 465] on div "Conduct a comprehensive risk assessment of each supplier, factoring in their re…" at bounding box center [724, 460] width 495 height 50
click at [477, 432] on input "c. Conduct a comprehensive risk assessment of each supplier, factoring in their…" at bounding box center [477, 427] width 0 height 10
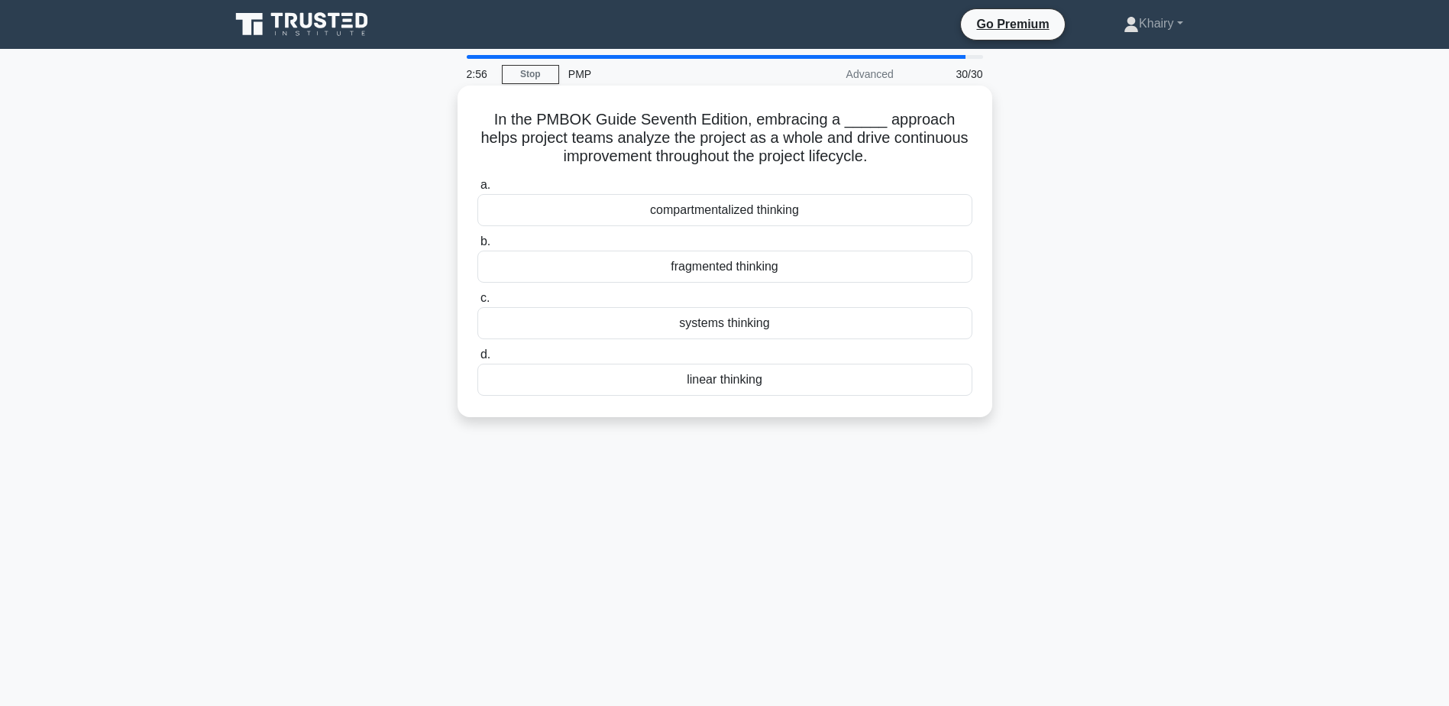
drag, startPoint x: 480, startPoint y: 114, endPoint x: 885, endPoint y: 156, distance: 407.0
click at [885, 156] on h5 "In the PMBOK Guide Seventh Edition, embracing a _____ approach helps project te…" at bounding box center [725, 138] width 498 height 57
drag, startPoint x: 810, startPoint y: 209, endPoint x: 629, endPoint y: 216, distance: 180.4
click at [629, 216] on div "compartmentalized thinking" at bounding box center [724, 210] width 495 height 32
drag, startPoint x: 792, startPoint y: 267, endPoint x: 645, endPoint y: 263, distance: 146.7
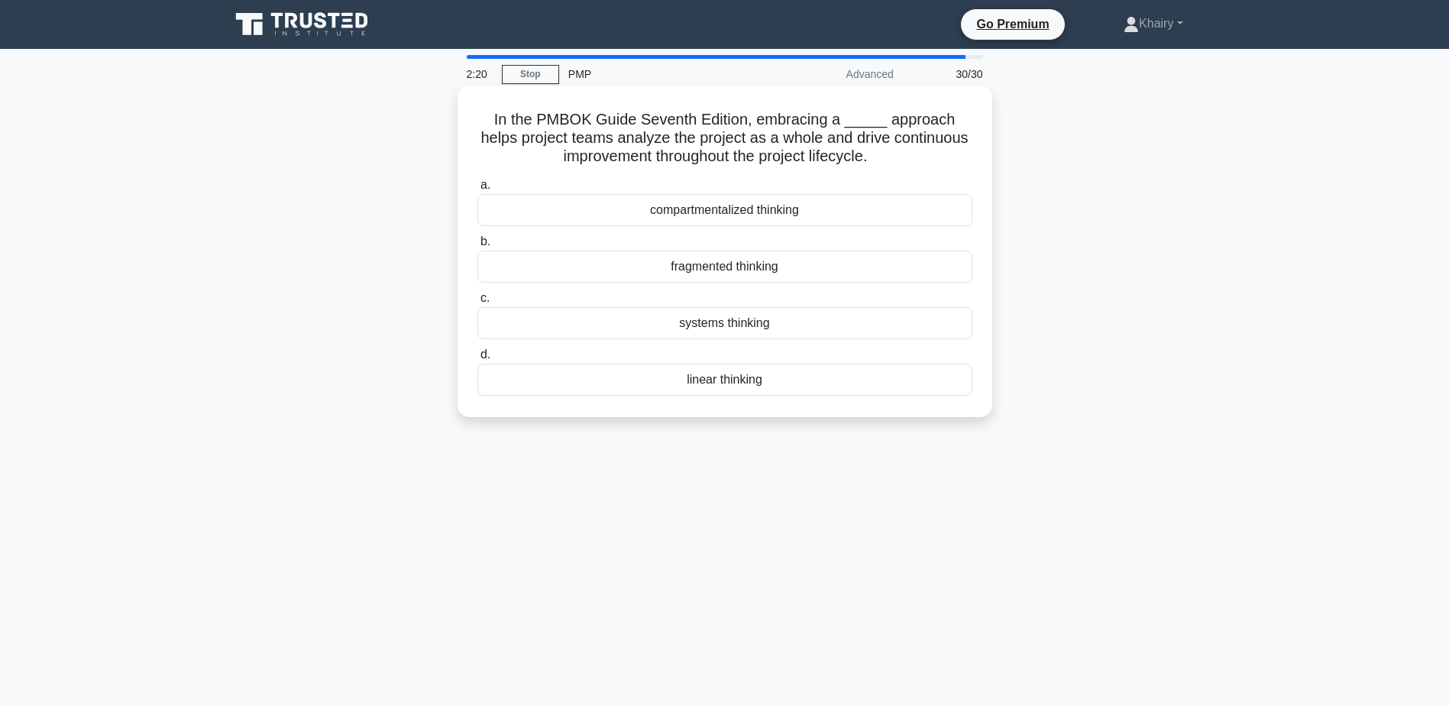
click at [645, 263] on div "fragmented thinking" at bounding box center [724, 267] width 495 height 32
drag, startPoint x: 784, startPoint y: 324, endPoint x: 661, endPoint y: 325, distance: 123.0
click at [661, 325] on div "systems thinking" at bounding box center [724, 323] width 495 height 32
click at [726, 380] on div "linear thinking" at bounding box center [724, 380] width 495 height 32
click at [477, 360] on input "d. linear thinking" at bounding box center [477, 355] width 0 height 10
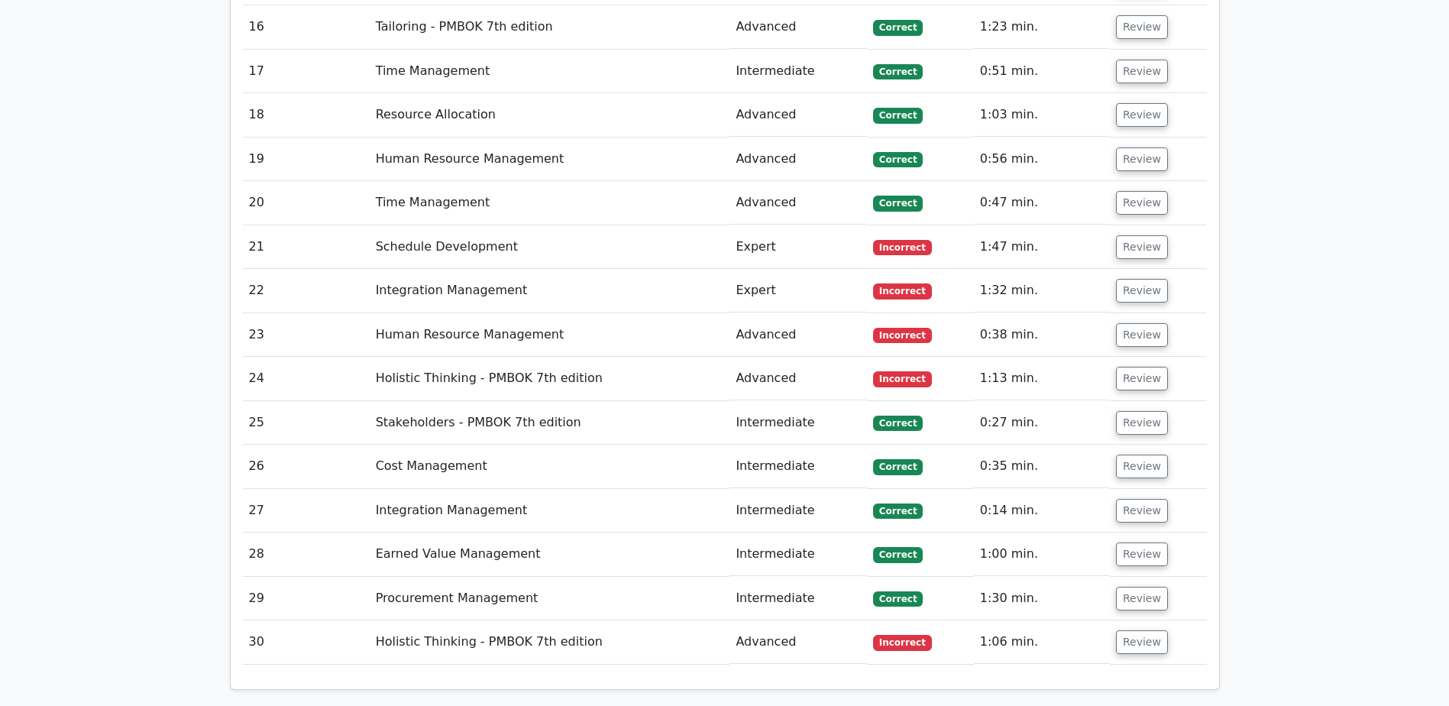
scroll to position [3208, 0]
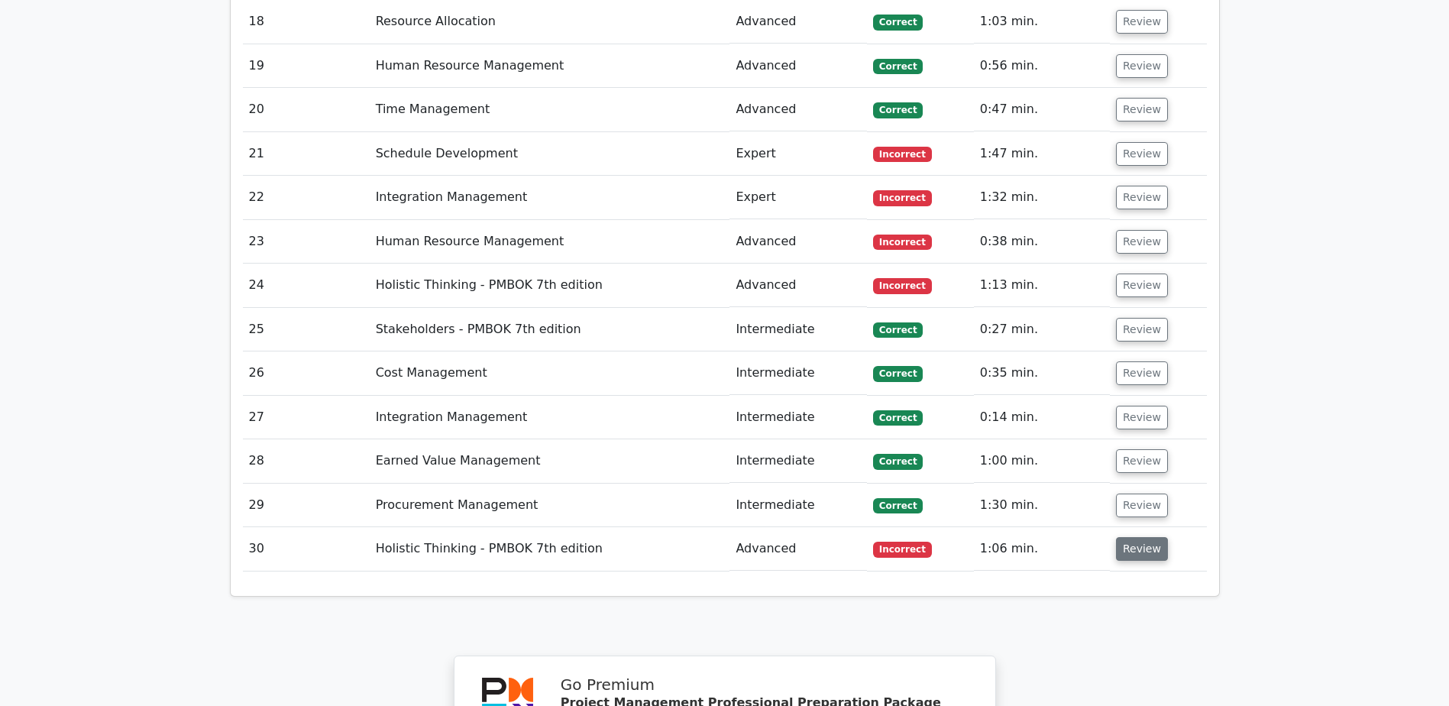
click at [1131, 537] on button "Review" at bounding box center [1142, 549] width 52 height 24
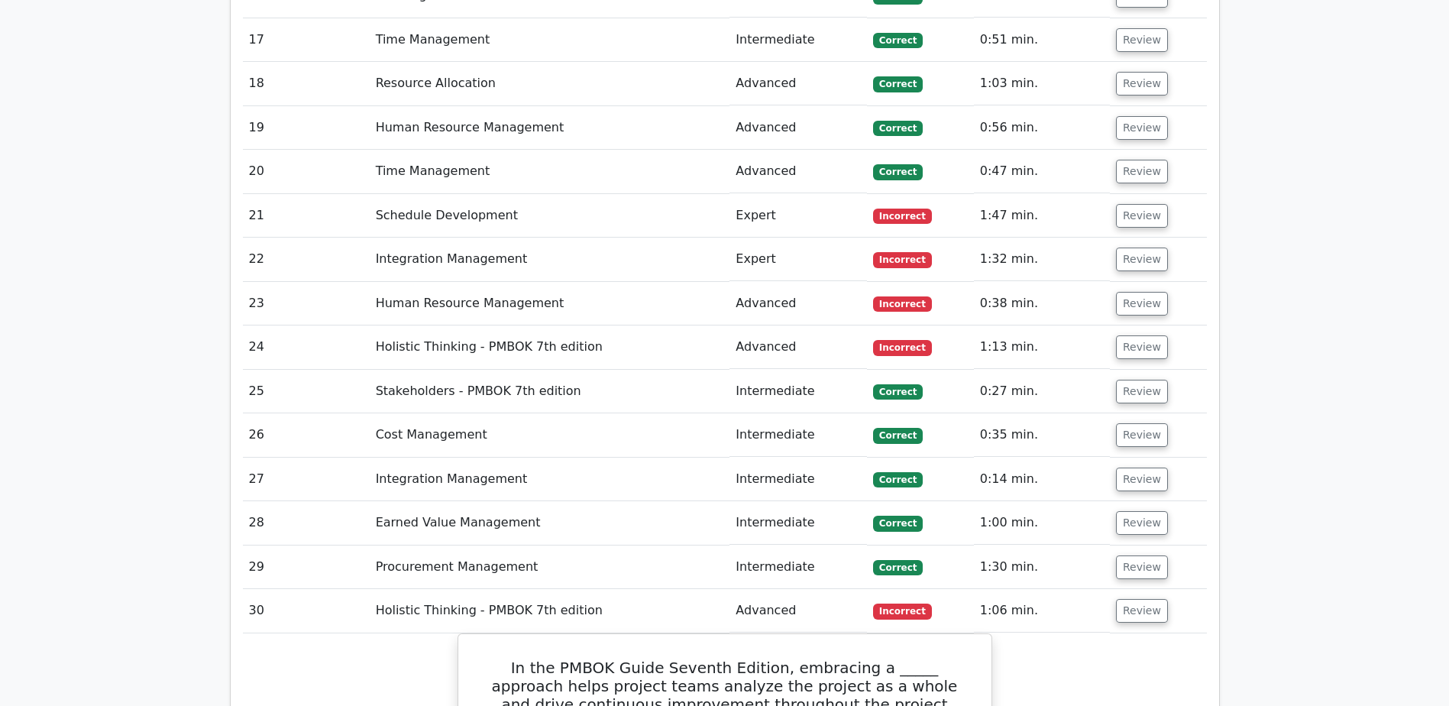
scroll to position [3132, 0]
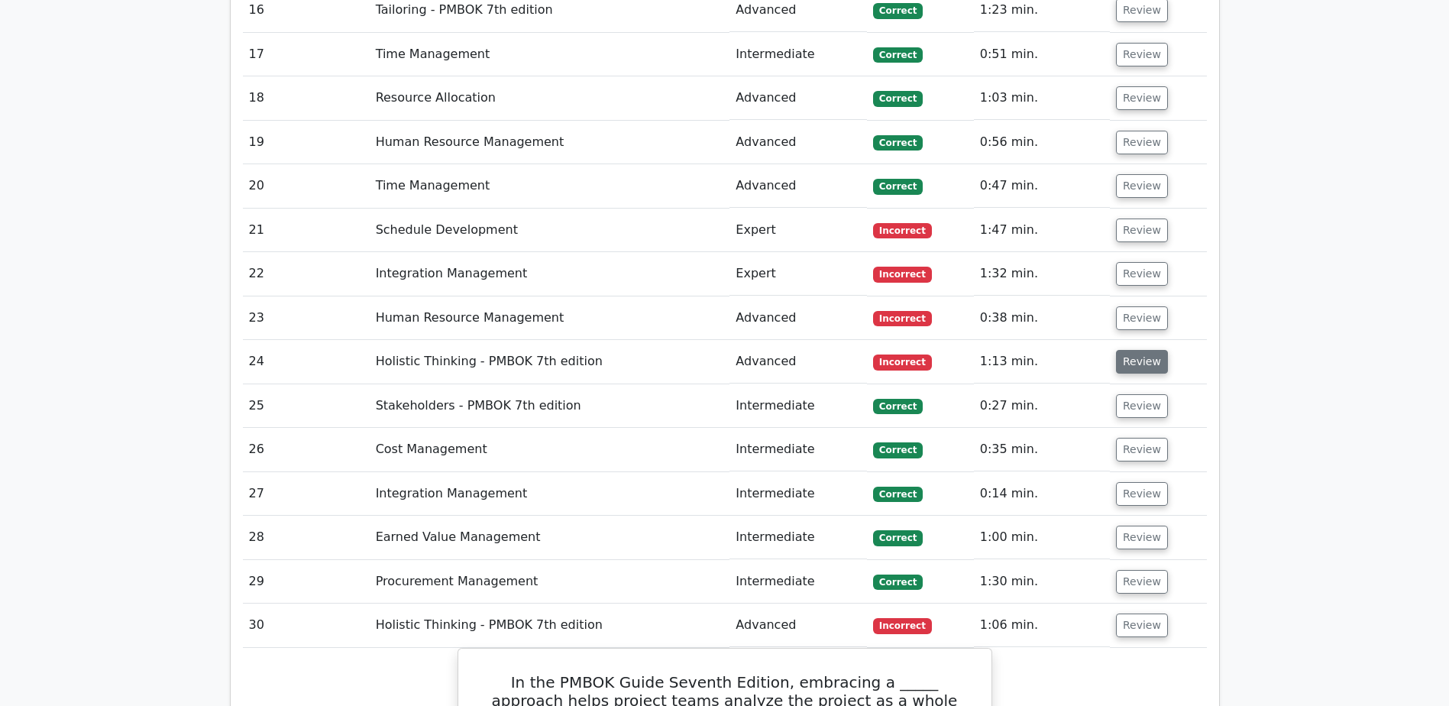
click at [1134, 350] on button "Review" at bounding box center [1142, 362] width 52 height 24
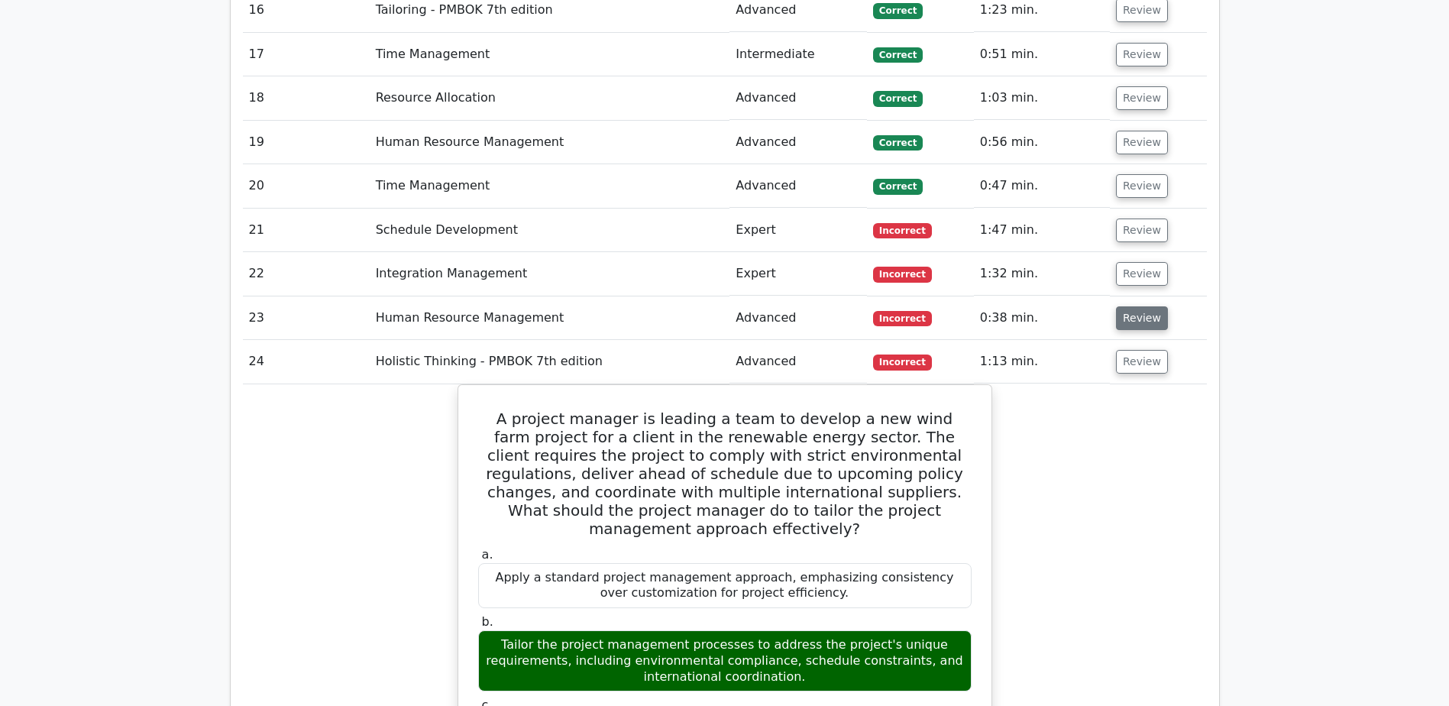
click at [1128, 306] on button "Review" at bounding box center [1142, 318] width 52 height 24
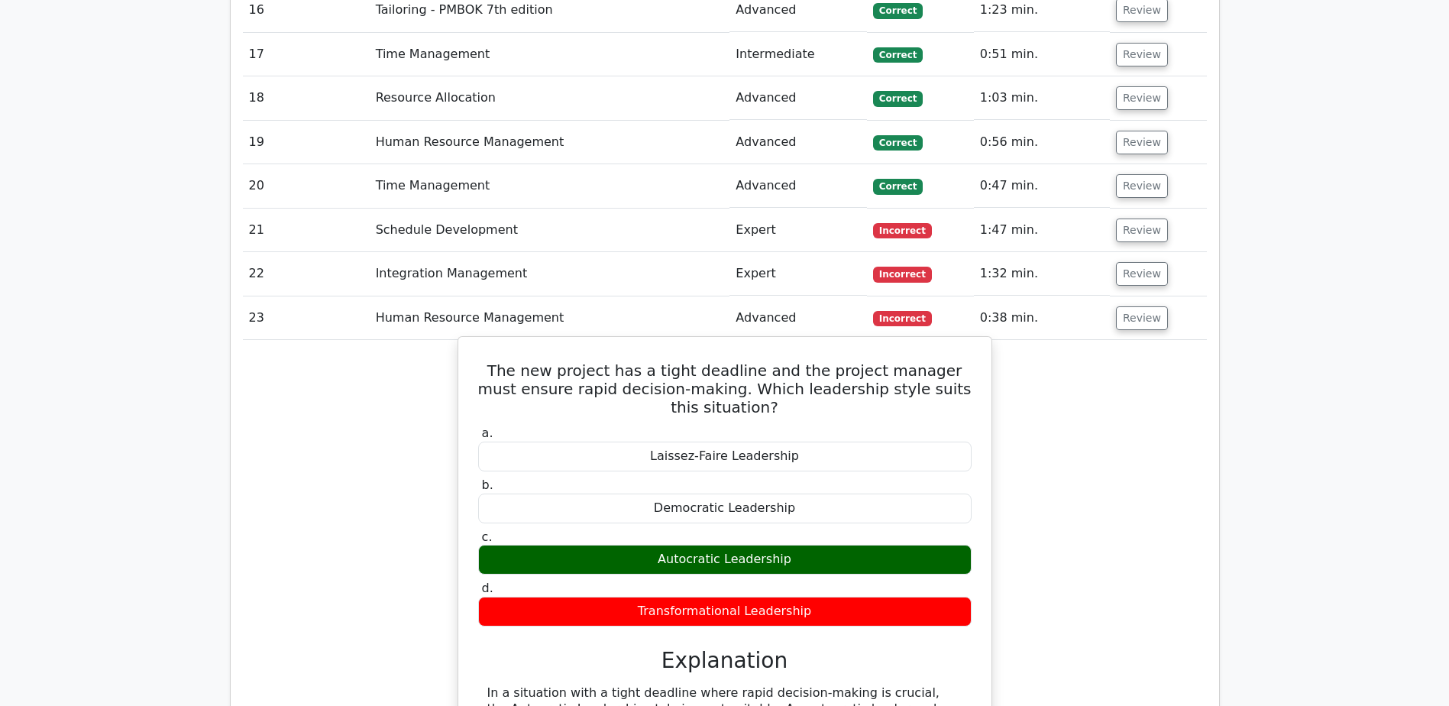
drag, startPoint x: 653, startPoint y: 487, endPoint x: 798, endPoint y: 485, distance: 145.1
click at [798, 545] on div "Autocratic Leadership" at bounding box center [724, 560] width 493 height 30
copy div "Autocratic Leadership"
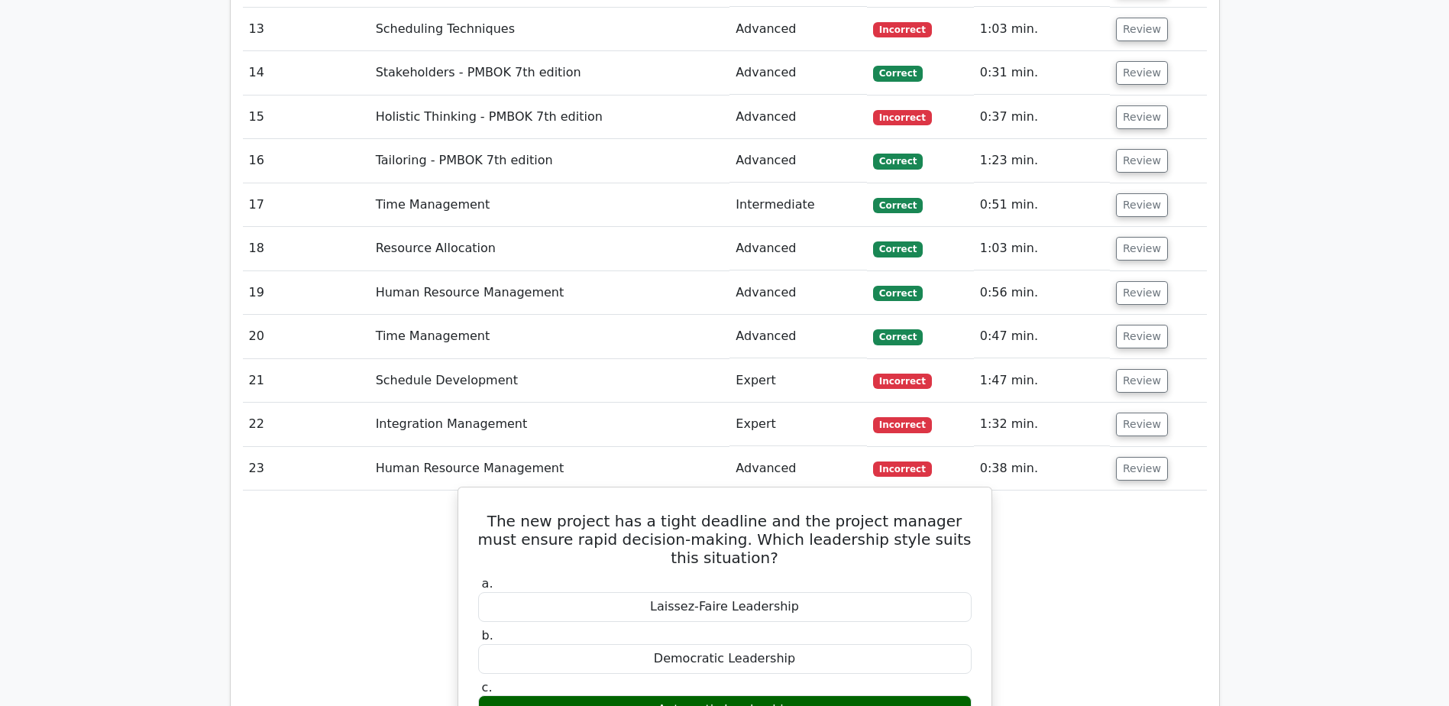
scroll to position [2979, 0]
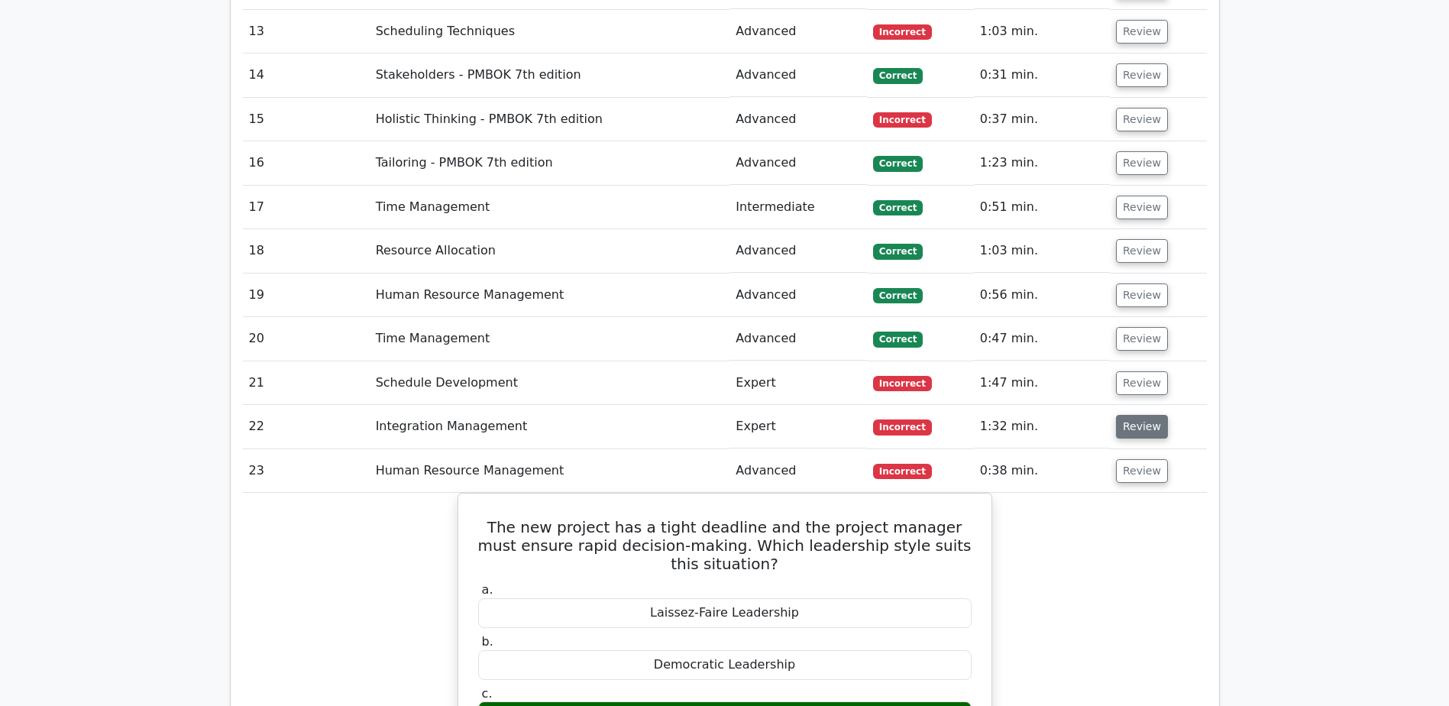
click at [1131, 415] on button "Review" at bounding box center [1142, 427] width 52 height 24
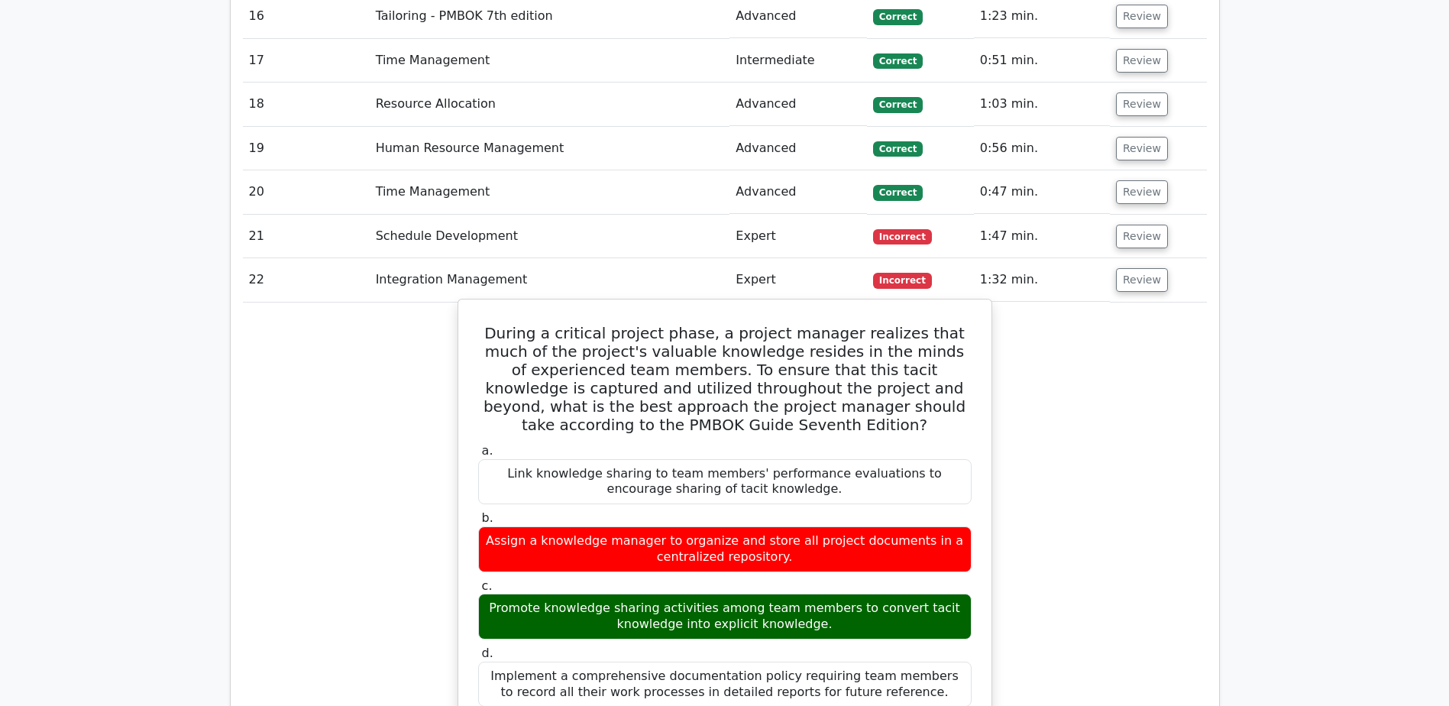
scroll to position [3132, 0]
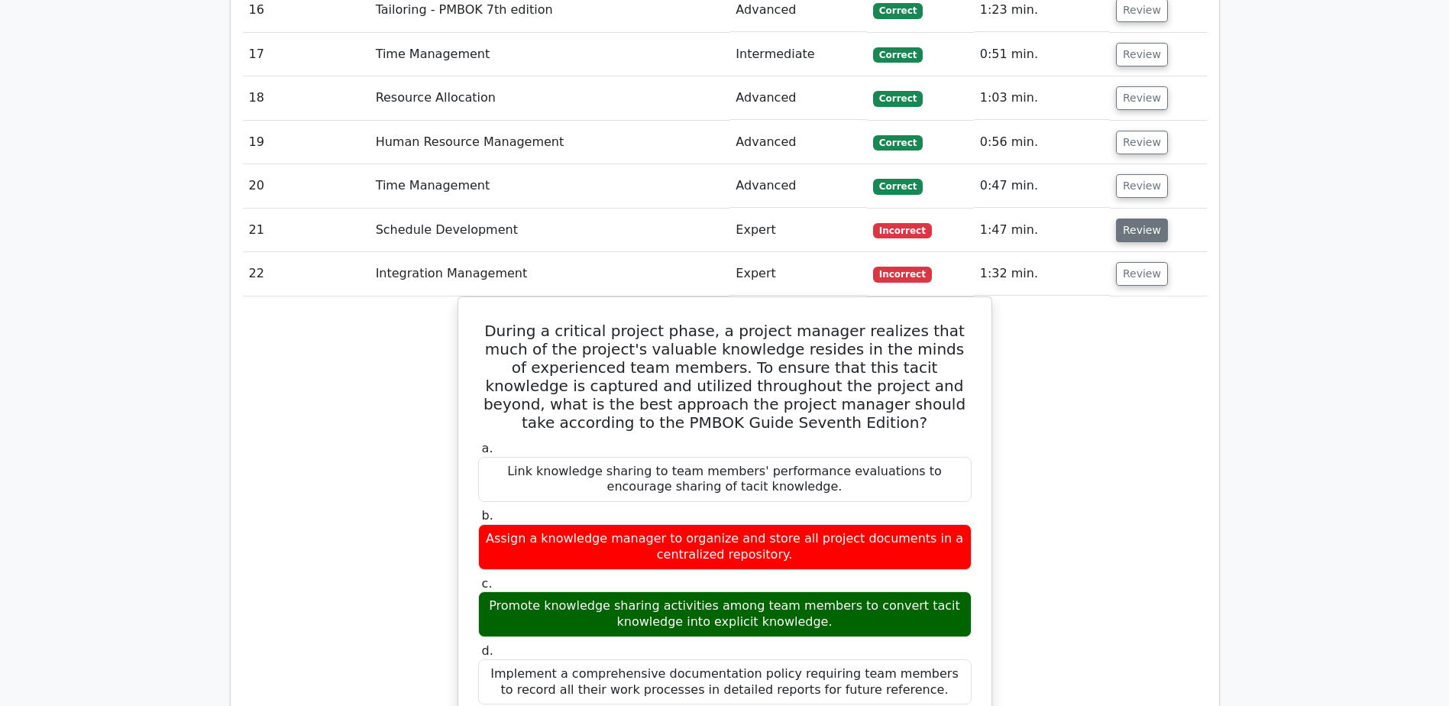
click at [1137, 218] on button "Review" at bounding box center [1142, 230] width 52 height 24
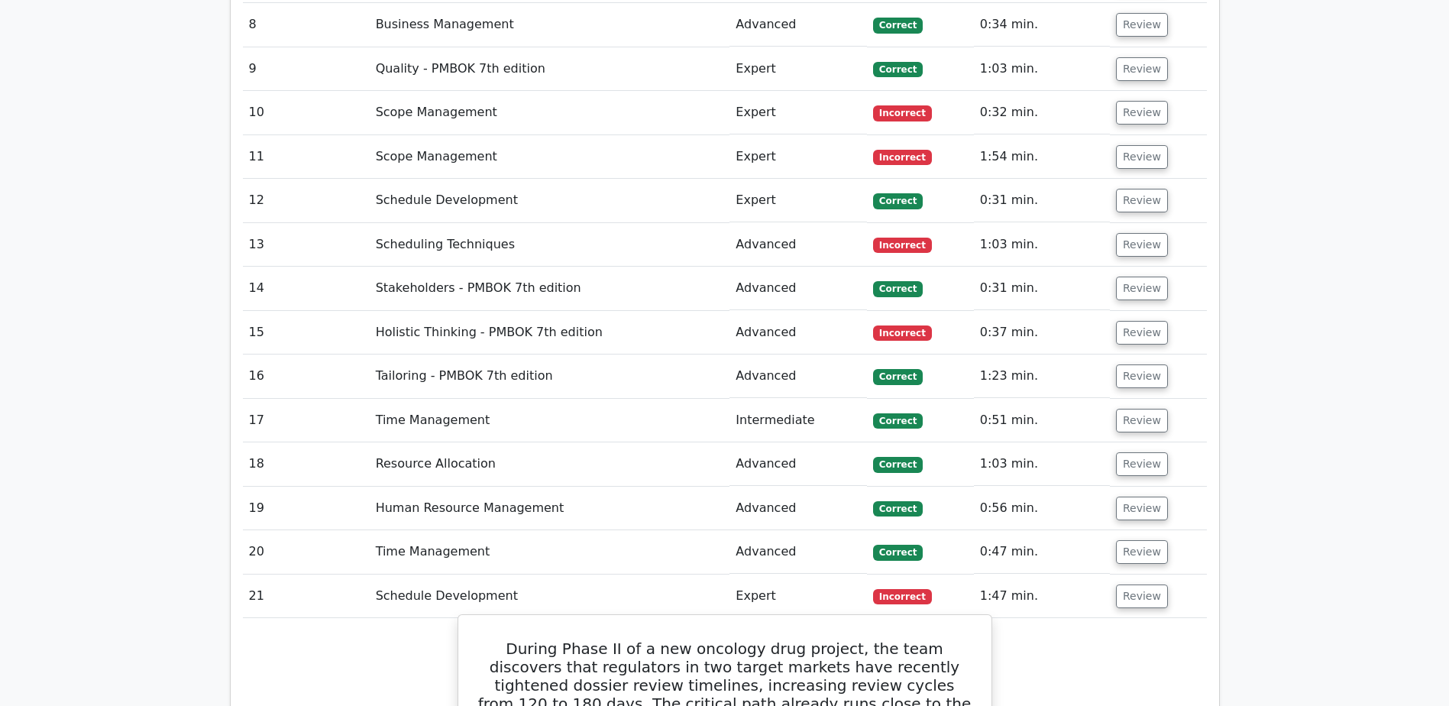
scroll to position [2750, 0]
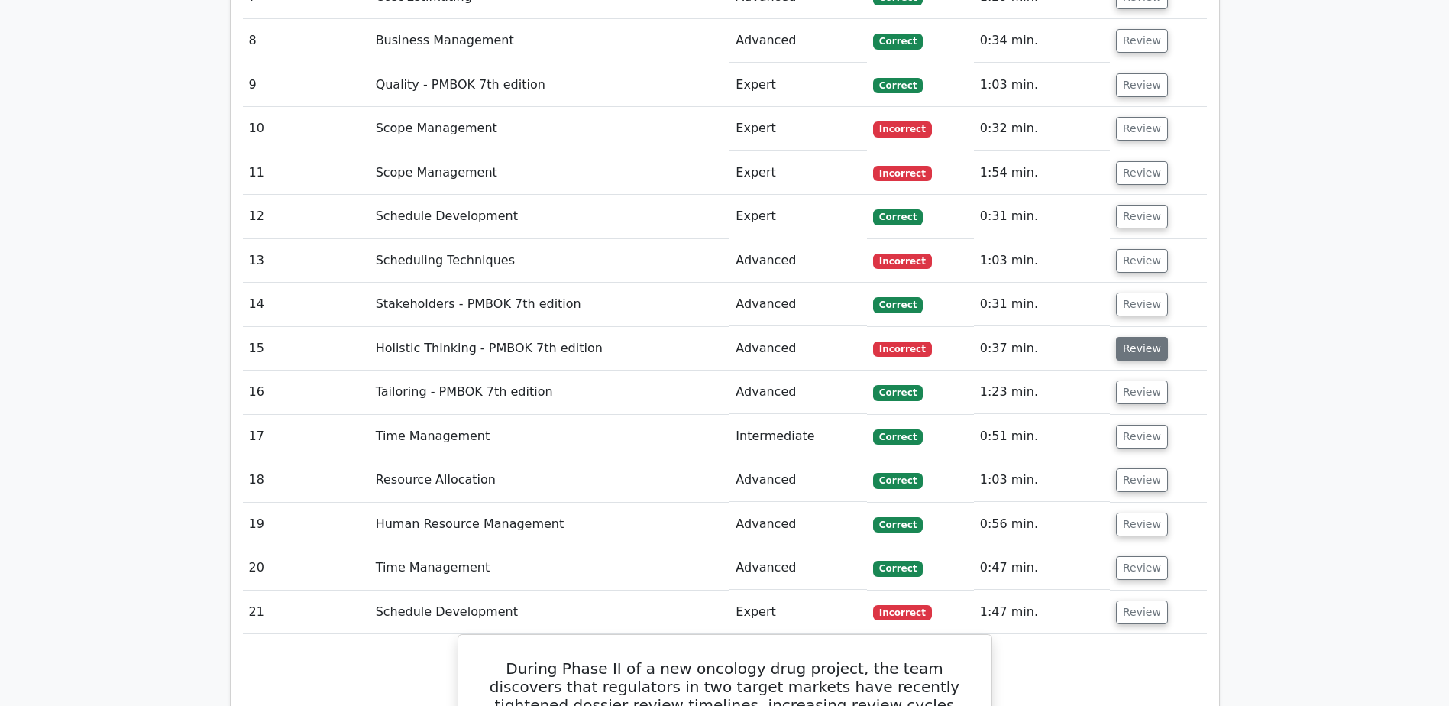
click at [1141, 337] on button "Review" at bounding box center [1142, 349] width 52 height 24
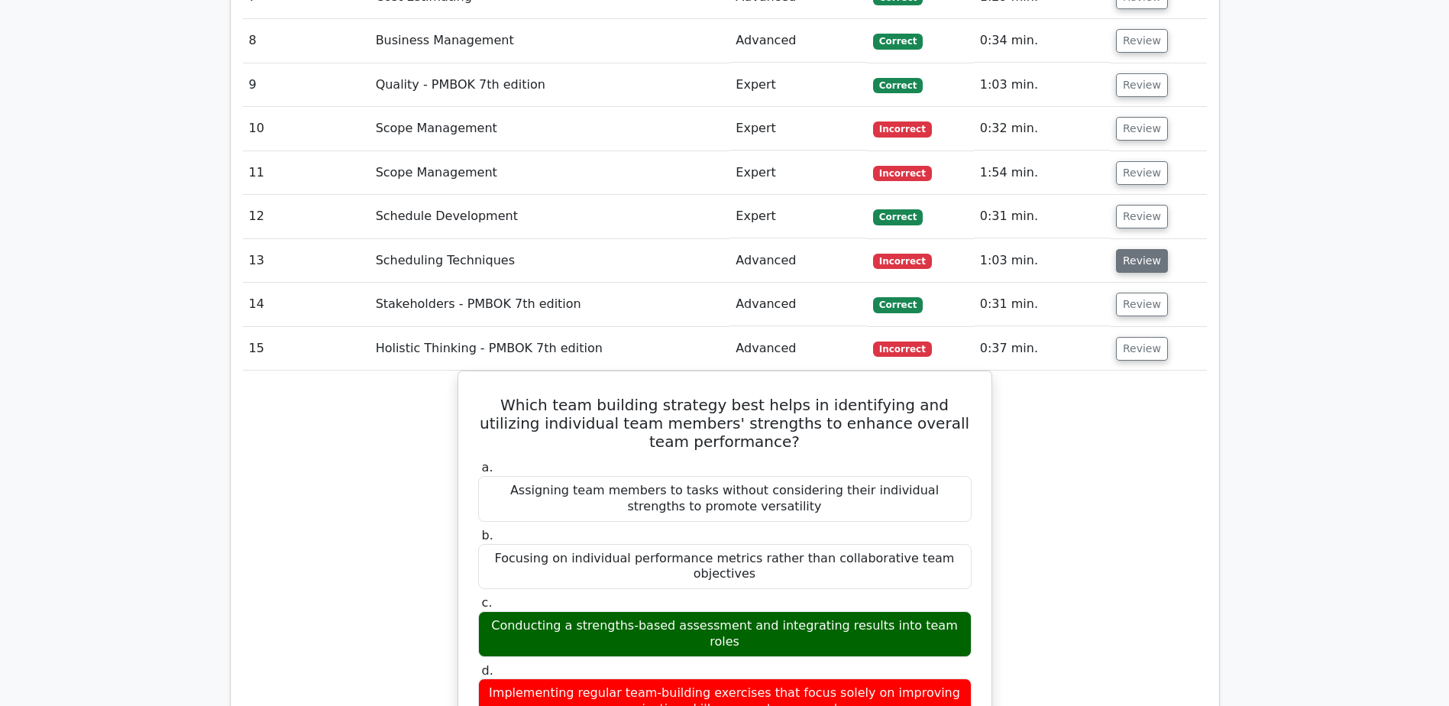
click at [1135, 249] on button "Review" at bounding box center [1142, 261] width 52 height 24
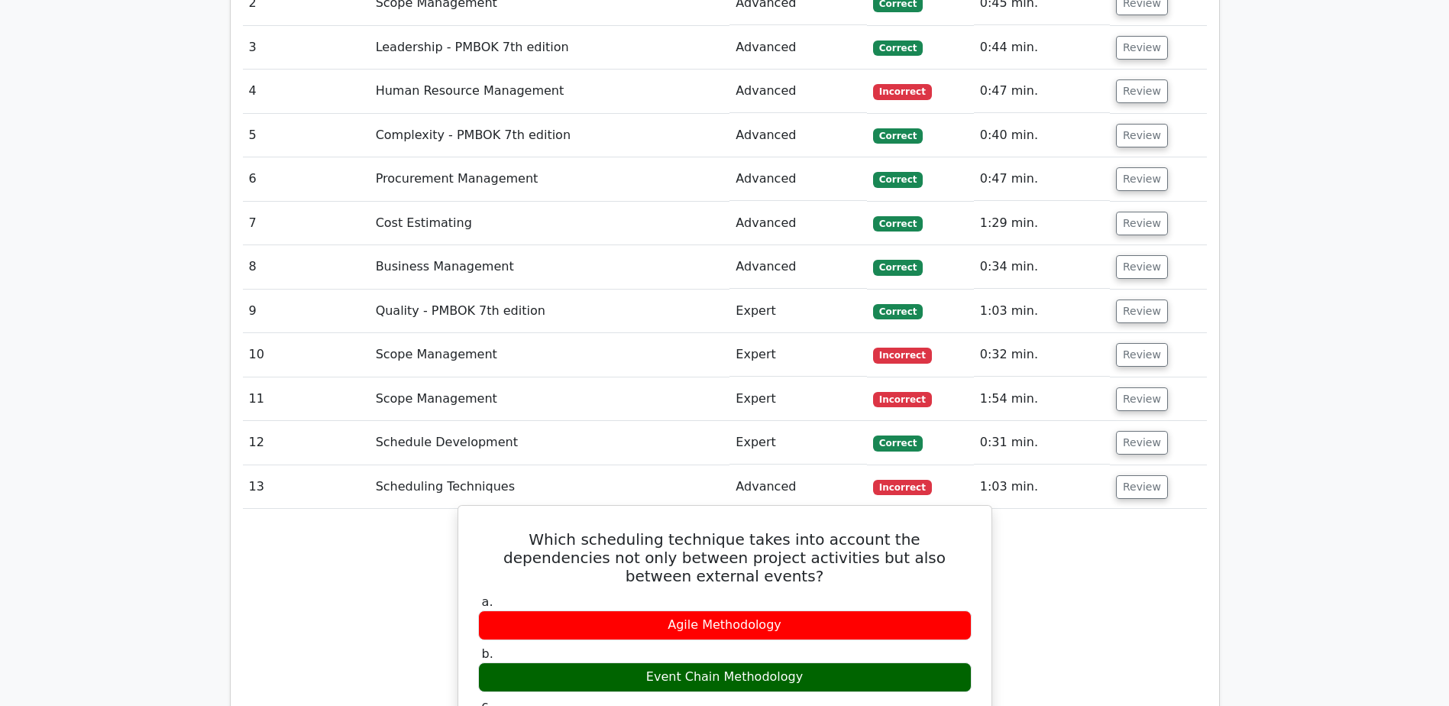
scroll to position [2521, 0]
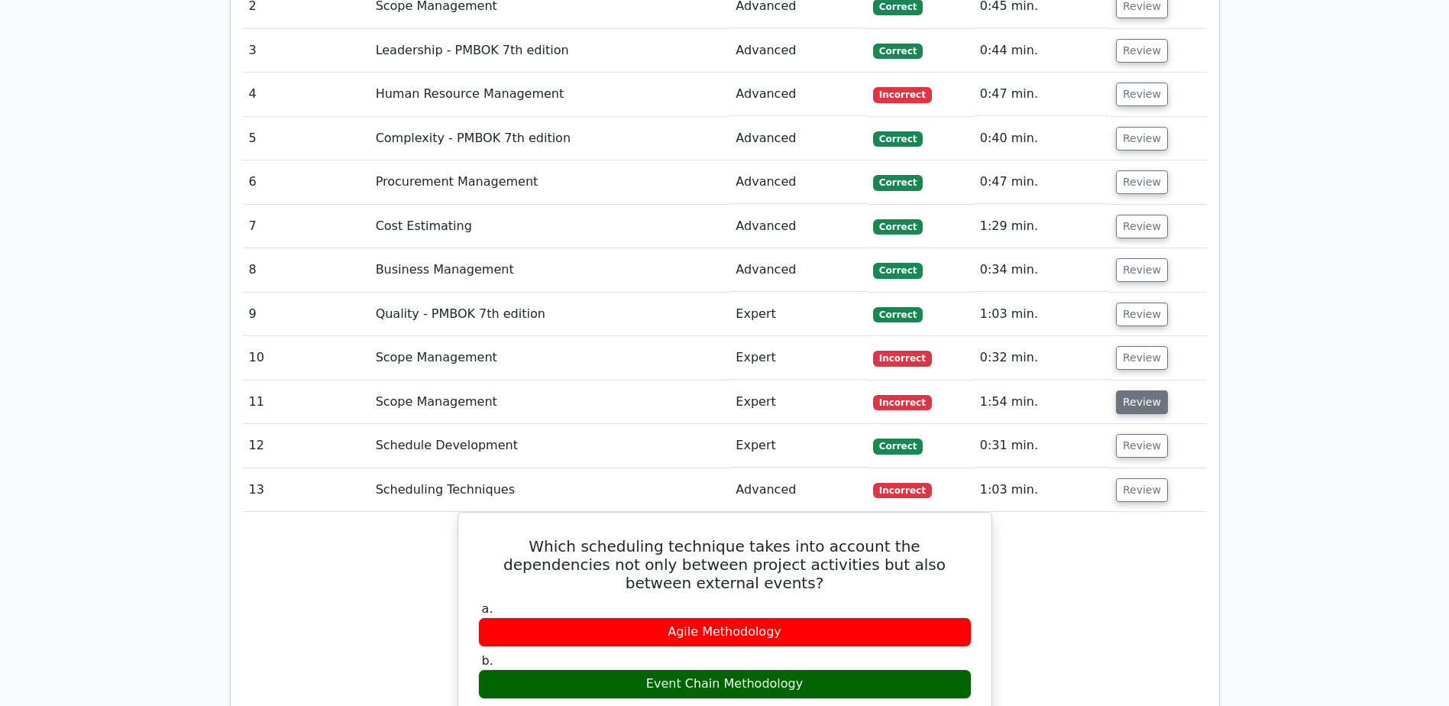
click at [1124, 390] on button "Review" at bounding box center [1142, 402] width 52 height 24
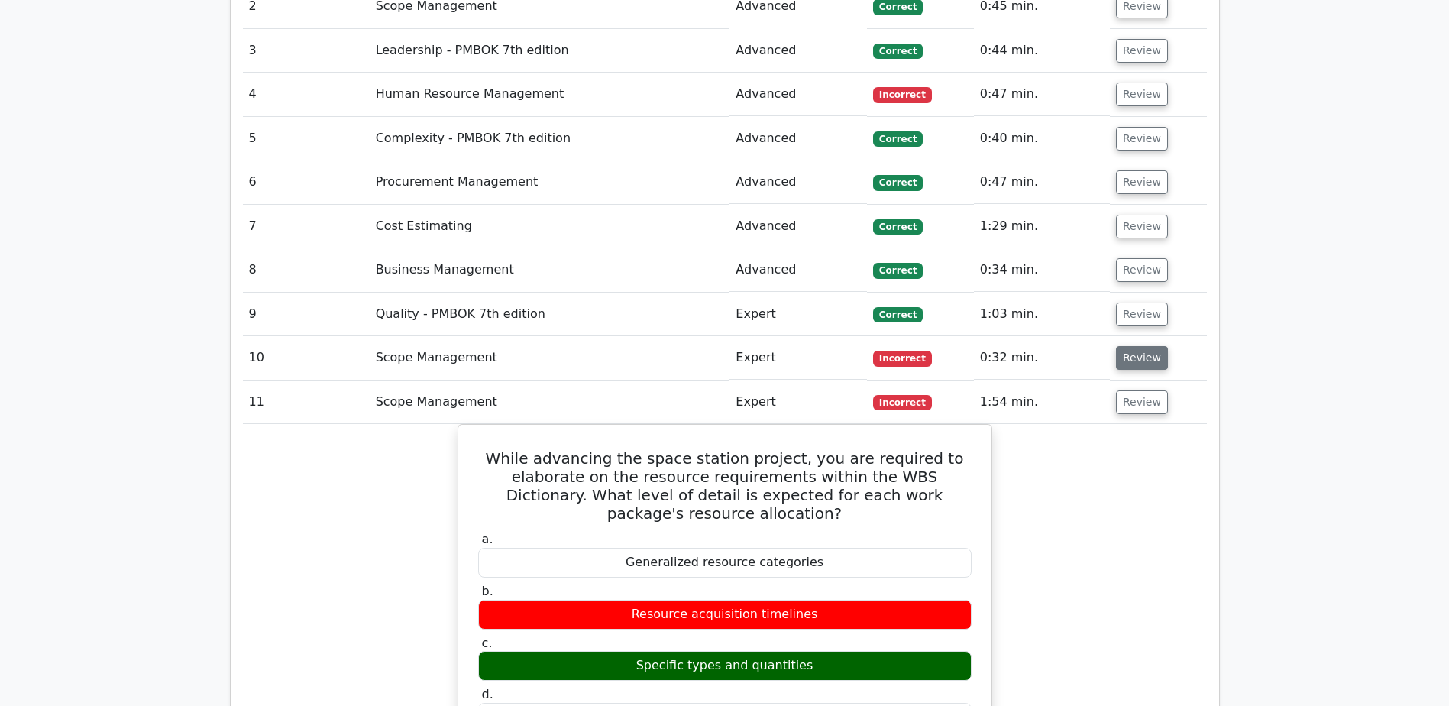
click at [1124, 346] on button "Review" at bounding box center [1142, 358] width 52 height 24
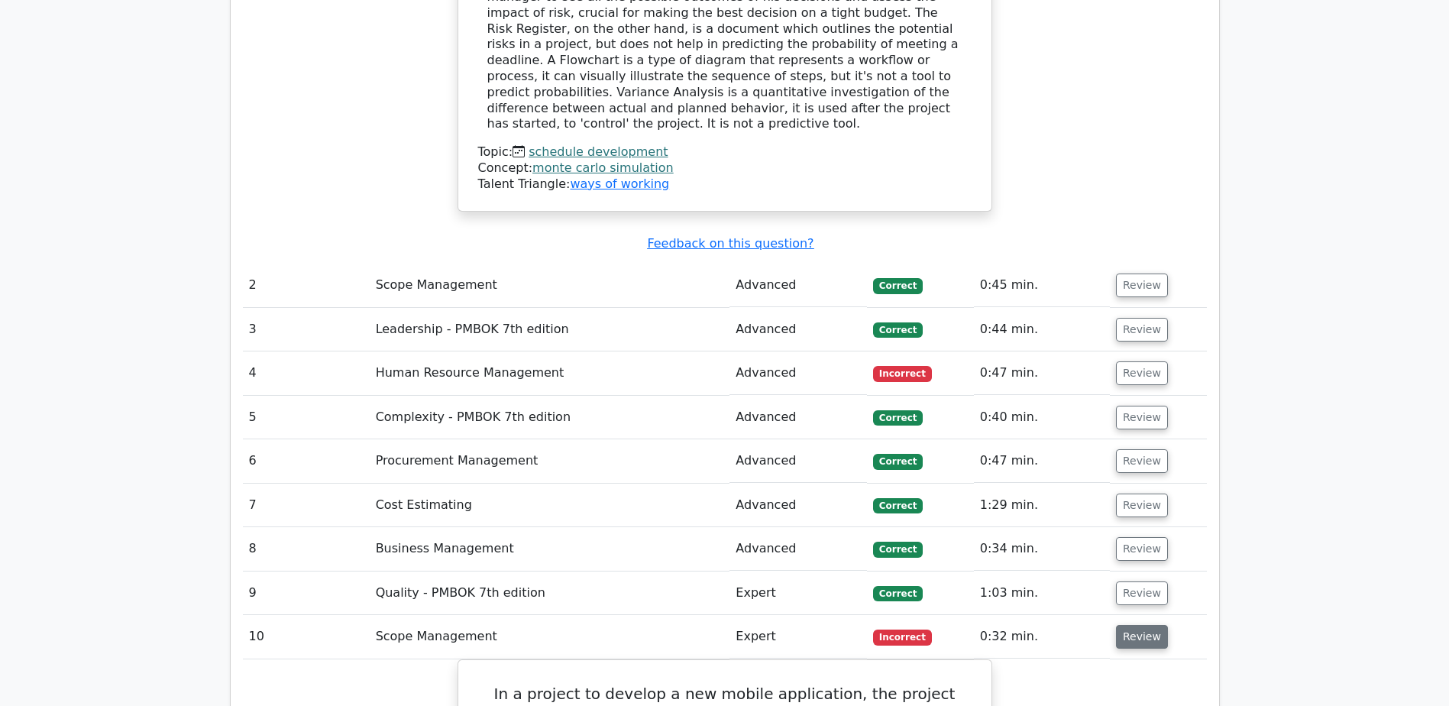
scroll to position [2215, 0]
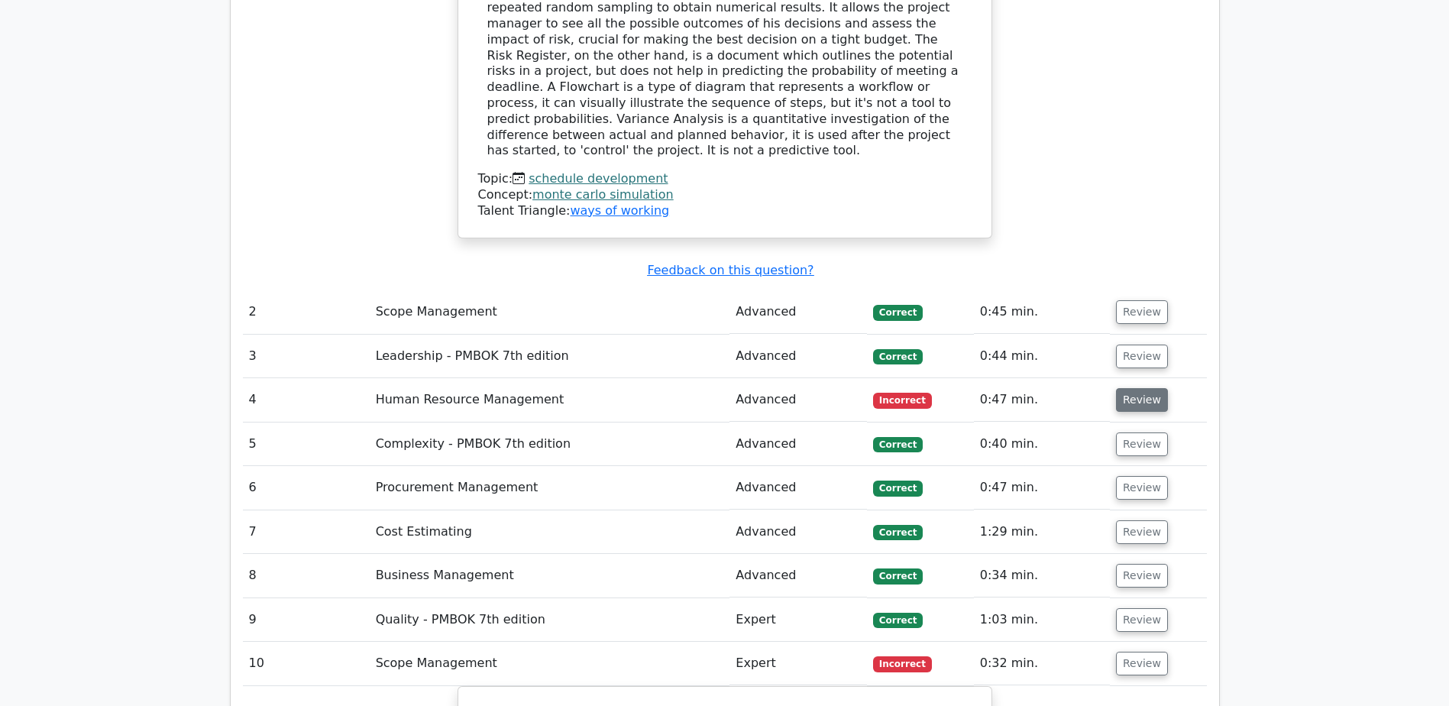
click at [1131, 388] on button "Review" at bounding box center [1142, 400] width 52 height 24
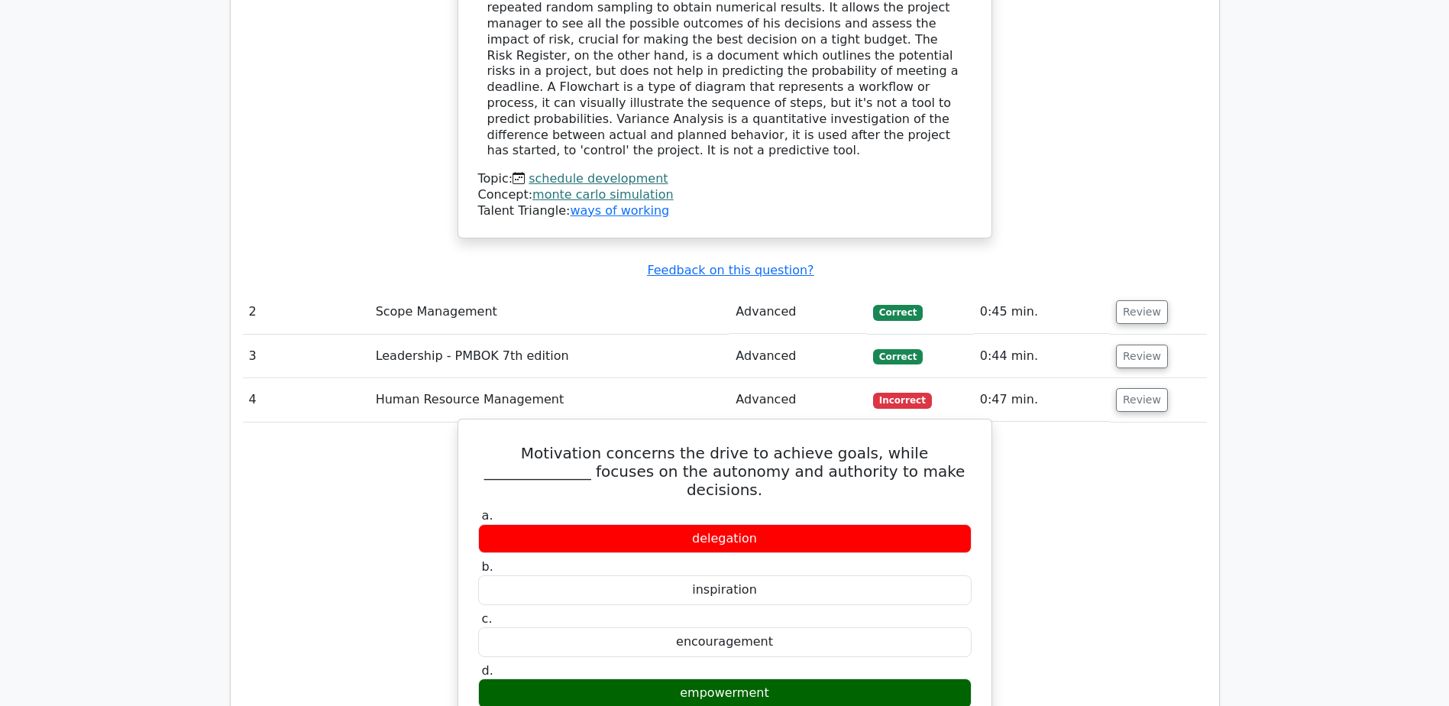
drag, startPoint x: 775, startPoint y: 602, endPoint x: 671, endPoint y: 600, distance: 104.7
click at [671, 678] on div "empowerment" at bounding box center [724, 693] width 493 height 30
copy div "empowerment"
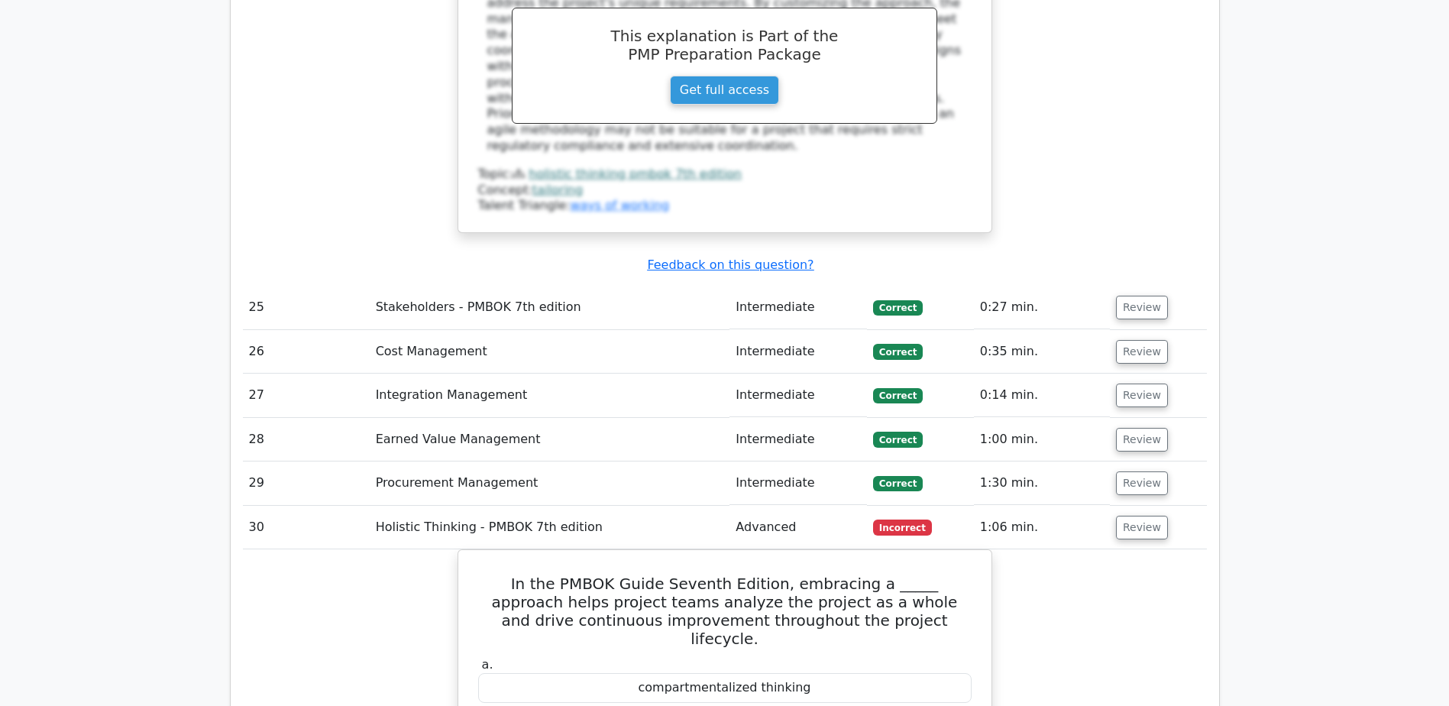
scroll to position [10007, 0]
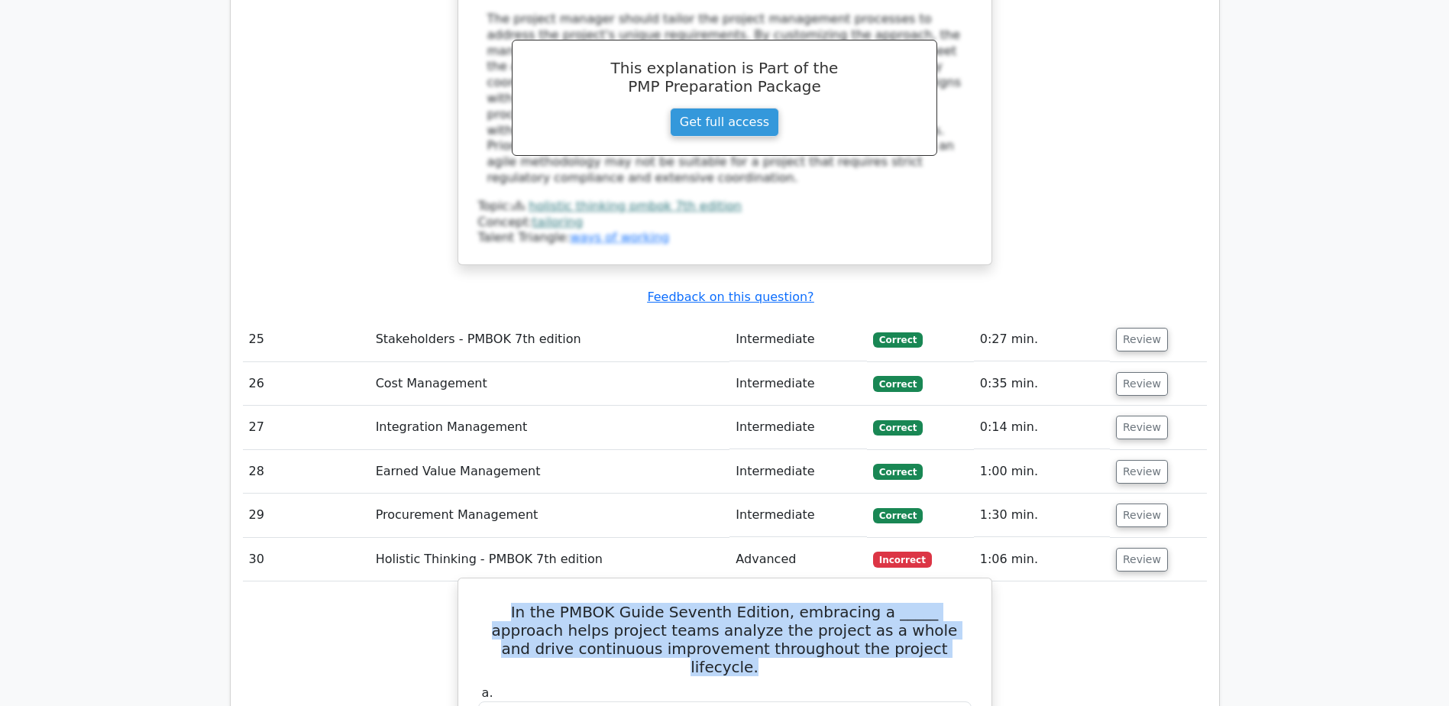
drag, startPoint x: 477, startPoint y: 185, endPoint x: 909, endPoint y: 228, distance: 433.8
click at [909, 603] on h5 "In the PMBOK Guide Seventh Edition, embracing a _____ approach helps project te…" at bounding box center [725, 639] width 497 height 73
copy h5 "In the PMBOK Guide Seventh Edition, embracing a _____ approach helps project te…"
drag, startPoint x: 788, startPoint y: 375, endPoint x: 639, endPoint y: 370, distance: 148.3
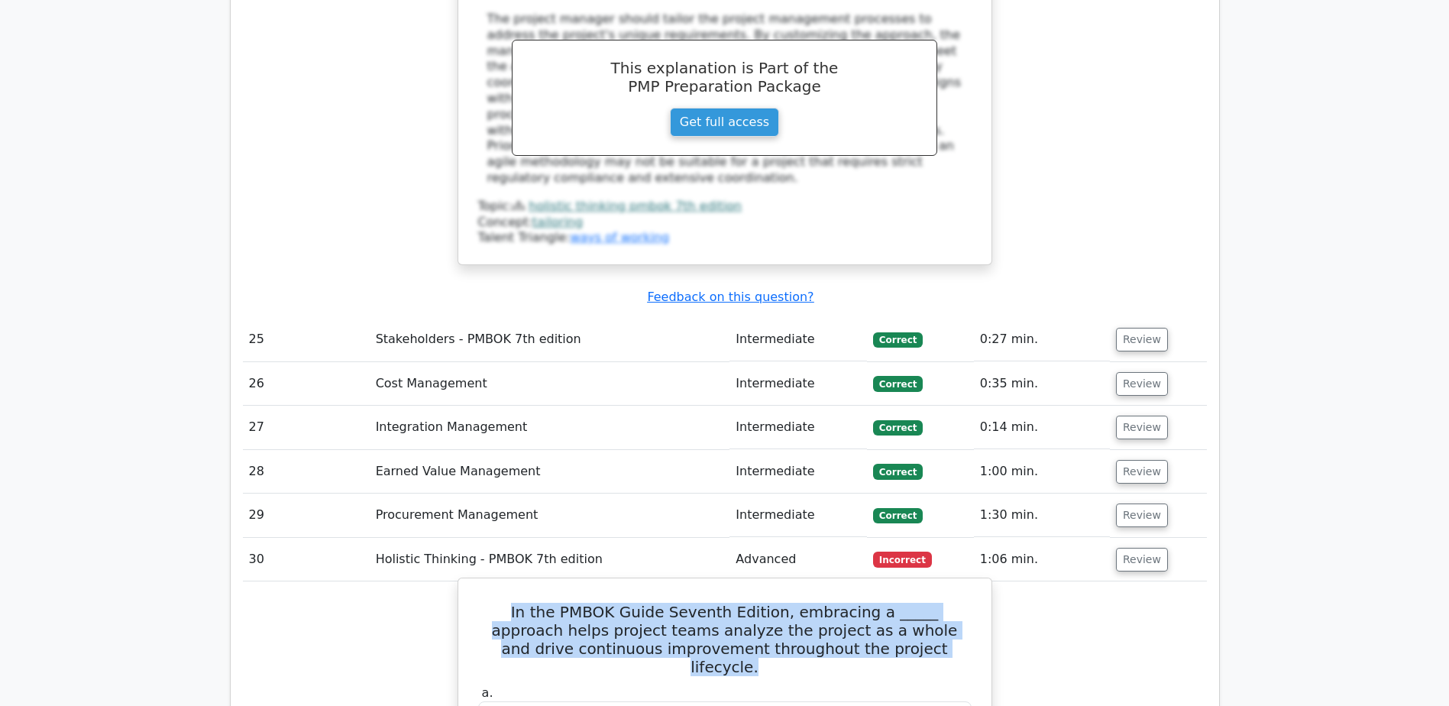
copy div "systems thinking"
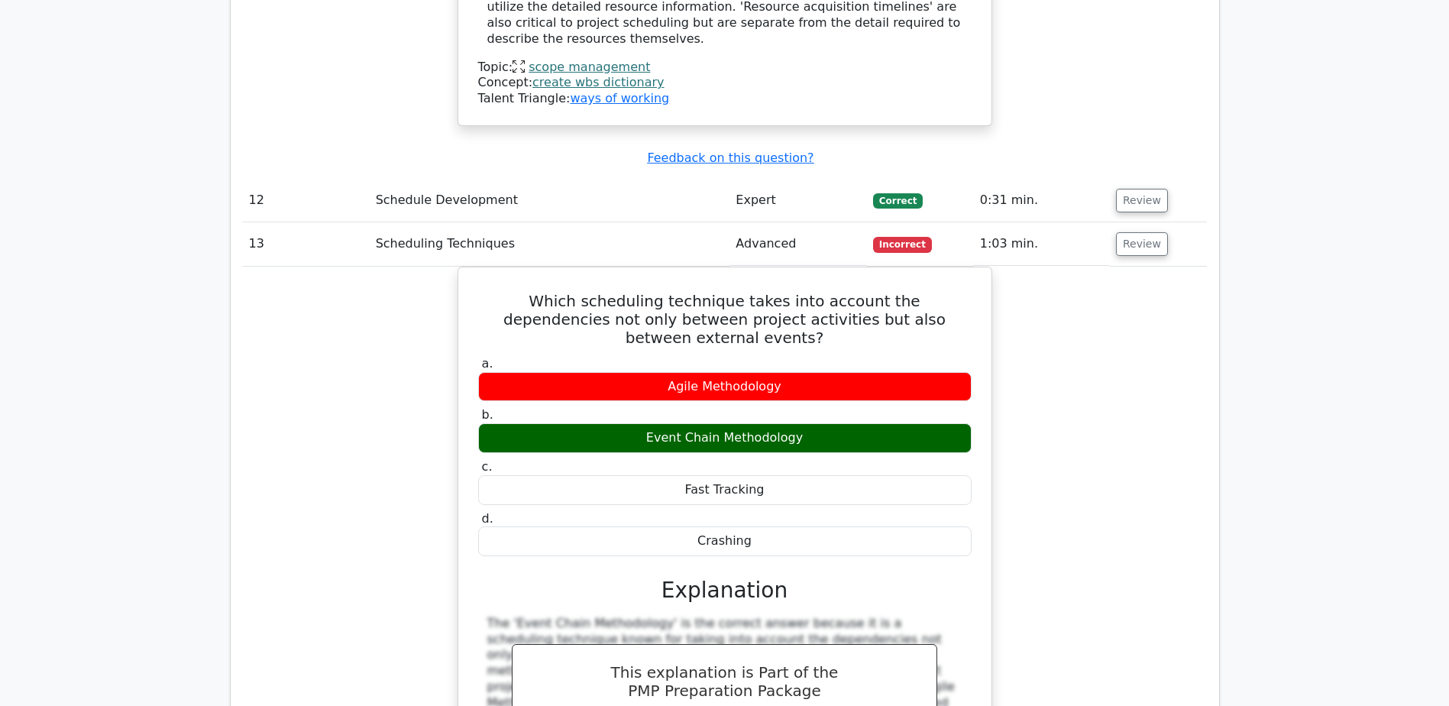
scroll to position [4965, 0]
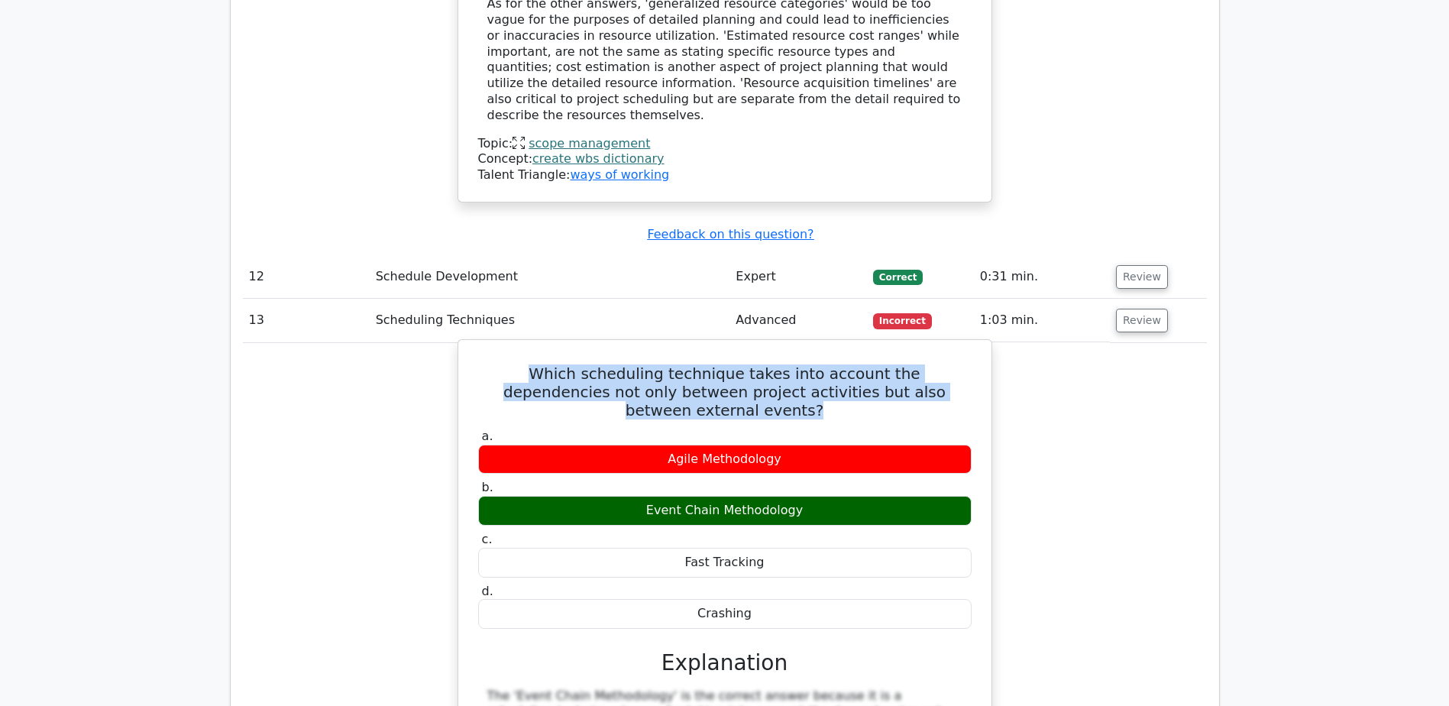
drag, startPoint x: 477, startPoint y: 184, endPoint x: 957, endPoint y: 209, distance: 480.3
click at [957, 364] on h5 "Which scheduling technique takes into account the dependencies not only between…" at bounding box center [725, 391] width 497 height 55
copy h5 "Which scheduling technique takes into account the dependencies not only between…"
drag, startPoint x: 807, startPoint y: 304, endPoint x: 632, endPoint y: 300, distance: 175.7
click at [632, 496] on div "Event Chain Methodology" at bounding box center [724, 511] width 493 height 30
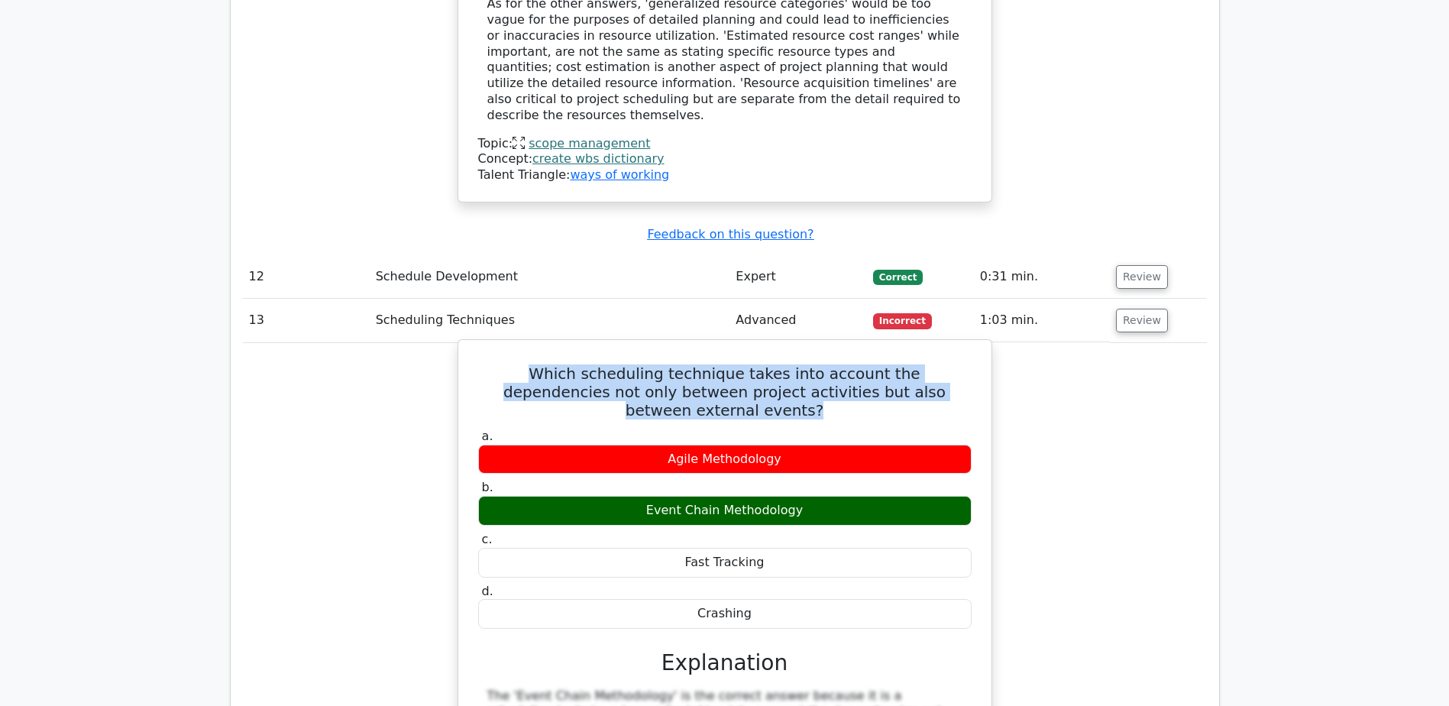
copy div "Event Chain Methodology"
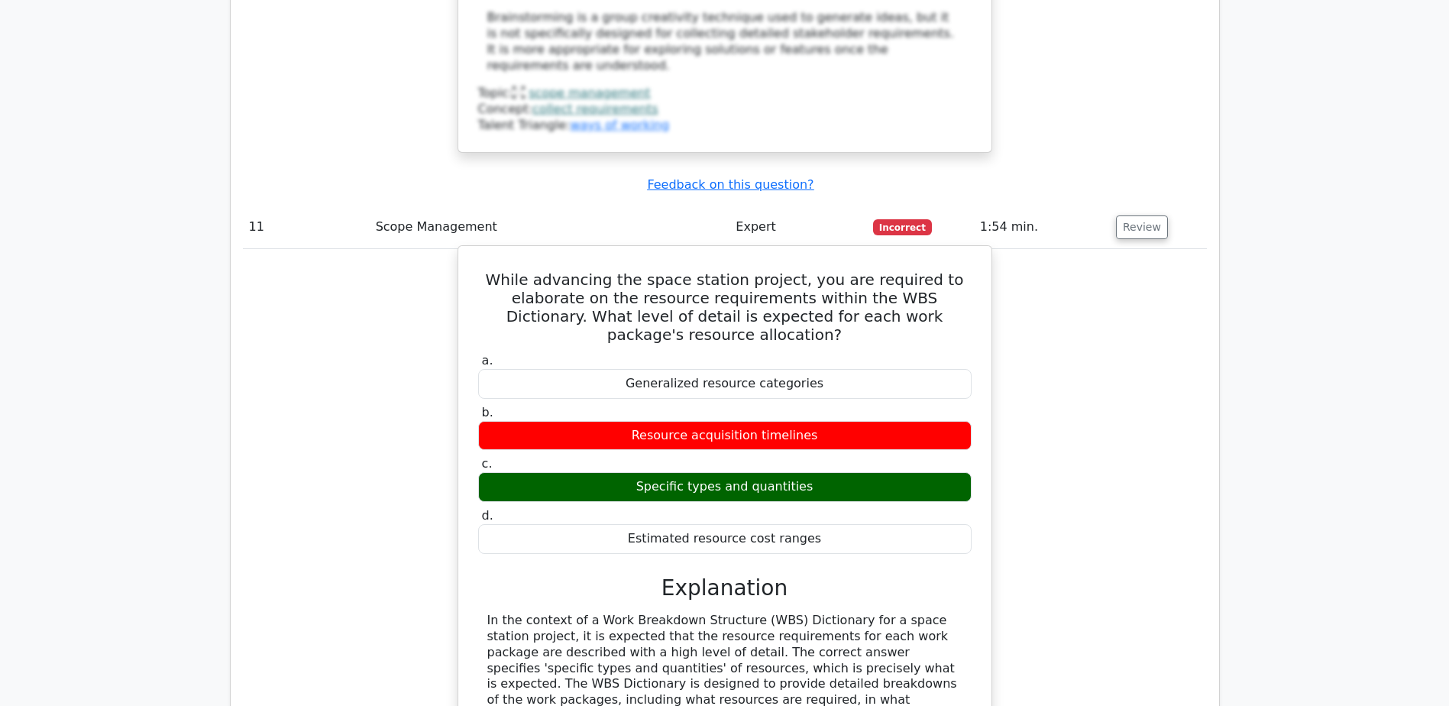
scroll to position [4201, 0]
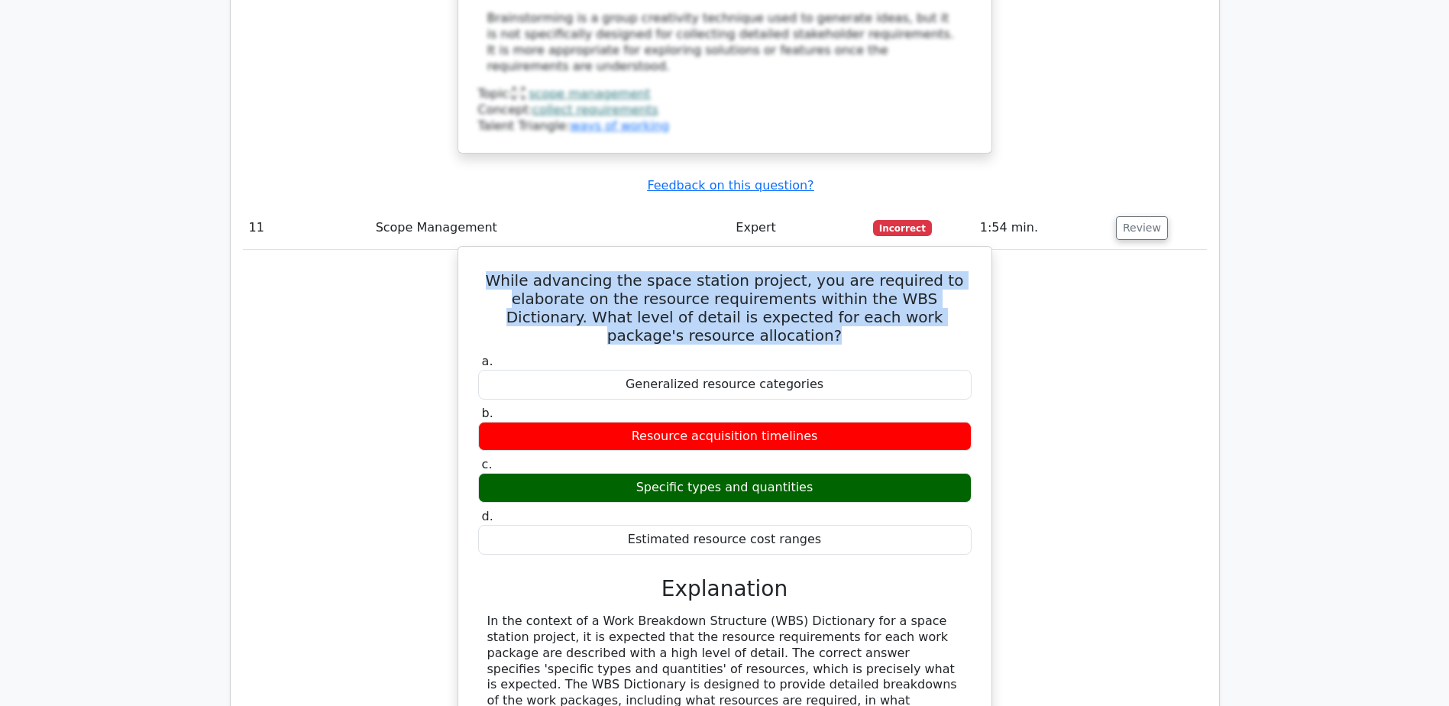
drag, startPoint x: 503, startPoint y: 119, endPoint x: 781, endPoint y: 184, distance: 285.5
click at [781, 271] on h5 "While advancing the space station project, you are required to elaborate on the…" at bounding box center [725, 307] width 497 height 73
copy h5 "While advancing the space station project, you are required to elaborate on the…"
drag, startPoint x: 642, startPoint y: 337, endPoint x: 827, endPoint y: 329, distance: 184.3
click at [827, 473] on div "Specific types and quantities" at bounding box center [724, 488] width 493 height 30
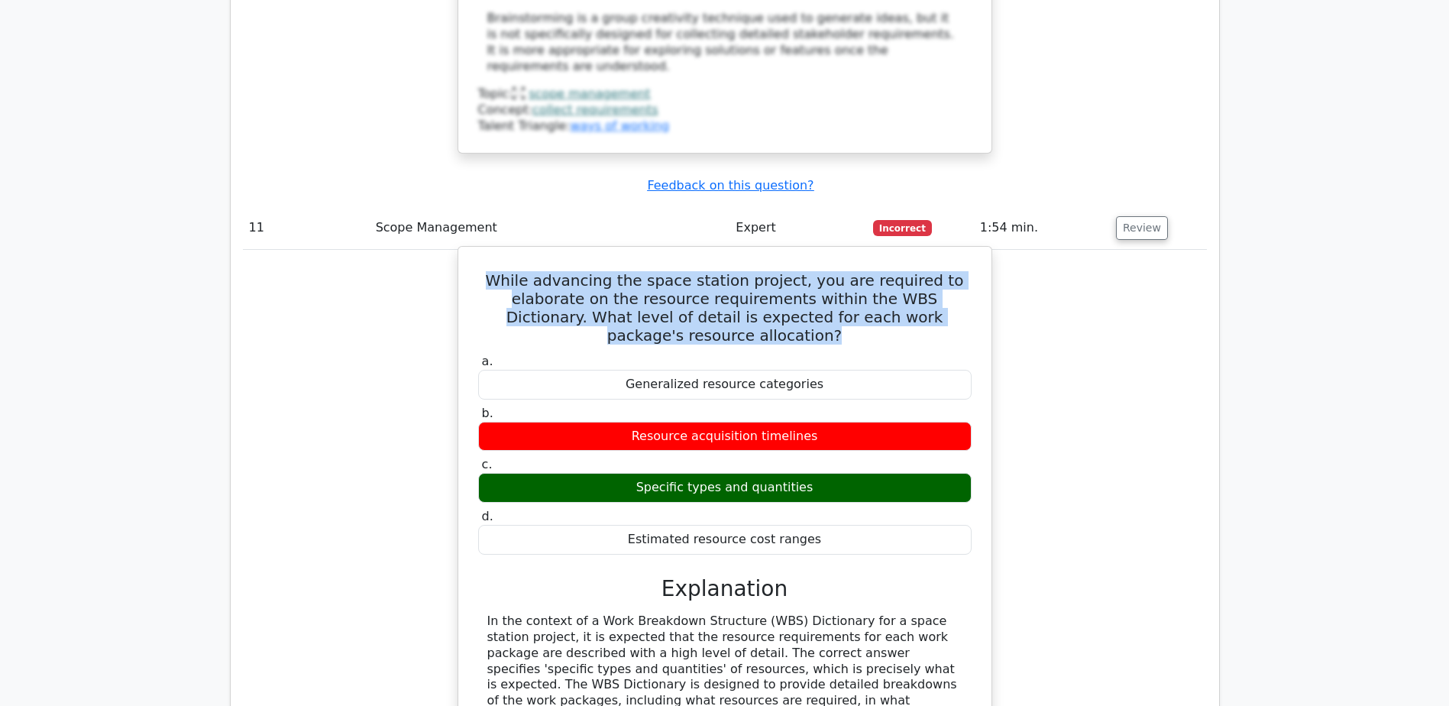
copy div "Specific types and quantities"
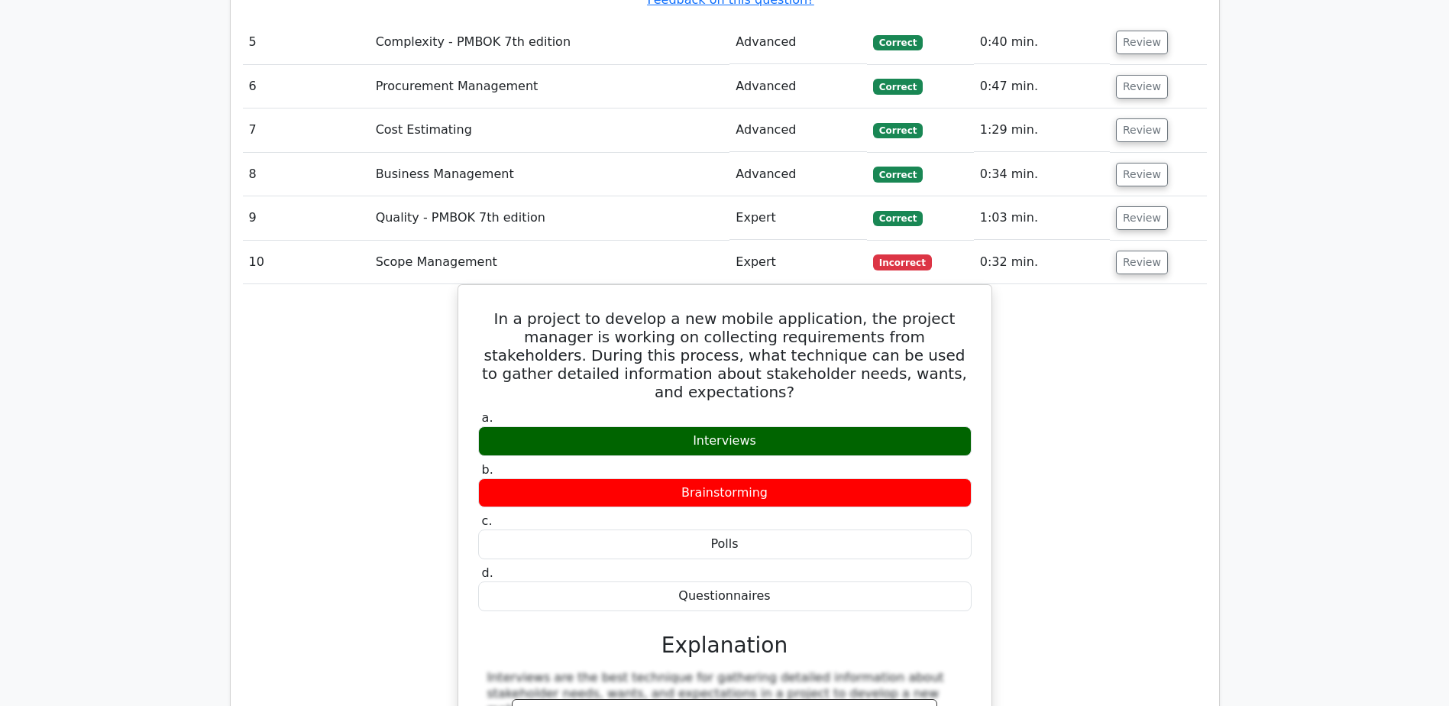
scroll to position [3285, 0]
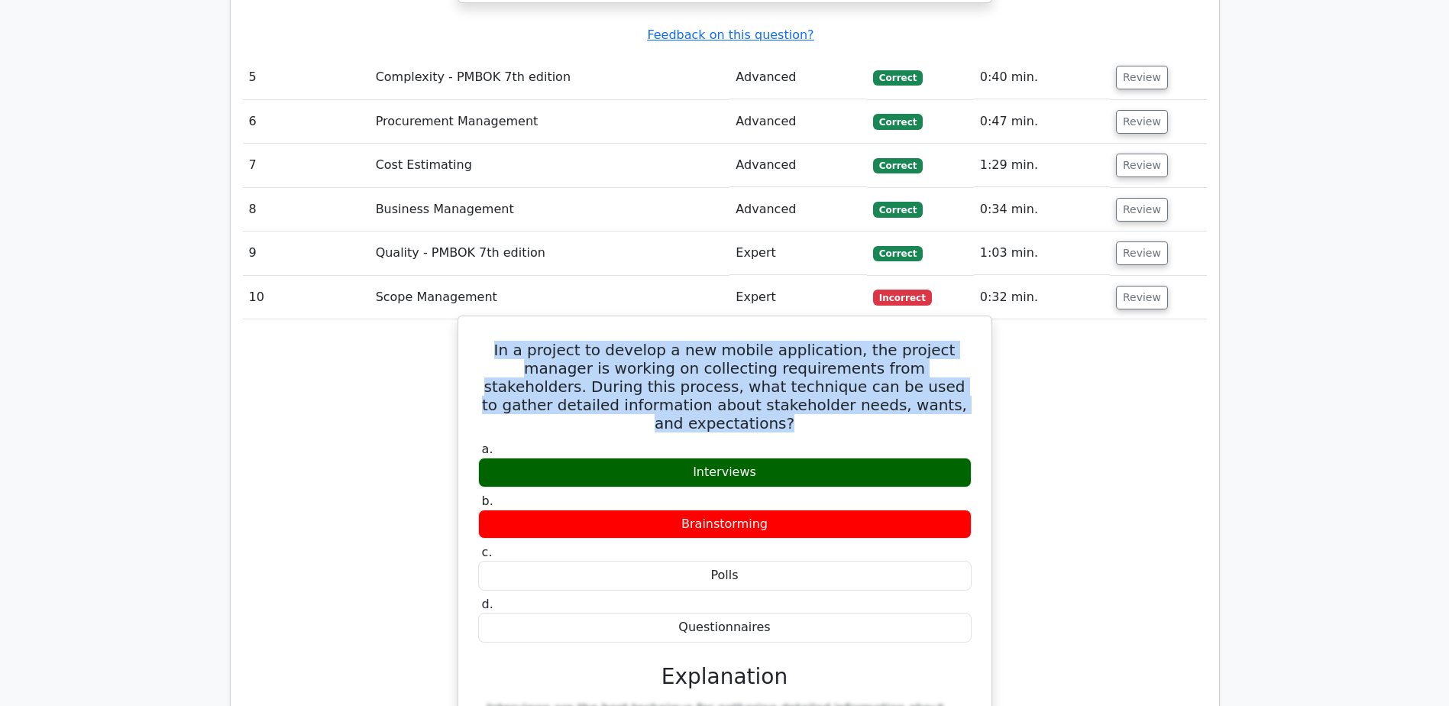
drag, startPoint x: 479, startPoint y: 255, endPoint x: 927, endPoint y: 320, distance: 453.1
click at [927, 341] on h5 "In a project to develop a new mobile application, the project manager is workin…" at bounding box center [725, 387] width 497 height 92
copy h5 "In a project to develop a new mobile application, the project manager is workin…"
drag, startPoint x: 766, startPoint y: 361, endPoint x: 670, endPoint y: 358, distance: 96.3
click at [670, 458] on div "Interviews" at bounding box center [724, 473] width 493 height 30
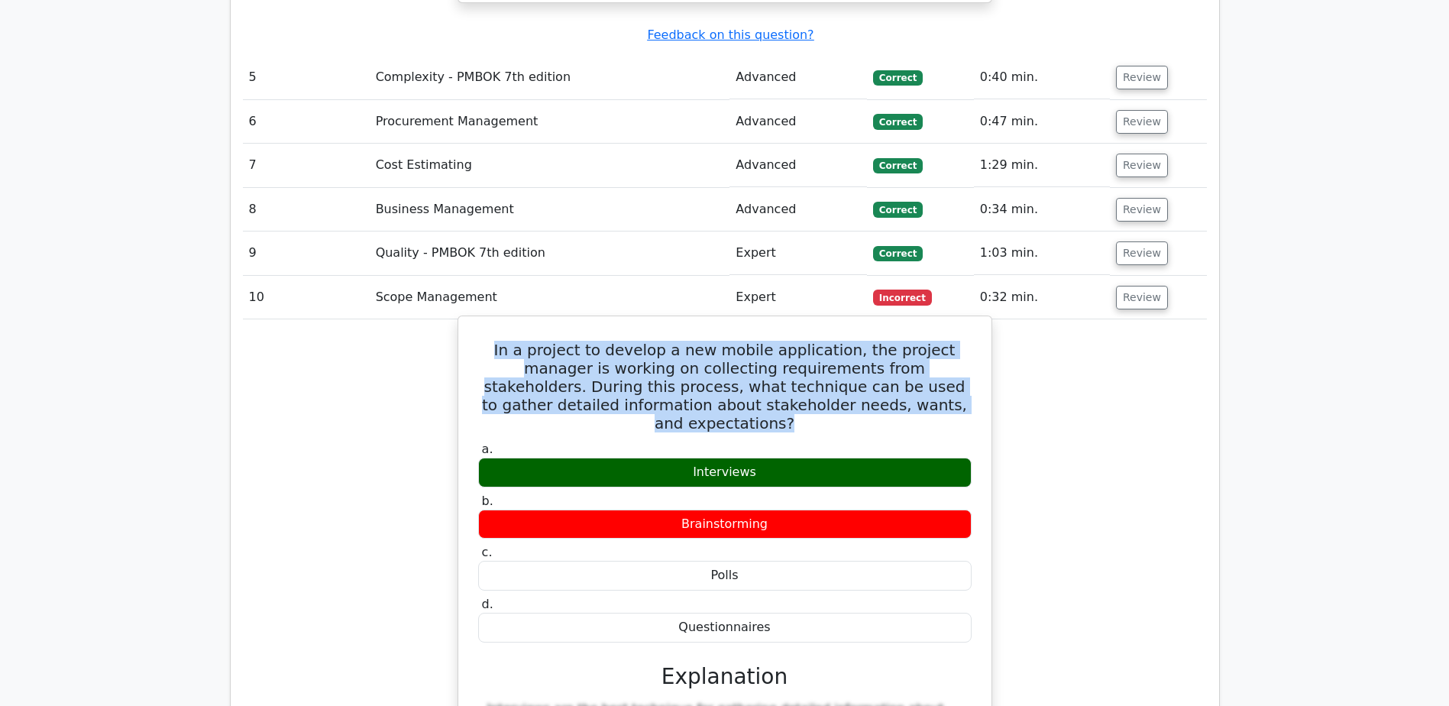
copy div "Interviews"
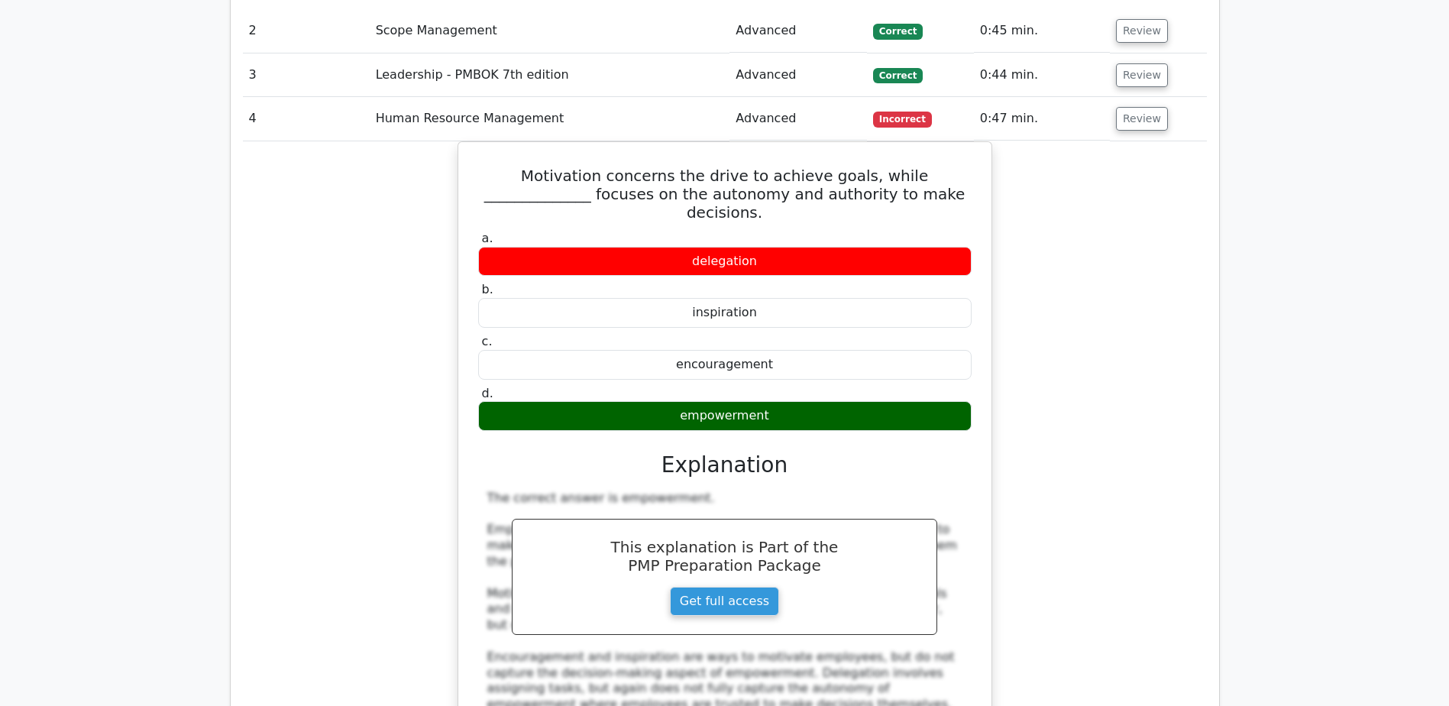
scroll to position [2444, 0]
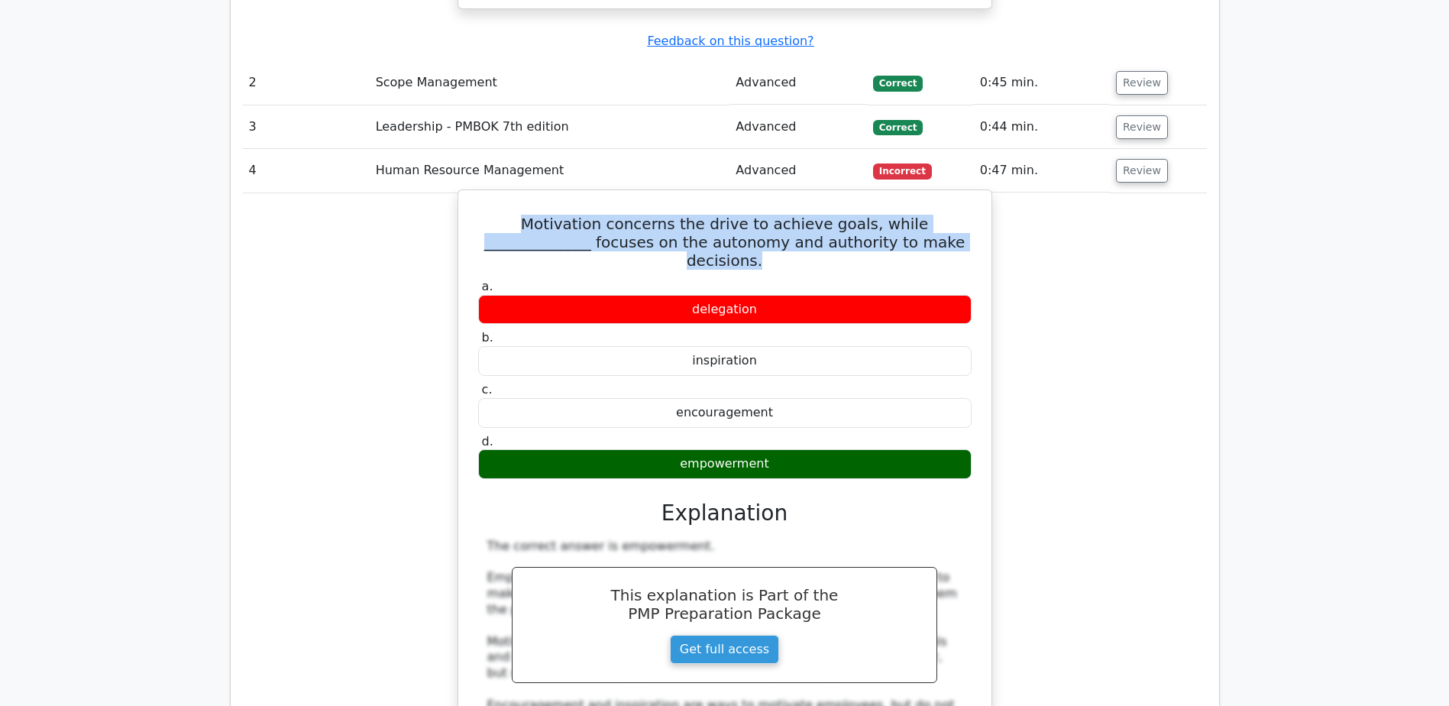
drag, startPoint x: 486, startPoint y: 147, endPoint x: 942, endPoint y: 180, distance: 457.2
click at [942, 215] on h5 "Motivation concerns the drive to achieve goals, while ______________ focuses on…" at bounding box center [725, 242] width 497 height 55
drag, startPoint x: 678, startPoint y: 377, endPoint x: 800, endPoint y: 370, distance: 122.4
click at [800, 449] on div "empowerment" at bounding box center [724, 464] width 493 height 30
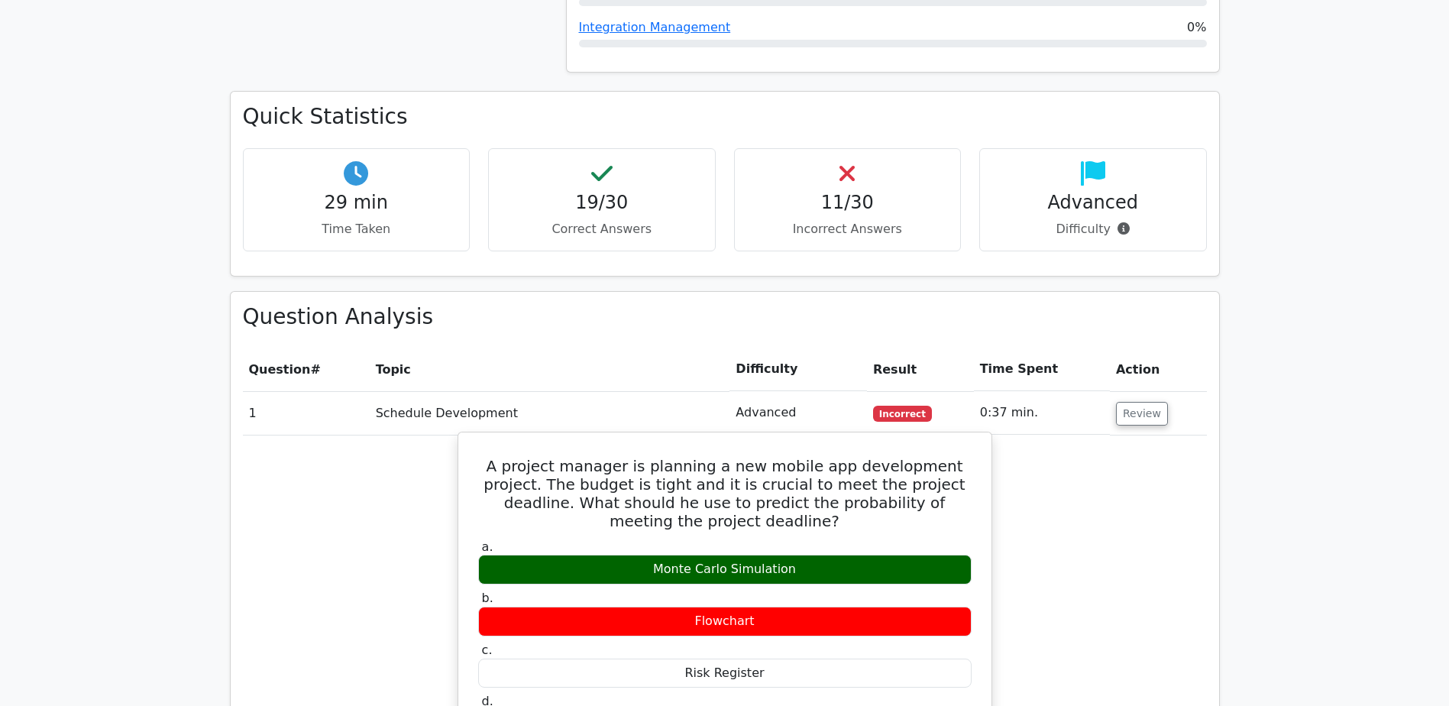
scroll to position [1375, 0]
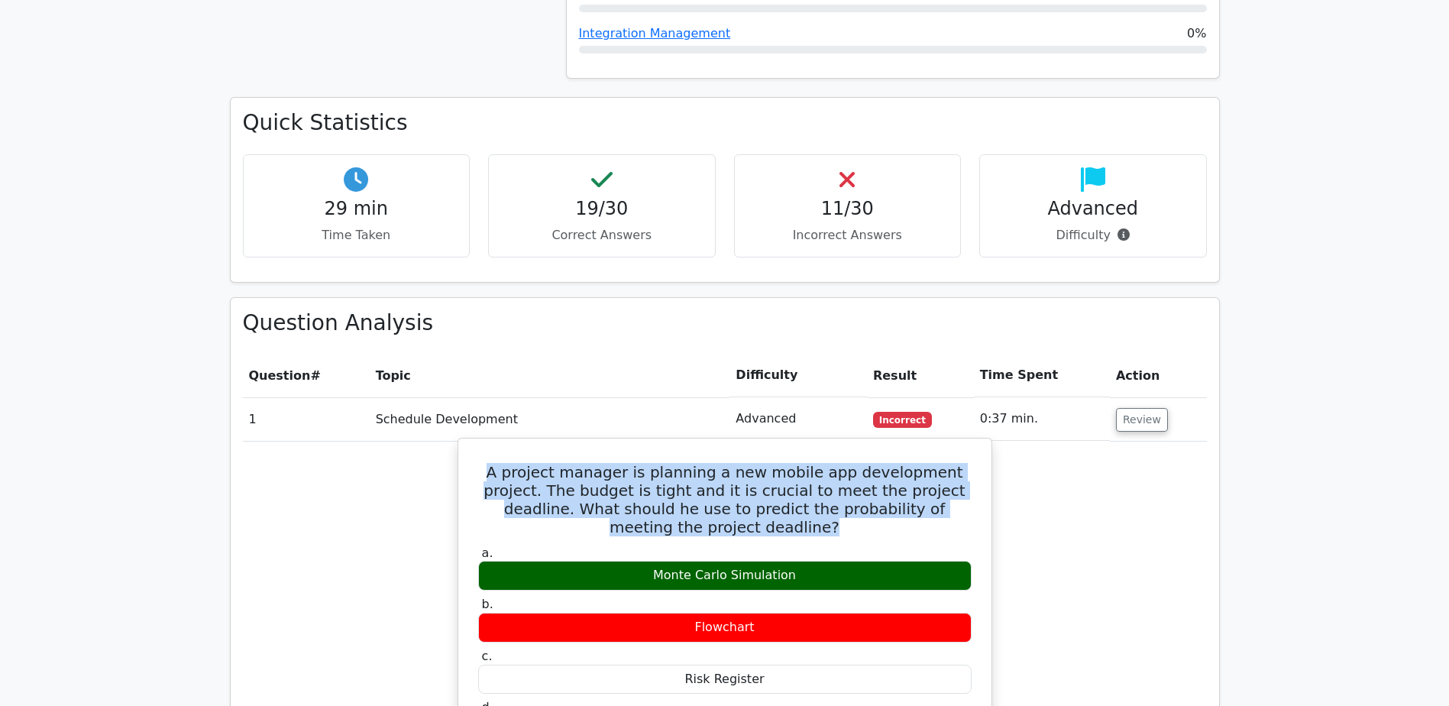
drag, startPoint x: 479, startPoint y: 416, endPoint x: 814, endPoint y: 477, distance: 340.1
click at [814, 477] on h5 "A project manager is planning a new mobile app development project. The budget …" at bounding box center [725, 499] width 497 height 73
drag, startPoint x: 808, startPoint y: 517, endPoint x: 633, endPoint y: 516, distance: 174.9
click at [633, 561] on div "Monte Carlo Simulation" at bounding box center [724, 576] width 493 height 30
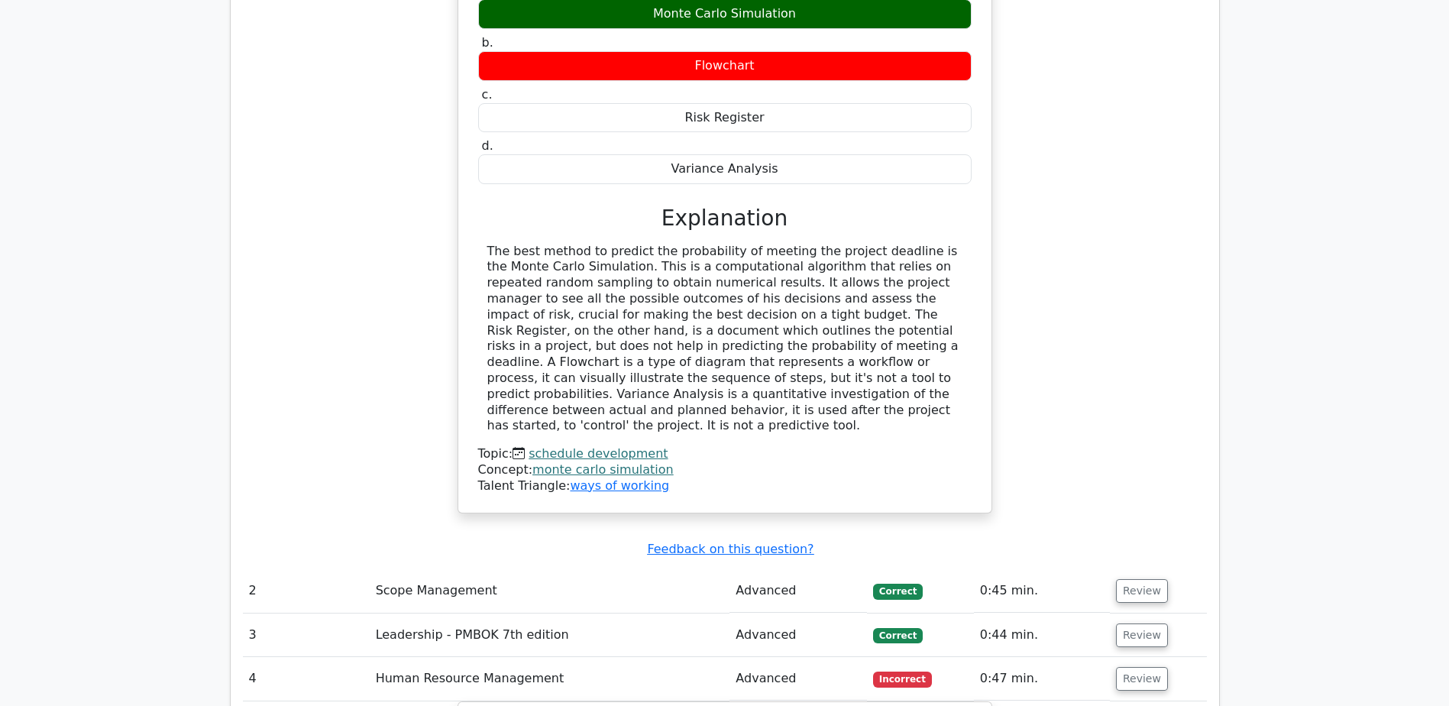
scroll to position [1910, 0]
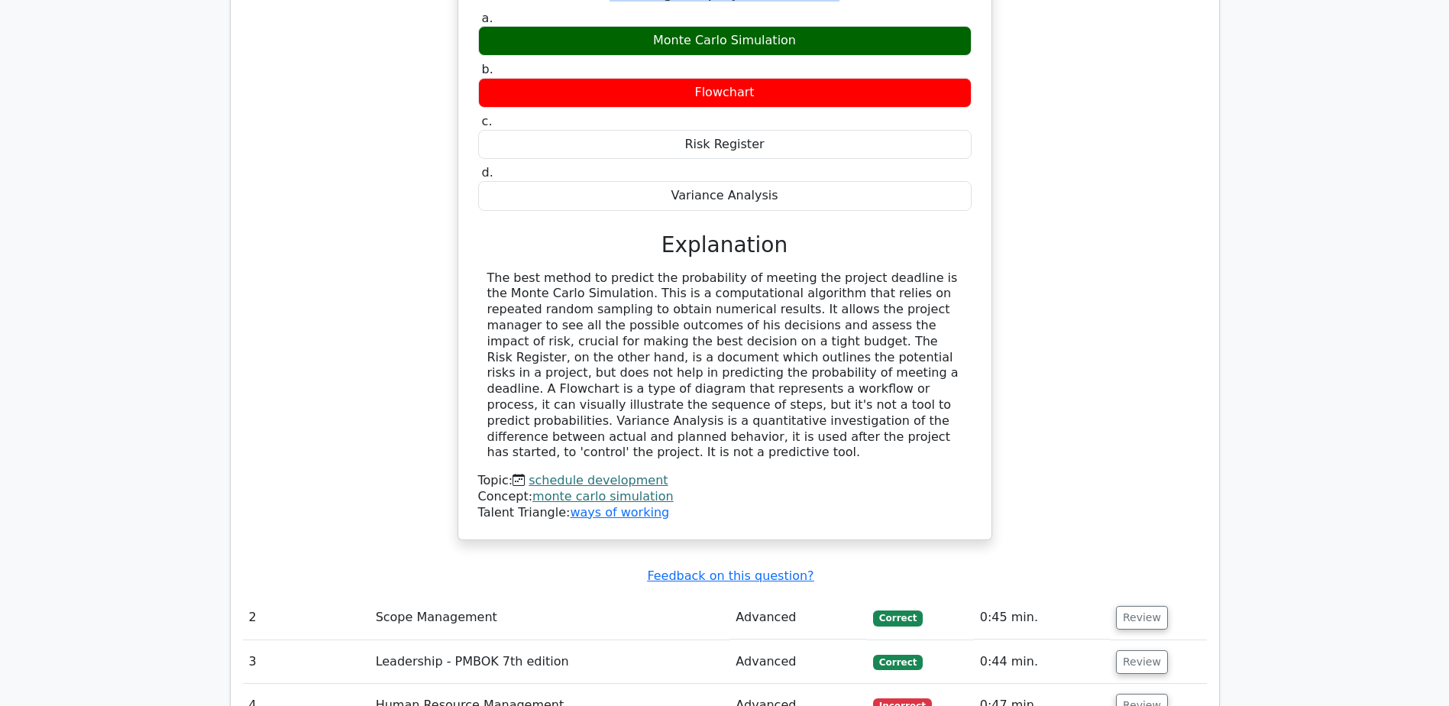
drag, startPoint x: 488, startPoint y: 217, endPoint x: 799, endPoint y: 383, distance: 352.7
click at [799, 383] on div "The best method to predict the probability of meeting the project deadline is t…" at bounding box center [724, 365] width 475 height 191
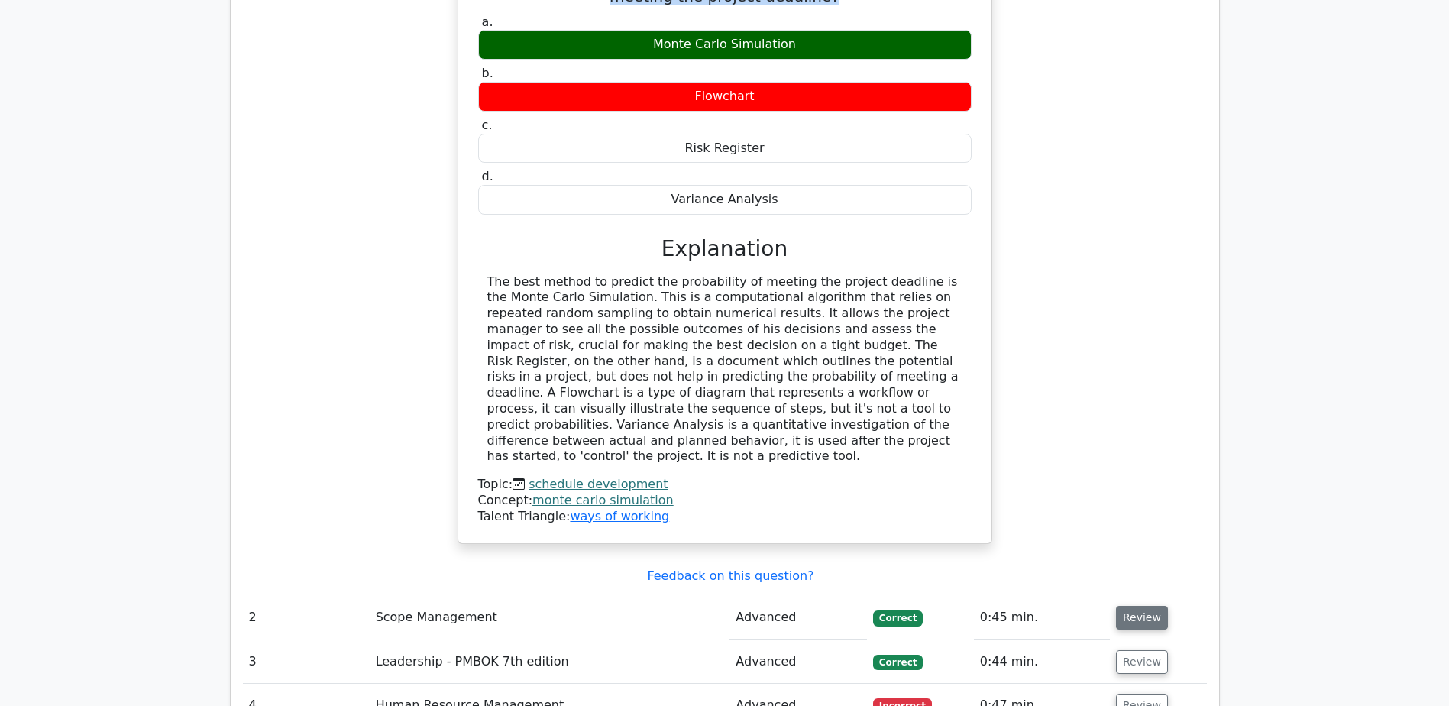
click at [1140, 606] on button "Review" at bounding box center [1142, 618] width 52 height 24
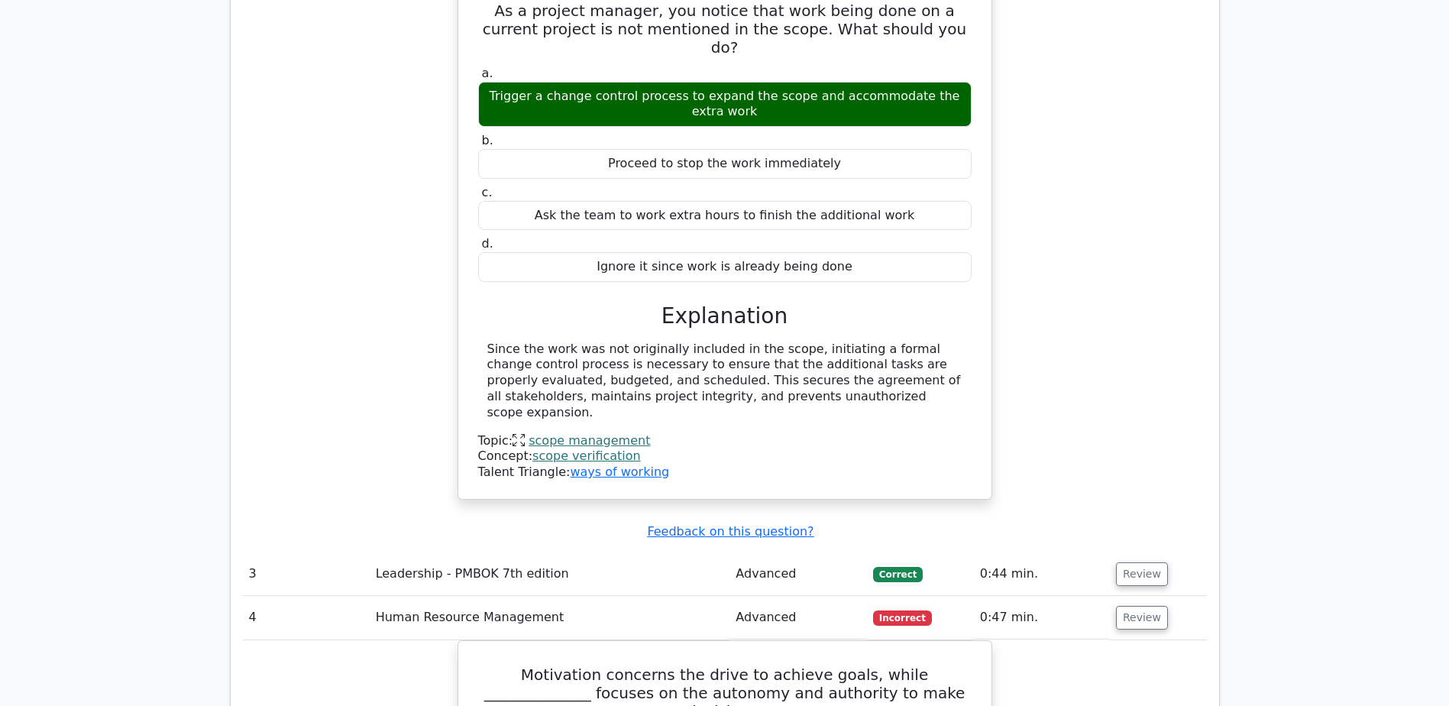
scroll to position [2597, 0]
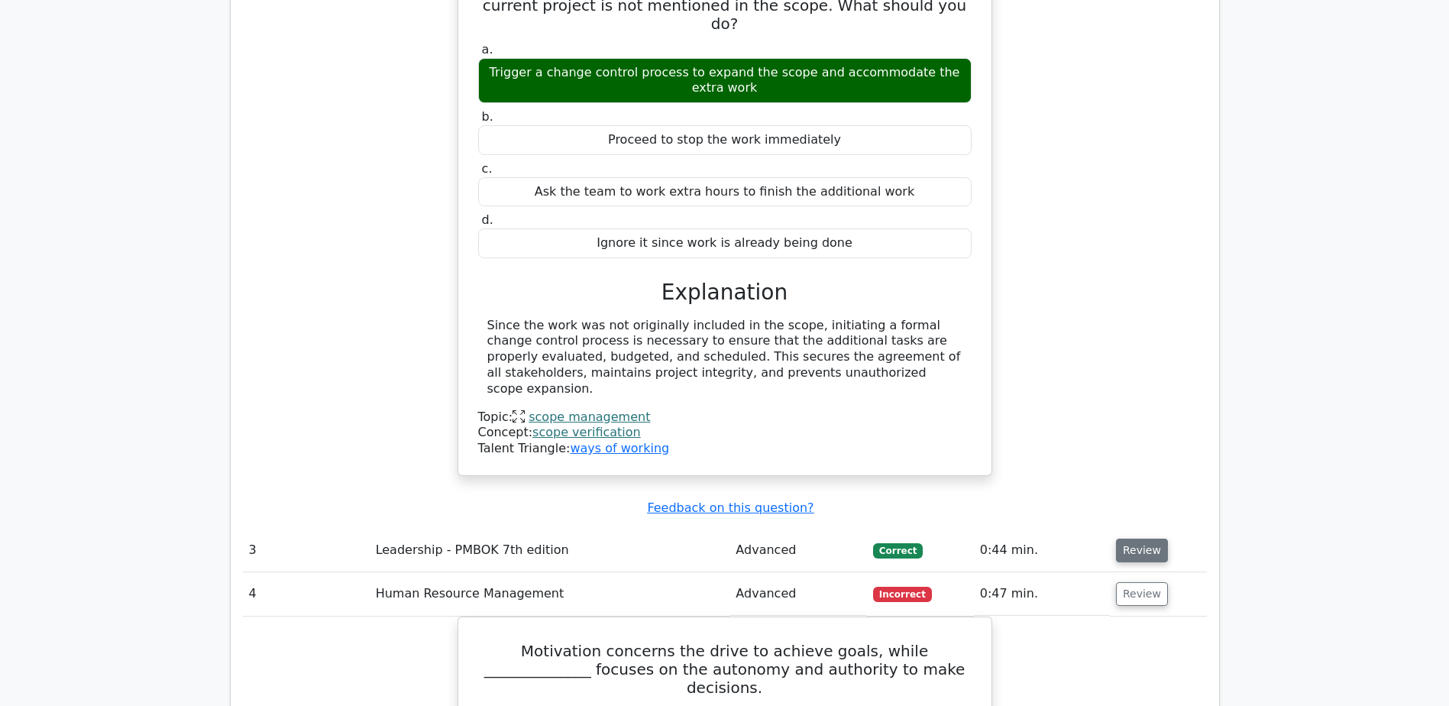
click at [1141, 539] on button "Review" at bounding box center [1142, 551] width 52 height 24
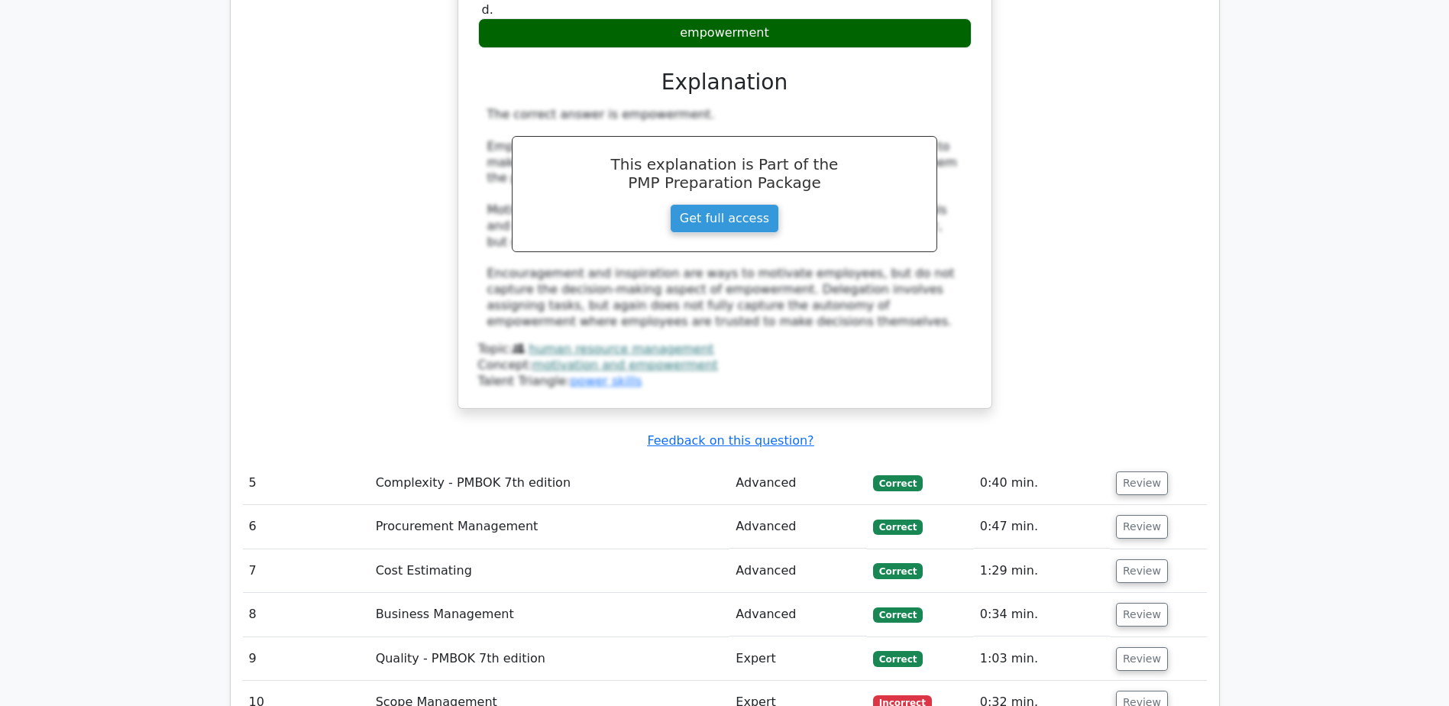
scroll to position [4813, 0]
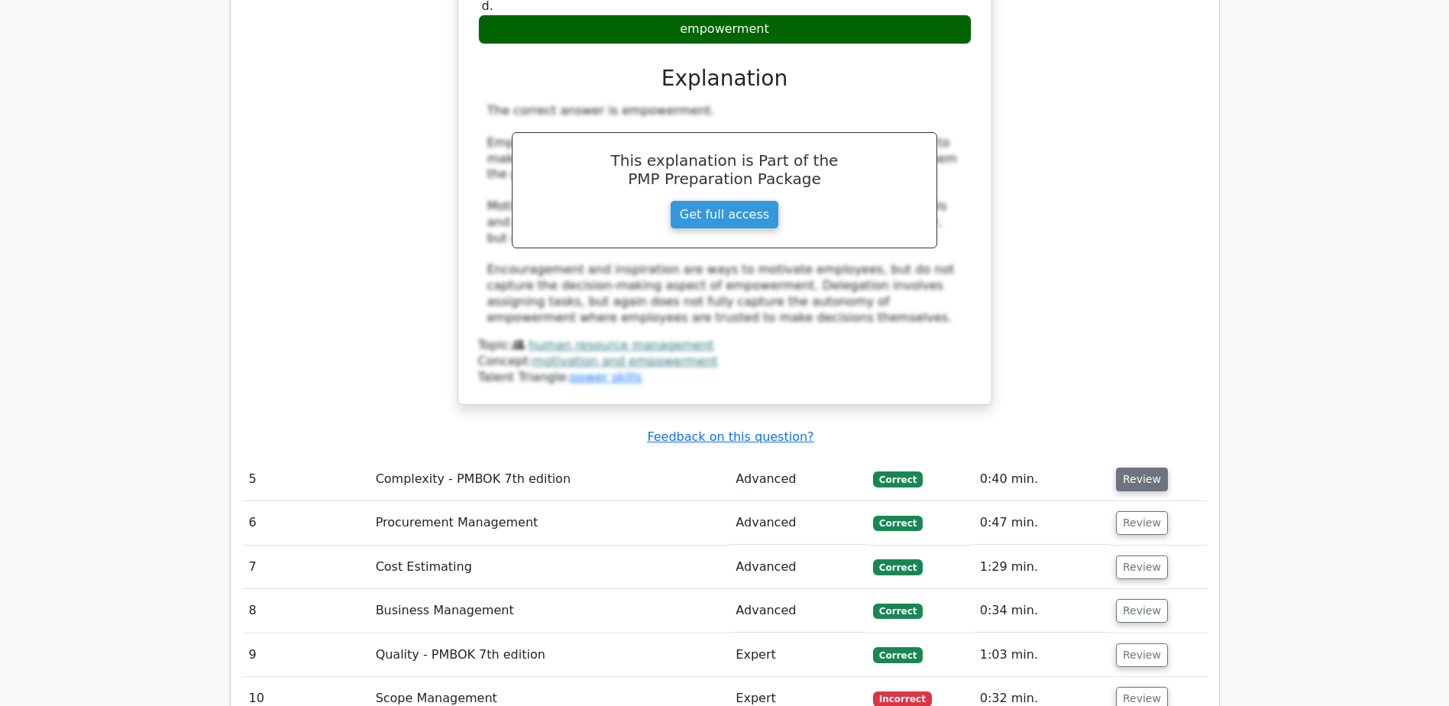
click at [1134, 468] on button "Review" at bounding box center [1142, 480] width 52 height 24
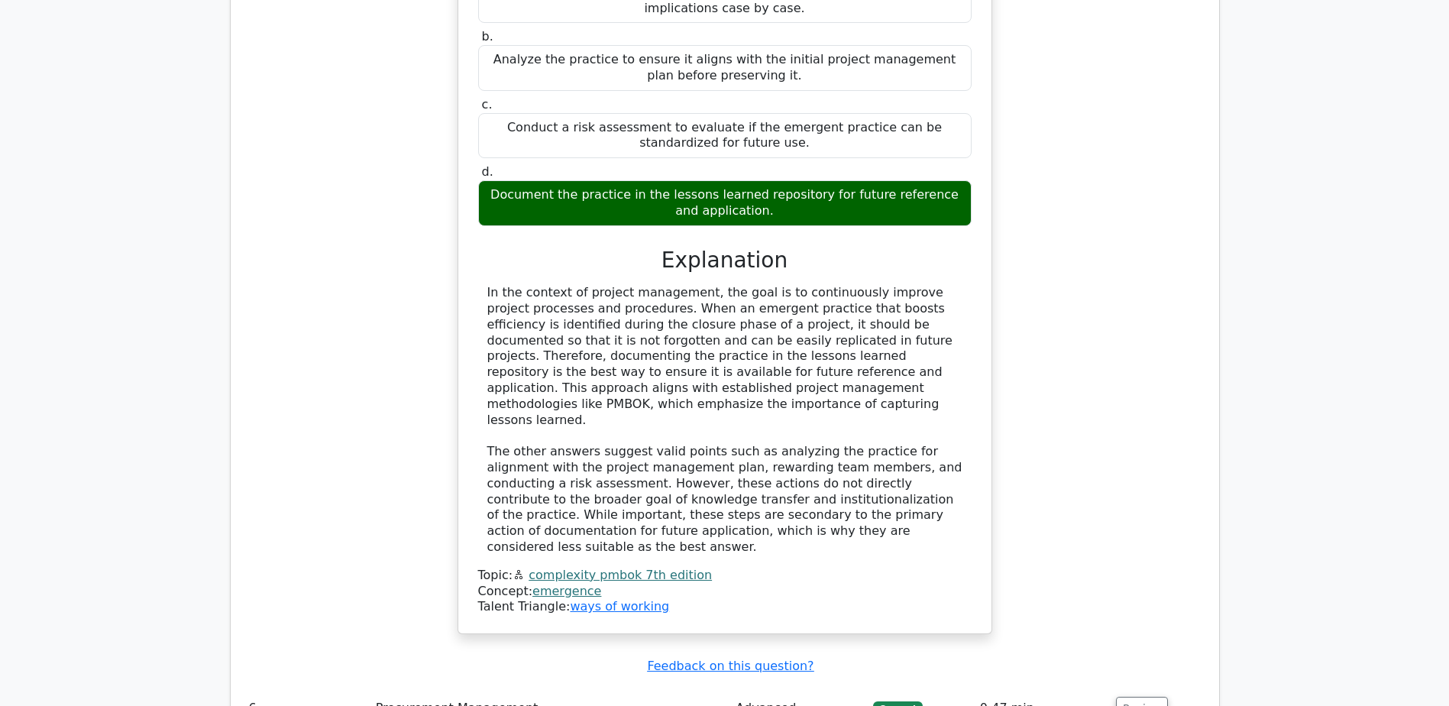
scroll to position [5500, 0]
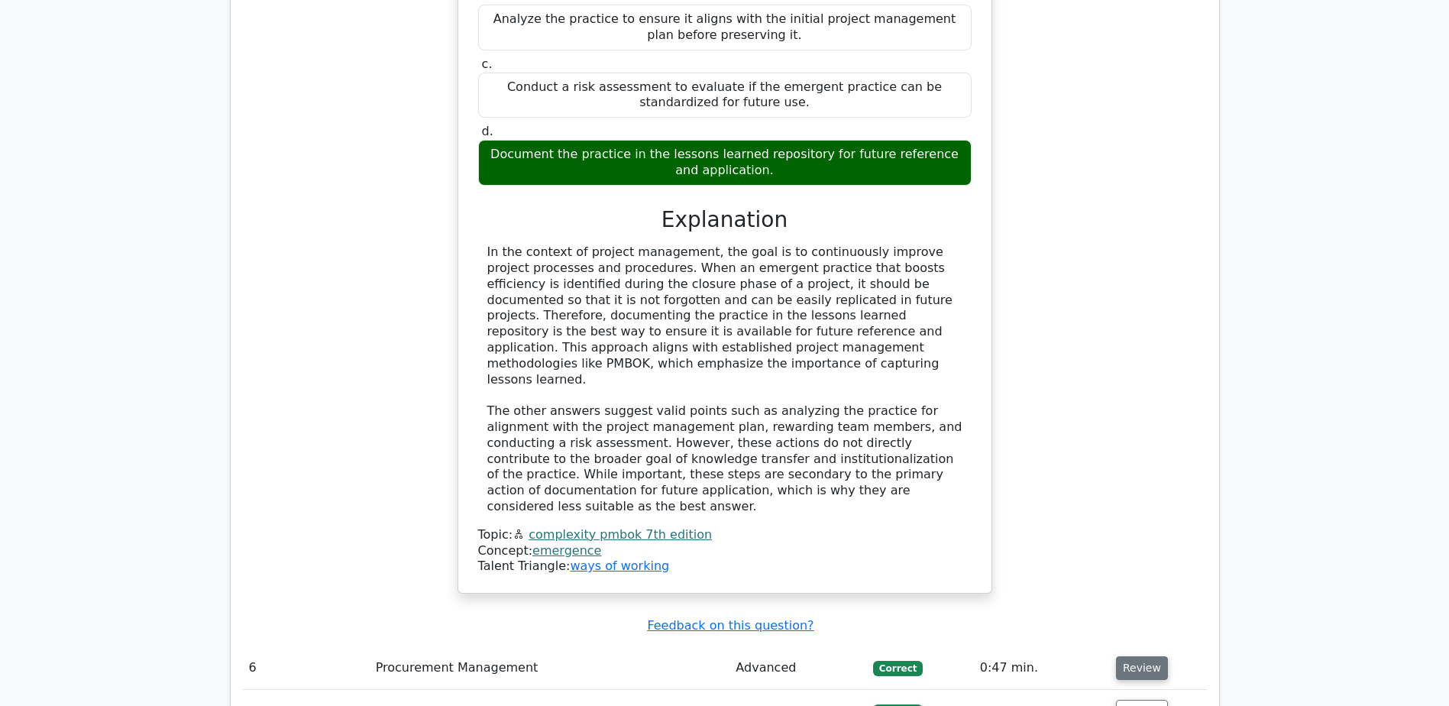
click at [1123, 656] on button "Review" at bounding box center [1142, 668] width 52 height 24
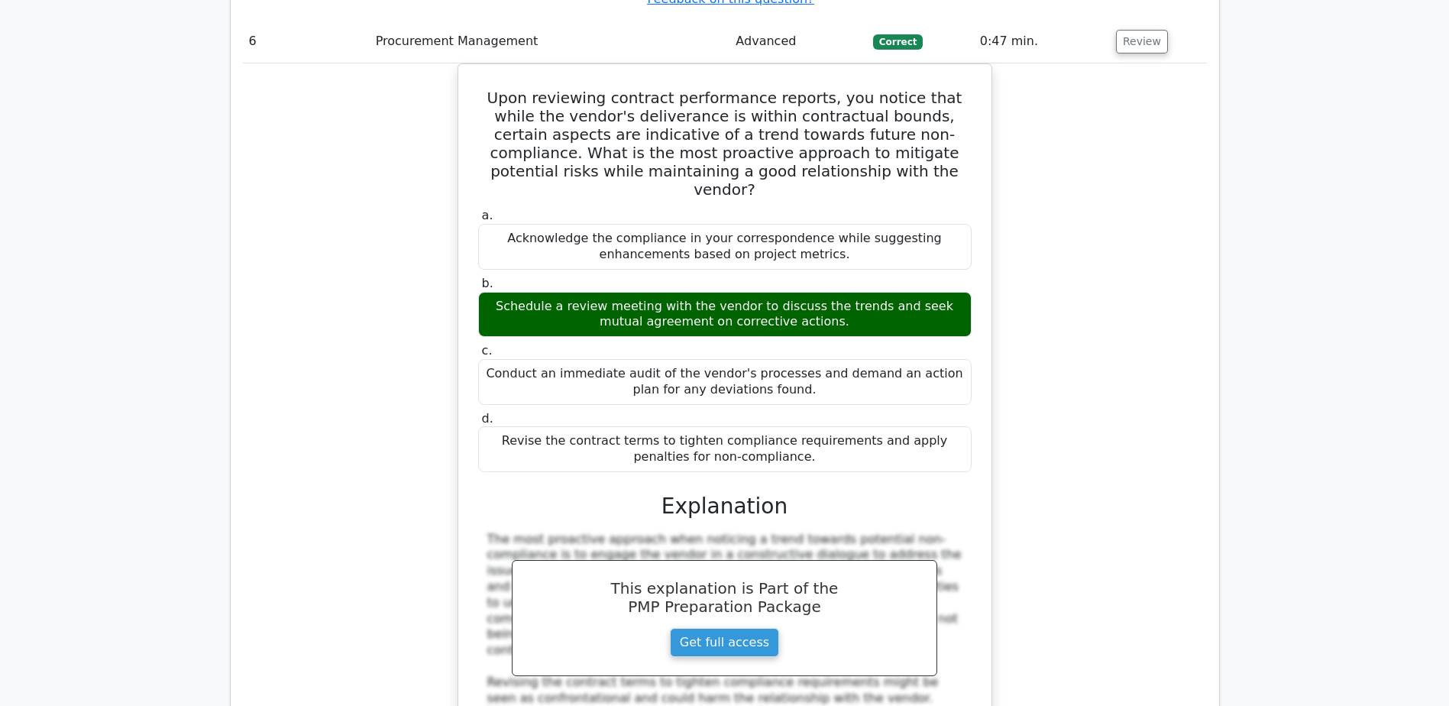
scroll to position [6188, 0]
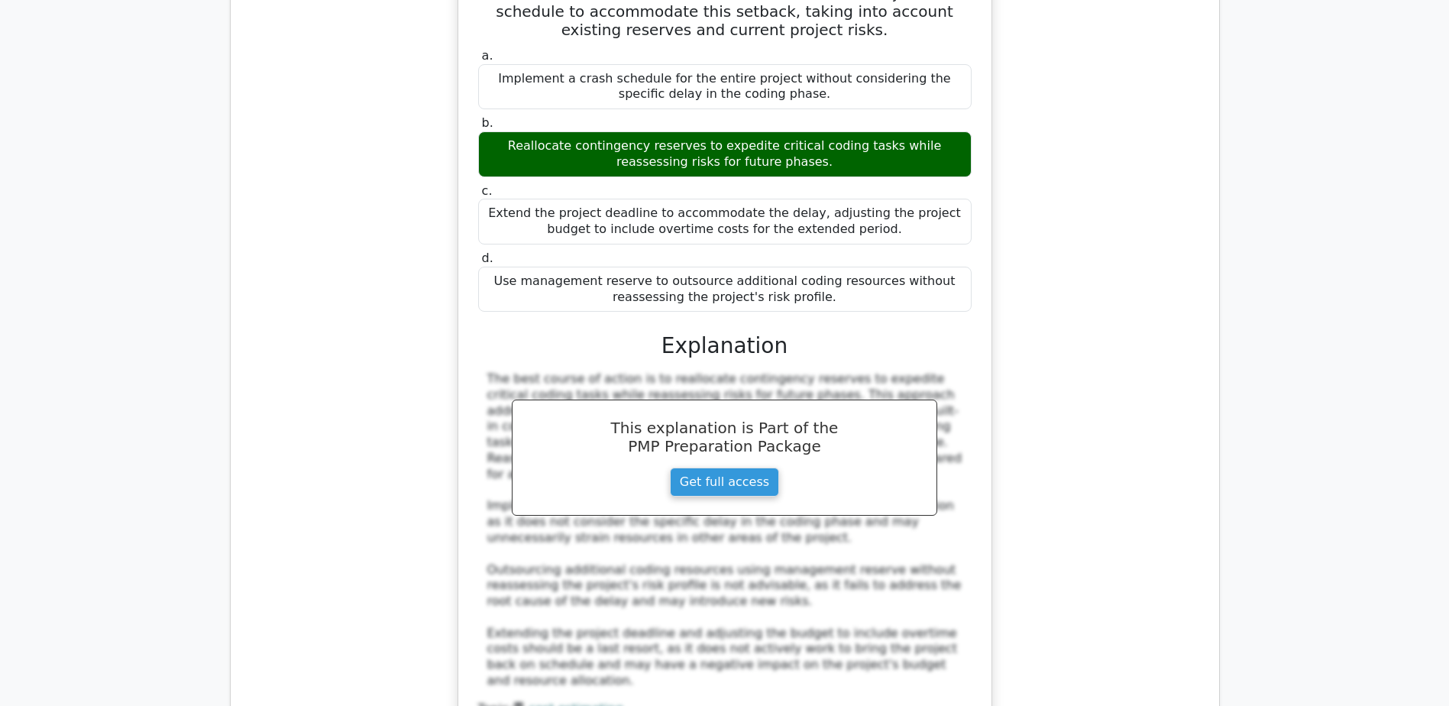
scroll to position [7333, 0]
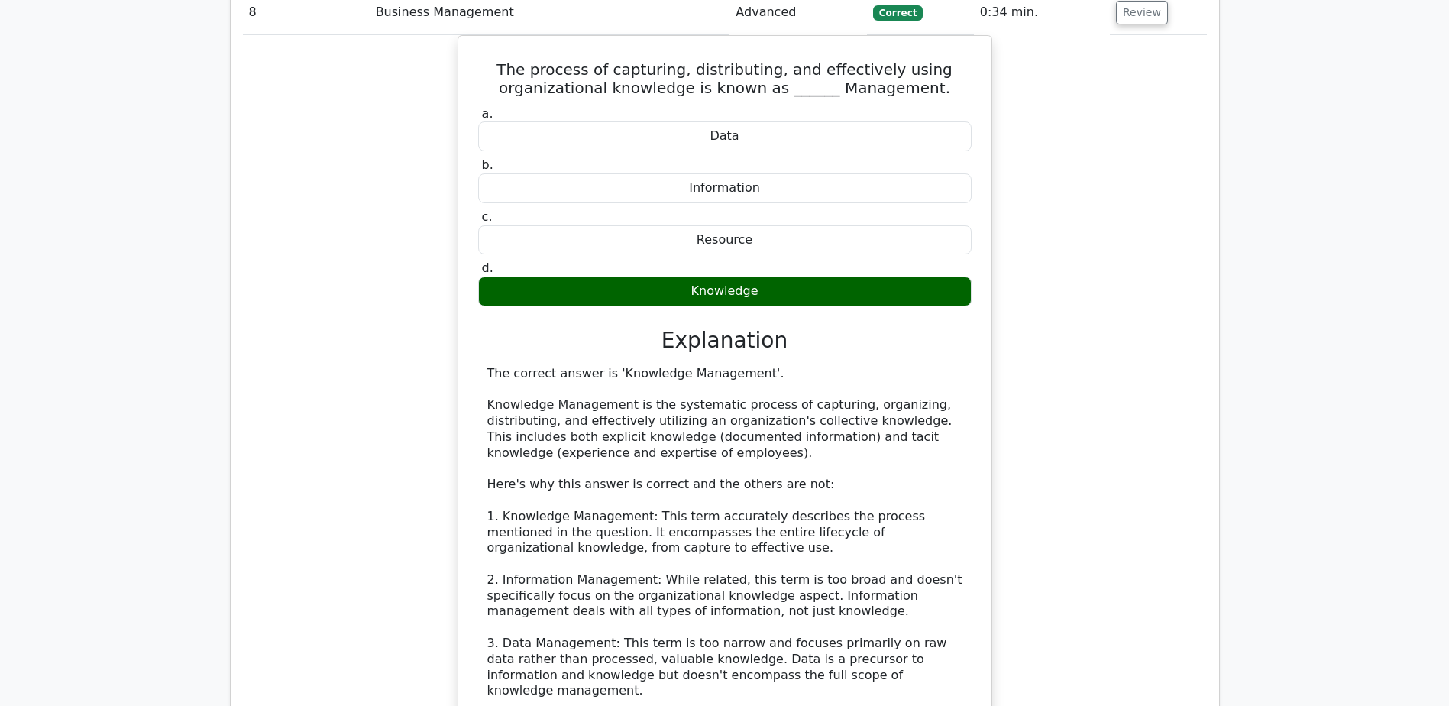
scroll to position [8174, 0]
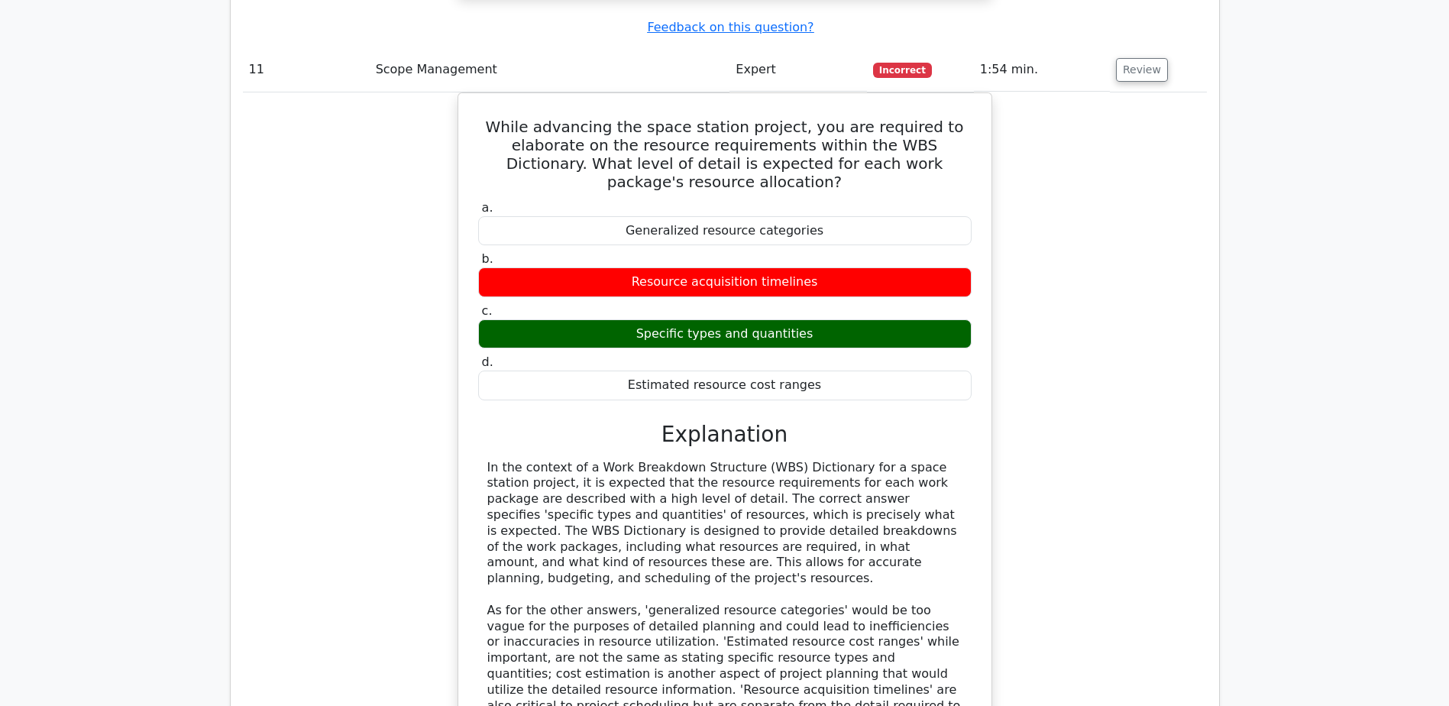
scroll to position [10847, 0]
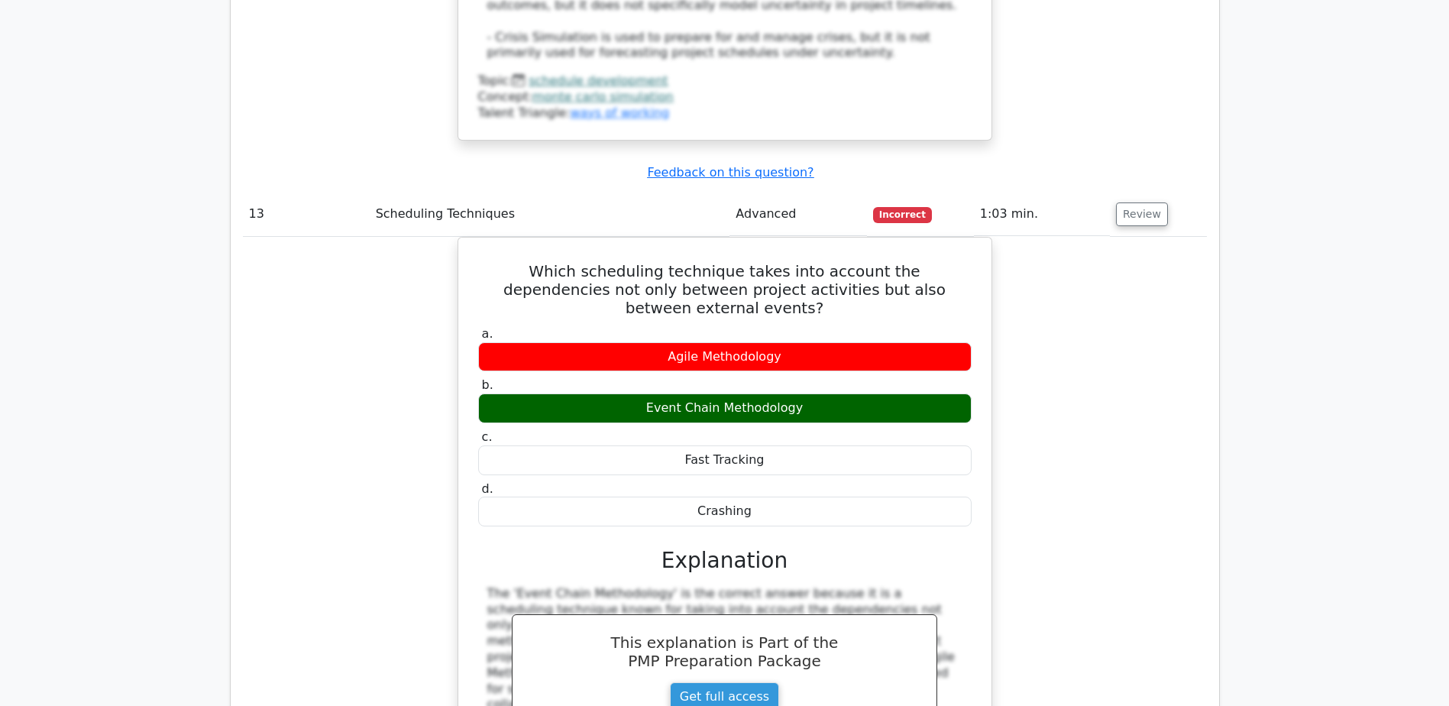
scroll to position [12451, 0]
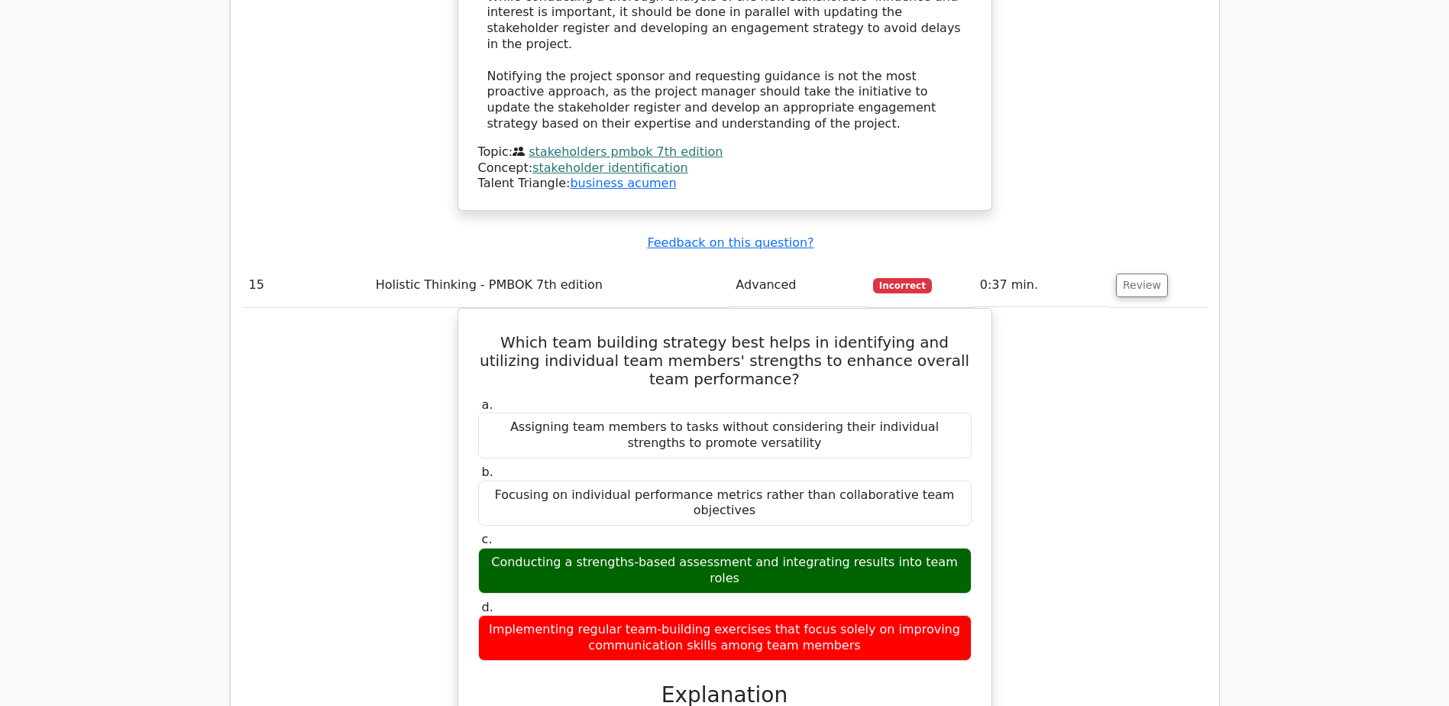
scroll to position [13979, 0]
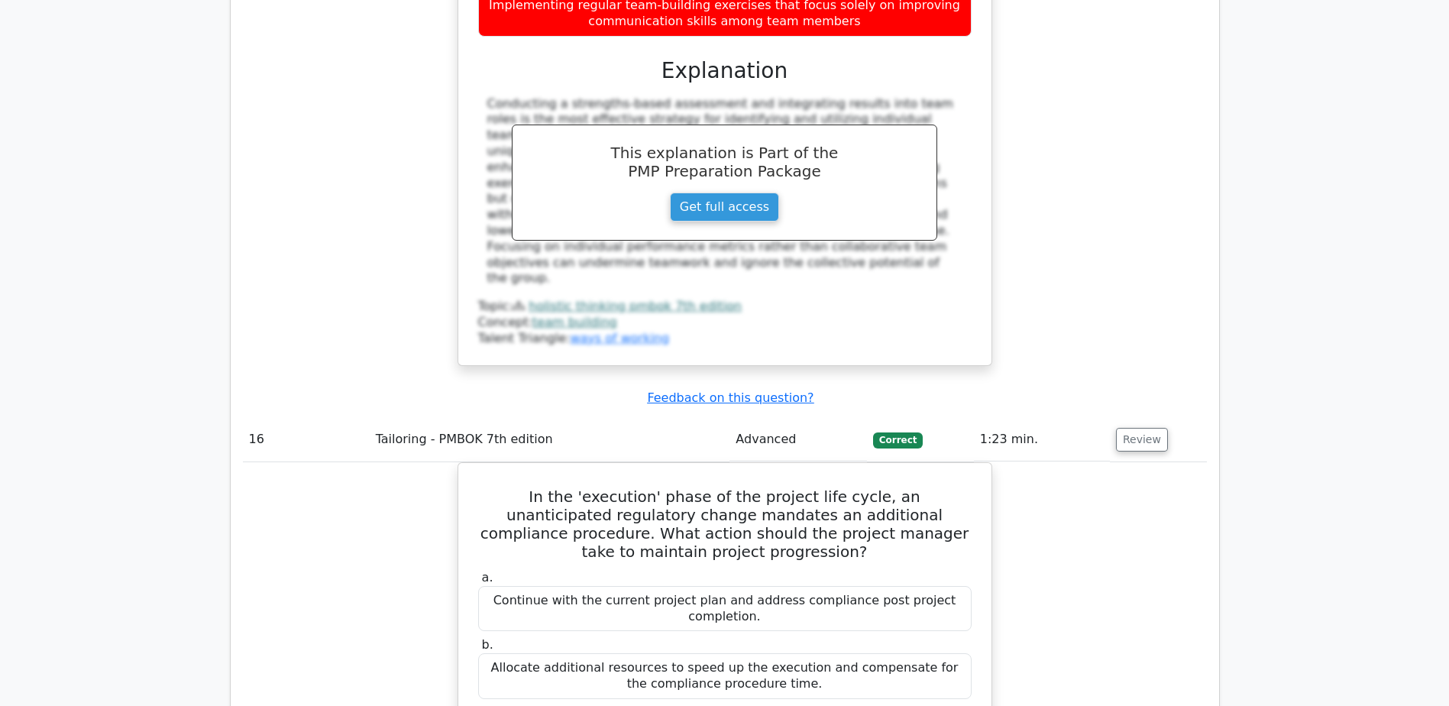
scroll to position [14667, 0]
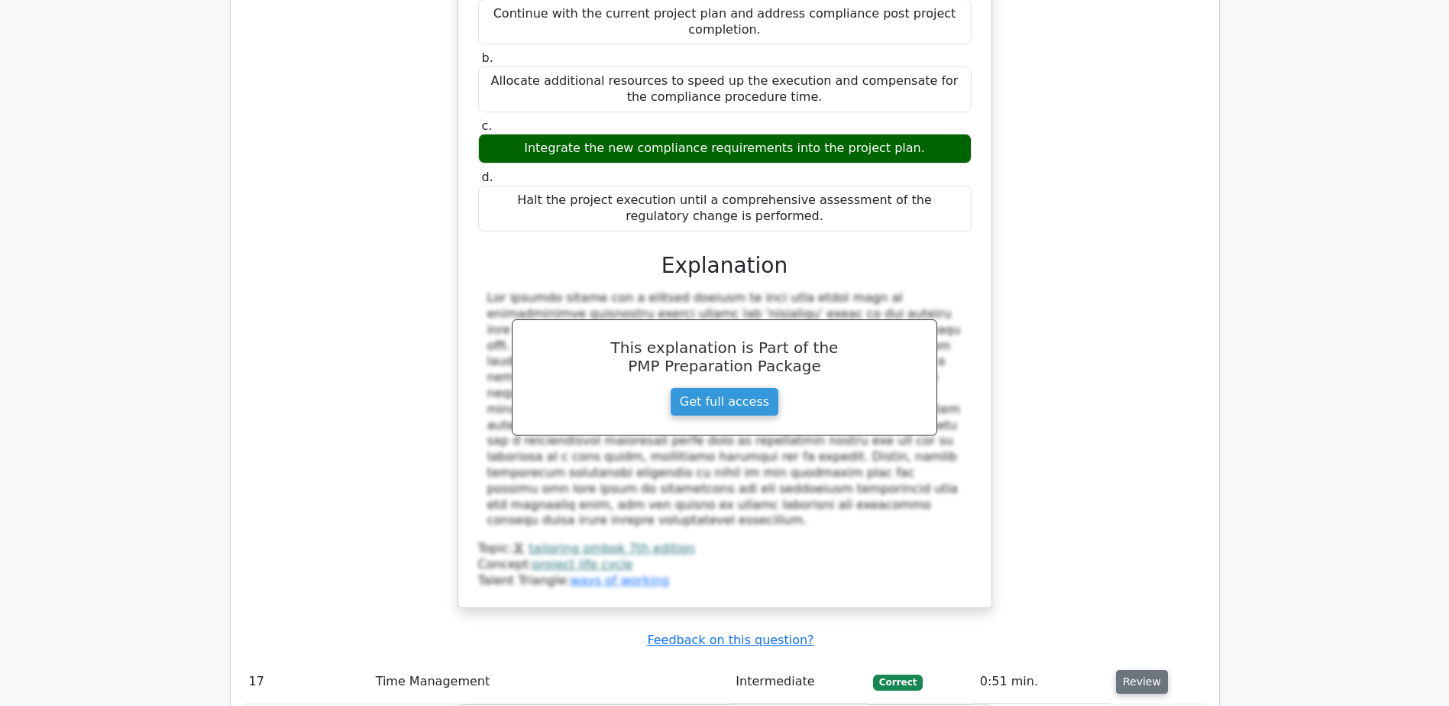
scroll to position [15278, 0]
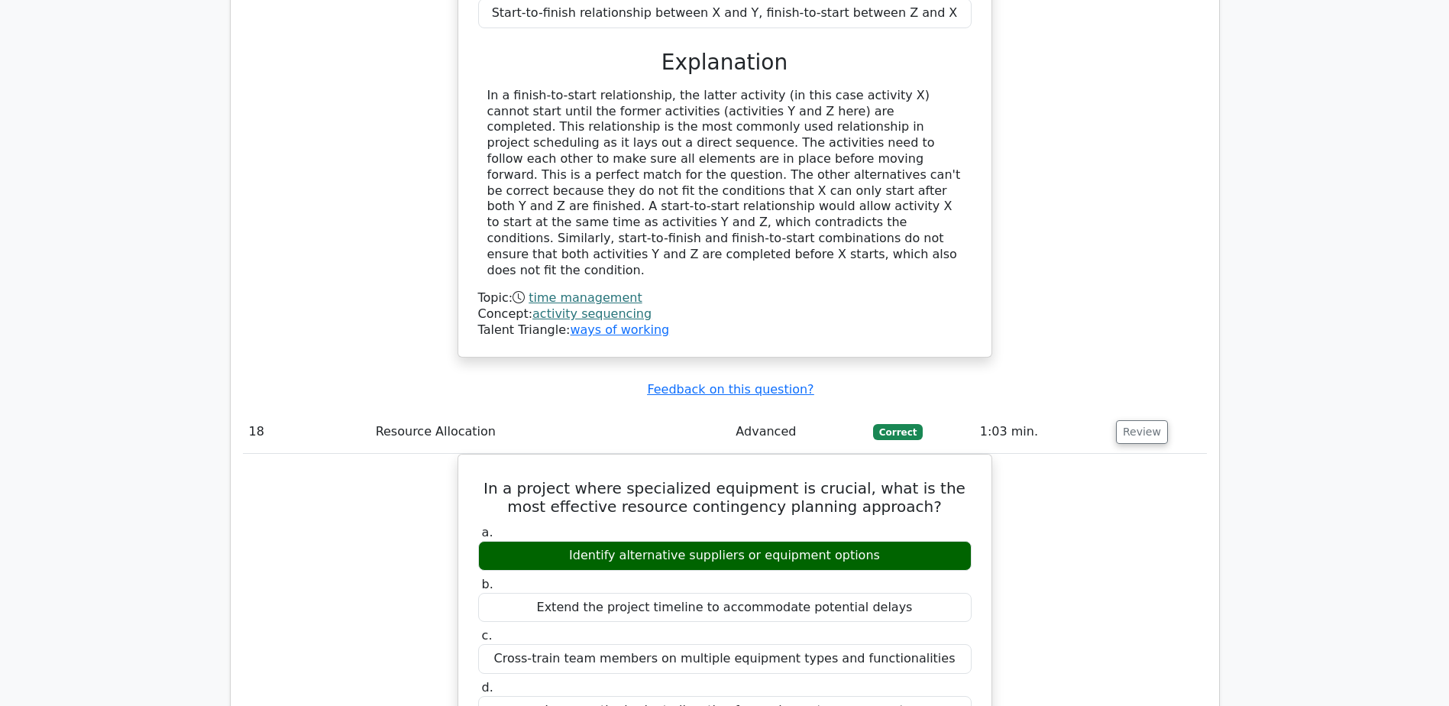
scroll to position [16195, 0]
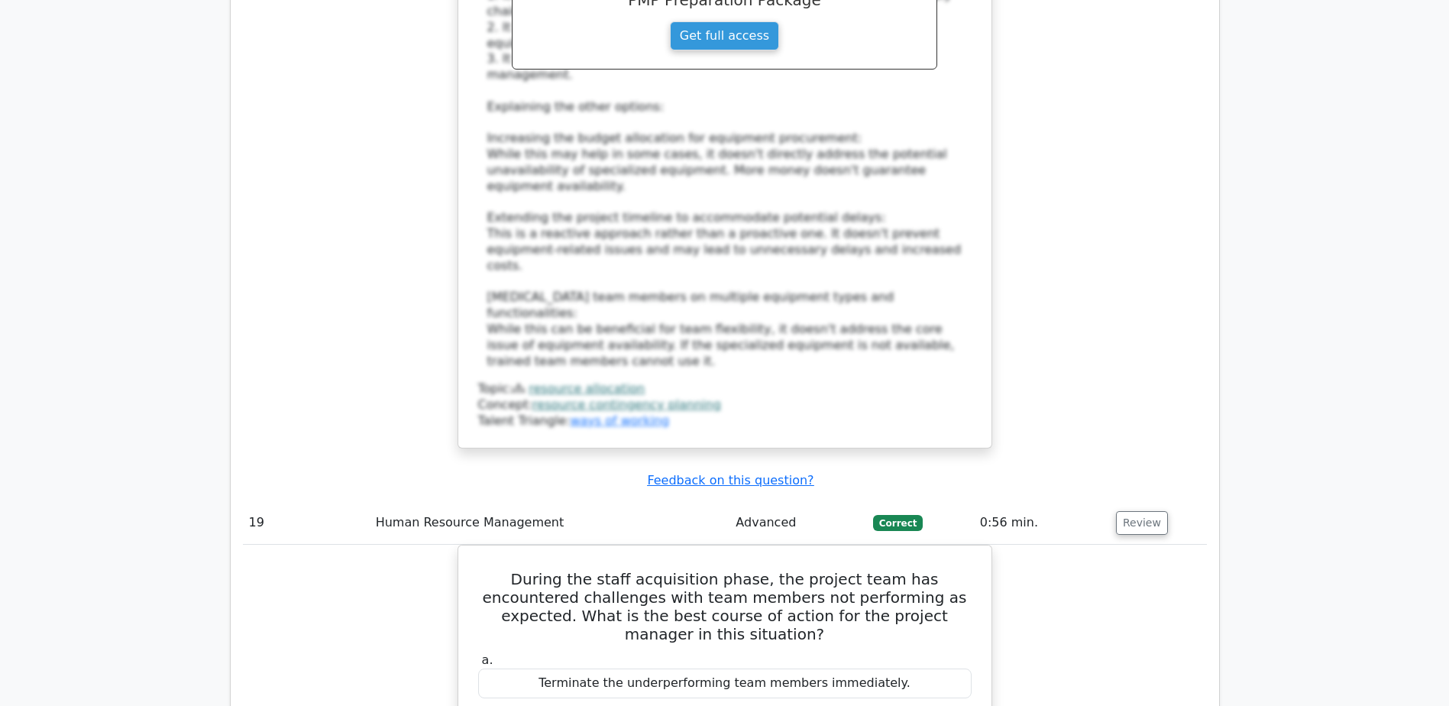
scroll to position [17035, 0]
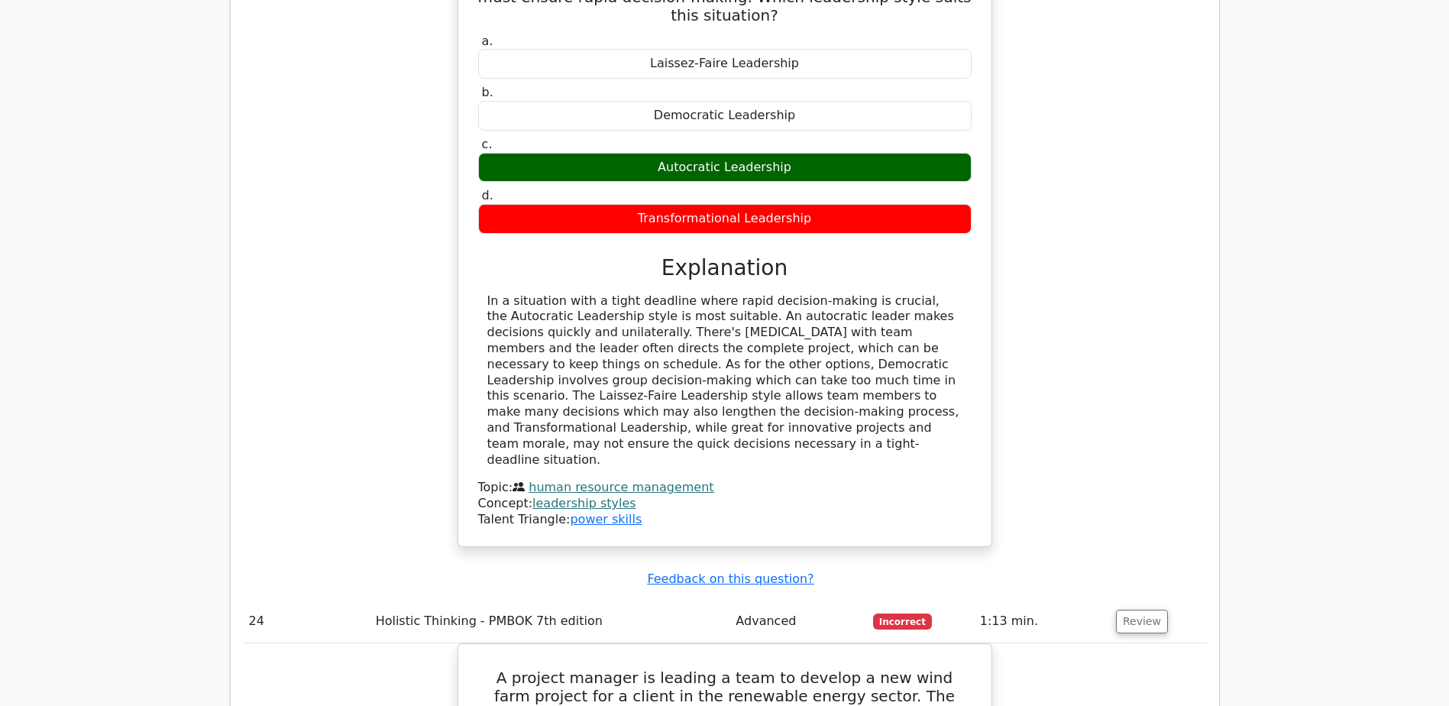
scroll to position [21236, 0]
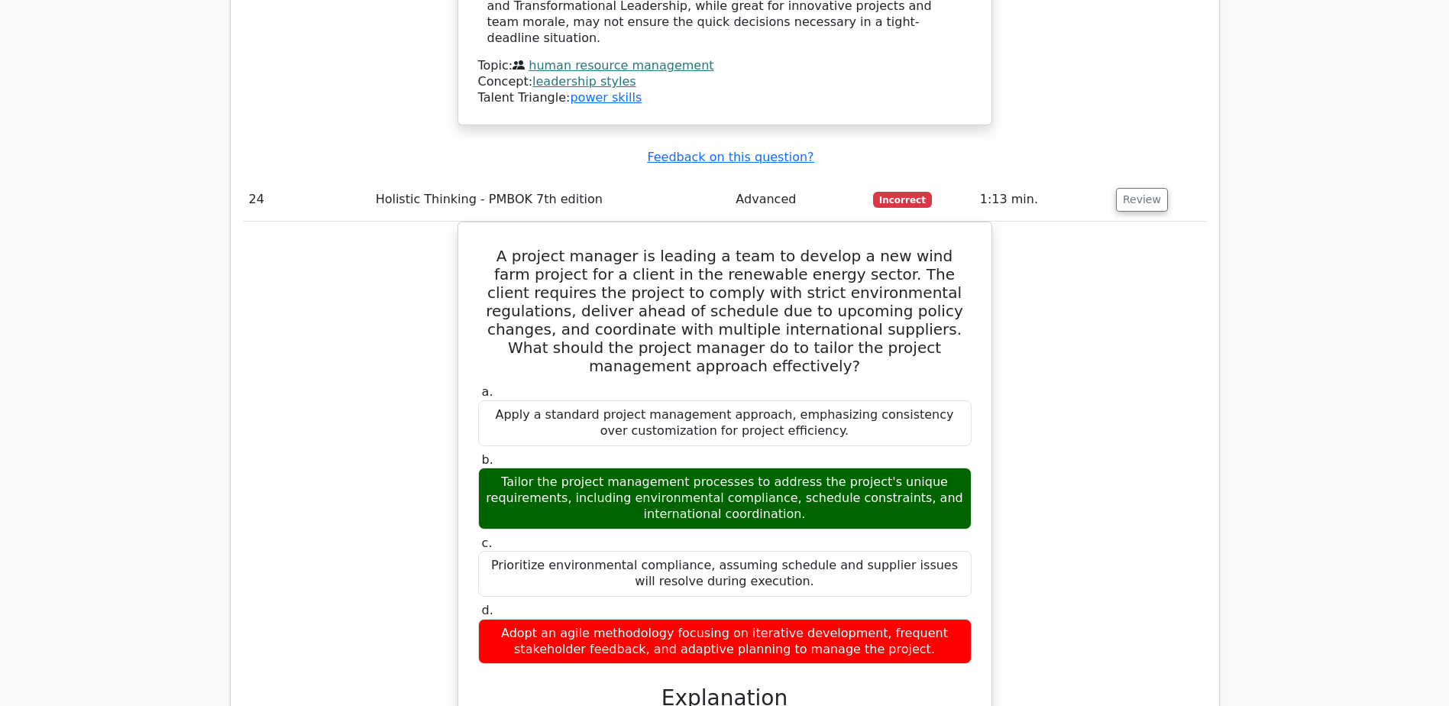
scroll to position [21618, 0]
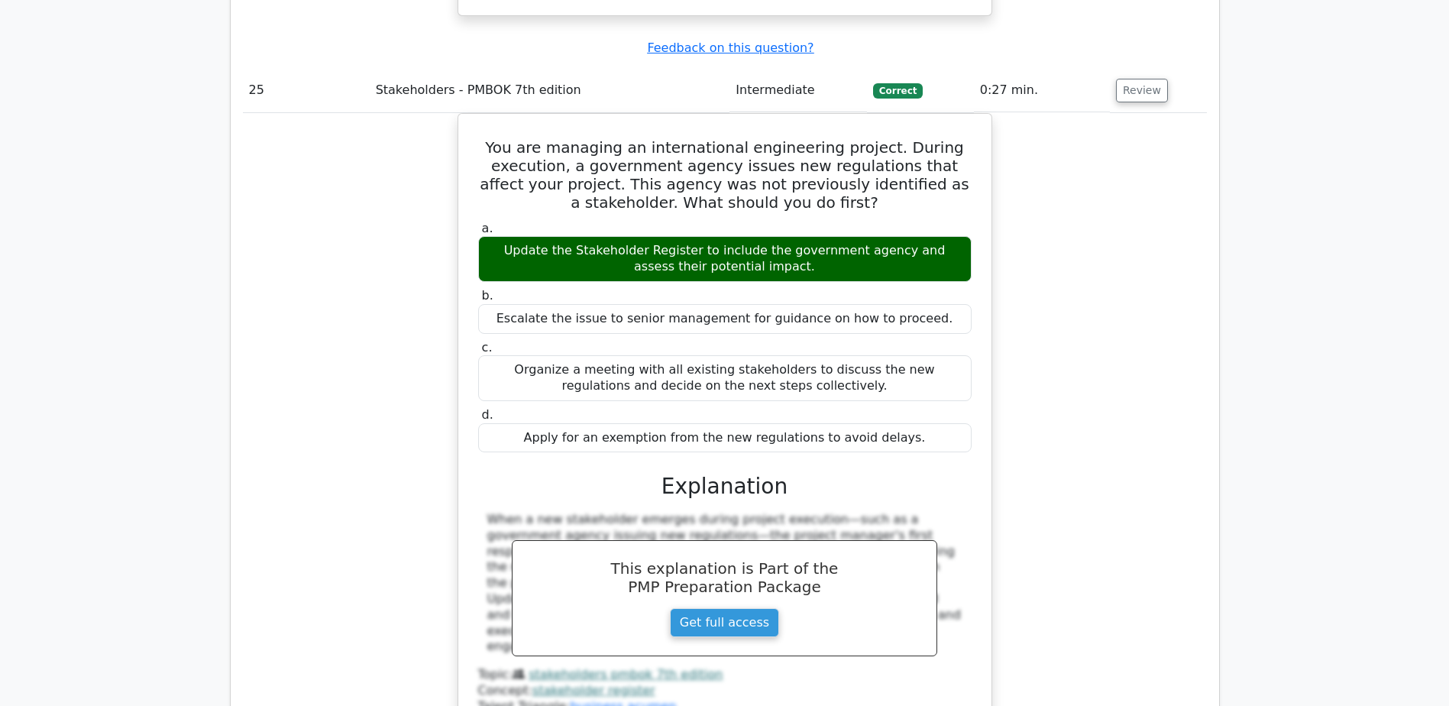
scroll to position [22535, 0]
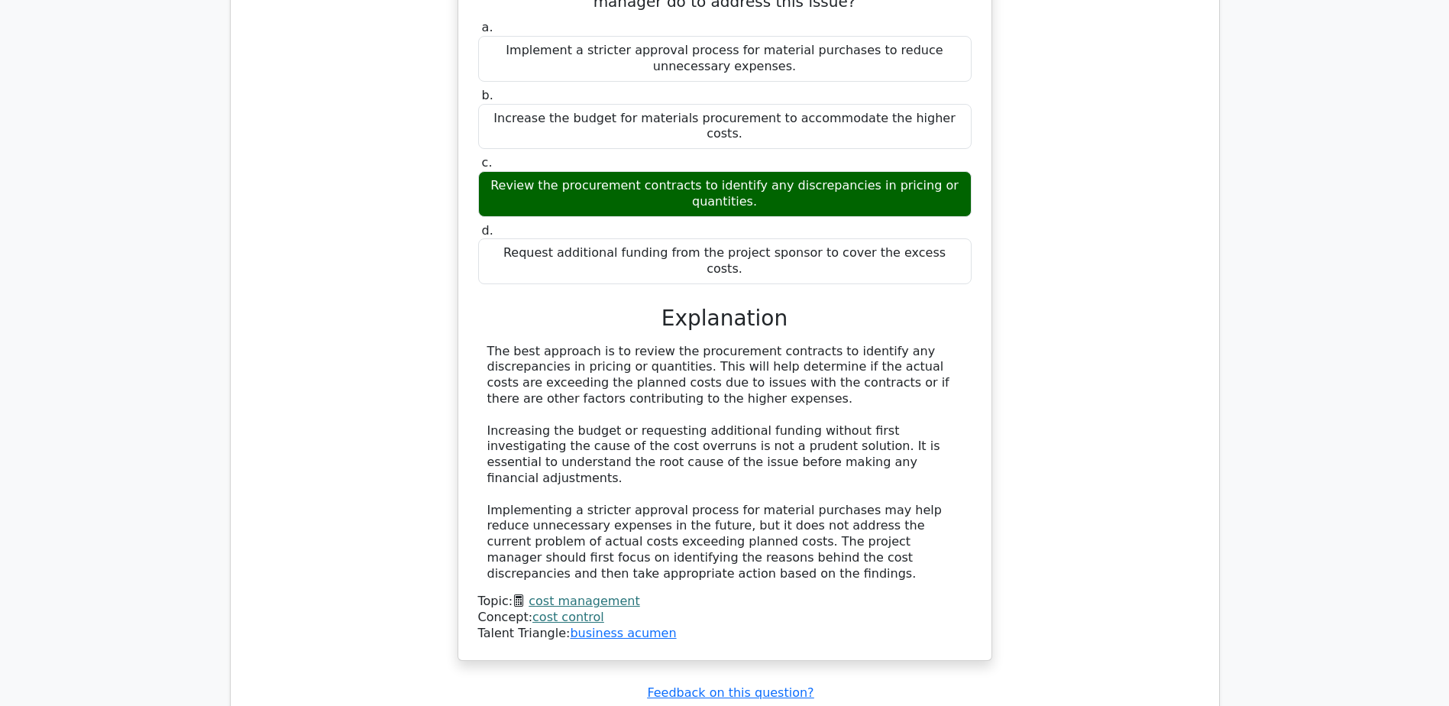
scroll to position [23375, 0]
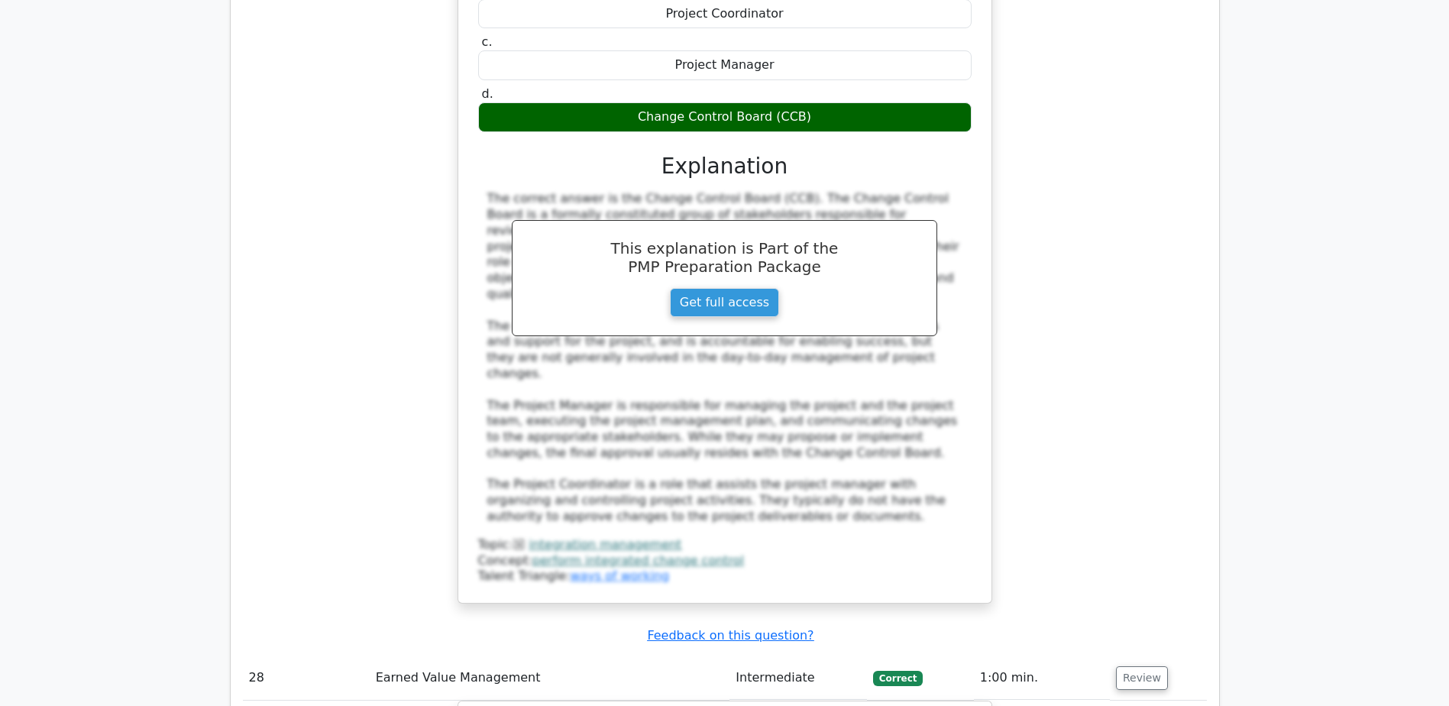
scroll to position [24292, 0]
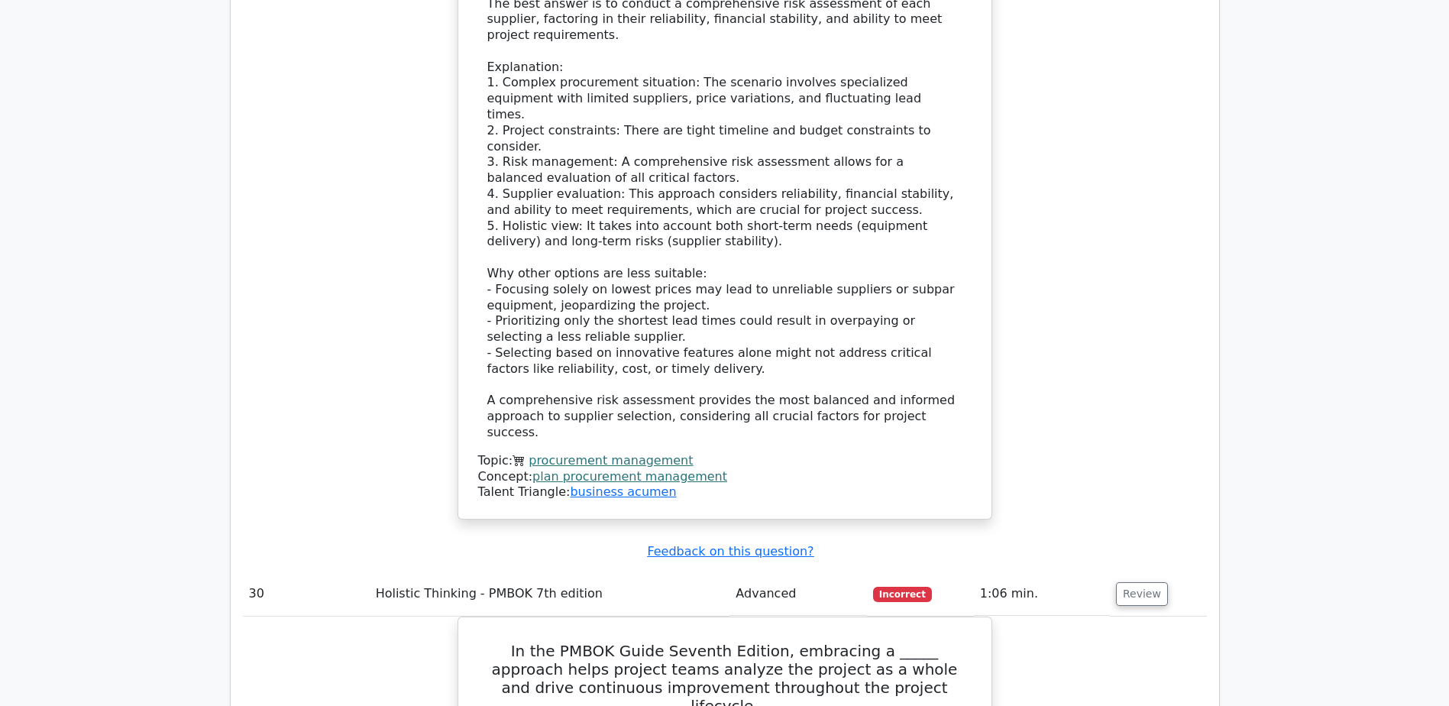
scroll to position [26507, 0]
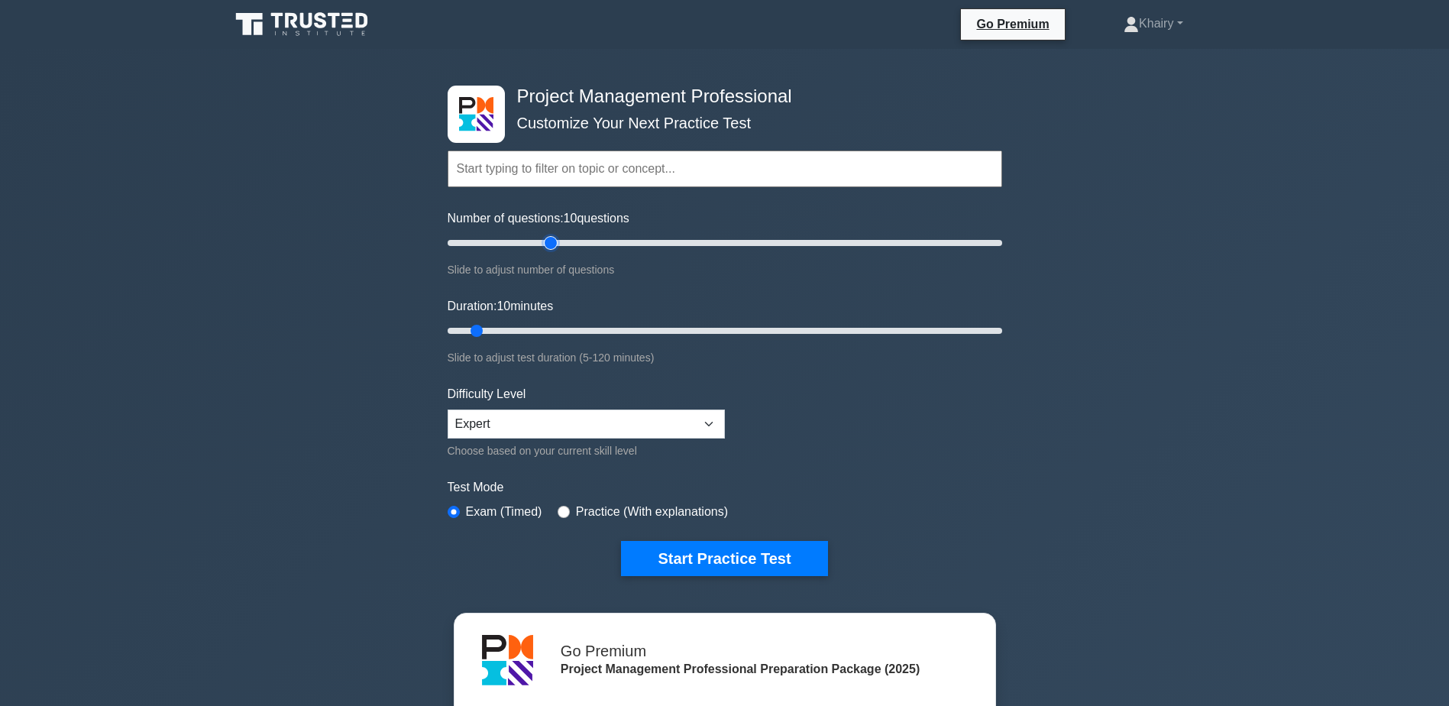
click at [555, 241] on input "Number of questions: 10 questions" at bounding box center [725, 243] width 555 height 18
click at [542, 241] on input "Number of questions: 40 questions" at bounding box center [725, 243] width 555 height 18
type input "30"
click at [526, 242] on input "Number of questions: 35 questions" at bounding box center [725, 243] width 555 height 18
click at [539, 328] on input "Duration: 25 minutes" at bounding box center [725, 331] width 555 height 18
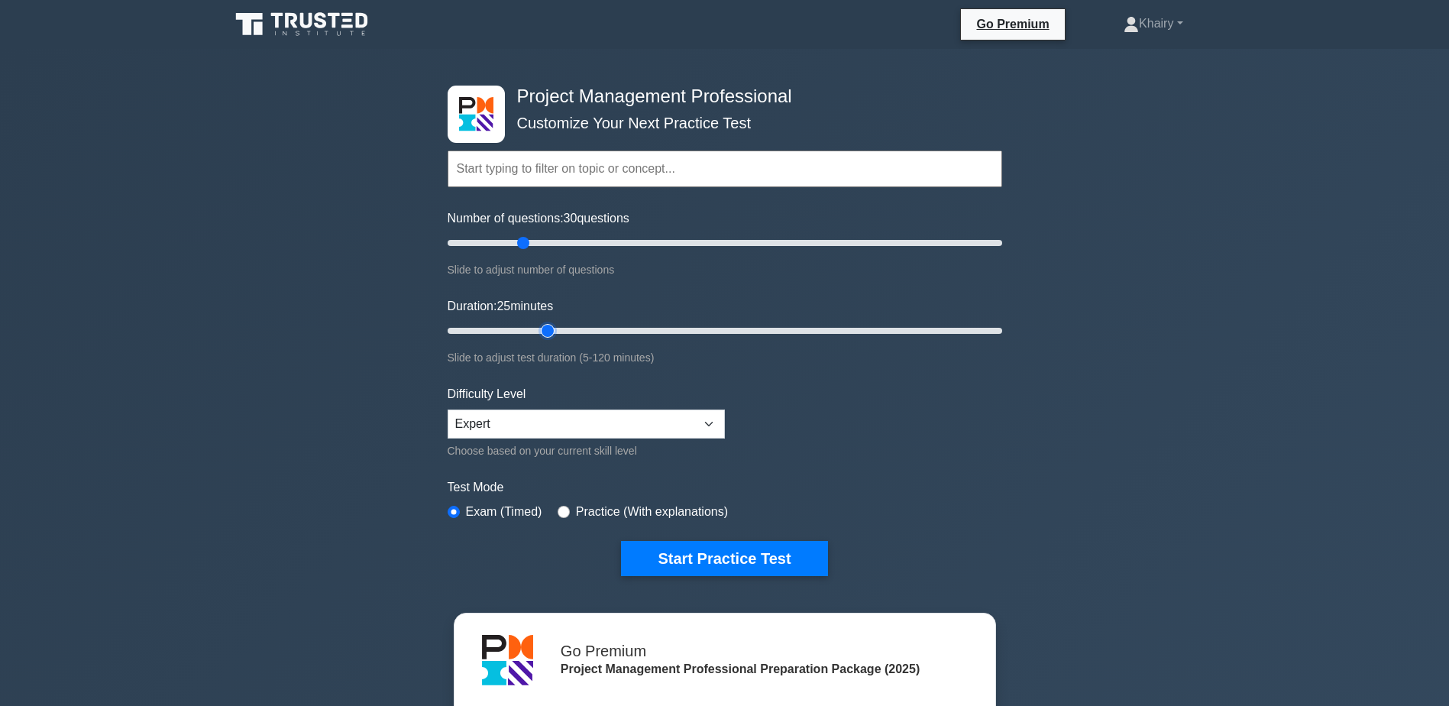
click at [559, 329] on input "Duration: 25 minutes" at bounding box center [725, 331] width 555 height 18
type input "30"
click at [565, 330] on input "Duration: 30 minutes" at bounding box center [725, 331] width 555 height 18
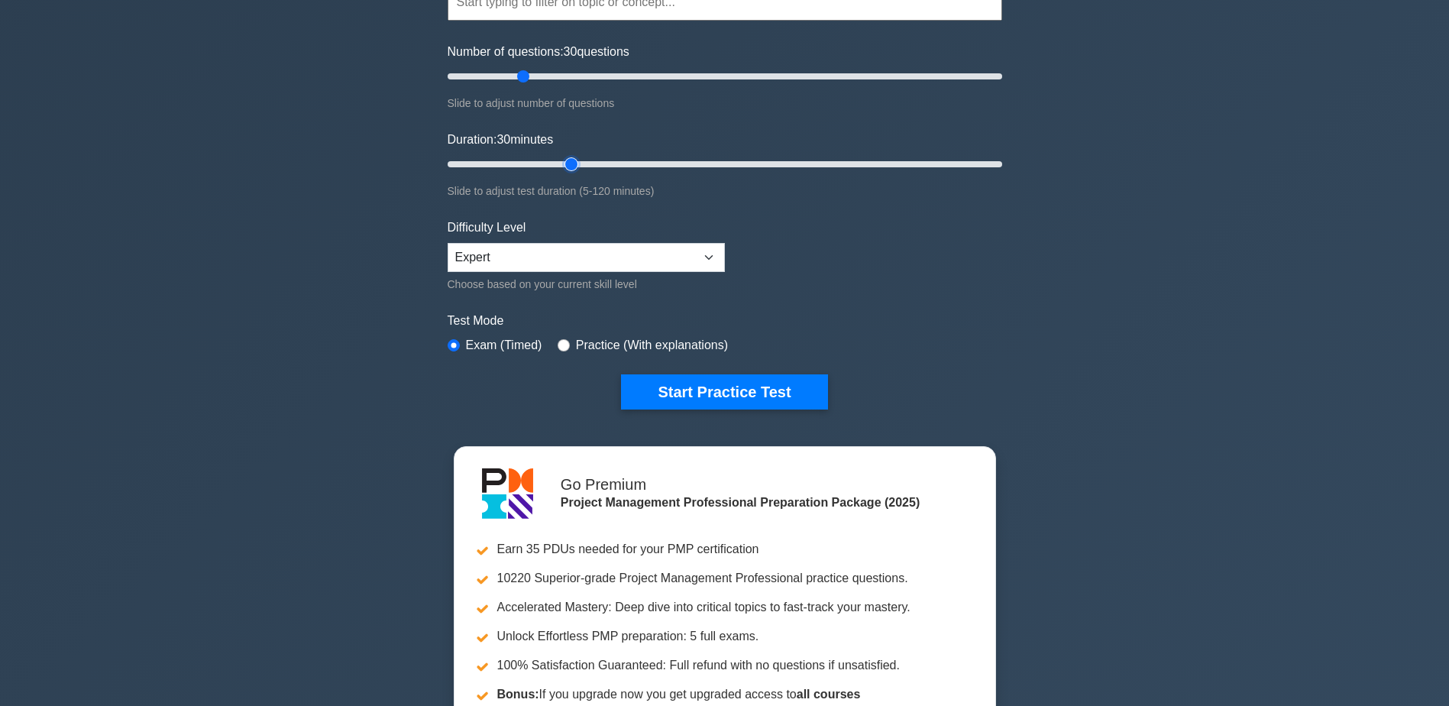
scroll to position [153, 0]
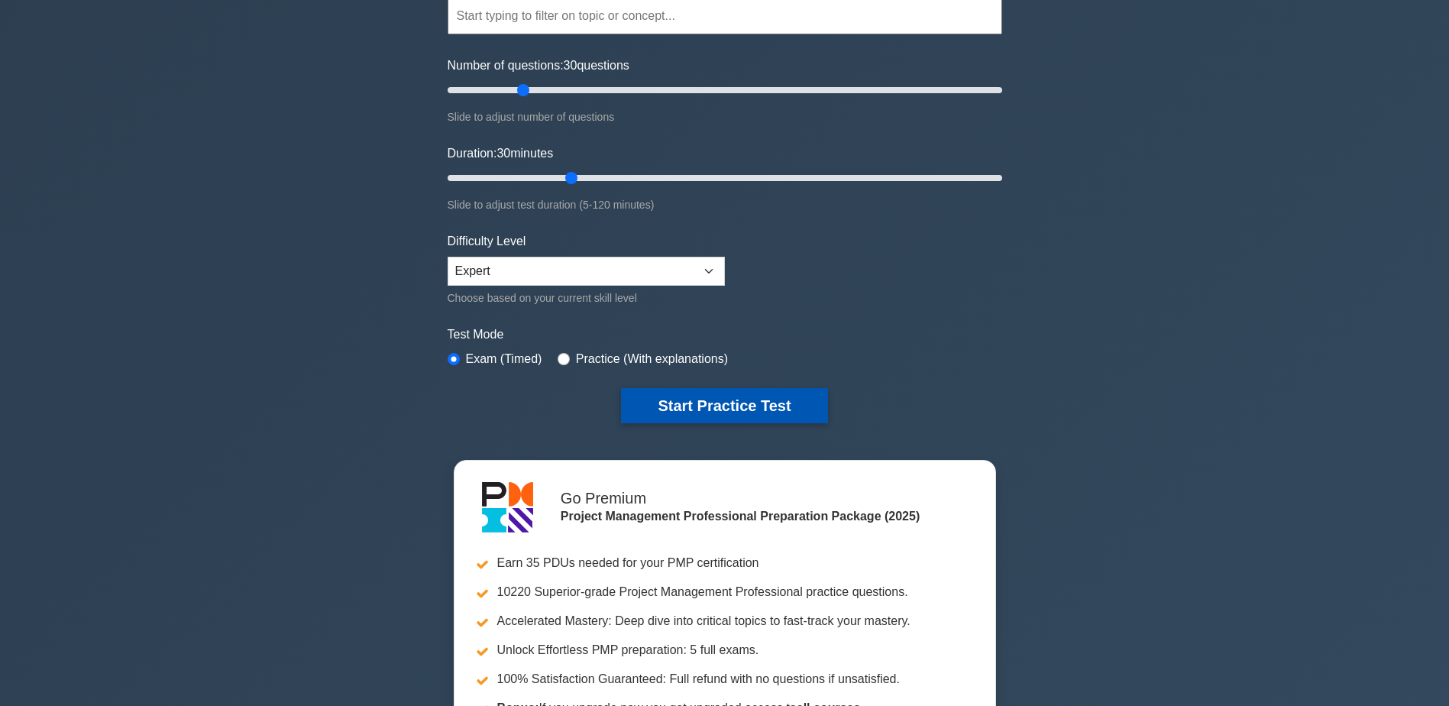
click at [707, 401] on button "Start Practice Test" at bounding box center [724, 405] width 206 height 35
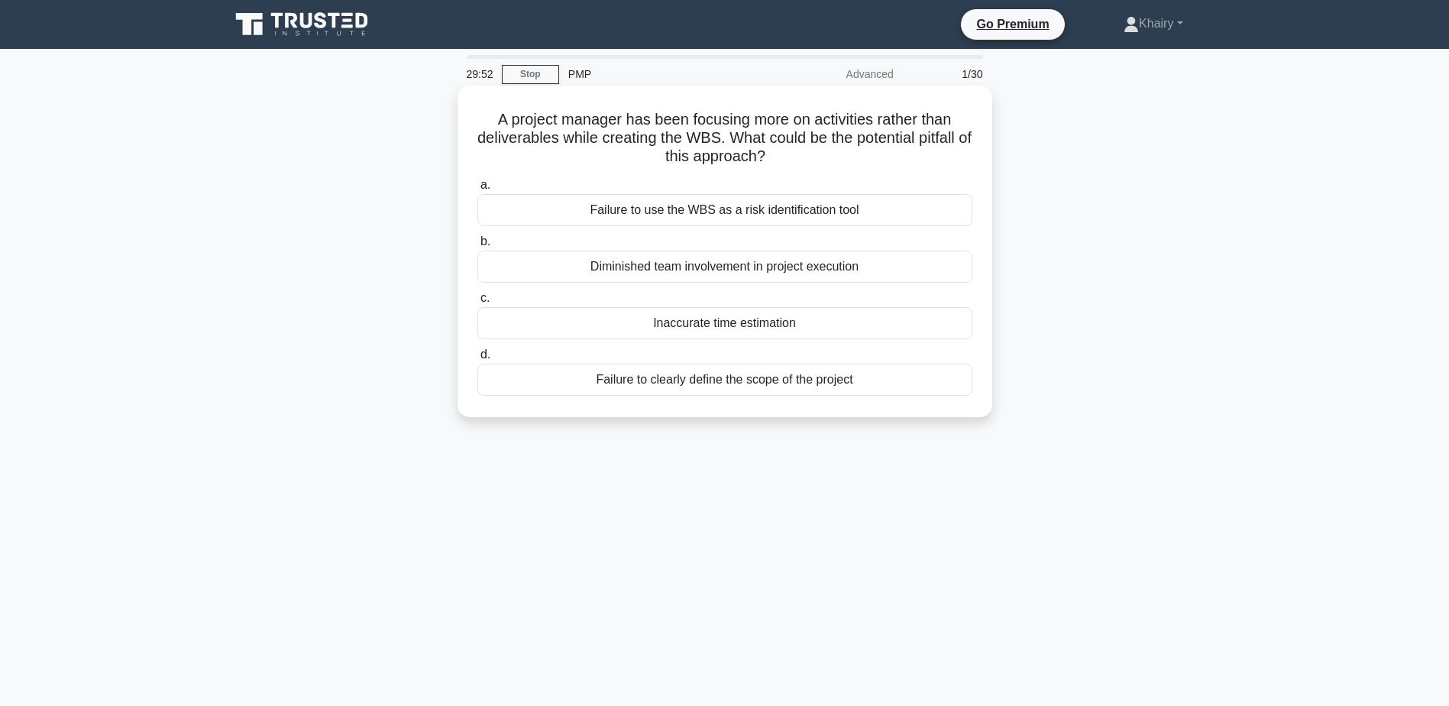
drag, startPoint x: 485, startPoint y: 115, endPoint x: 821, endPoint y: 160, distance: 339.2
click at [821, 160] on h5 "A project manager has been focusing more on activities rather than deliverables…" at bounding box center [725, 138] width 498 height 57
copy h5 "A project manager has been focusing more on activities rather than deliverables…"
click at [655, 384] on div "Failure to clearly define the scope of the project" at bounding box center [724, 380] width 495 height 32
click at [477, 360] on input "d. Failure to clearly define the scope of the project" at bounding box center [477, 355] width 0 height 10
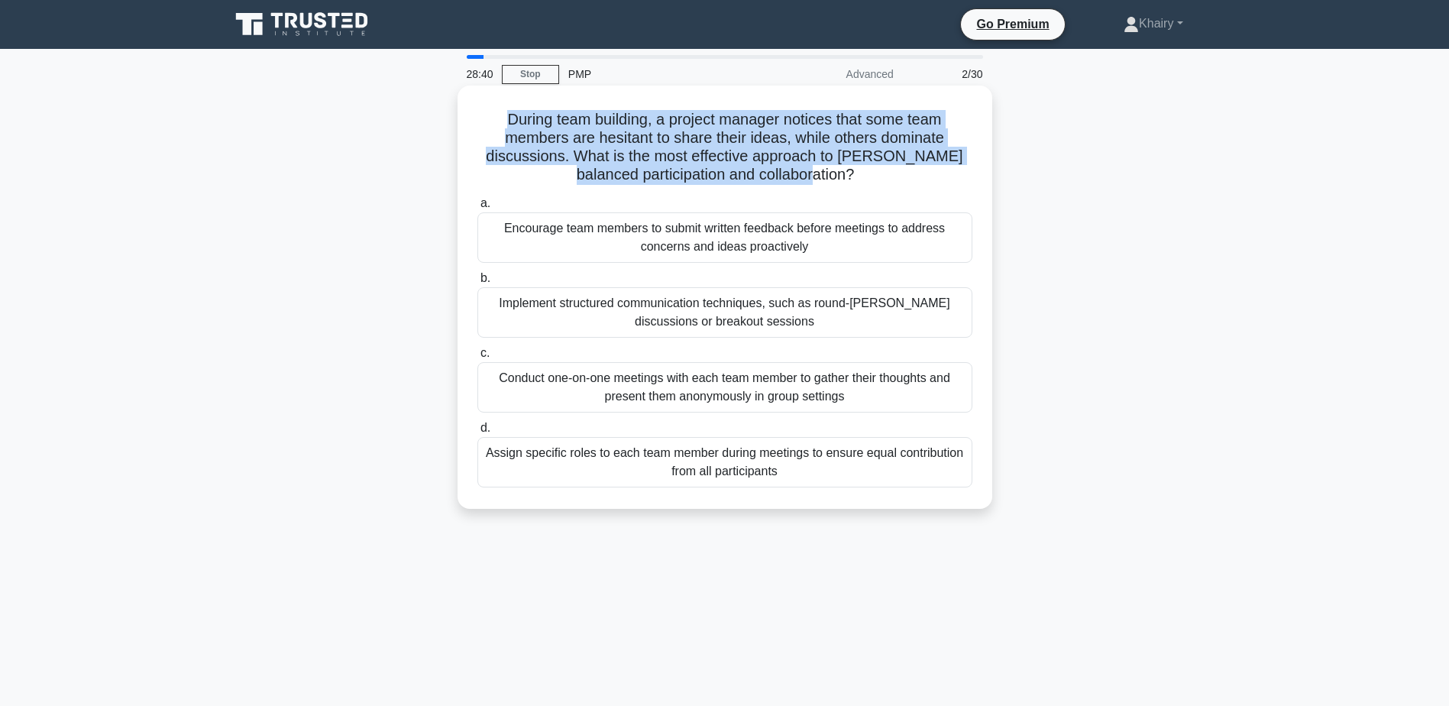
drag, startPoint x: 477, startPoint y: 108, endPoint x: 843, endPoint y: 171, distance: 371.4
click at [843, 171] on div "During team building, a project manager notices that some team members are hesi…" at bounding box center [725, 297] width 523 height 411
copy h5 "During team building, a project manager notices that some team members are hesi…"
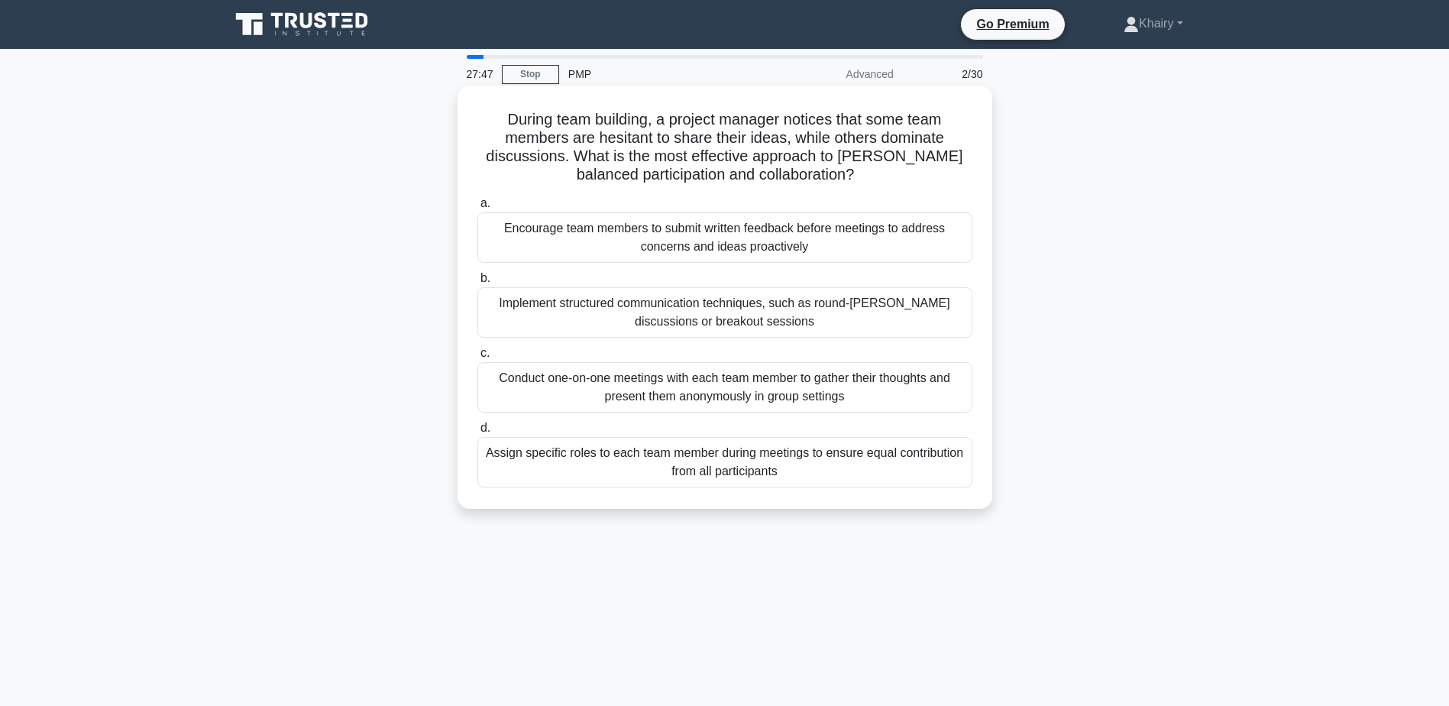
click at [718, 466] on div "Assign specific roles to each team member during meetings to ensure equal contr…" at bounding box center [724, 462] width 495 height 50
click at [477, 433] on input "d. Assign specific roles to each team member during meetings to ensure equal co…" at bounding box center [477, 428] width 0 height 10
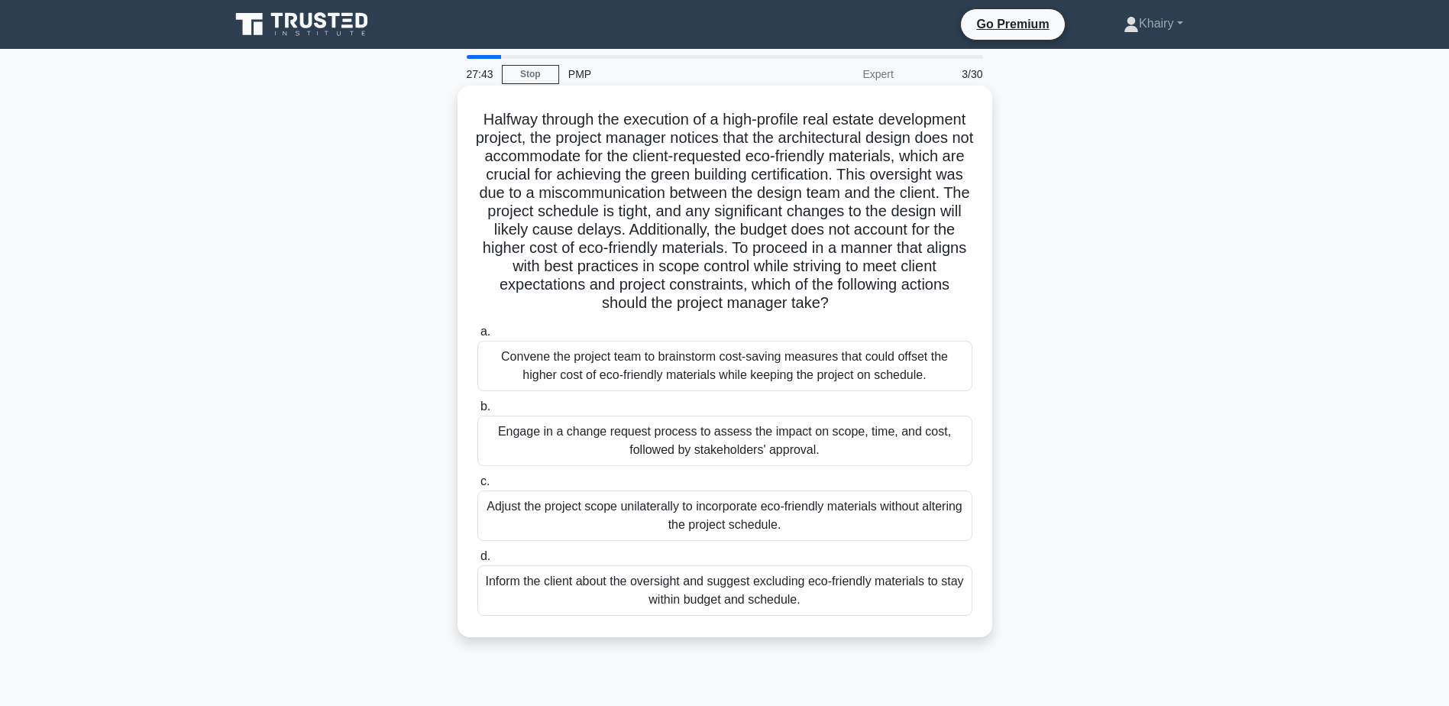
drag, startPoint x: 517, startPoint y: 113, endPoint x: 831, endPoint y: 316, distance: 374.0
click at [831, 313] on h5 "Halfway through the execution of a high-profile real estate development project…" at bounding box center [725, 211] width 498 height 203
copy h5 "Halfway through the execution of a high-profile real estate development project…"
click at [657, 458] on div "Engage in a change request process to assess the impact on scope, time, and cos…" at bounding box center [724, 441] width 495 height 50
click at [477, 412] on input "b. Engage in a change request process to assess the impact on scope, time, and …" at bounding box center [477, 407] width 0 height 10
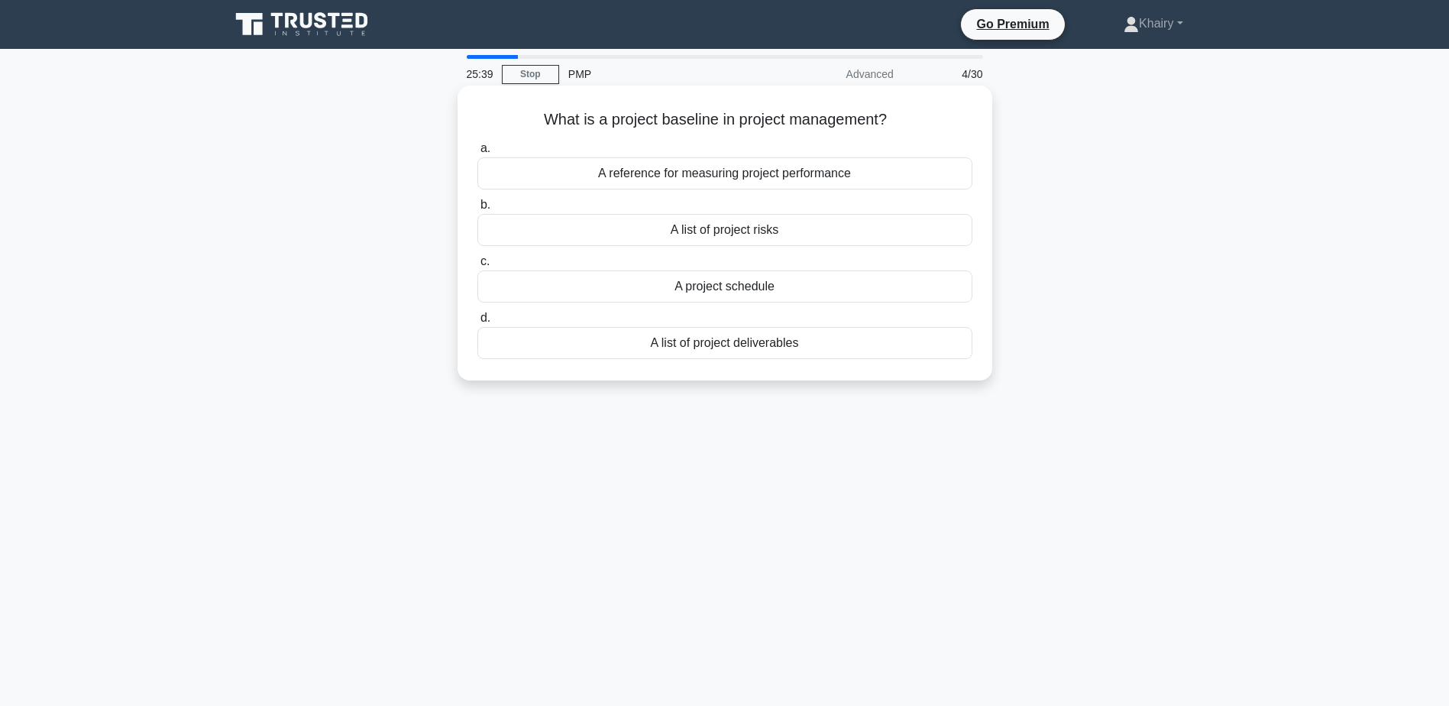
click at [720, 291] on div "A project schedule" at bounding box center [724, 286] width 495 height 32
click at [477, 267] on input "c. A project schedule" at bounding box center [477, 262] width 0 height 10
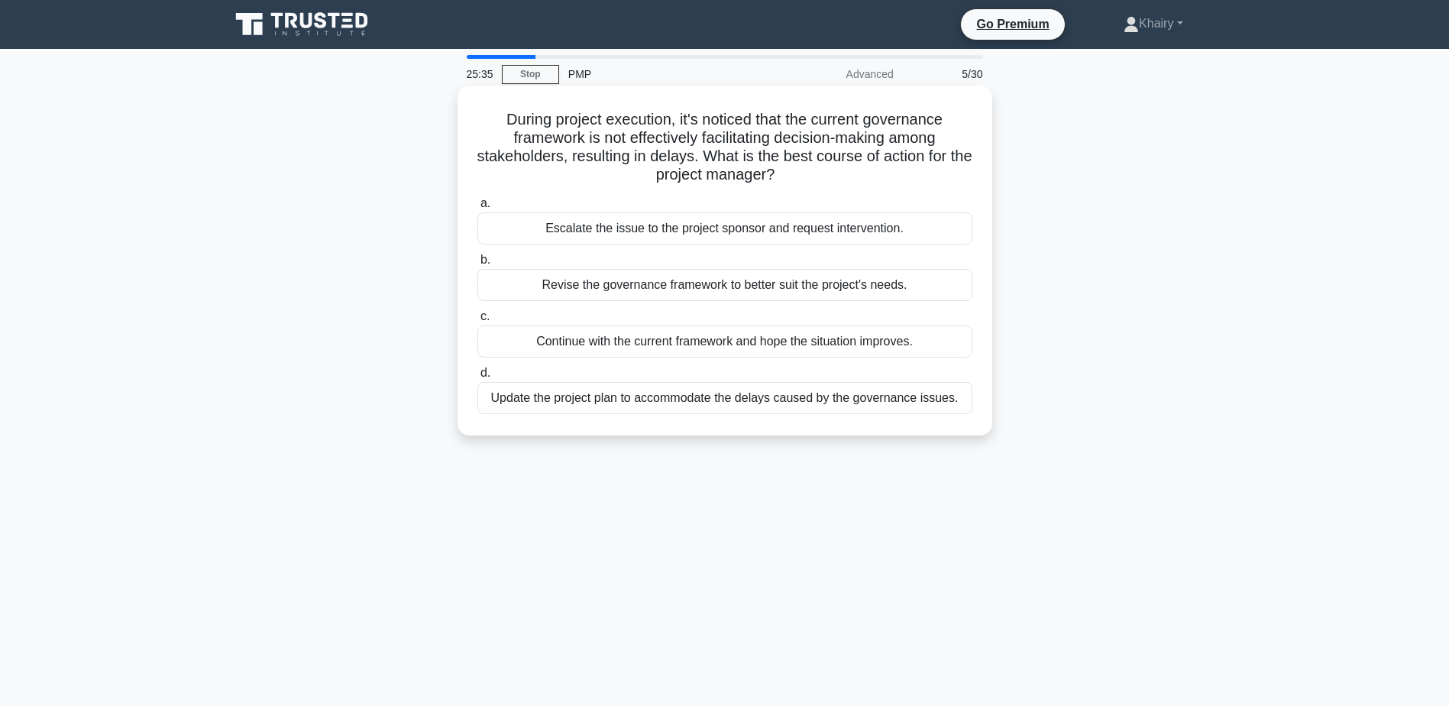
drag, startPoint x: 482, startPoint y: 114, endPoint x: 804, endPoint y: 183, distance: 329.0
click at [804, 183] on h5 "During project execution, it's noticed that the current governance framework is…" at bounding box center [725, 147] width 498 height 75
copy h5 "During project execution, it's noticed that the current governance framework is…"
click at [628, 290] on div "Revise the governance framework to better suit the project's needs." at bounding box center [724, 285] width 495 height 32
click at [477, 265] on input "b. Revise the governance framework to better suit the project's needs." at bounding box center [477, 260] width 0 height 10
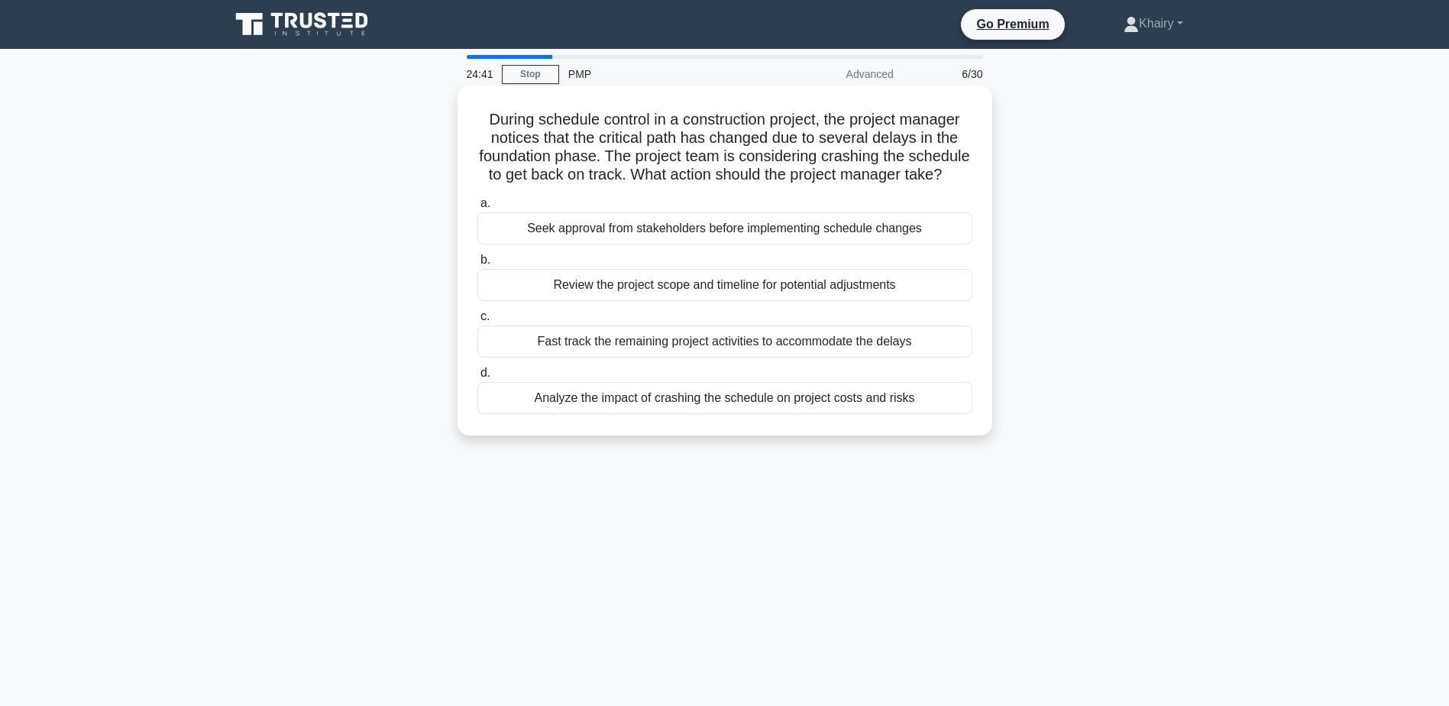
drag, startPoint x: 473, startPoint y: 112, endPoint x: 801, endPoint y: 201, distance: 339.7
click at [801, 201] on div "During schedule control in a construction project, the project manager notices …" at bounding box center [725, 261] width 523 height 338
copy h5 "During schedule control in a construction project, the project manager notices …"
click at [714, 414] on div "Analyze the impact of crashing the schedule on project costs and risks" at bounding box center [724, 398] width 495 height 32
click at [477, 378] on input "d. Analyze the impact of crashing the schedule on project costs and risks" at bounding box center [477, 373] width 0 height 10
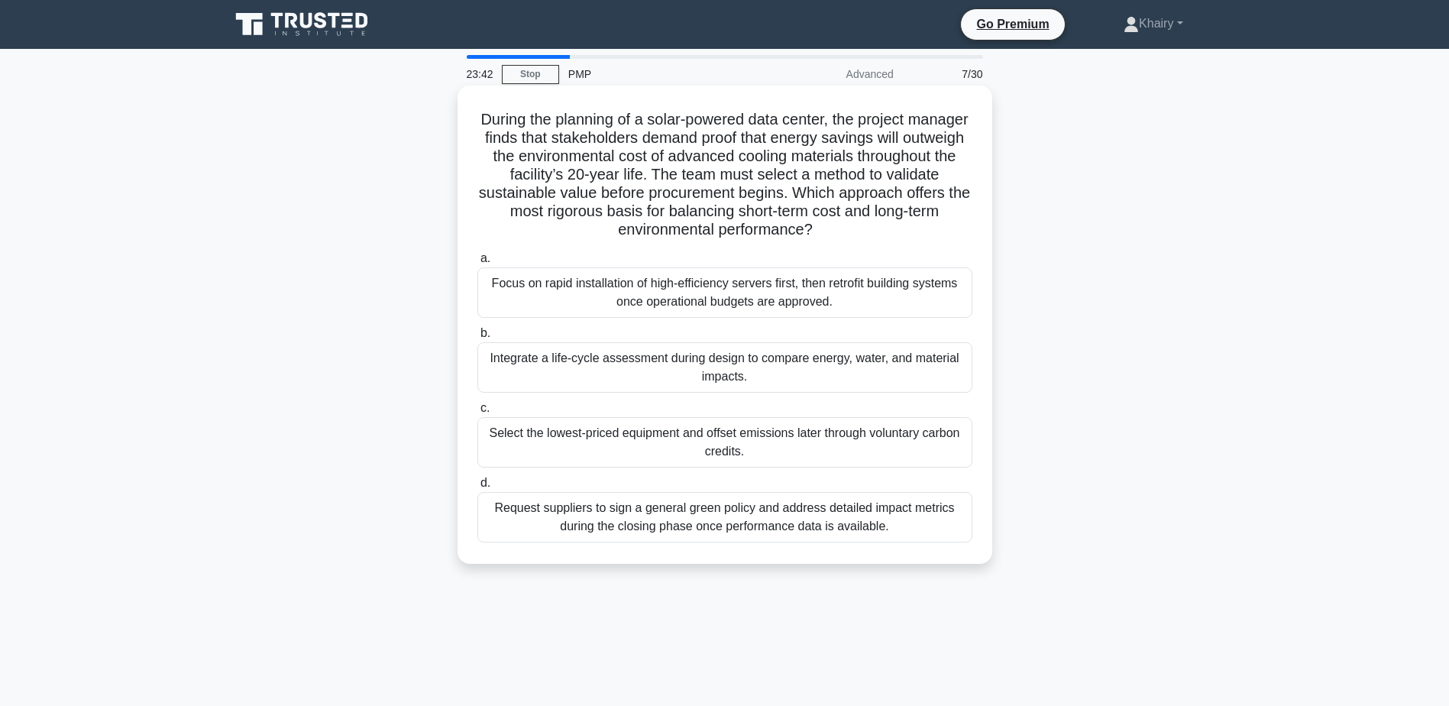
drag, startPoint x: 507, startPoint y: 112, endPoint x: 859, endPoint y: 226, distance: 369.4
click at [859, 226] on h5 "During the planning of a solar-powered data center, the project manager finds t…" at bounding box center [725, 175] width 498 height 130
copy h5 "During the planning of a solar-powered data center, the project manager finds t…"
click at [658, 361] on div "Integrate a life-cycle assessment during design to compare energy, water, and m…" at bounding box center [724, 367] width 495 height 50
click at [477, 338] on input "b. Integrate a life-cycle assessment during design to compare energy, water, an…" at bounding box center [477, 333] width 0 height 10
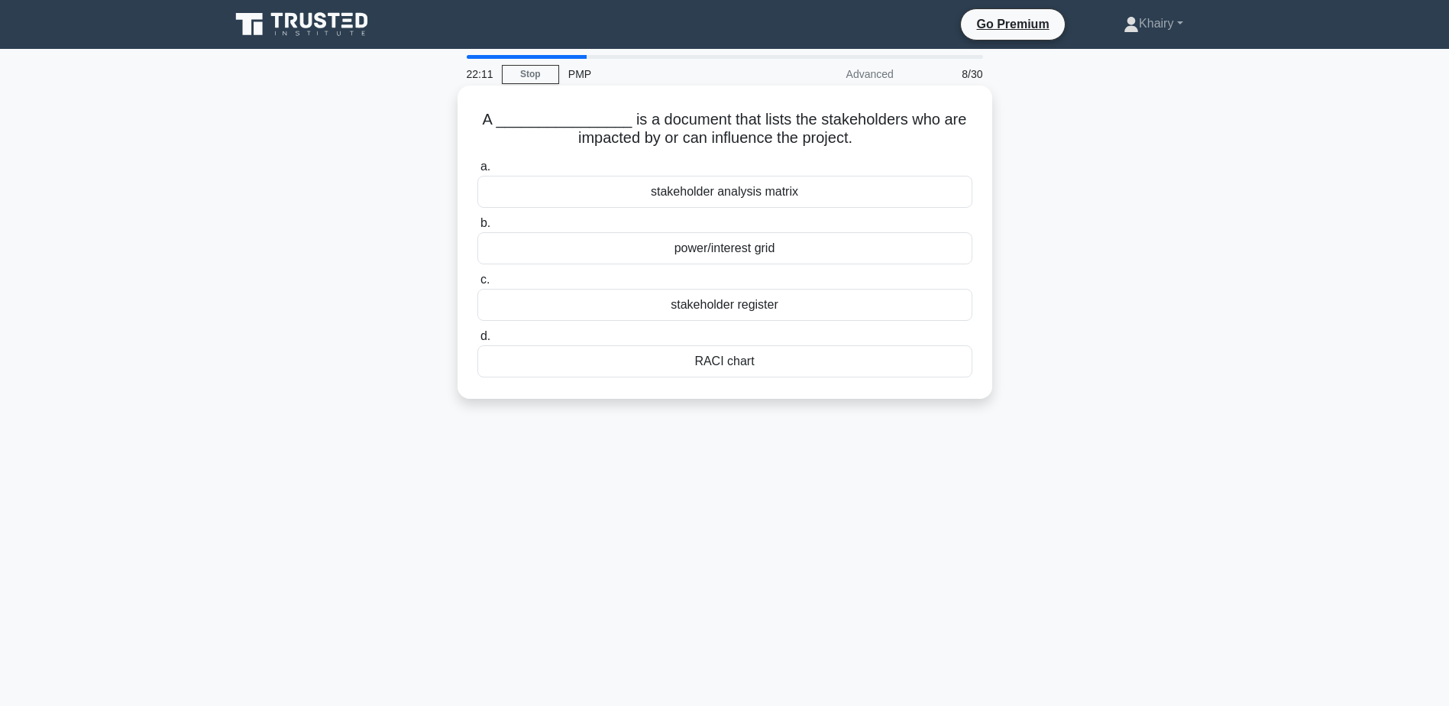
click at [704, 304] on div "stakeholder register" at bounding box center [724, 305] width 495 height 32
click at [477, 285] on input "c. stakeholder register" at bounding box center [477, 280] width 0 height 10
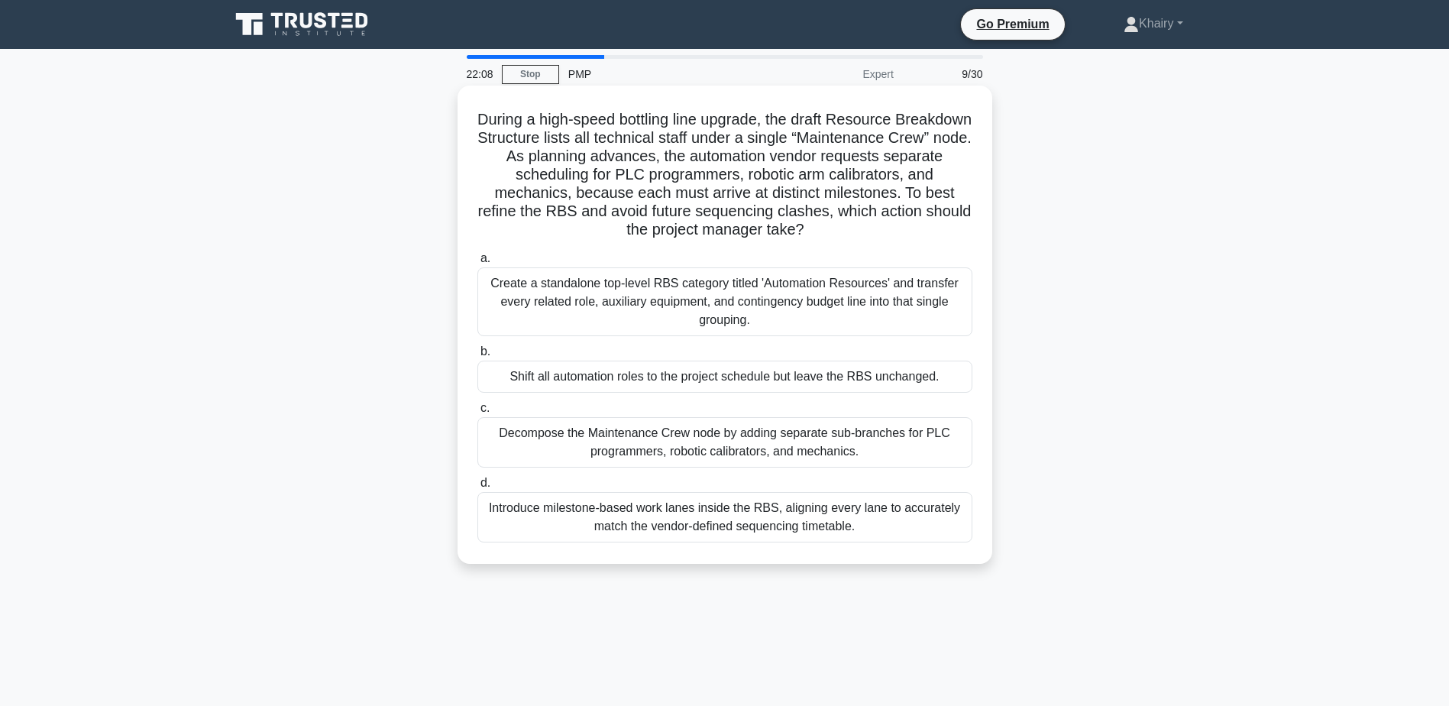
drag, startPoint x: 510, startPoint y: 112, endPoint x: 895, endPoint y: 227, distance: 401.2
click at [895, 227] on h5 "During a high-speed bottling line upgrade, the draft Resource Breakdown Structu…" at bounding box center [725, 175] width 498 height 130
copy h5 "During a high-speed bottling line upgrade, the draft Resource Breakdown Structu…"
click at [651, 302] on div "Create a standalone top-level RBS category titled 'Automation Resources' and tr…" at bounding box center [724, 301] width 495 height 69
click at [477, 264] on input "a. Create a standalone top-level RBS category titled 'Automation Resources' and…" at bounding box center [477, 259] width 0 height 10
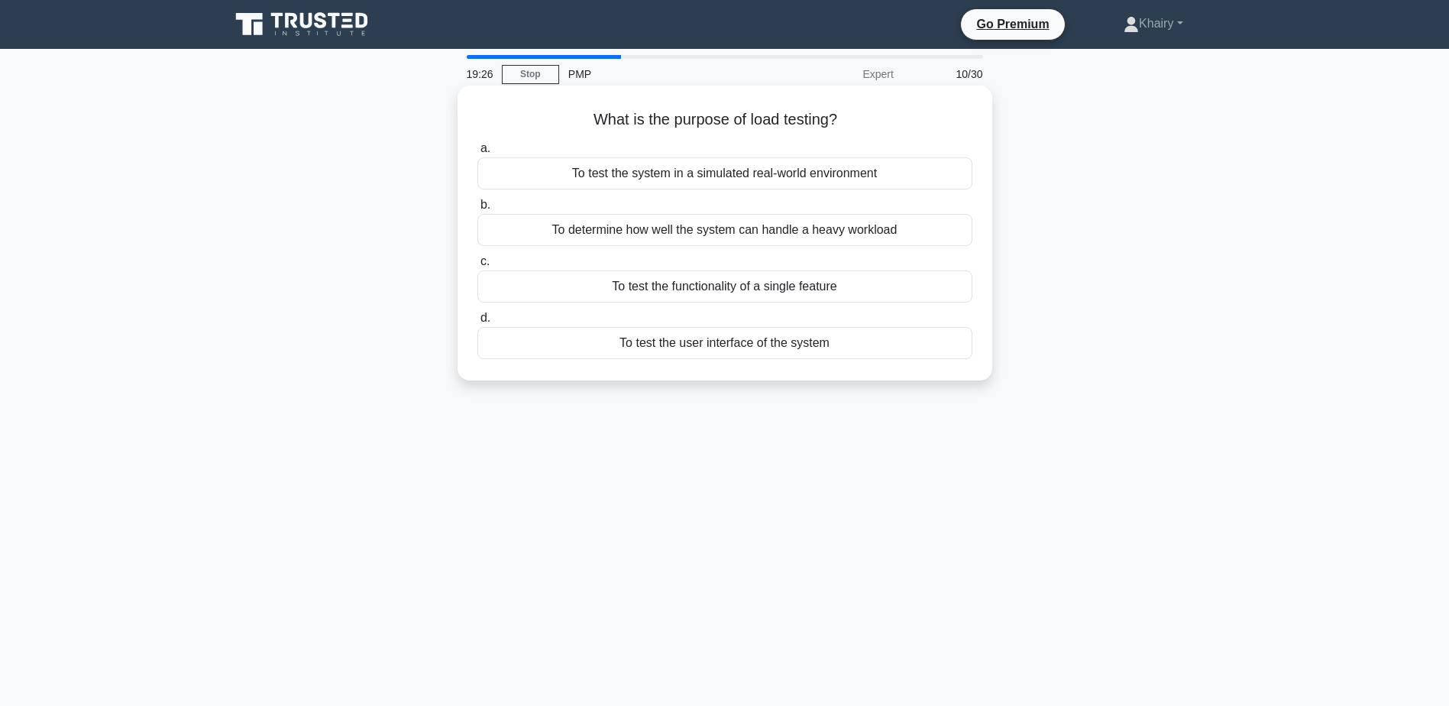
click at [818, 231] on div "To determine how well the system can handle a heavy workload" at bounding box center [724, 230] width 495 height 32
click at [477, 210] on input "b. To determine how well the system can handle a heavy workload" at bounding box center [477, 205] width 0 height 10
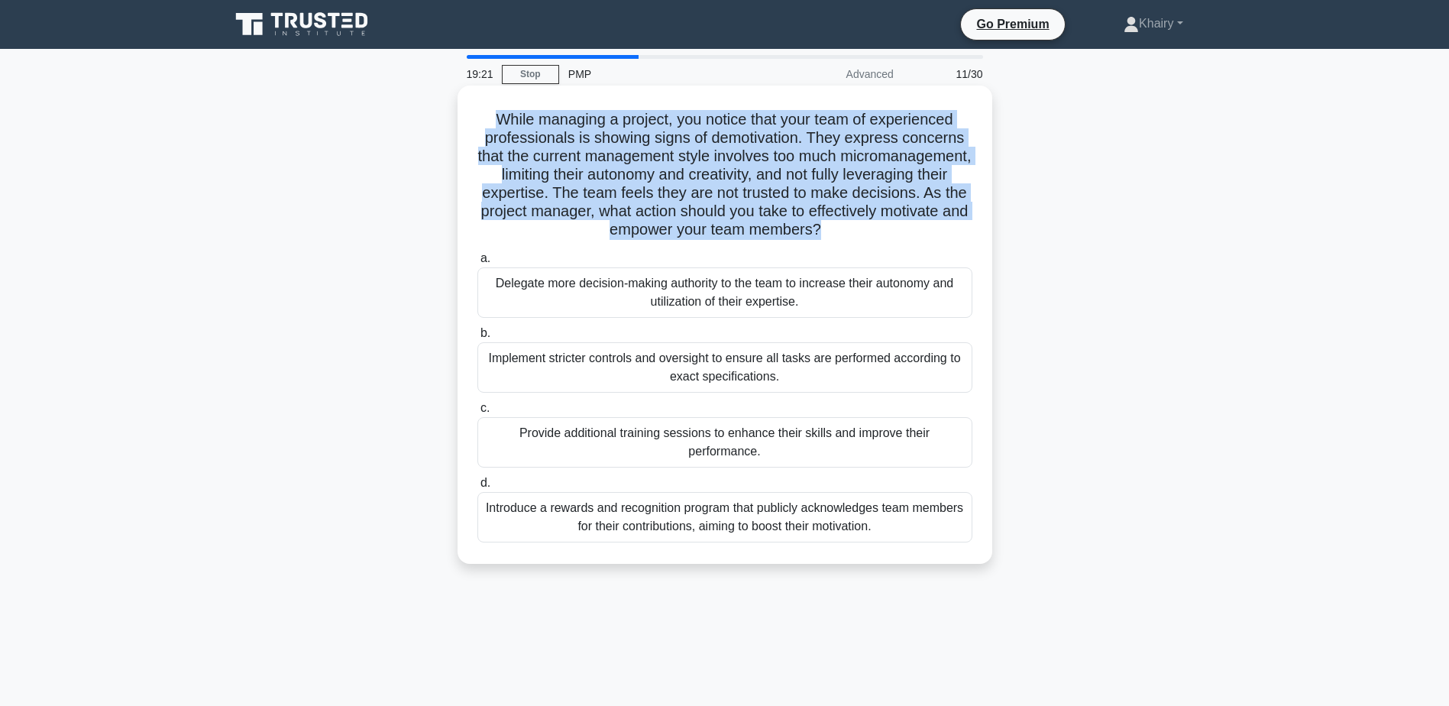
drag, startPoint x: 478, startPoint y: 118, endPoint x: 908, endPoint y: 241, distance: 447.1
click at [908, 240] on h5 "While managing a project, you notice that your team of experienced professional…" at bounding box center [725, 175] width 498 height 130
copy h5 "While managing a project, you notice that your team of experienced professional…"
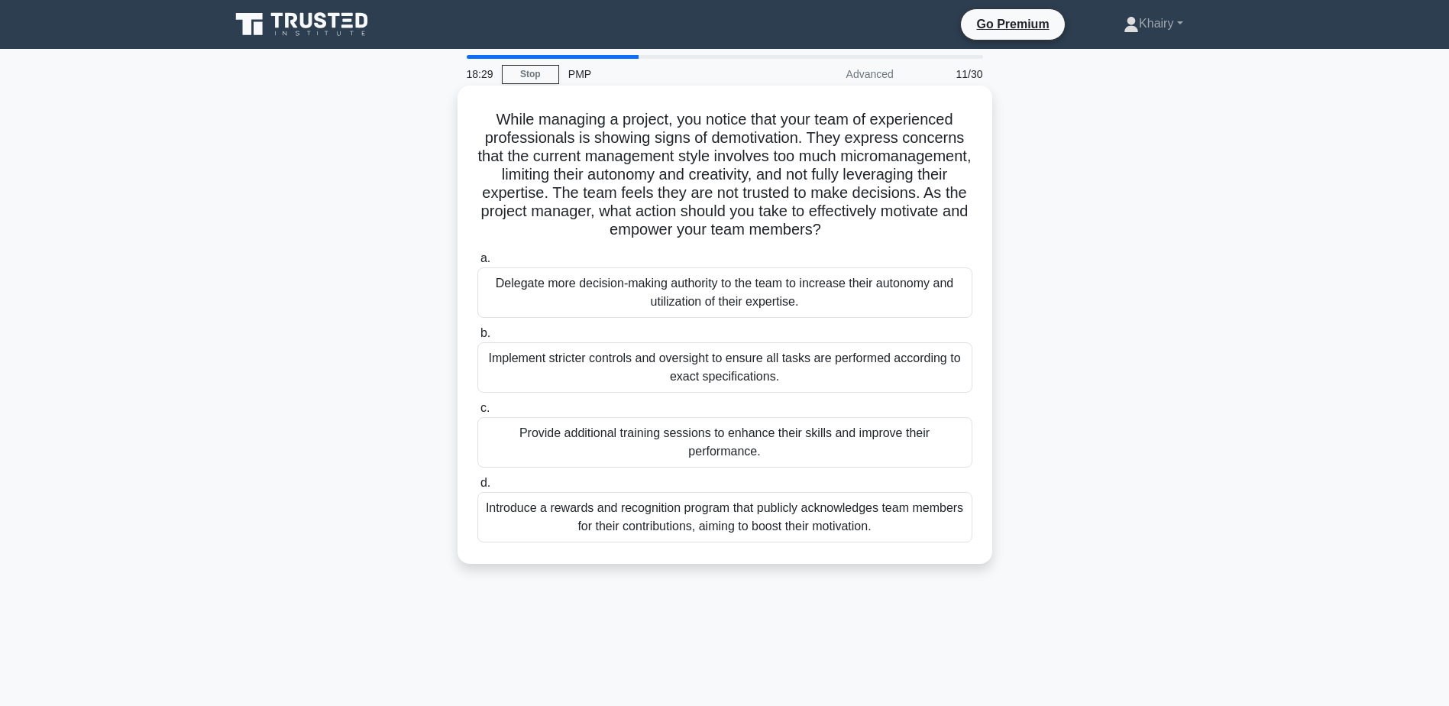
click at [672, 293] on div "Delegate more decision-making authority to the team to increase their autonomy …" at bounding box center [724, 292] width 495 height 50
click at [477, 264] on input "a. Delegate more decision-making authority to the team to increase their autono…" at bounding box center [477, 259] width 0 height 10
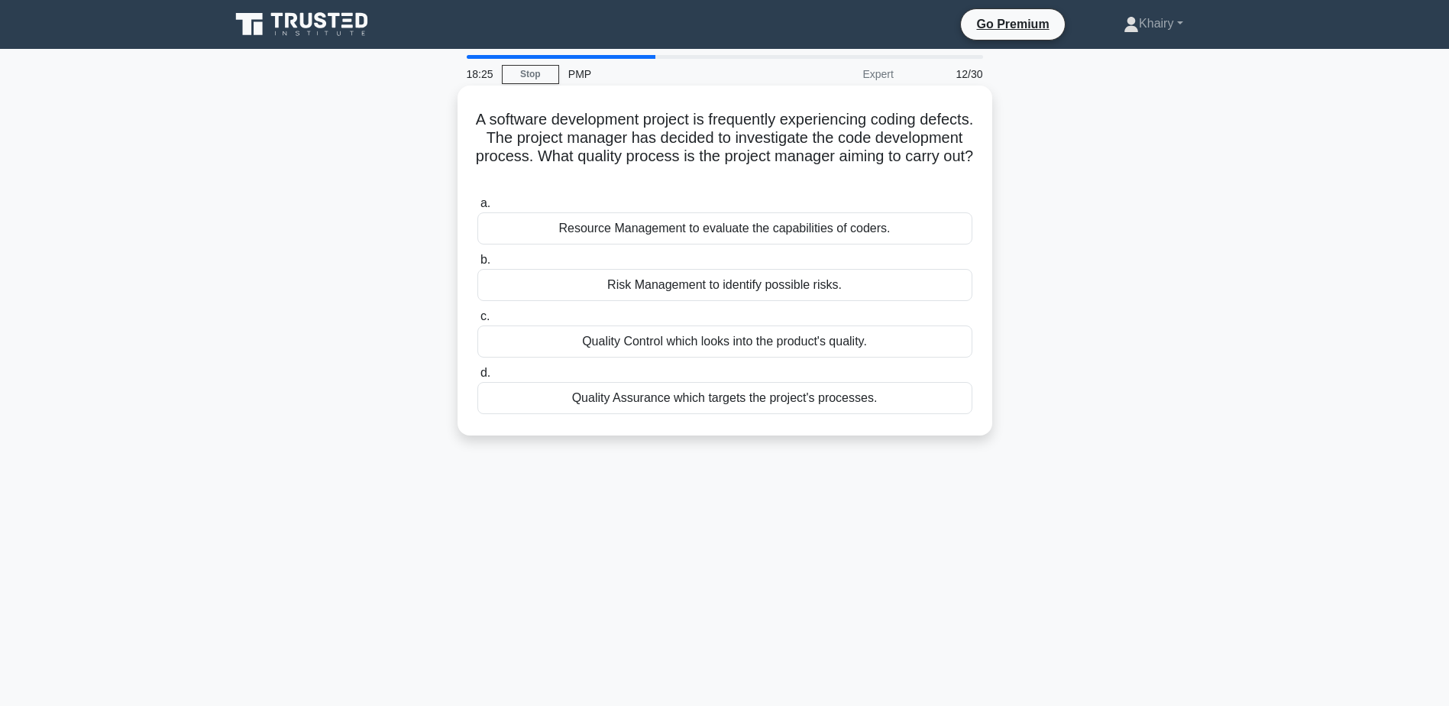
drag, startPoint x: 486, startPoint y: 114, endPoint x: 845, endPoint y: 170, distance: 363.3
click at [845, 170] on h5 "A software development project is frequently experiencing coding defects. The p…" at bounding box center [725, 147] width 498 height 75
copy h5 "A software development project is frequently experiencing coding defects. The p…"
click at [727, 348] on div "Quality Control which looks into the product's quality." at bounding box center [724, 341] width 495 height 32
click at [477, 322] on input "c. Quality Control which looks into the product's quality." at bounding box center [477, 317] width 0 height 10
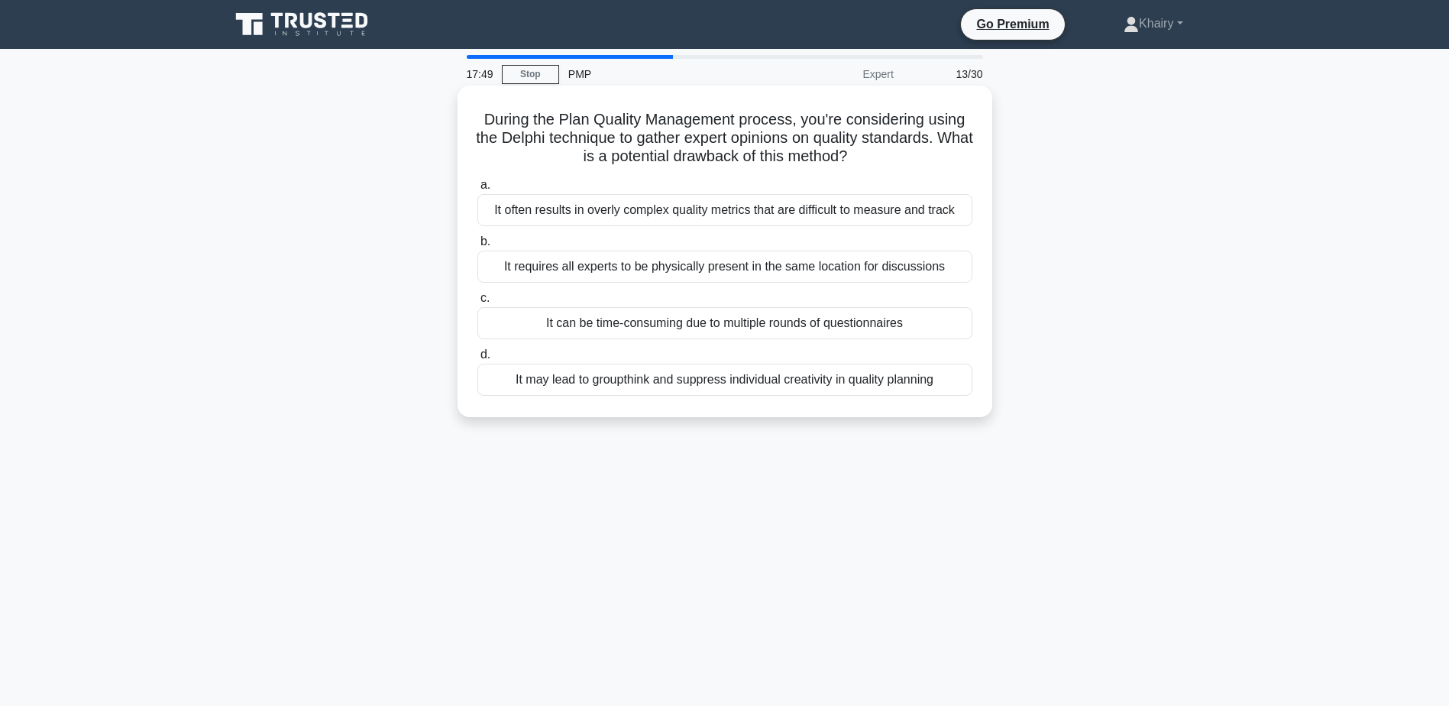
drag, startPoint x: 469, startPoint y: 112, endPoint x: 881, endPoint y: 154, distance: 413.9
click at [881, 154] on div "During the Plan Quality Management process, you're considering using the Delphi…" at bounding box center [725, 251] width 523 height 319
copy h5 "During the Plan Quality Management process, you're considering using the Delphi…"
click at [670, 214] on div "It often results in overly complex quality metrics that are difficult to measur…" at bounding box center [724, 210] width 495 height 32
click at [477, 190] on input "a. It often results in overly complex quality metrics that are difficult to mea…" at bounding box center [477, 185] width 0 height 10
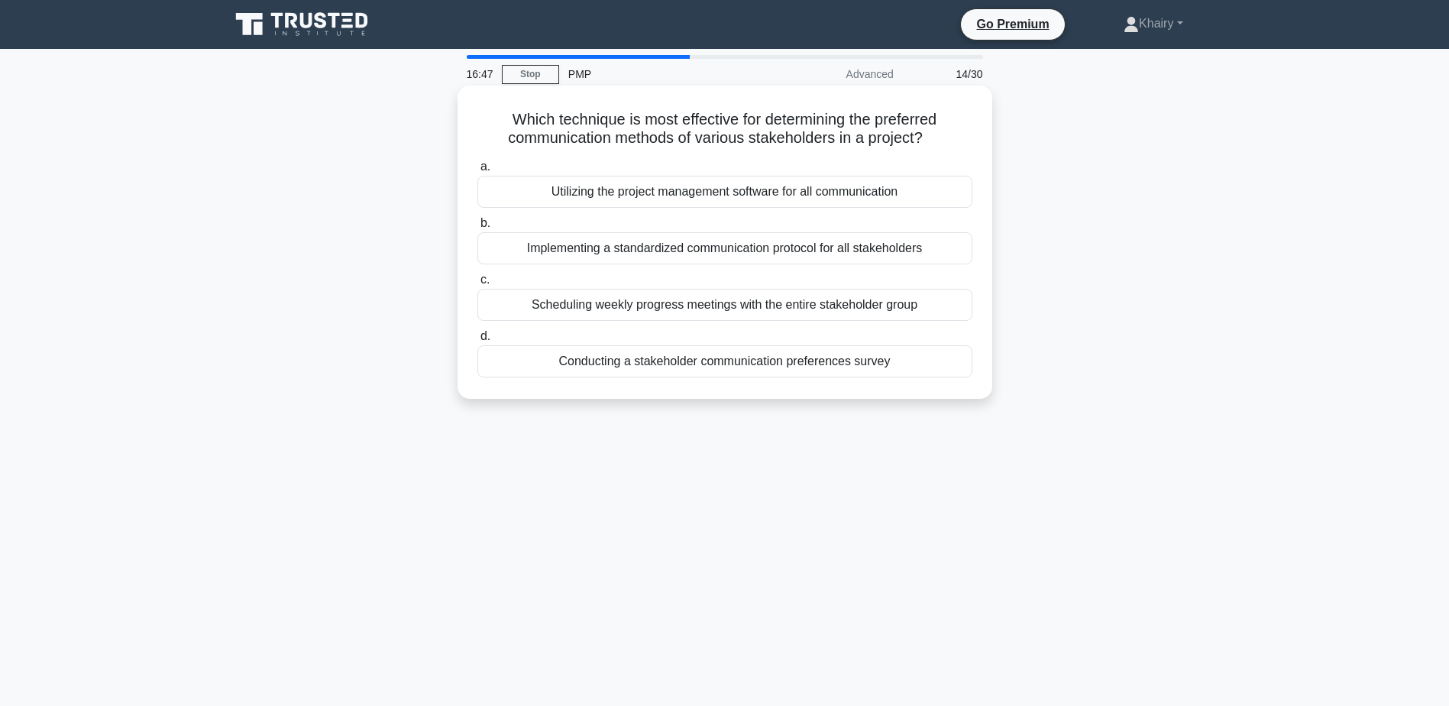
drag, startPoint x: 500, startPoint y: 111, endPoint x: 939, endPoint y: 134, distance: 439.9
click at [939, 134] on h5 "Which technique is most effective for determining the preferred communication m…" at bounding box center [725, 129] width 498 height 38
click at [735, 367] on div "Conducting a stakeholder communication preferences survey" at bounding box center [724, 361] width 495 height 32
click at [477, 341] on input "d. Conducting a stakeholder communication preferences survey" at bounding box center [477, 337] width 0 height 10
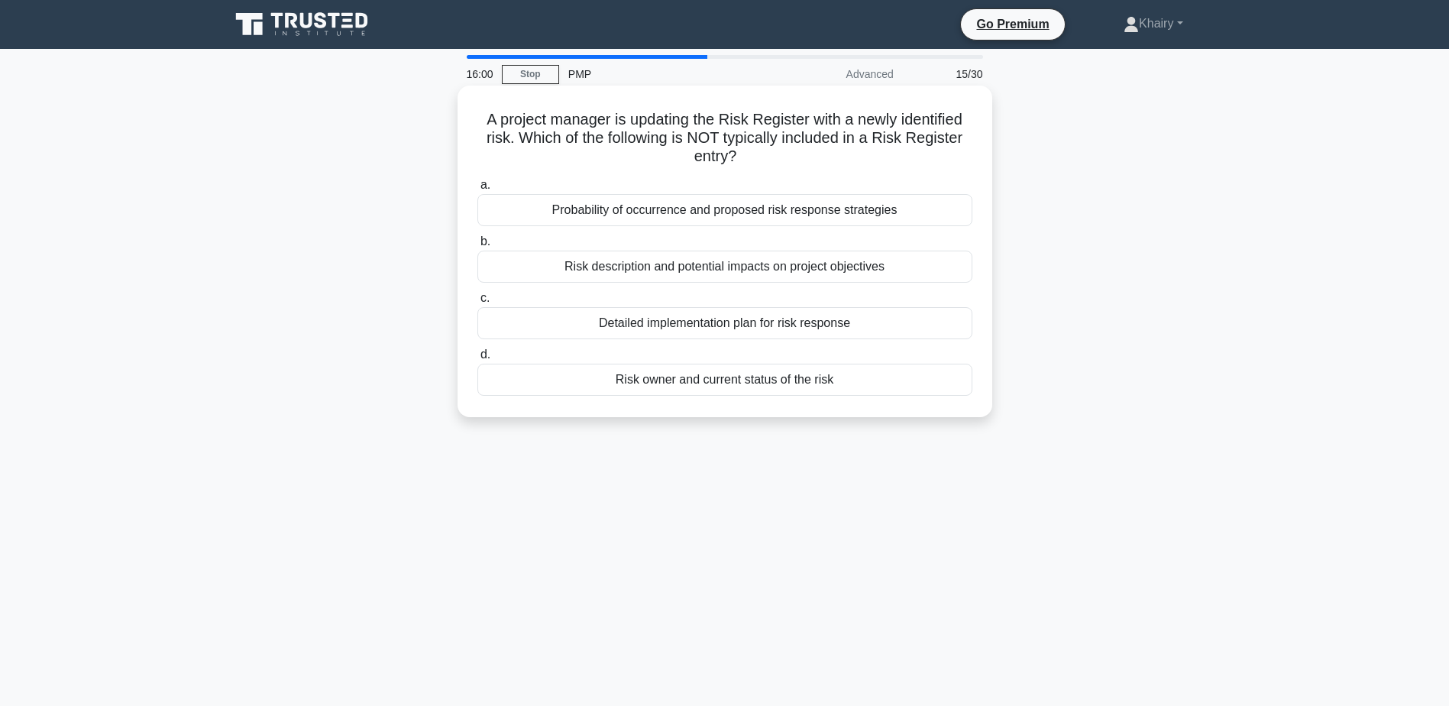
drag, startPoint x: 473, startPoint y: 108, endPoint x: 790, endPoint y: 157, distance: 320.9
click at [790, 157] on div "A project manager is updating the Risk Register with a newly identified risk. W…" at bounding box center [725, 251] width 523 height 319
click at [678, 327] on div "Detailed implementation plan for risk response" at bounding box center [724, 323] width 495 height 32
click at [477, 303] on input "c. Detailed implementation plan for risk response" at bounding box center [477, 298] width 0 height 10
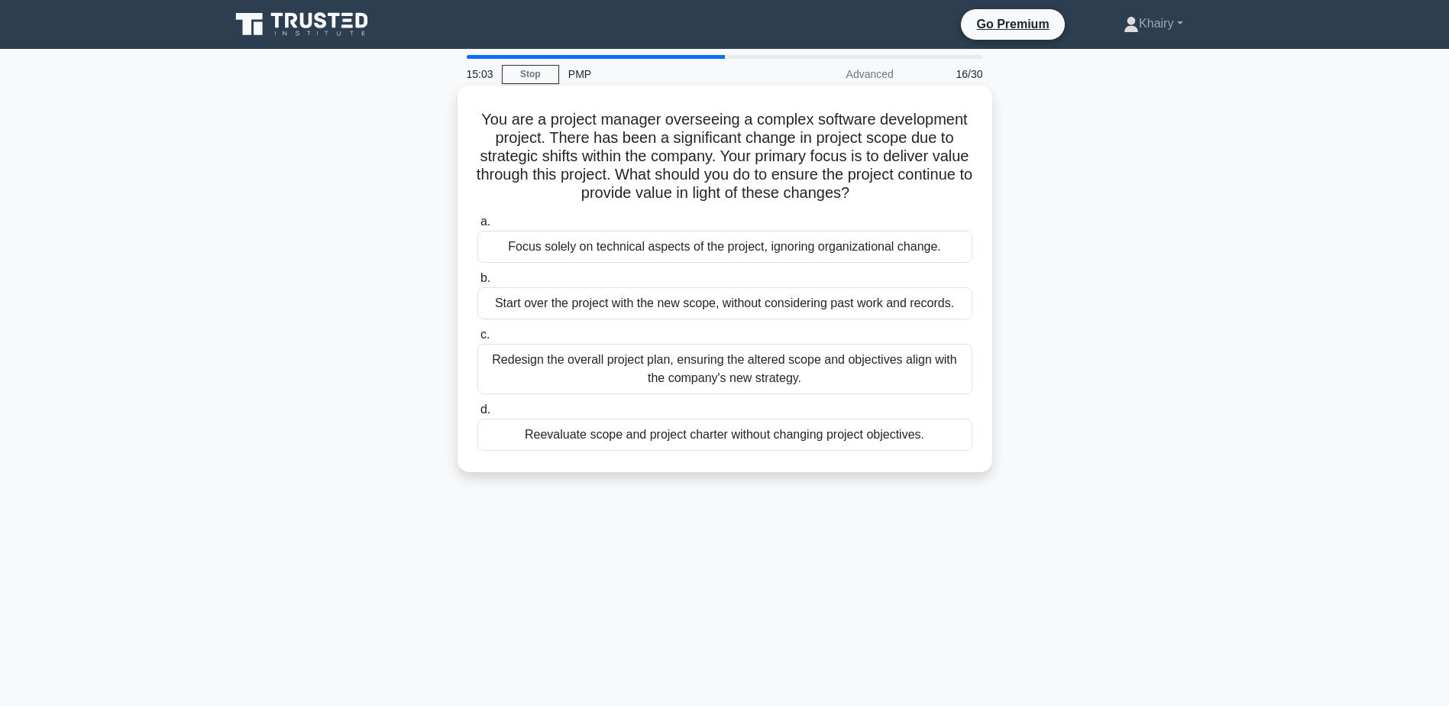
drag, startPoint x: 470, startPoint y: 114, endPoint x: 907, endPoint y: 199, distance: 445.1
click at [907, 199] on div "You are a project manager overseeing a complex software development project. Th…" at bounding box center [725, 279] width 523 height 374
click at [684, 370] on div "Redesign the overall project plan, ensuring the altered scope and objectives al…" at bounding box center [724, 369] width 495 height 50
click at [477, 340] on input "c. Redesign the overall project plan, ensuring the altered scope and objectives…" at bounding box center [477, 335] width 0 height 10
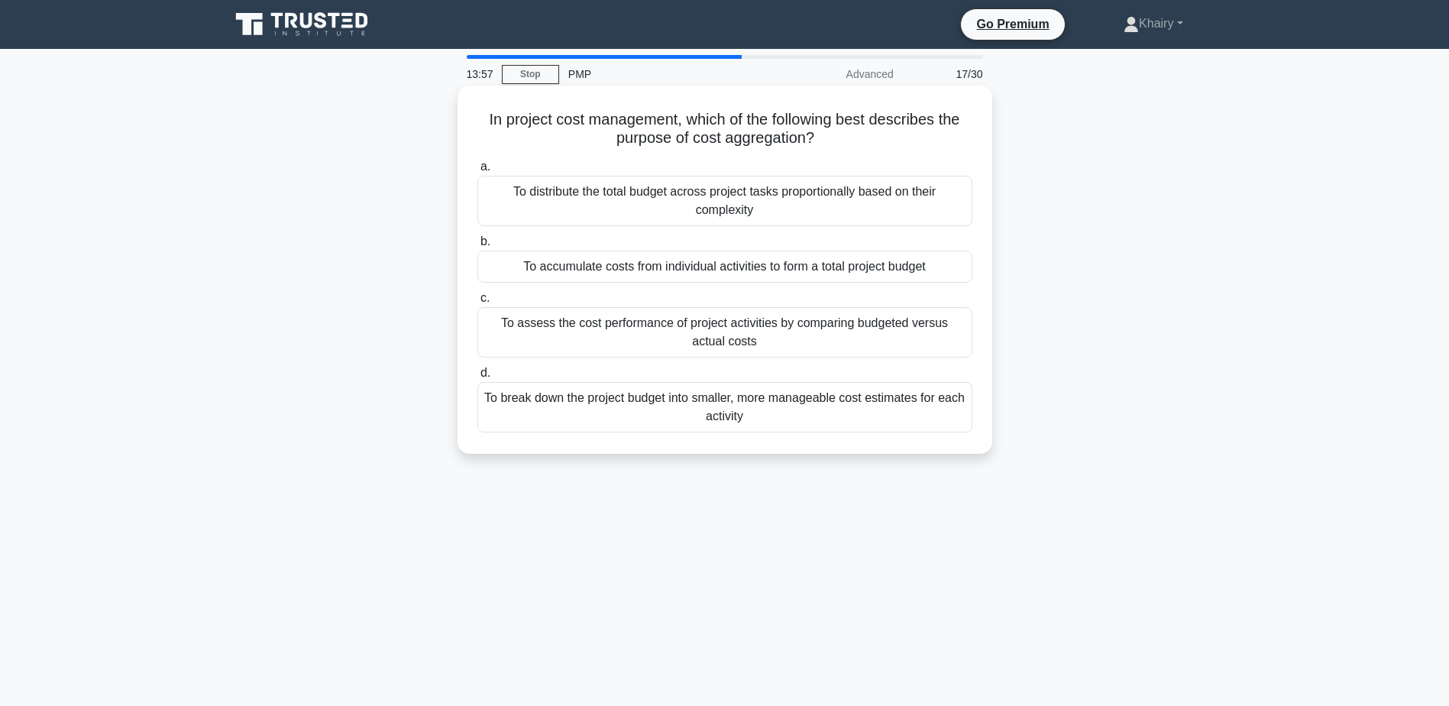
drag, startPoint x: 482, startPoint y: 118, endPoint x: 854, endPoint y: 137, distance: 372.5
click at [854, 137] on h5 "In project cost management, which of the following best describes the purpose o…" at bounding box center [725, 129] width 498 height 38
click at [646, 269] on div "To accumulate costs from individual activities to form a total project budget" at bounding box center [724, 267] width 495 height 32
click at [477, 247] on input "b. To accumulate costs from individual activities to form a total project budget" at bounding box center [477, 242] width 0 height 10
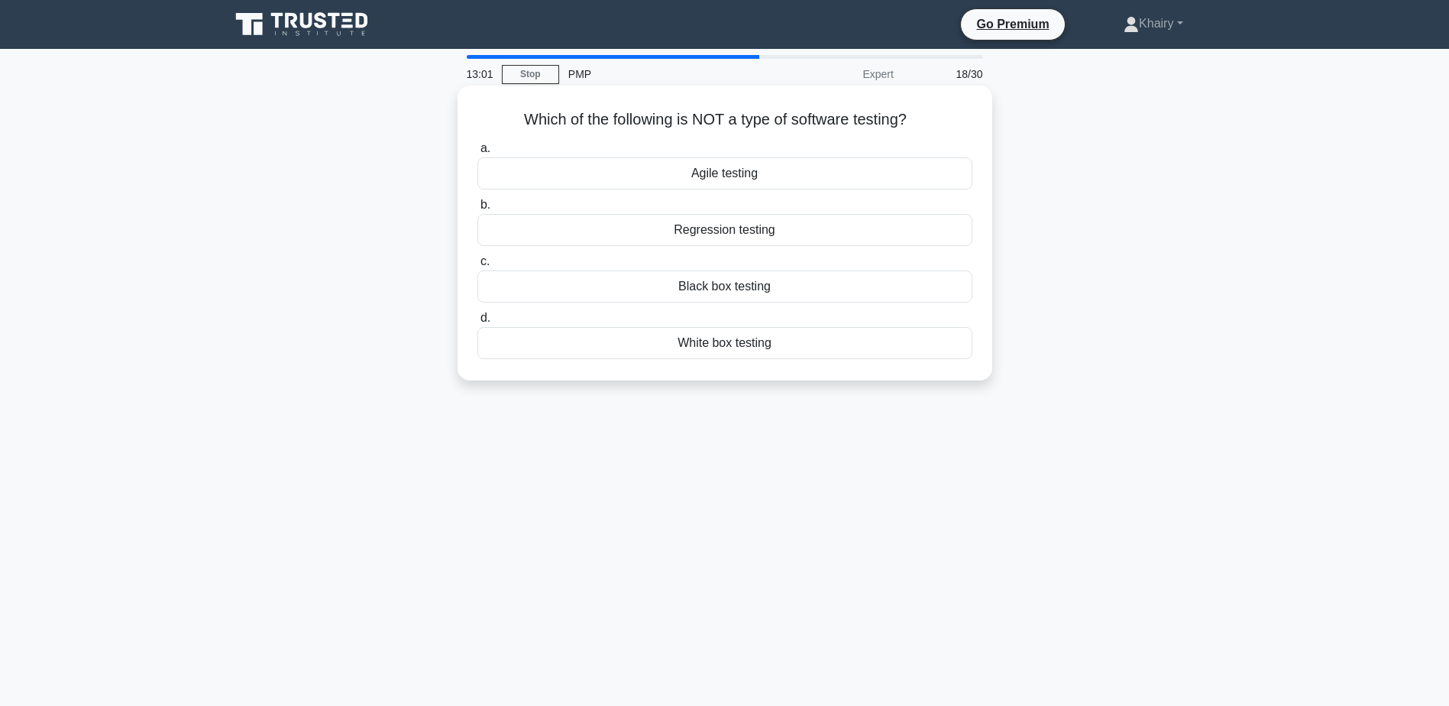
click at [746, 172] on div "Agile testing" at bounding box center [724, 173] width 495 height 32
click at [477, 154] on input "a. Agile testing" at bounding box center [477, 149] width 0 height 10
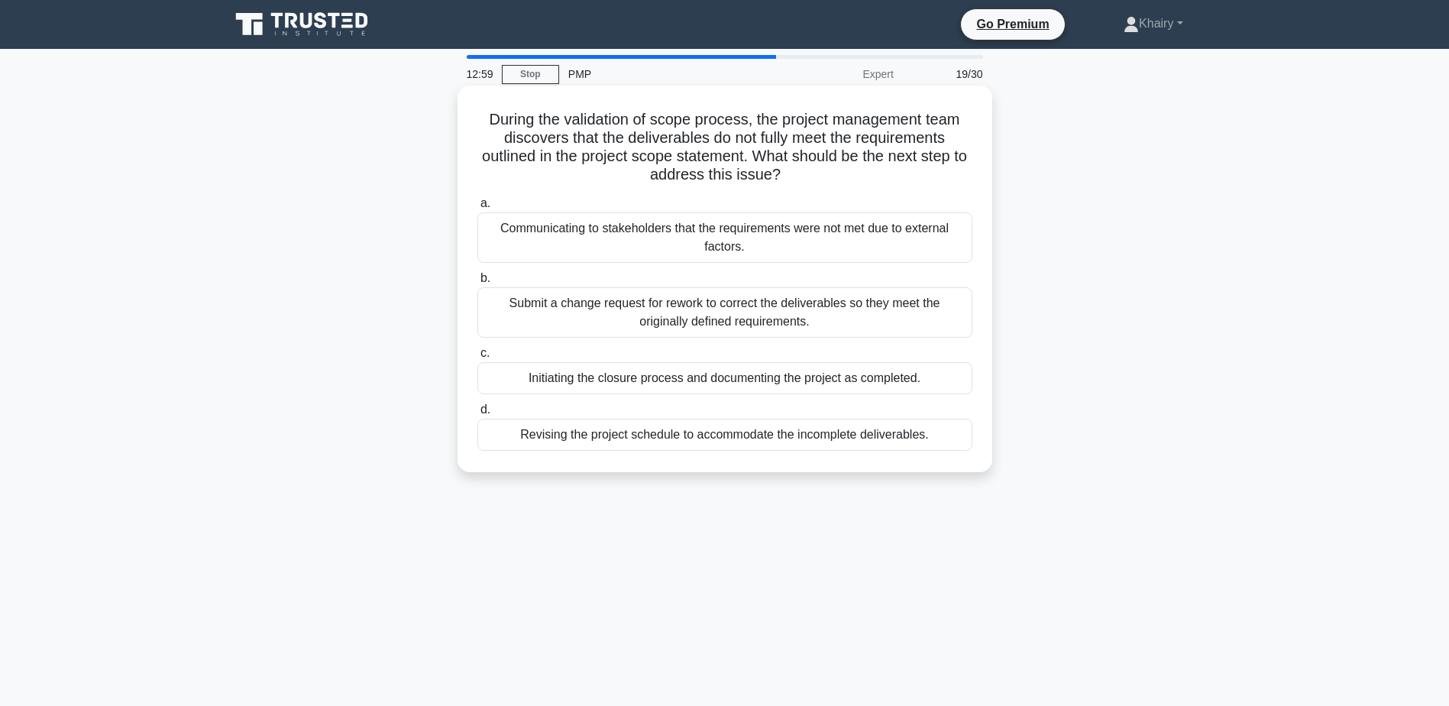
drag, startPoint x: 479, startPoint y: 113, endPoint x: 821, endPoint y: 184, distance: 349.5
click at [821, 184] on h5 "During the validation of scope process, the project management team discovers t…" at bounding box center [725, 147] width 498 height 75
click at [679, 319] on div "Submit a change request for rework to correct the deliverables so they meet the…" at bounding box center [724, 312] width 495 height 50
click at [477, 283] on input "b. Submit a change request for rework to correct the deliverables so they meet …" at bounding box center [477, 278] width 0 height 10
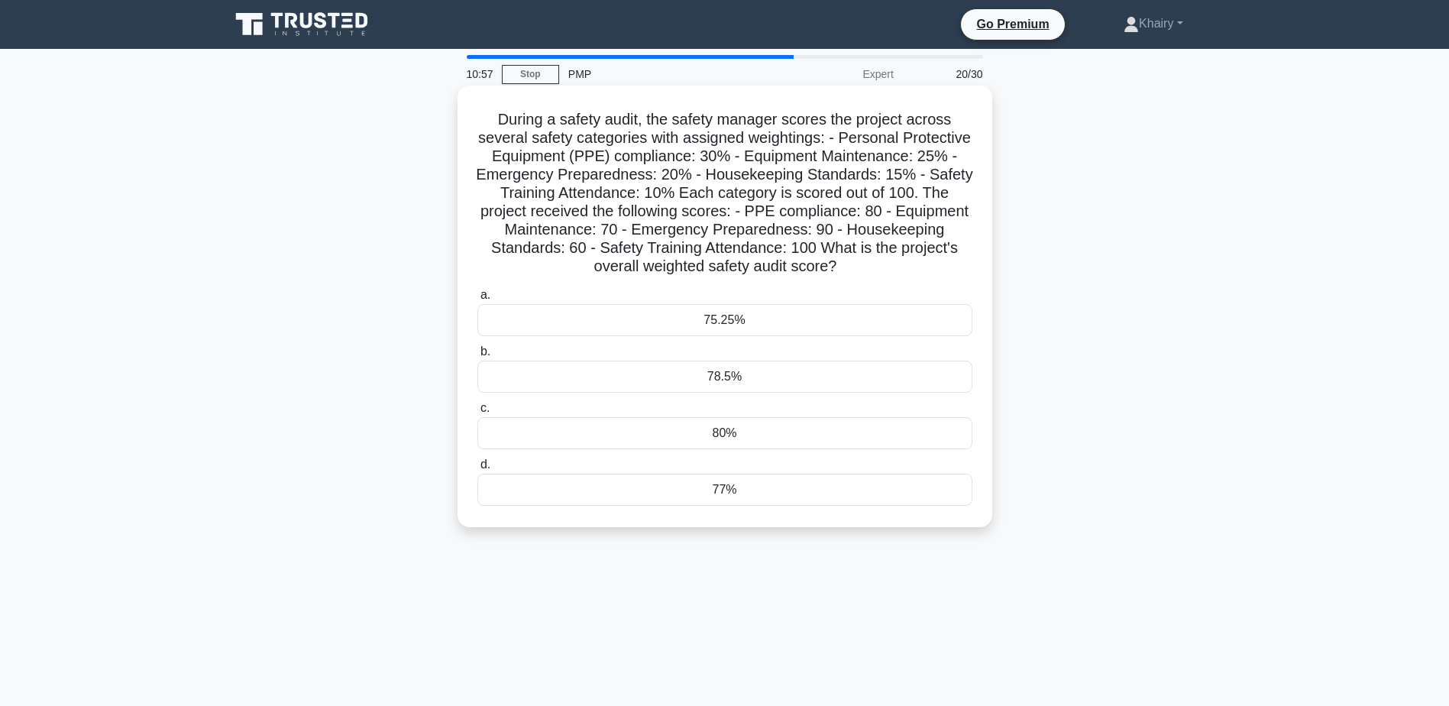
click at [724, 323] on div "75.25%" at bounding box center [724, 320] width 495 height 32
click at [477, 300] on input "a. 75.25%" at bounding box center [477, 295] width 0 height 10
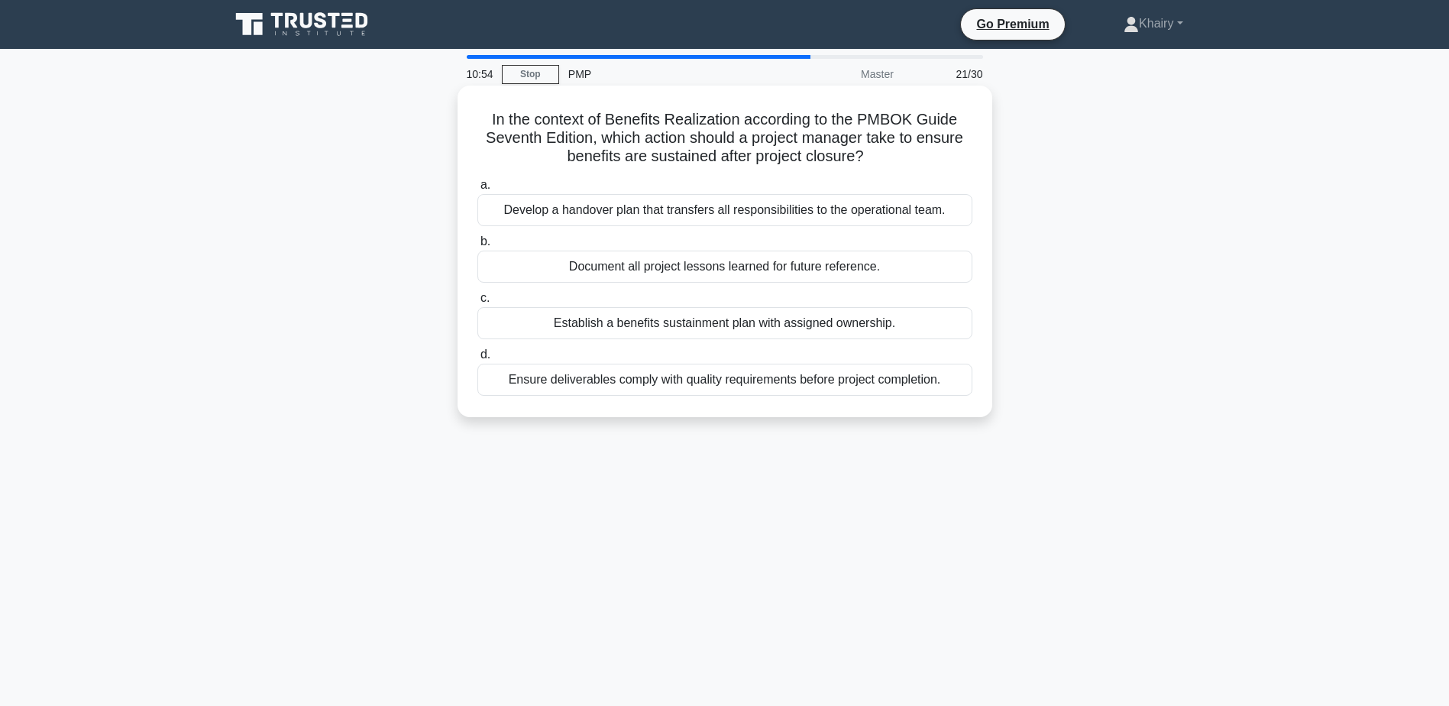
drag, startPoint x: 480, startPoint y: 105, endPoint x: 920, endPoint y: 157, distance: 443.8
click at [920, 157] on div "In the context of Benefits Realization according to the PMBOK Guide Seventh Edi…" at bounding box center [725, 251] width 523 height 319
click at [732, 267] on div "Document all project lessons learned for future reference." at bounding box center [724, 267] width 495 height 32
click at [477, 247] on input "b. Document all project lessons learned for future reference." at bounding box center [477, 242] width 0 height 10
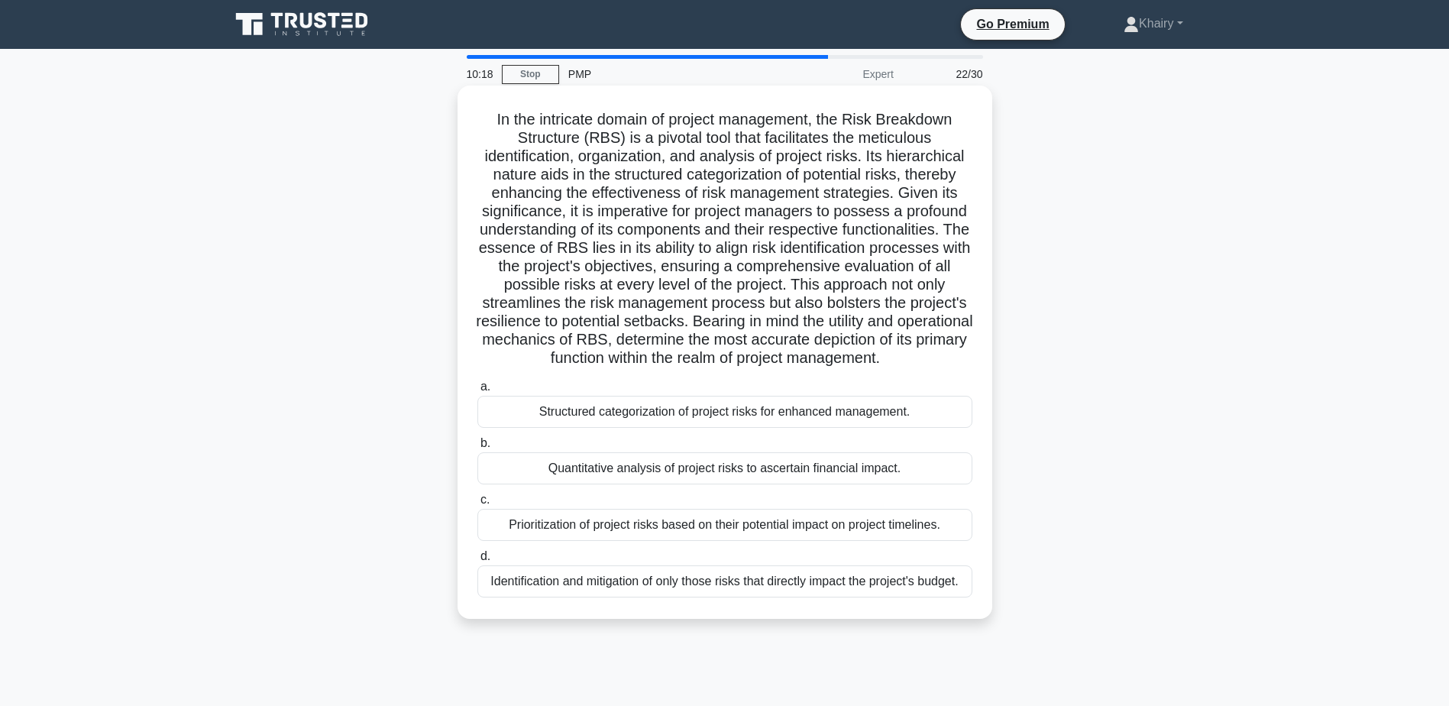
drag, startPoint x: 487, startPoint y: 116, endPoint x: 965, endPoint y: 363, distance: 538.1
click at [965, 363] on h5 "In the intricate domain of project management, the Risk Breakdown Structure (RB…" at bounding box center [725, 239] width 498 height 258
click at [697, 525] on div "Prioritization of project risks based on their potential impact on project time…" at bounding box center [724, 525] width 495 height 32
click at [477, 505] on input "c. Prioritization of project risks based on their potential impact on project t…" at bounding box center [477, 500] width 0 height 10
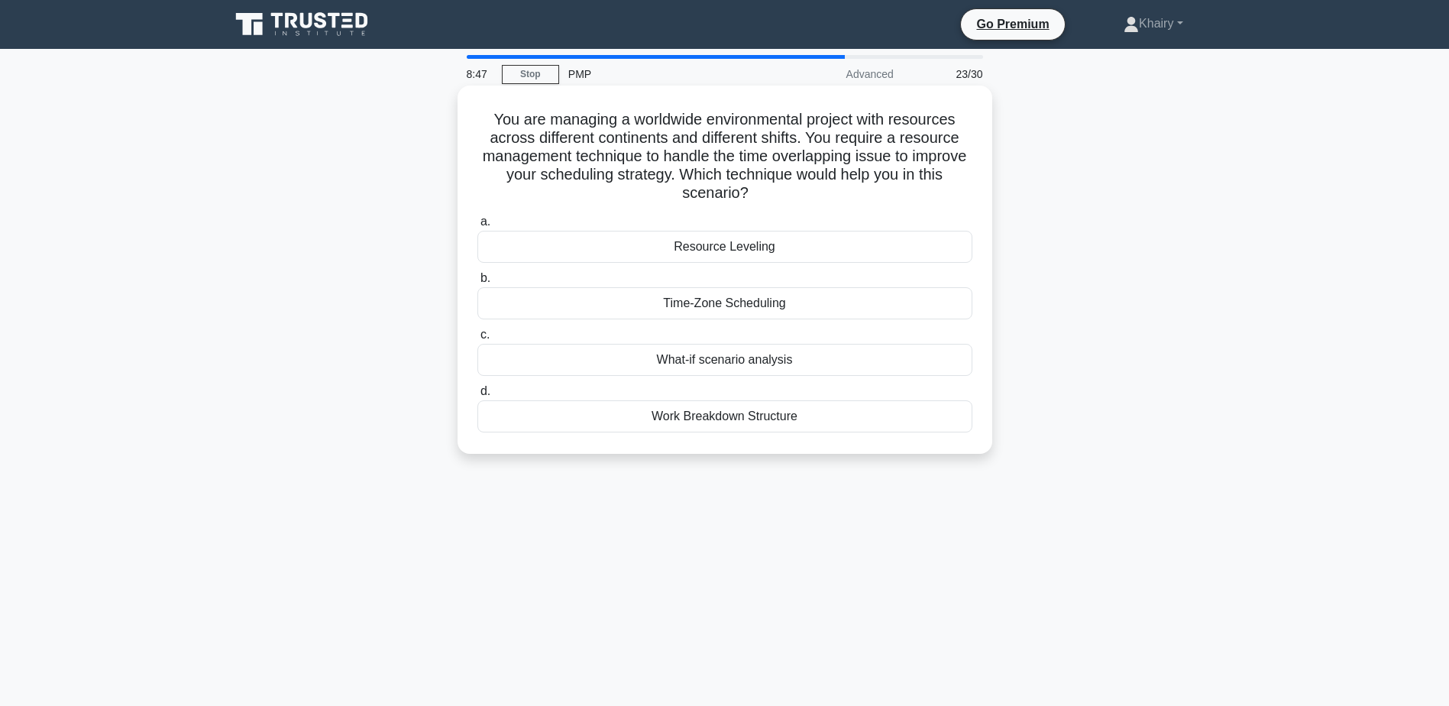
drag, startPoint x: 488, startPoint y: 115, endPoint x: 819, endPoint y: 187, distance: 338.6
click at [819, 187] on h5 "You are managing a worldwide environmental project with resources across differ…" at bounding box center [725, 156] width 498 height 93
click at [708, 303] on div "Time-Zone Scheduling" at bounding box center [724, 303] width 495 height 32
click at [477, 283] on input "b. Time-Zone Scheduling" at bounding box center [477, 278] width 0 height 10
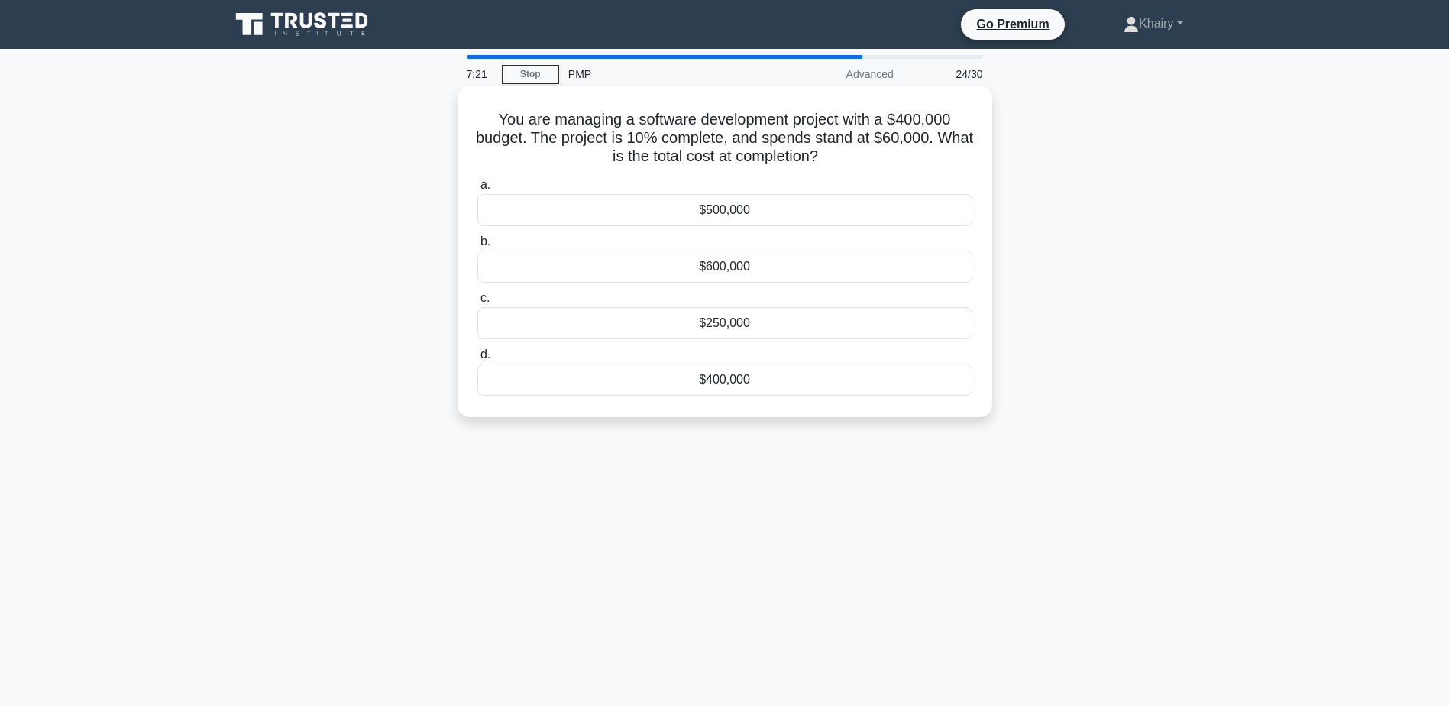
click at [724, 268] on div "$600,000" at bounding box center [724, 267] width 495 height 32
click at [477, 247] on input "b. $600,000" at bounding box center [477, 242] width 0 height 10
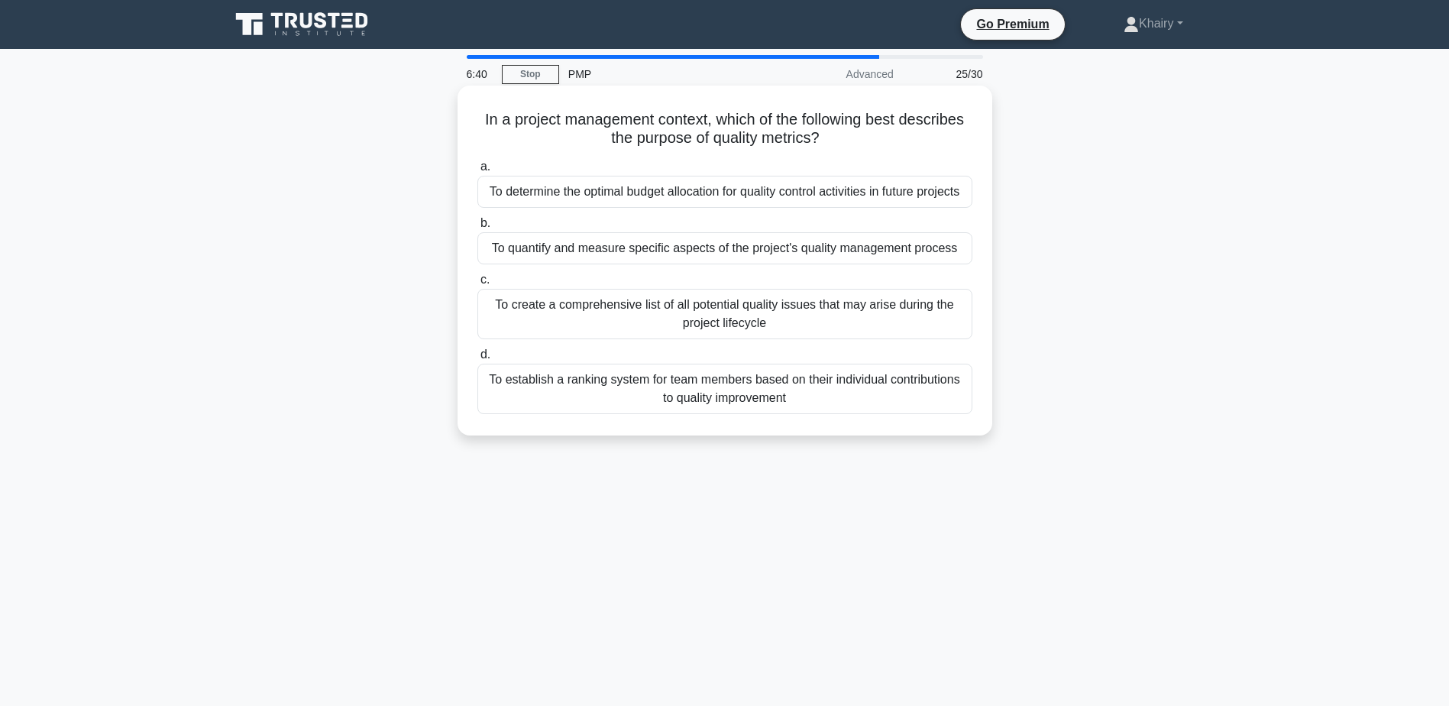
click at [629, 249] on div "To quantify and measure specific aspects of the project's quality management pr…" at bounding box center [724, 248] width 495 height 32
click at [477, 228] on input "b. To quantify and measure specific aspects of the project's quality management…" at bounding box center [477, 223] width 0 height 10
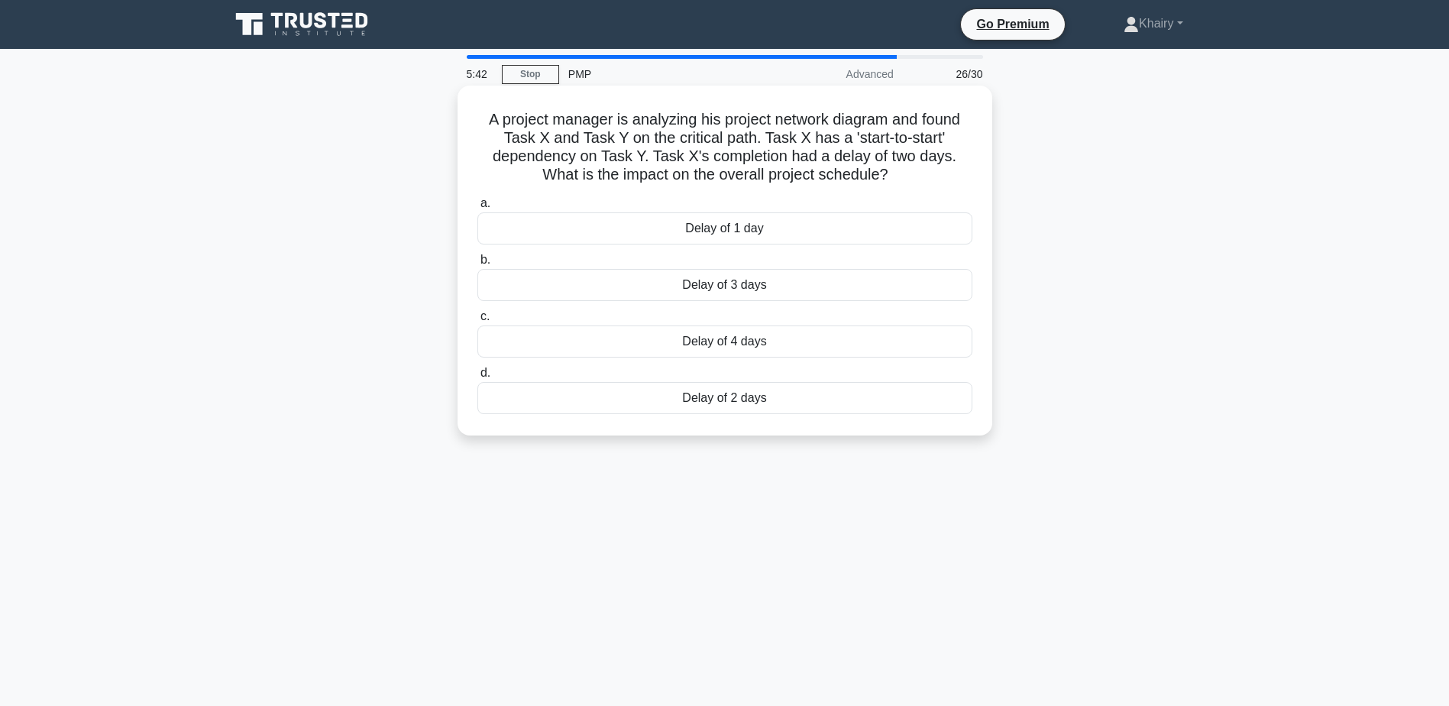
click at [707, 401] on div "Delay of 2 days" at bounding box center [724, 398] width 495 height 32
click at [477, 378] on input "d. Delay of 2 days" at bounding box center [477, 373] width 0 height 10
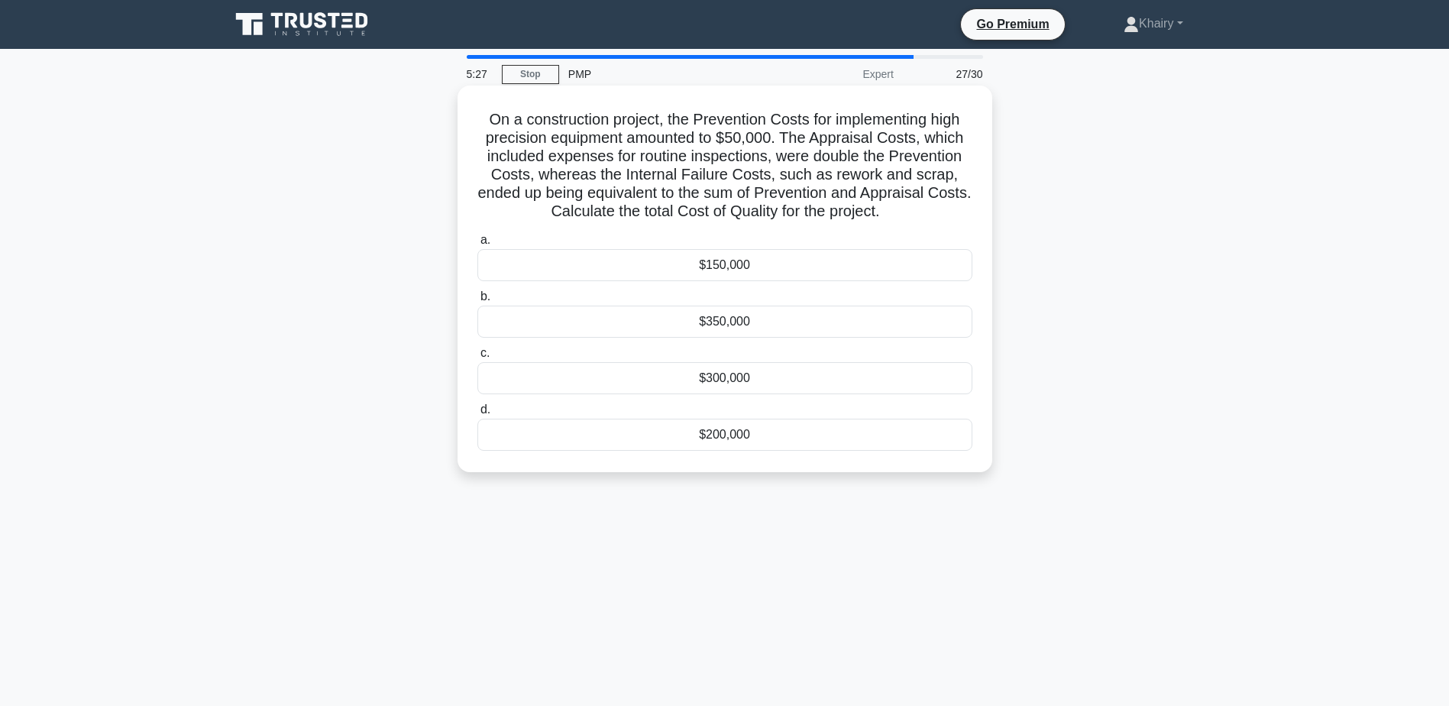
drag, startPoint x: 480, startPoint y: 118, endPoint x: 920, endPoint y: 209, distance: 449.1
click at [920, 209] on h5 "On a construction project, the Prevention Costs for implementing high precision…" at bounding box center [725, 166] width 498 height 112
click at [687, 266] on div "$150,000" at bounding box center [724, 265] width 495 height 32
click at [477, 245] on input "a. $150,000" at bounding box center [477, 240] width 0 height 10
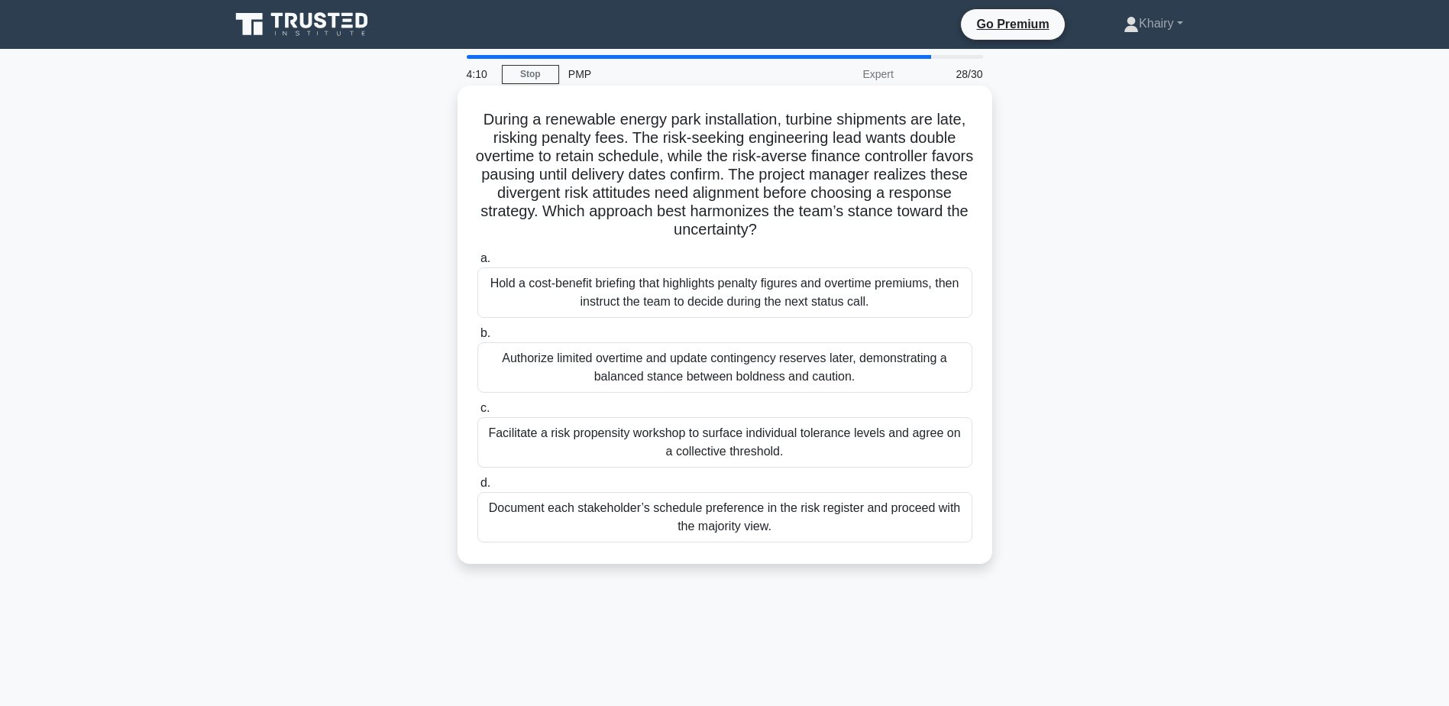
drag, startPoint x: 474, startPoint y: 115, endPoint x: 808, endPoint y: 233, distance: 354.2
click at [808, 233] on div "During a renewable energy park installation, turbine shipments are late, riskin…" at bounding box center [725, 325] width 523 height 466
click at [562, 445] on div "Facilitate a risk propensity workshop to surface individual tolerance levels an…" at bounding box center [724, 442] width 495 height 50
click at [477, 413] on input "c. Facilitate a risk propensity workshop to surface individual tolerance levels…" at bounding box center [477, 408] width 0 height 10
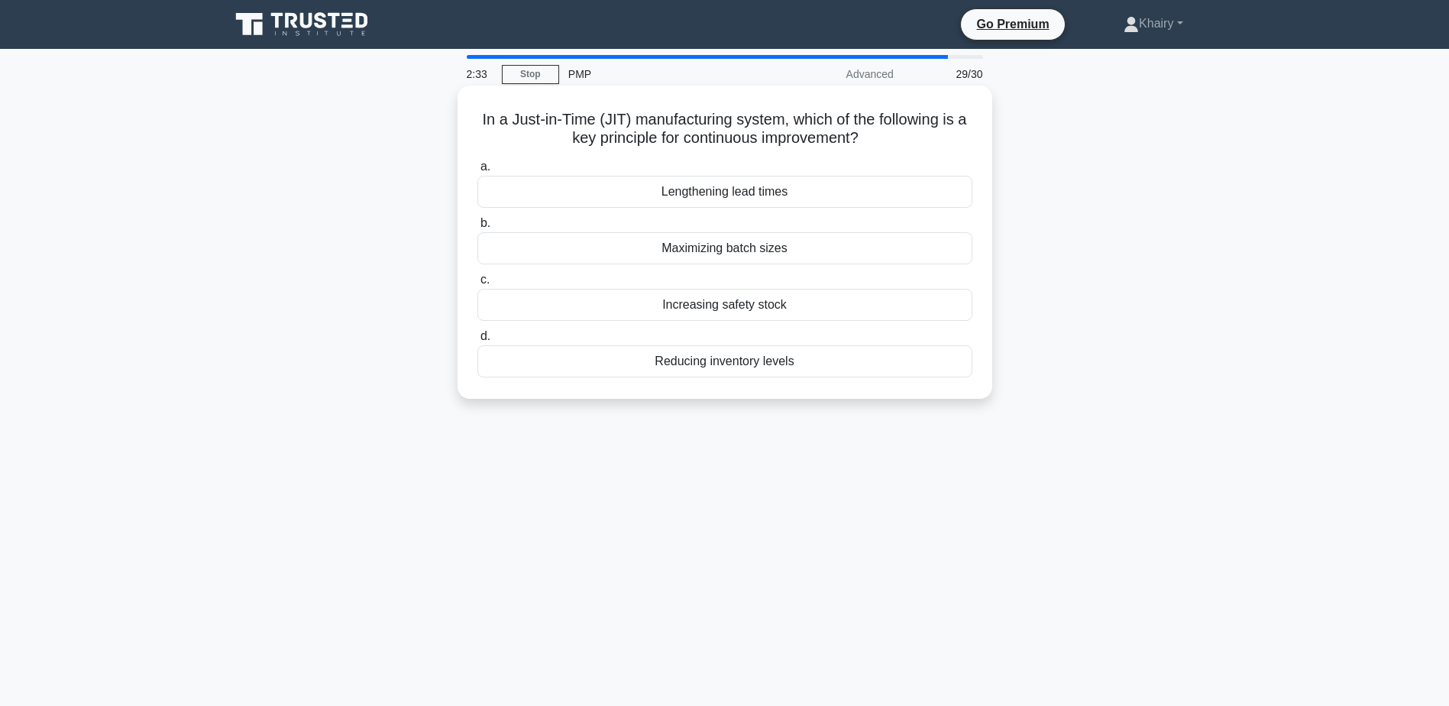
drag, startPoint x: 648, startPoint y: 186, endPoint x: 817, endPoint y: 180, distance: 168.9
click at [817, 180] on div "Lengthening lead times" at bounding box center [724, 192] width 495 height 32
click at [740, 307] on div "Increasing safety stock" at bounding box center [724, 305] width 495 height 32
click at [477, 285] on input "c. Increasing safety stock" at bounding box center [477, 280] width 0 height 10
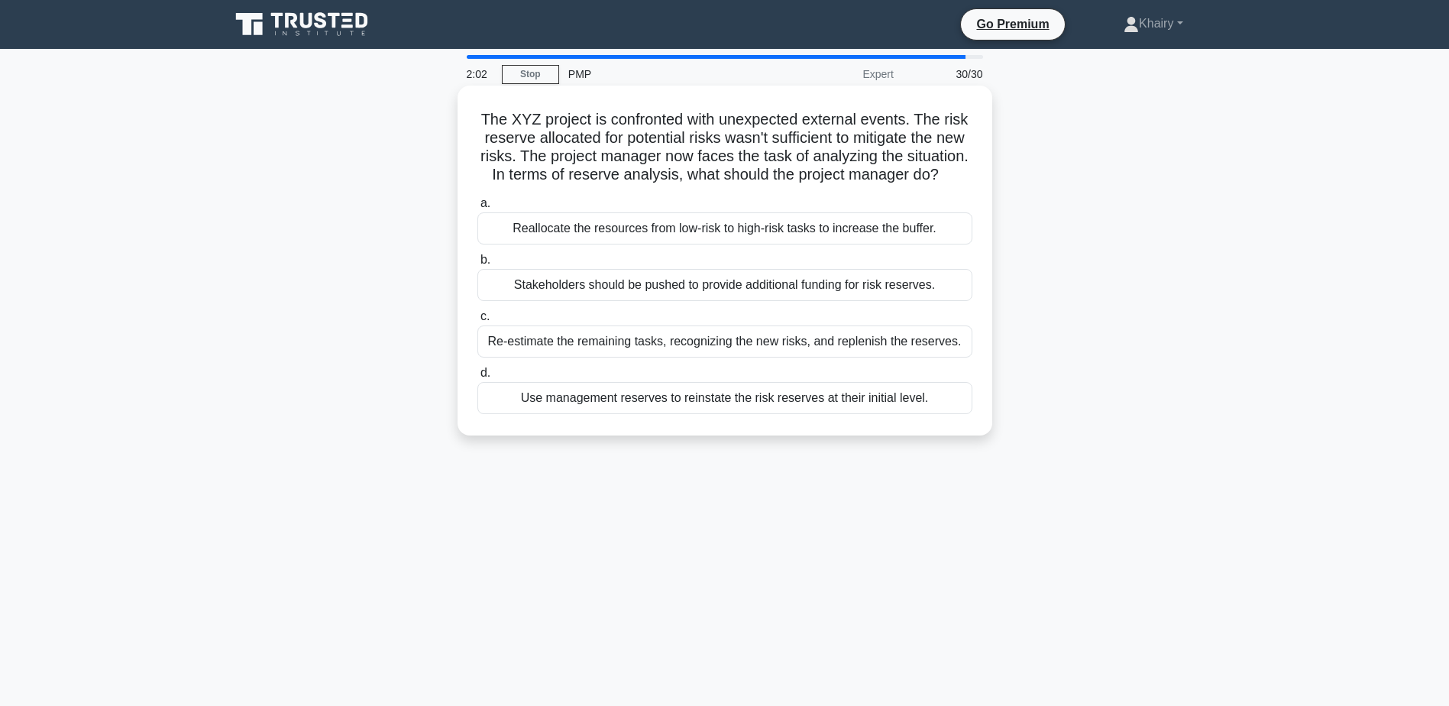
drag, startPoint x: 478, startPoint y: 111, endPoint x: 789, endPoint y: 199, distance: 323.1
click at [789, 185] on h5 "The XYZ project is confronted with unexpected external events. The risk reserve…" at bounding box center [725, 147] width 498 height 75
click at [647, 414] on div "Use management reserves to reinstate the risk reserves at their initial level." at bounding box center [724, 398] width 495 height 32
click at [477, 378] on input "d. Use management reserves to reinstate the risk reserves at their initial leve…" at bounding box center [477, 373] width 0 height 10
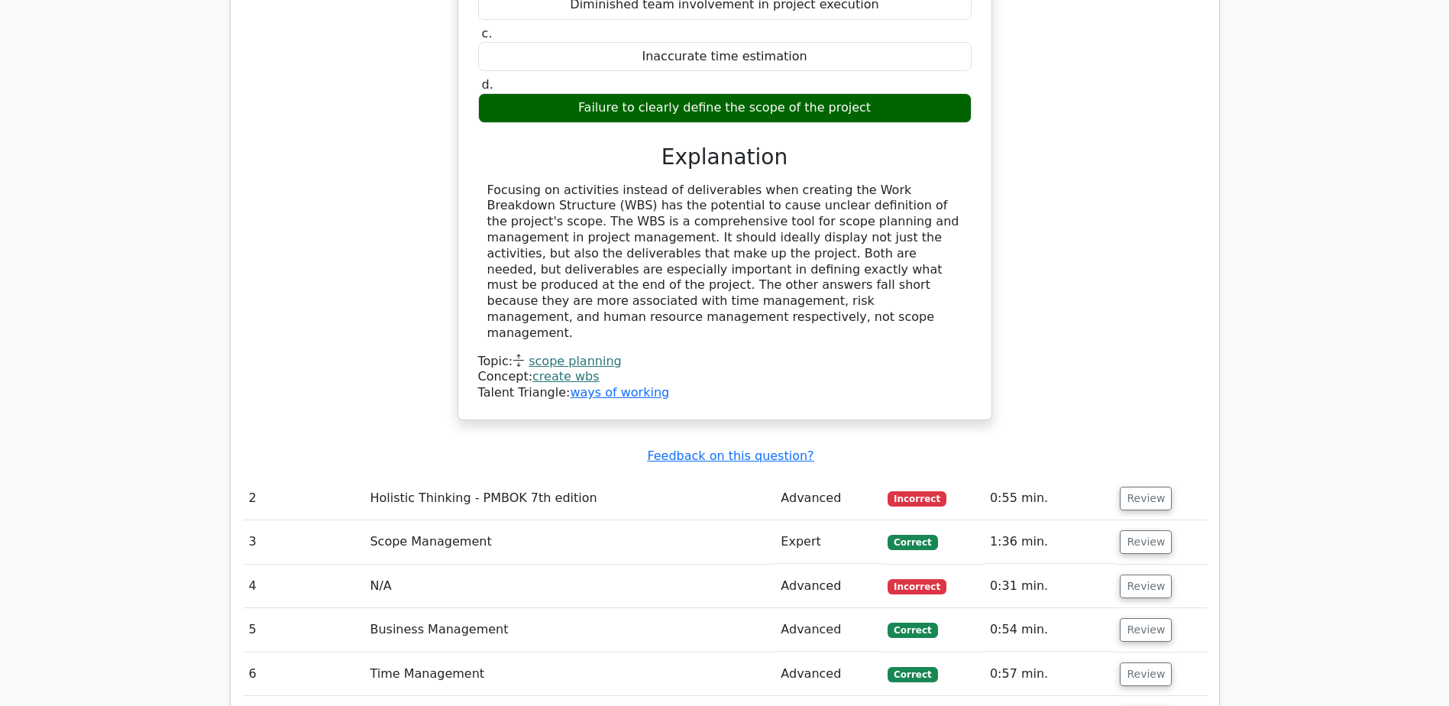
scroll to position [2063, 0]
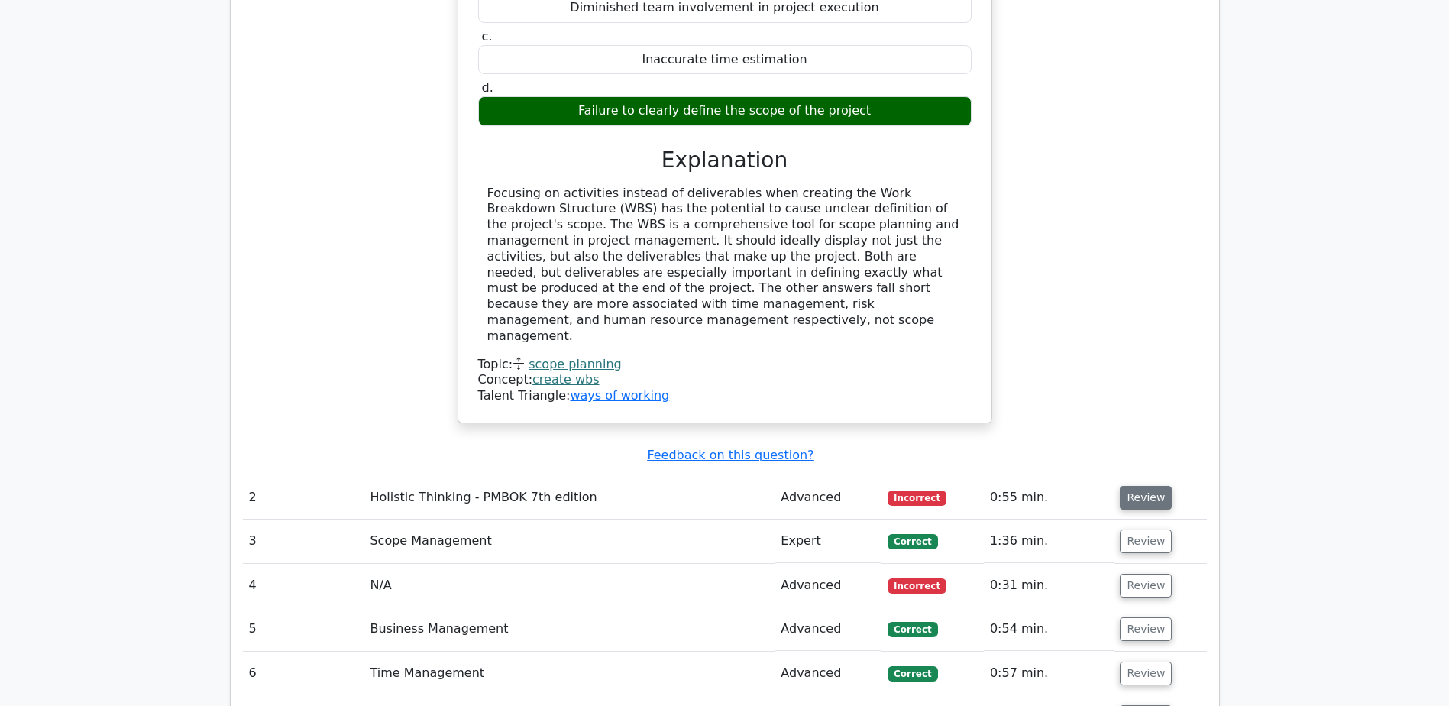
click at [1131, 486] on button "Review" at bounding box center [1146, 498] width 52 height 24
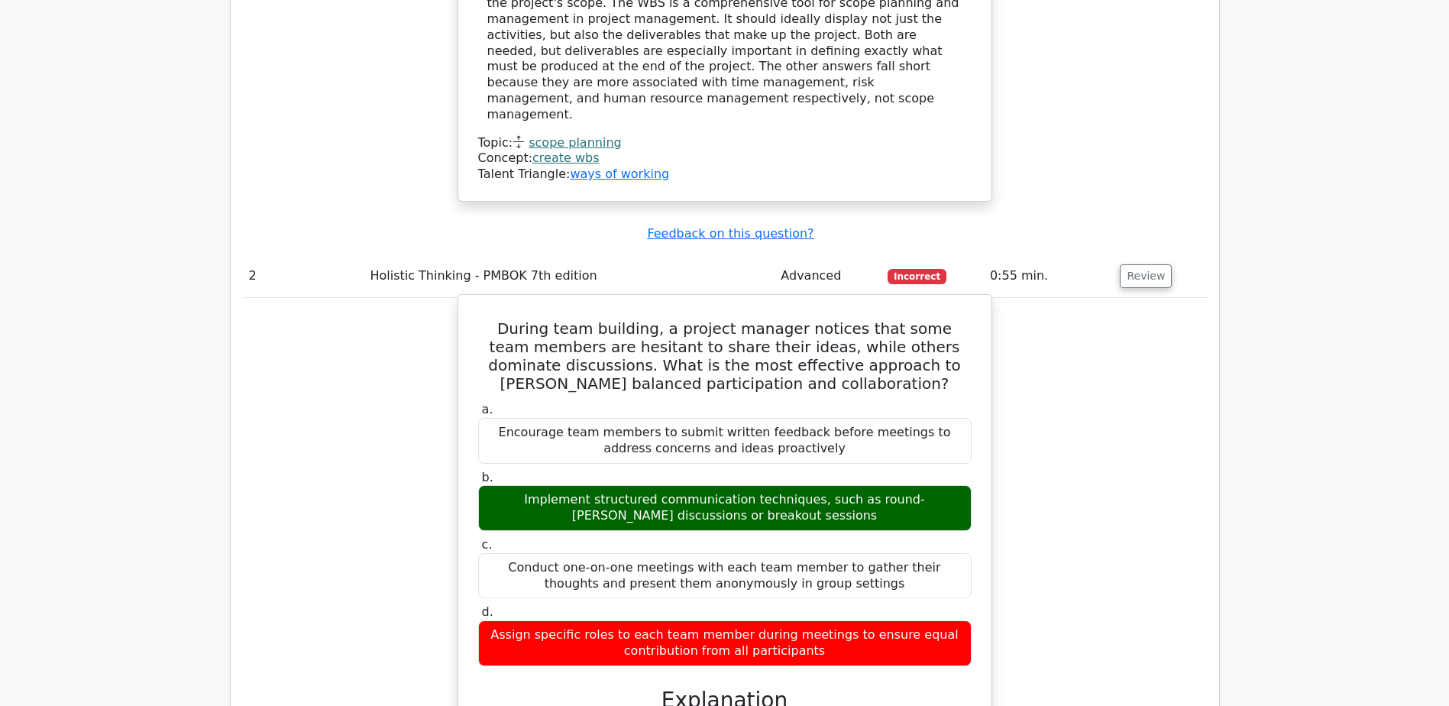
scroll to position [2292, 0]
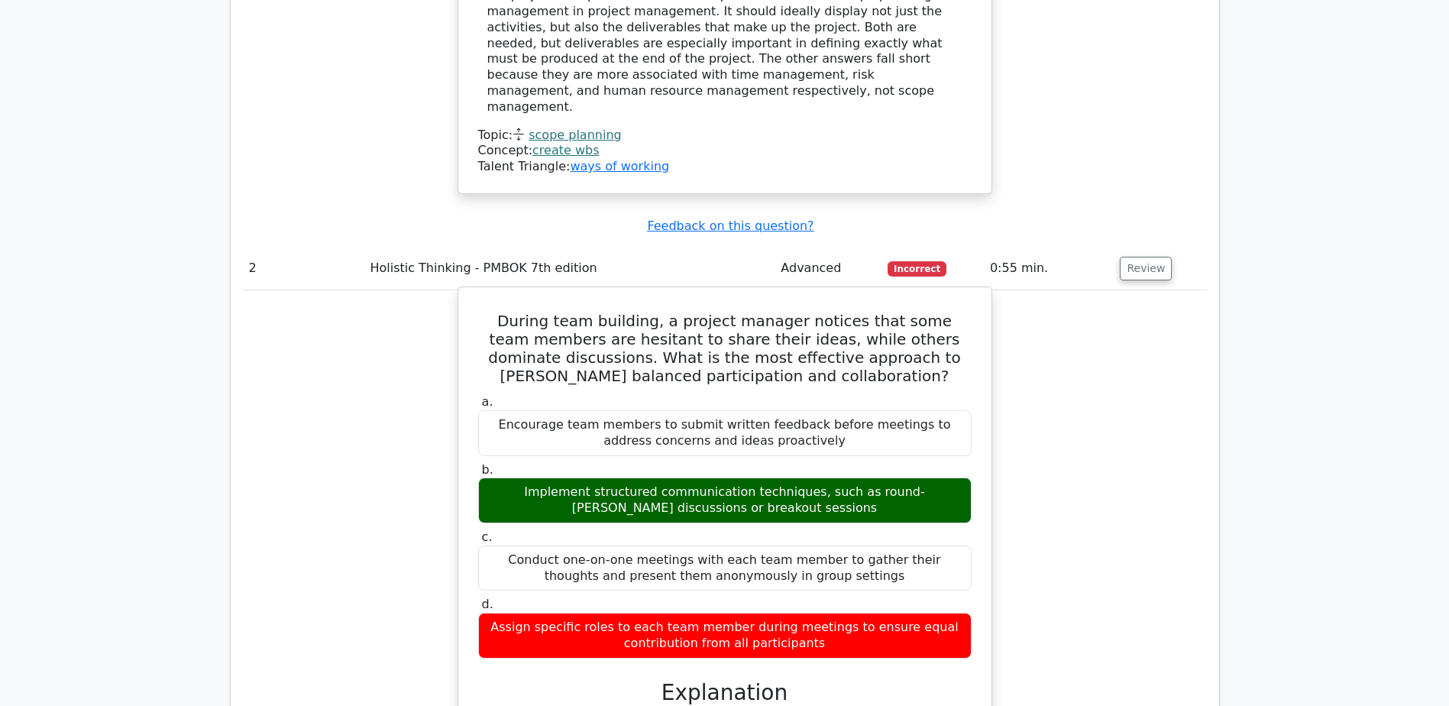
drag, startPoint x: 485, startPoint y: 400, endPoint x: 833, endPoint y: 424, distance: 349.1
click at [833, 477] on div "Implement structured communication techniques, such as round-[PERSON_NAME] disc…" at bounding box center [724, 500] width 493 height 46
copy div "Implement structured communication techniques, such as round-[PERSON_NAME] disc…"
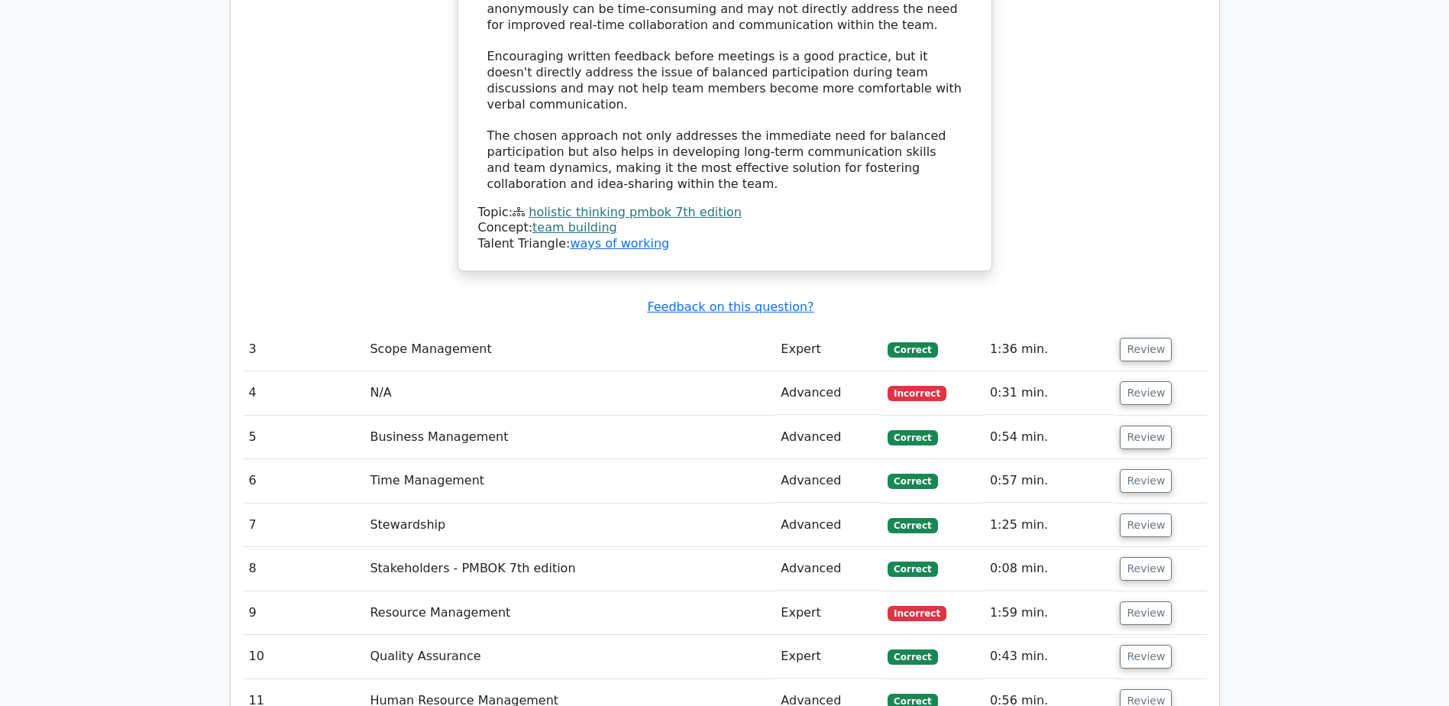
scroll to position [3361, 0]
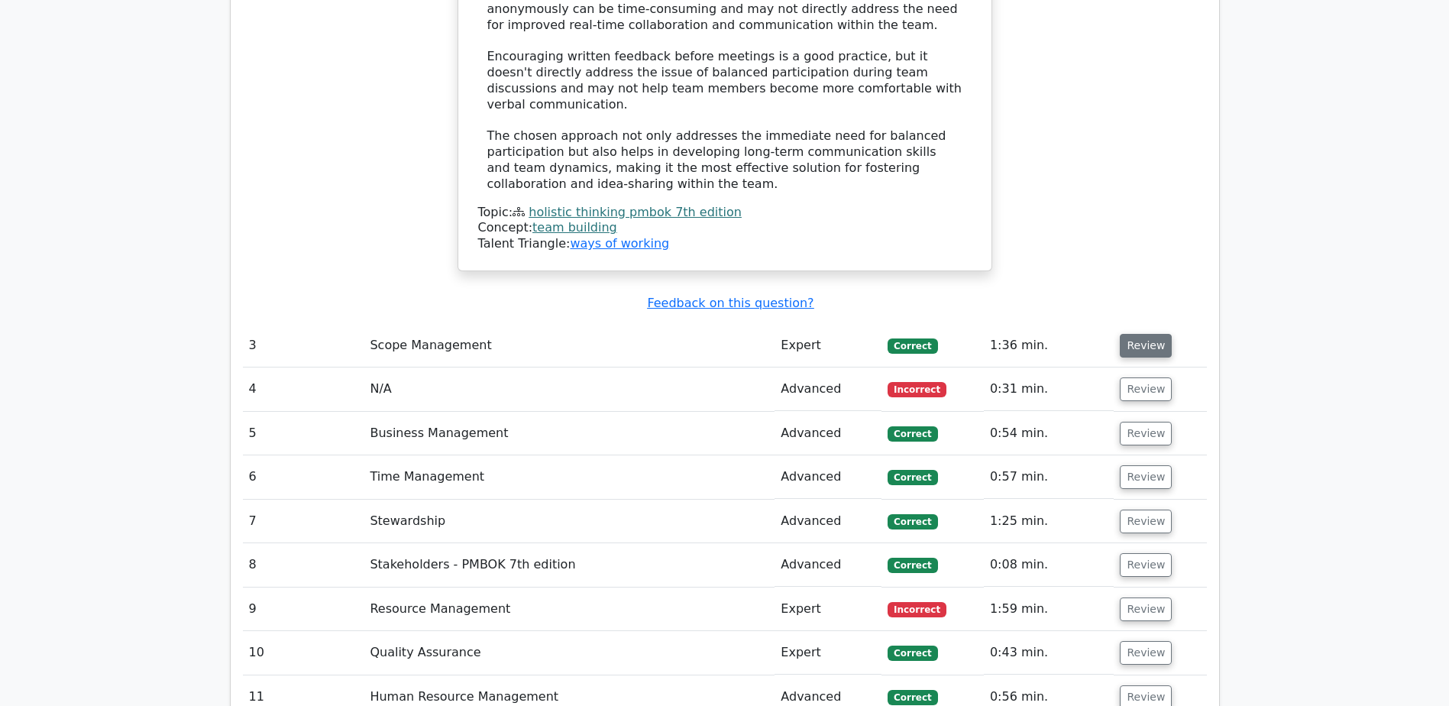
click at [1139, 334] on button "Review" at bounding box center [1146, 346] width 52 height 24
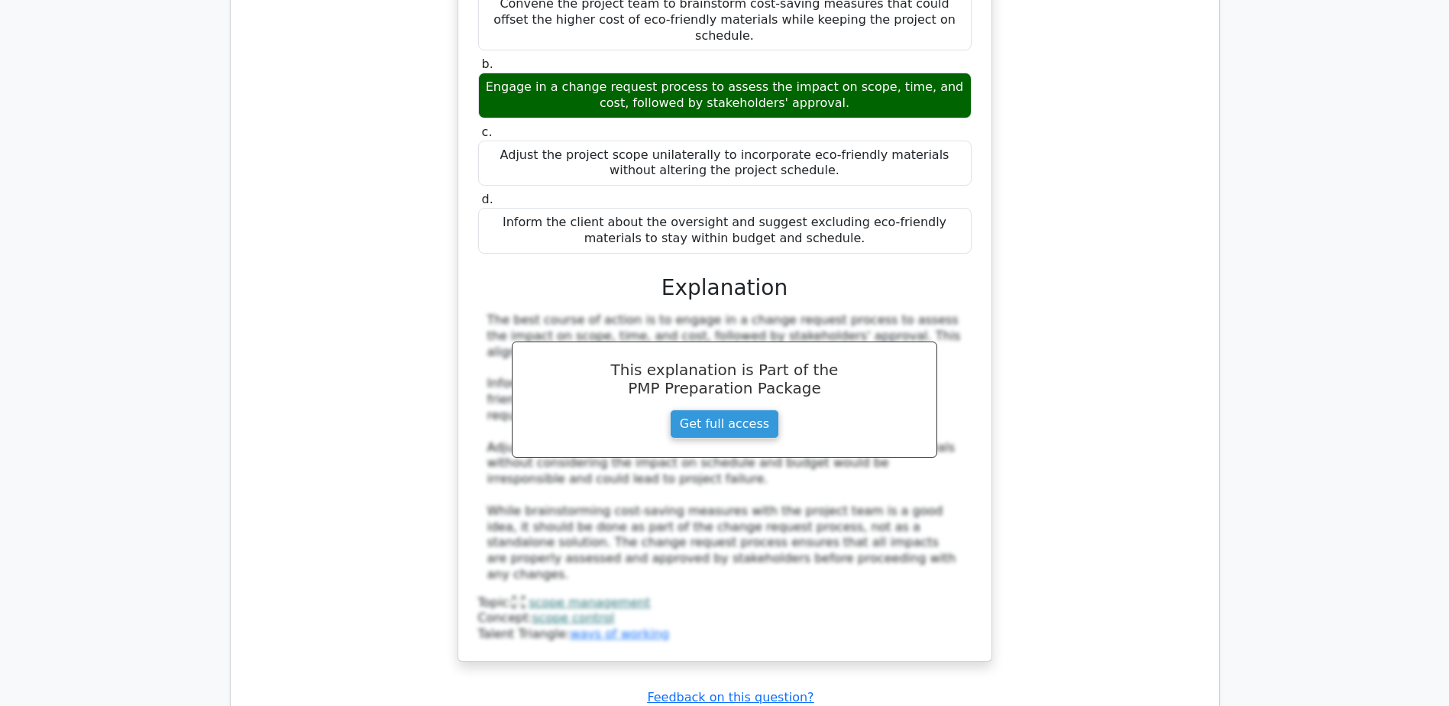
scroll to position [4278, 0]
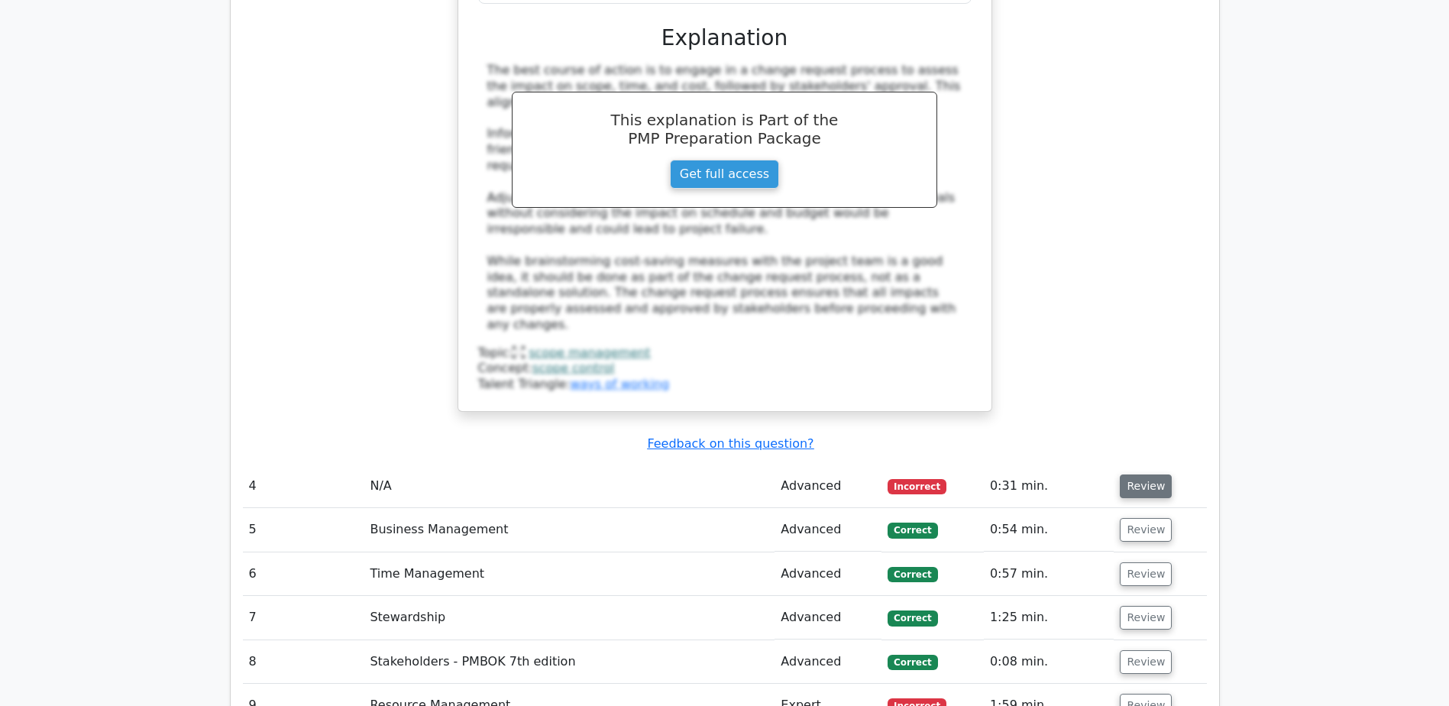
click at [1131, 474] on button "Review" at bounding box center [1146, 486] width 52 height 24
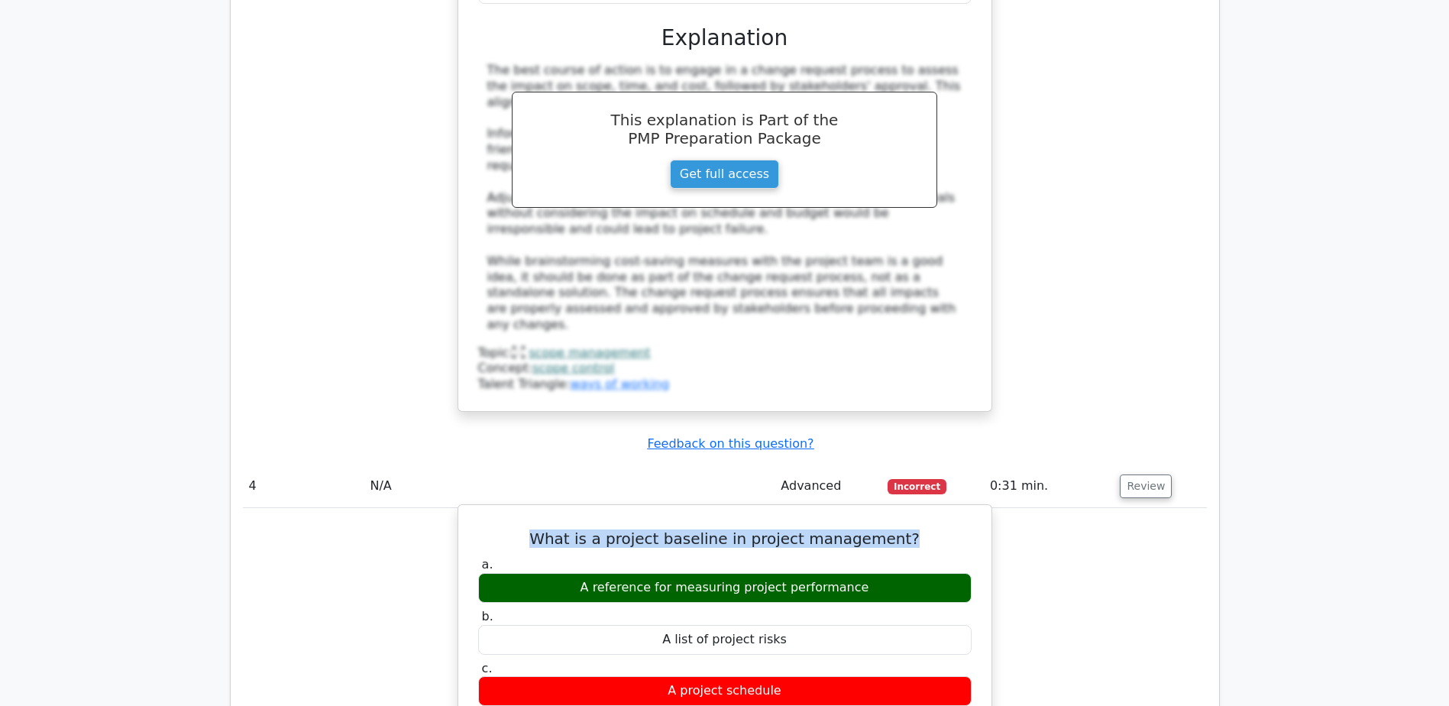
drag, startPoint x: 546, startPoint y: 350, endPoint x: 919, endPoint y: 351, distance: 372.8
click at [919, 529] on h5 "What is a project baseline in project management?" at bounding box center [725, 538] width 497 height 18
copy h5 "What is a project baseline in project management?"
drag, startPoint x: 581, startPoint y: 396, endPoint x: 873, endPoint y: 400, distance: 292.6
click at [873, 573] on div "A reference for measuring project performance" at bounding box center [724, 588] width 493 height 30
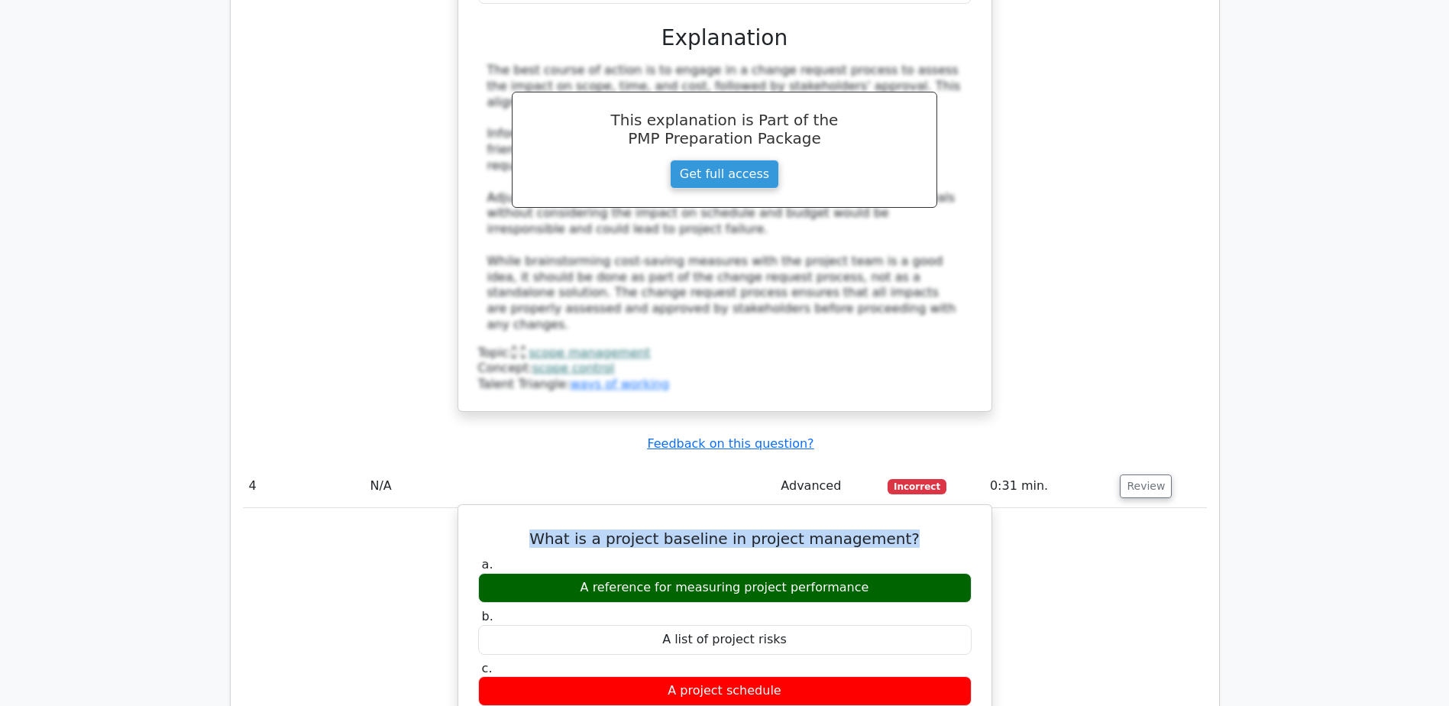
copy div "A reference for measuring project performance"
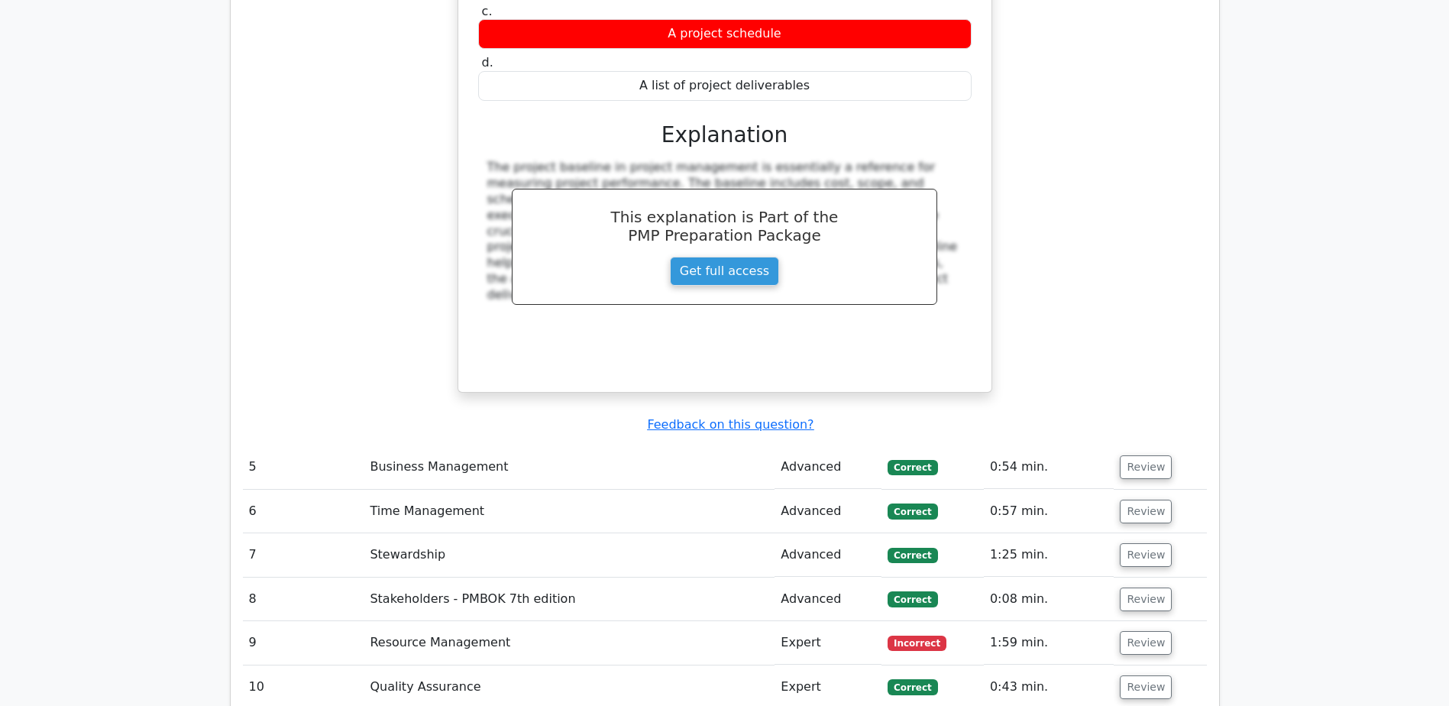
scroll to position [4965, 0]
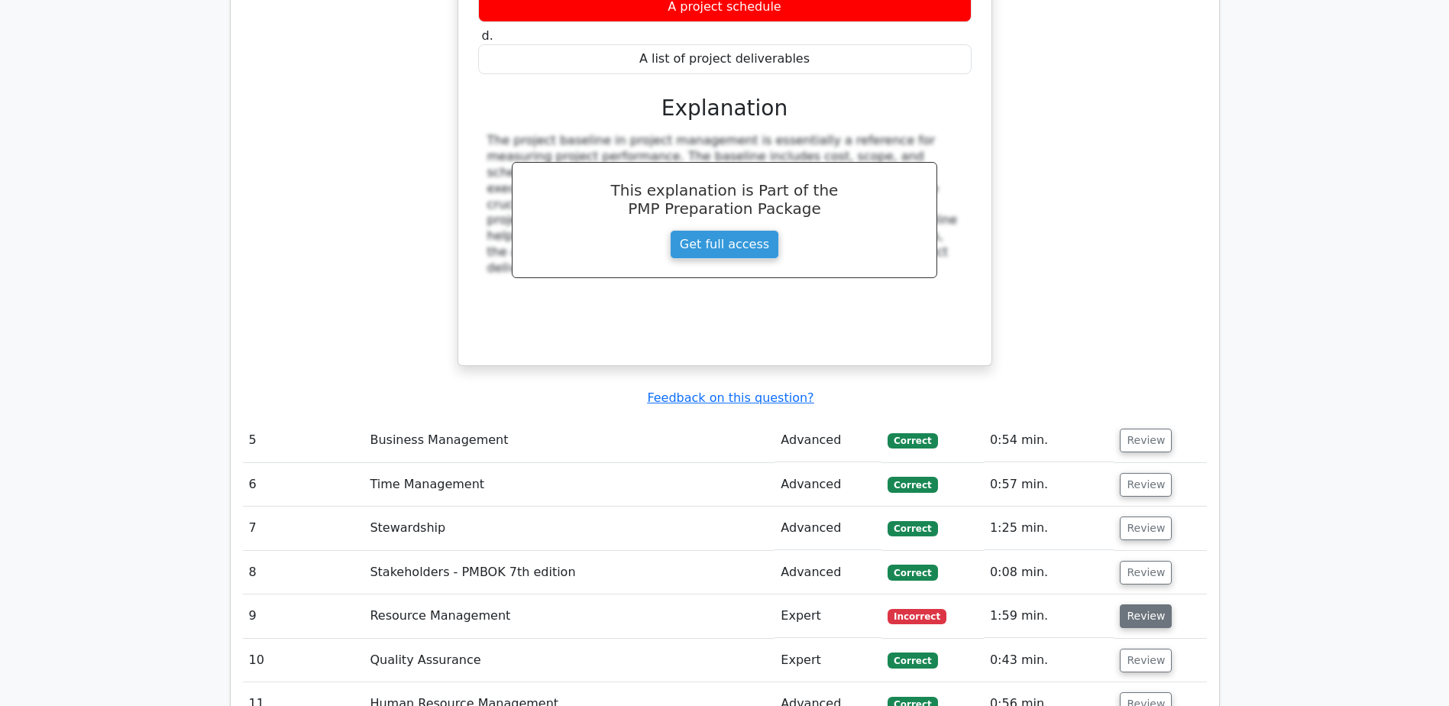
click at [1142, 604] on button "Review" at bounding box center [1146, 616] width 52 height 24
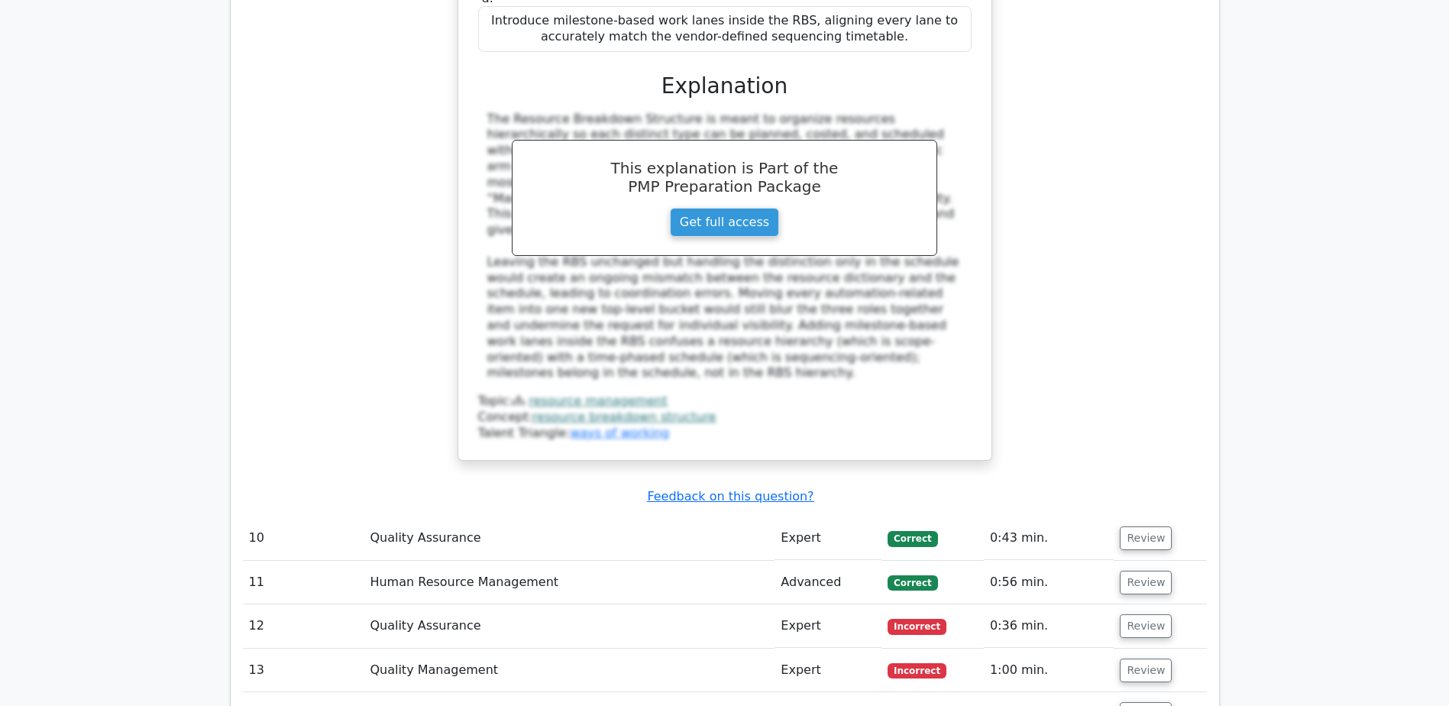
scroll to position [6035, 0]
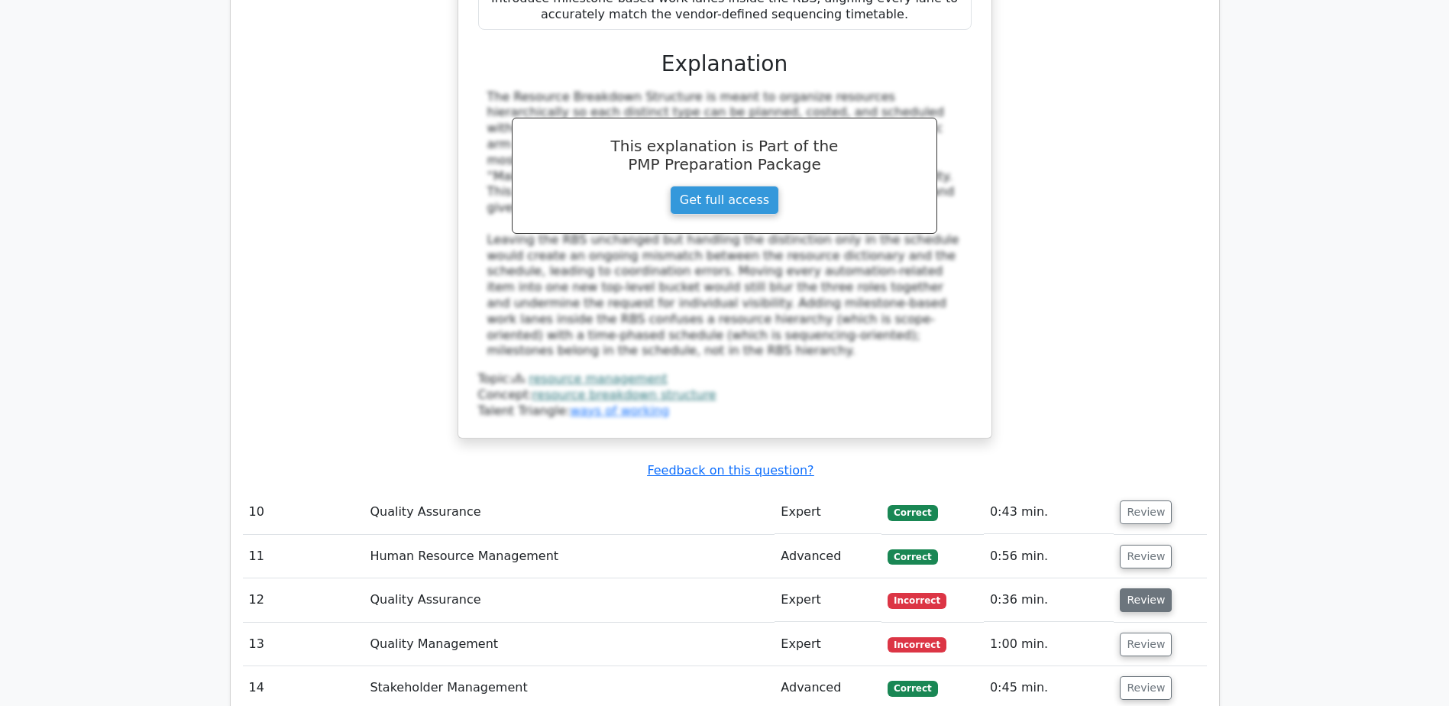
click at [1149, 588] on button "Review" at bounding box center [1146, 600] width 52 height 24
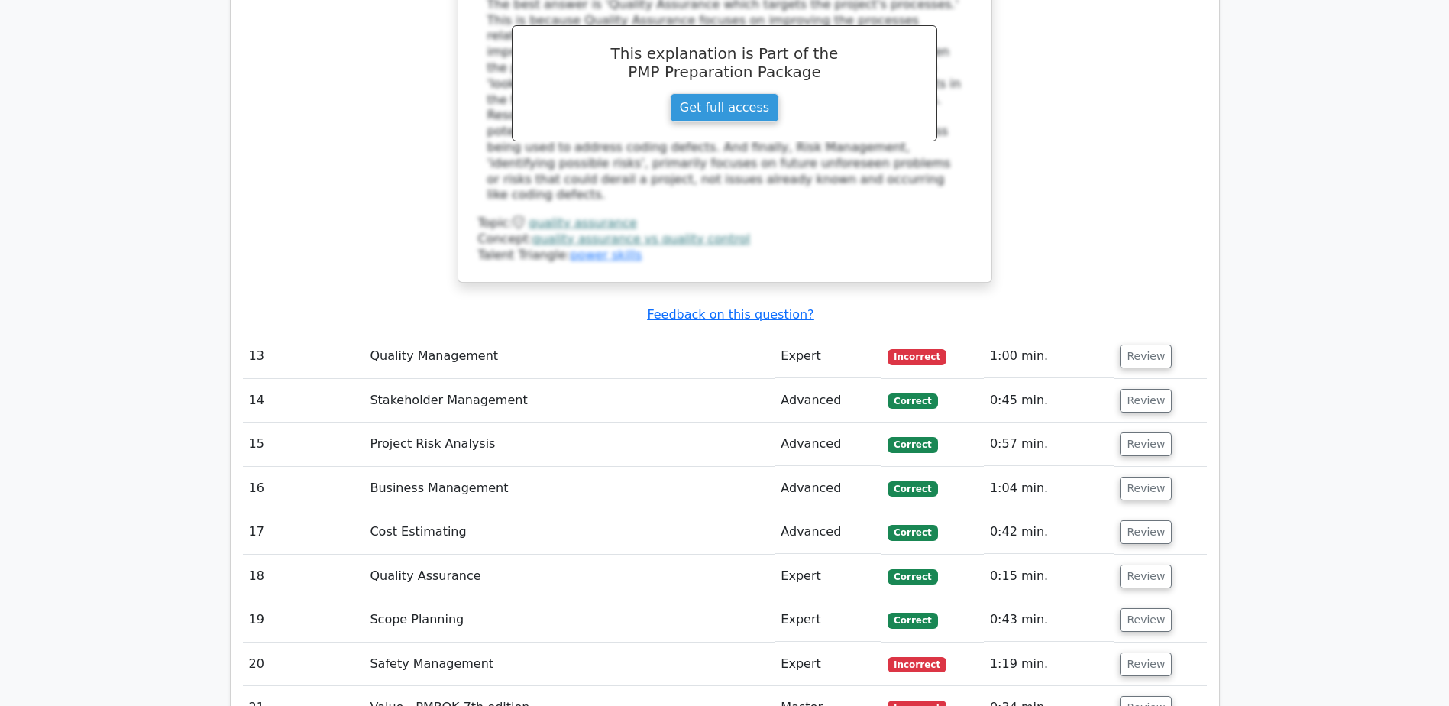
scroll to position [6875, 0]
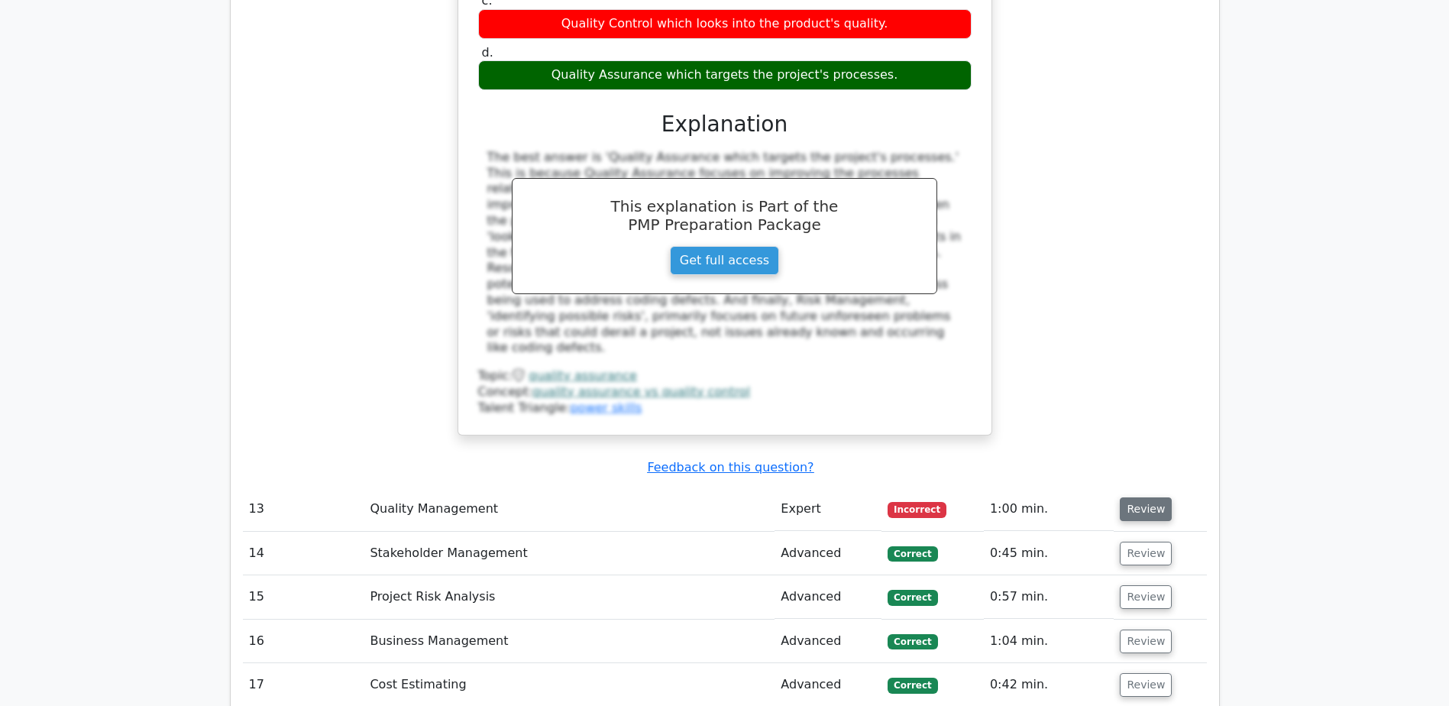
click at [1157, 497] on button "Review" at bounding box center [1146, 509] width 52 height 24
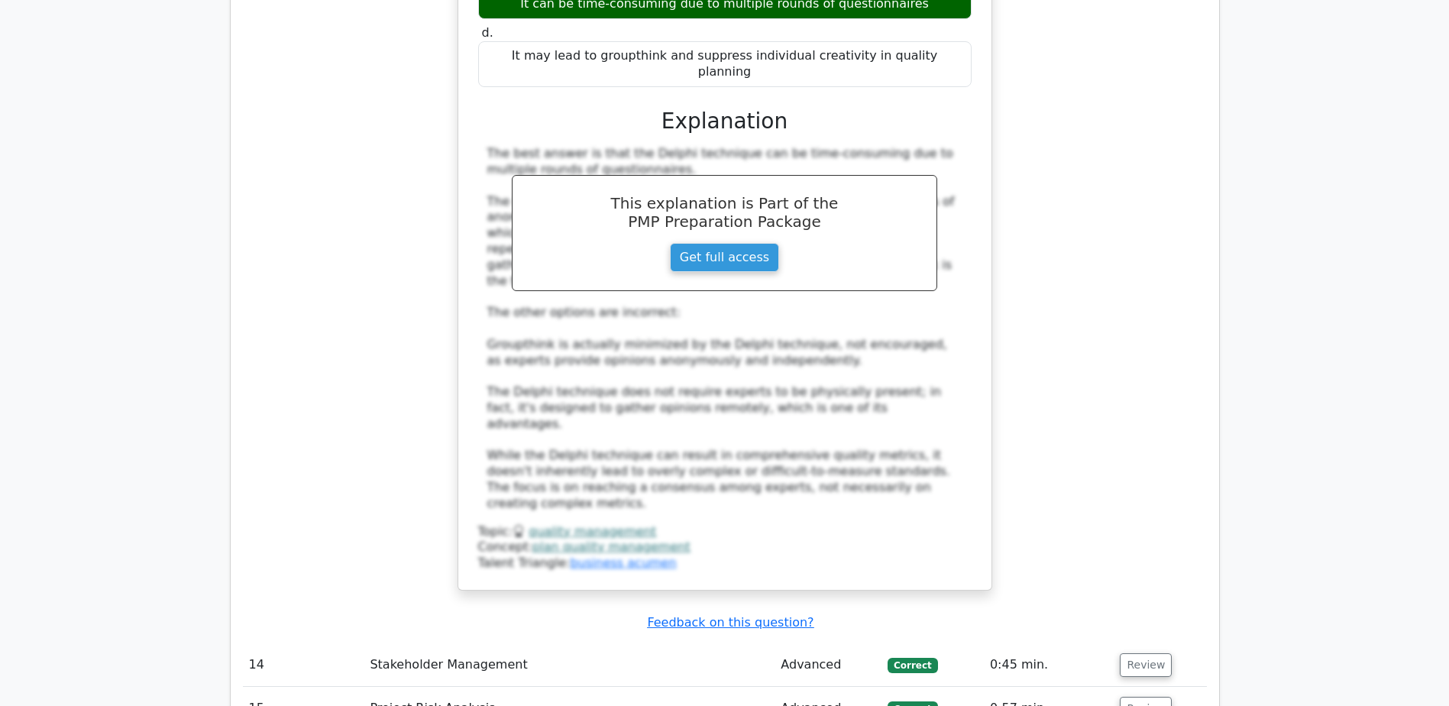
scroll to position [7715, 0]
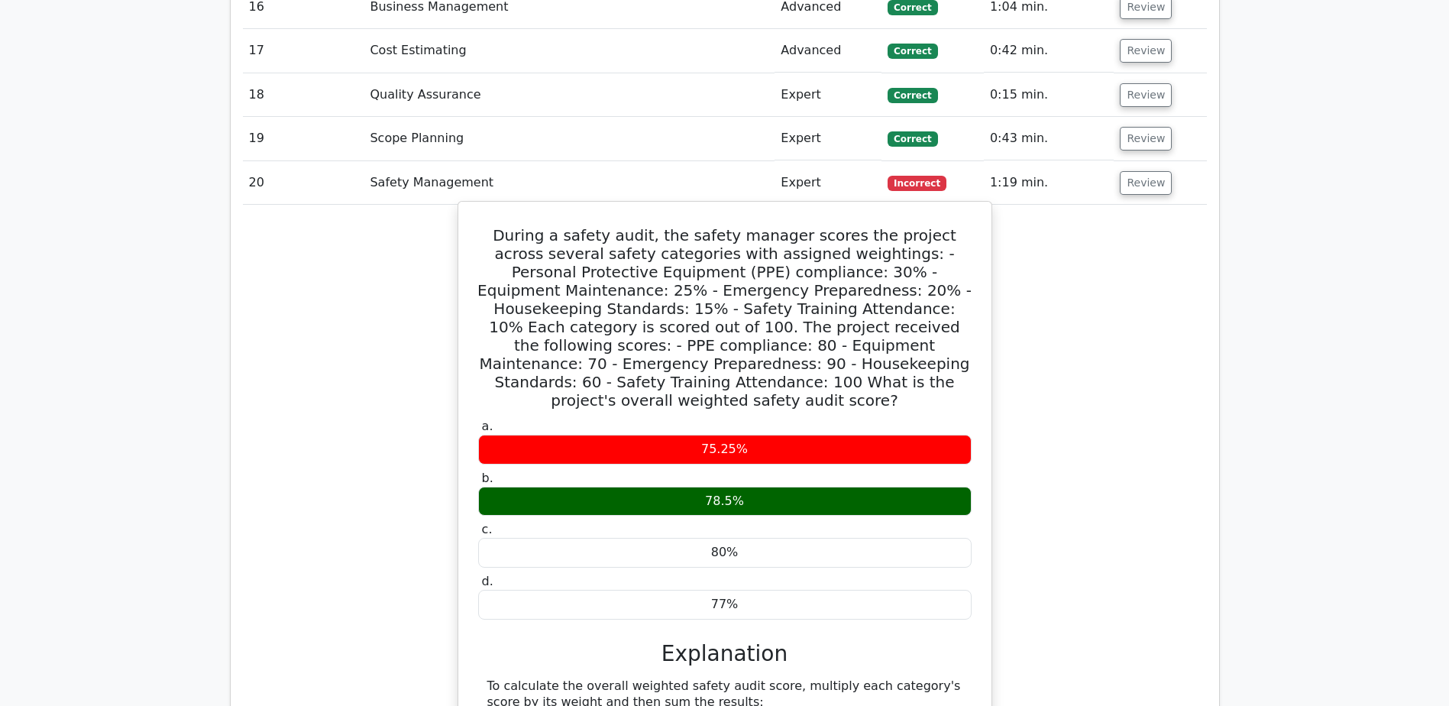
scroll to position [8556, 0]
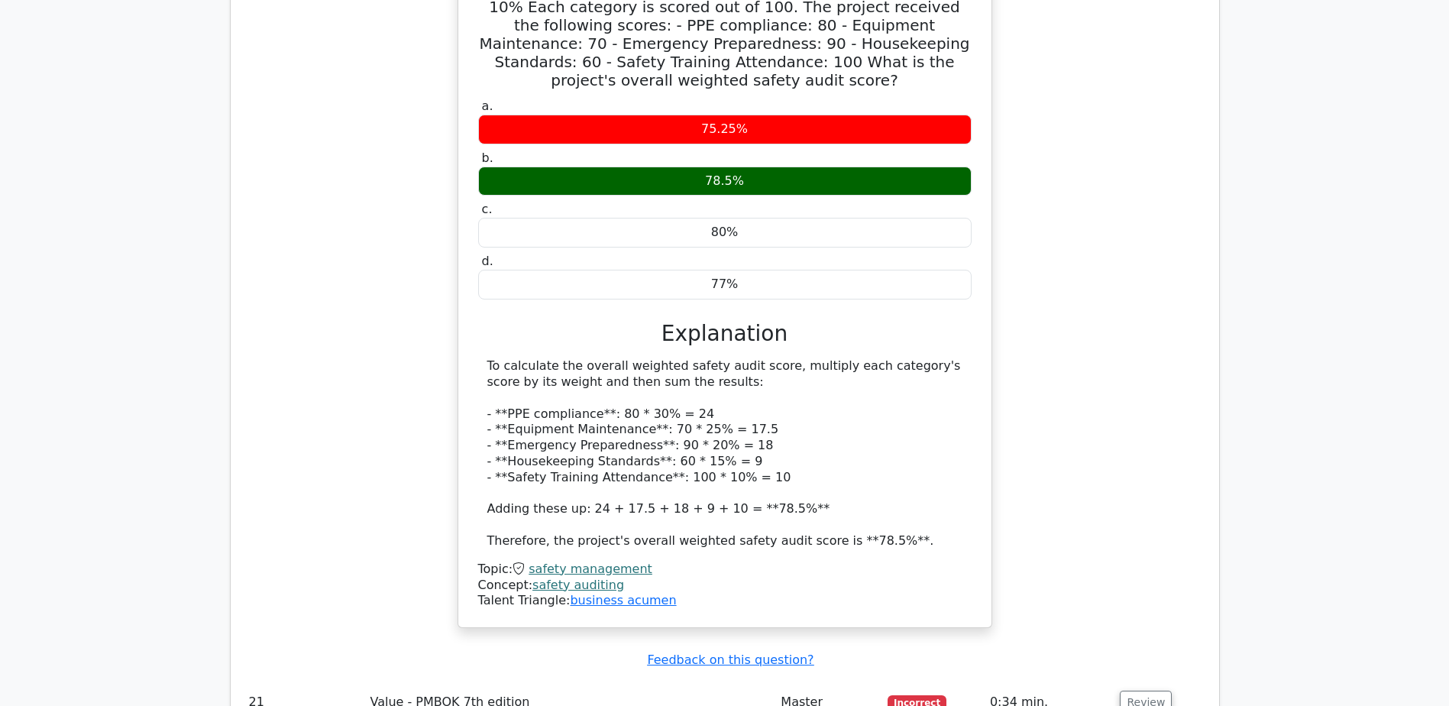
scroll to position [8785, 0]
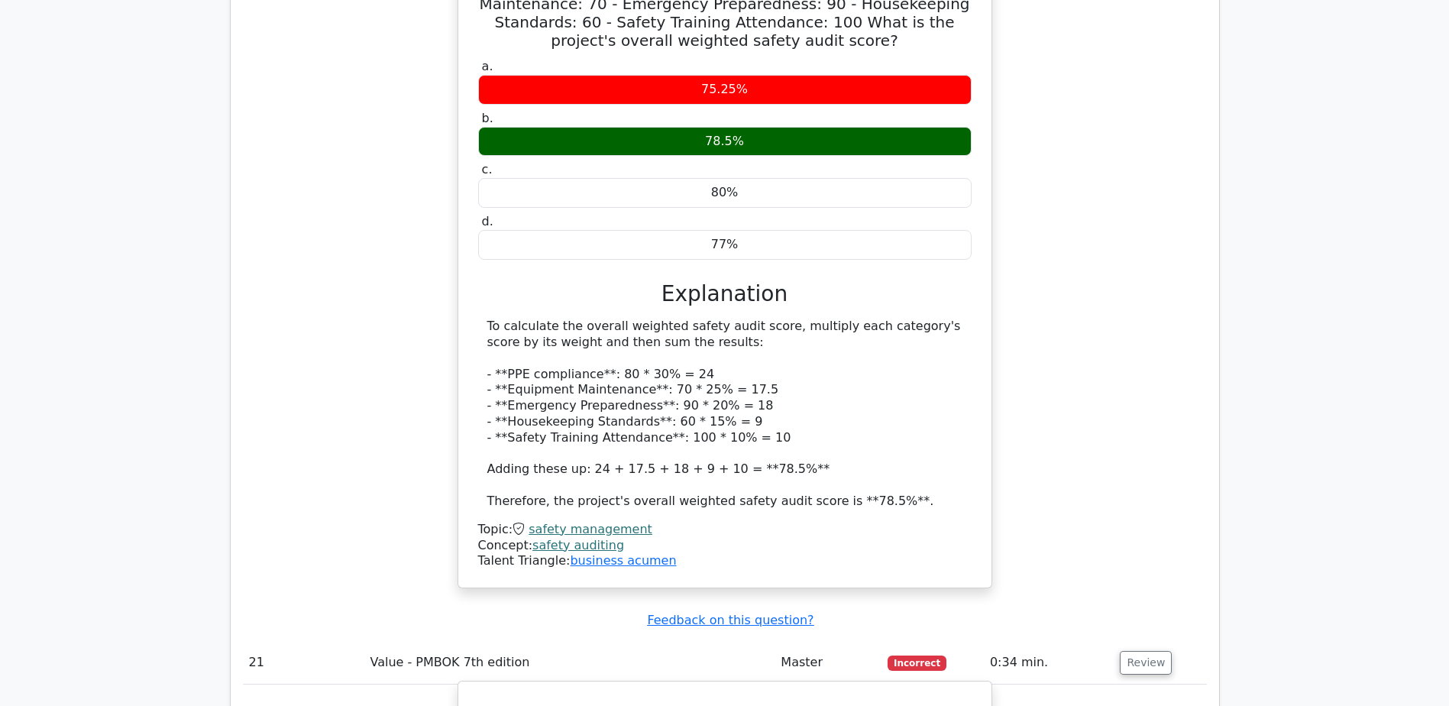
drag, startPoint x: 484, startPoint y: 316, endPoint x: 908, endPoint y: 361, distance: 426.3
copy h5 "In the context of Benefits Realization according to the PMBOK Guide Seventh Edi…"
drag, startPoint x: 548, startPoint y: 502, endPoint x: 907, endPoint y: 506, distance: 359.0
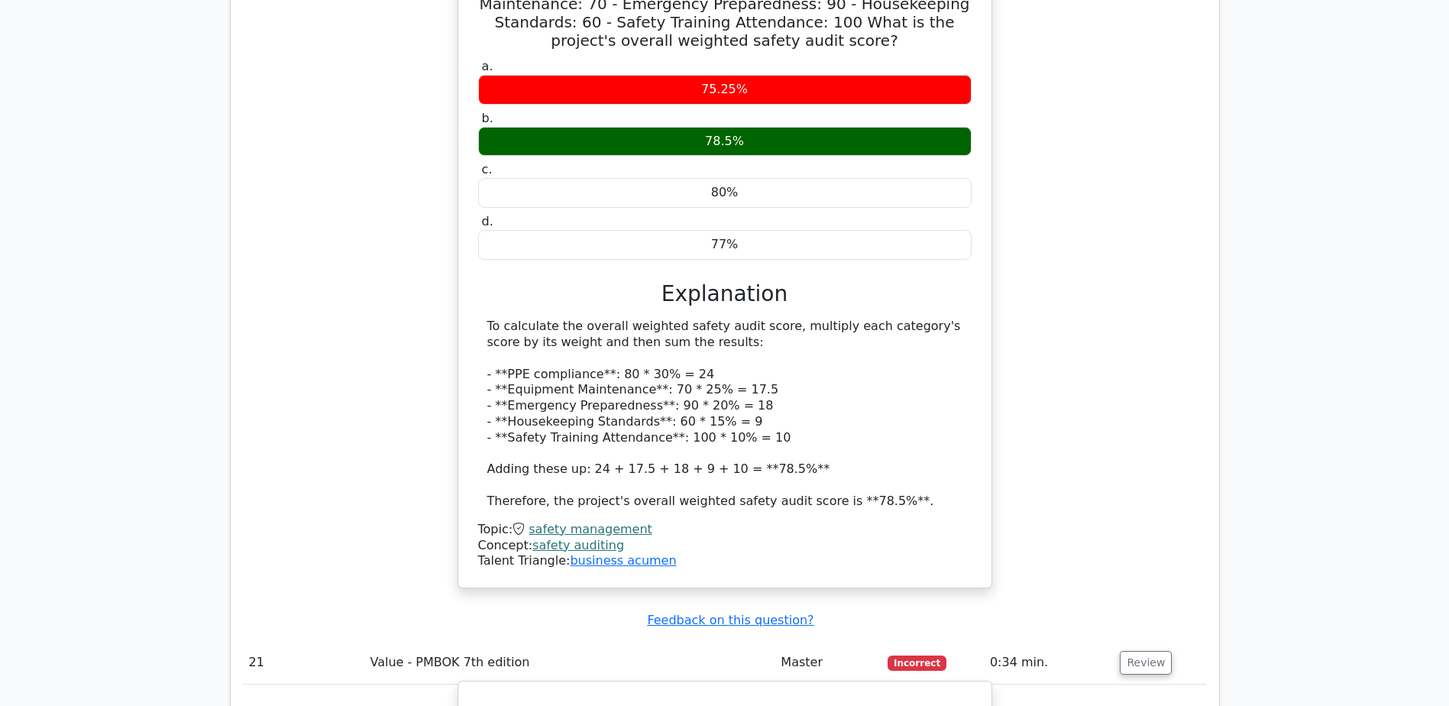
copy div "Establish a benefits sustainment plan with assigned ownership."
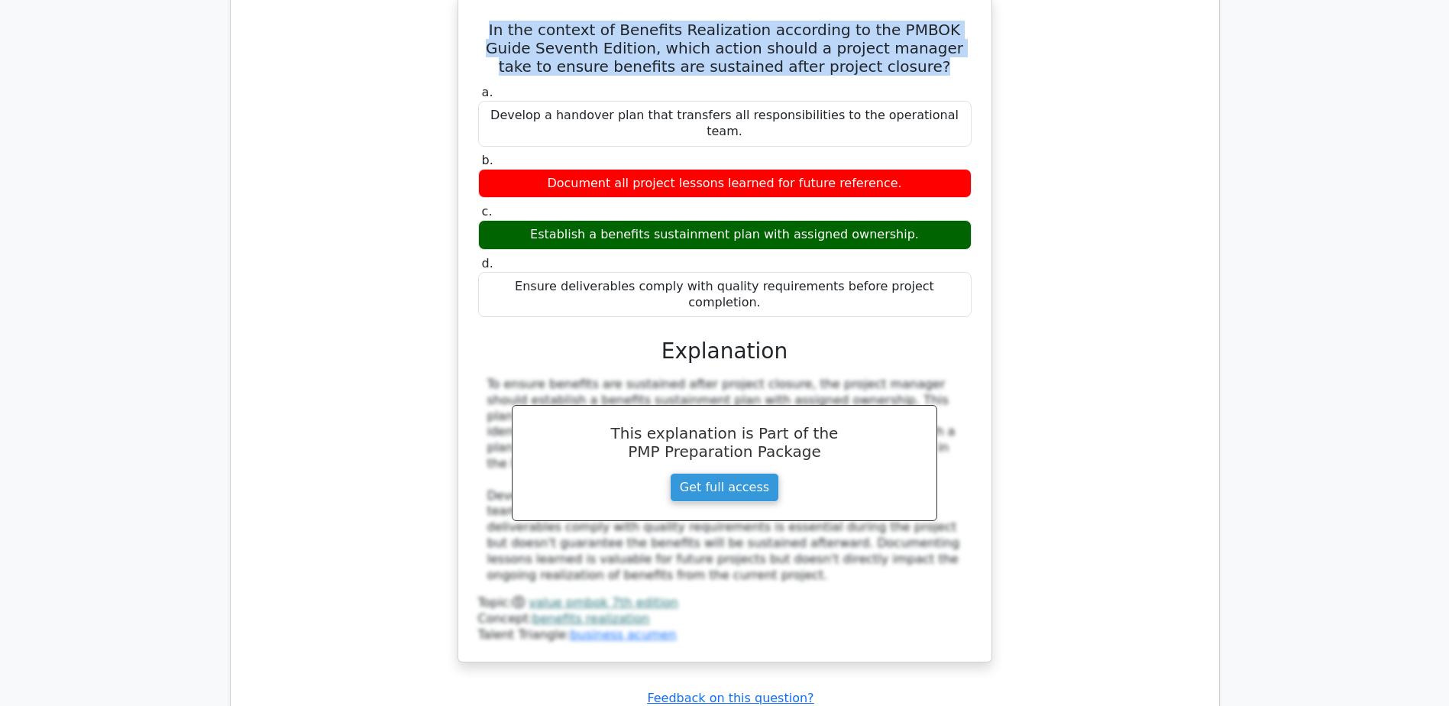
scroll to position [9472, 0]
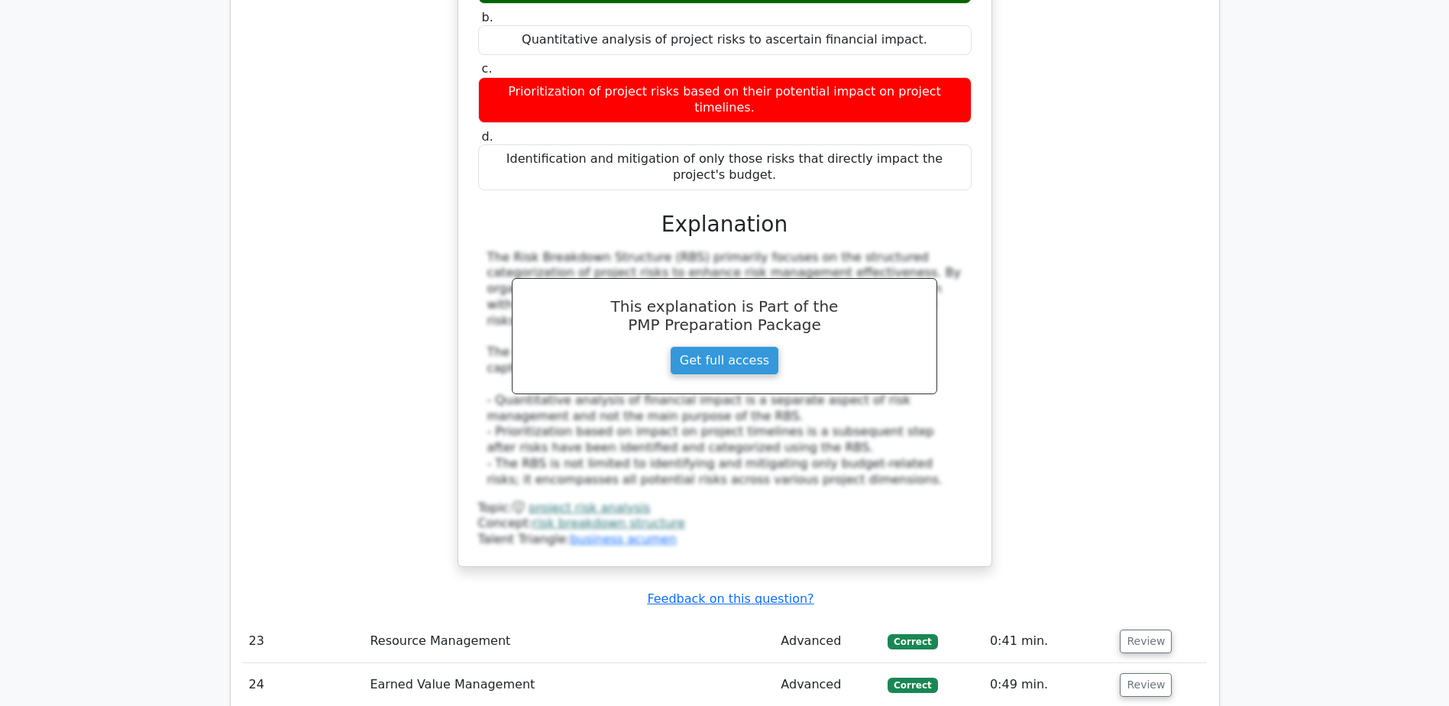
scroll to position [10618, 0]
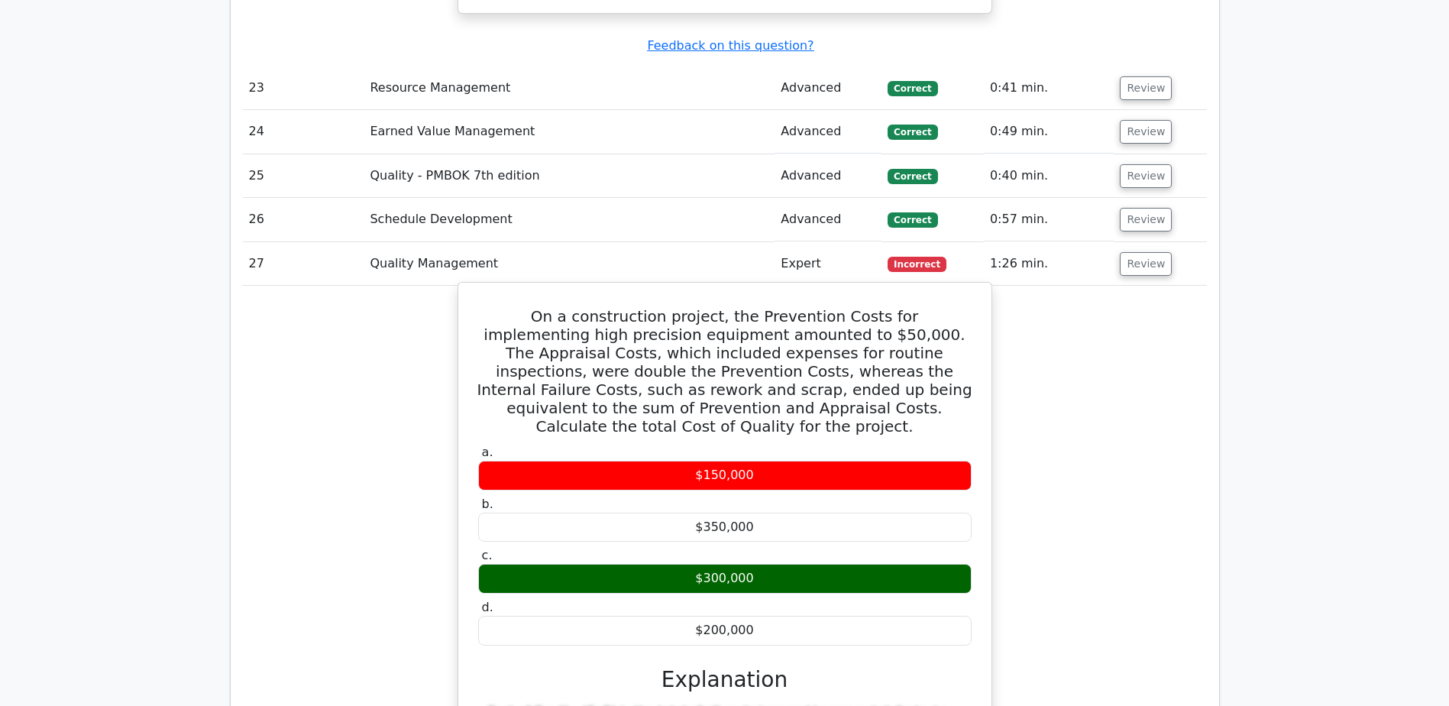
scroll to position [11229, 0]
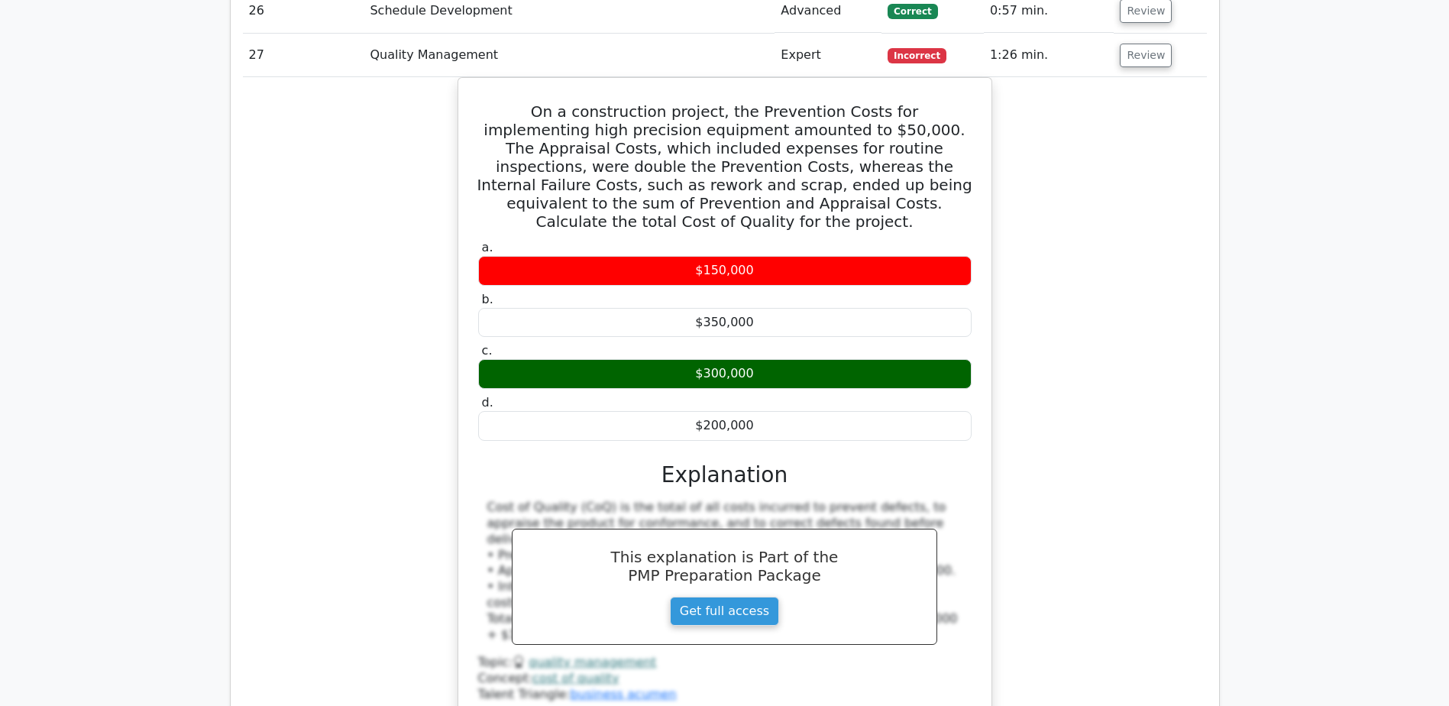
scroll to position [11382, 0]
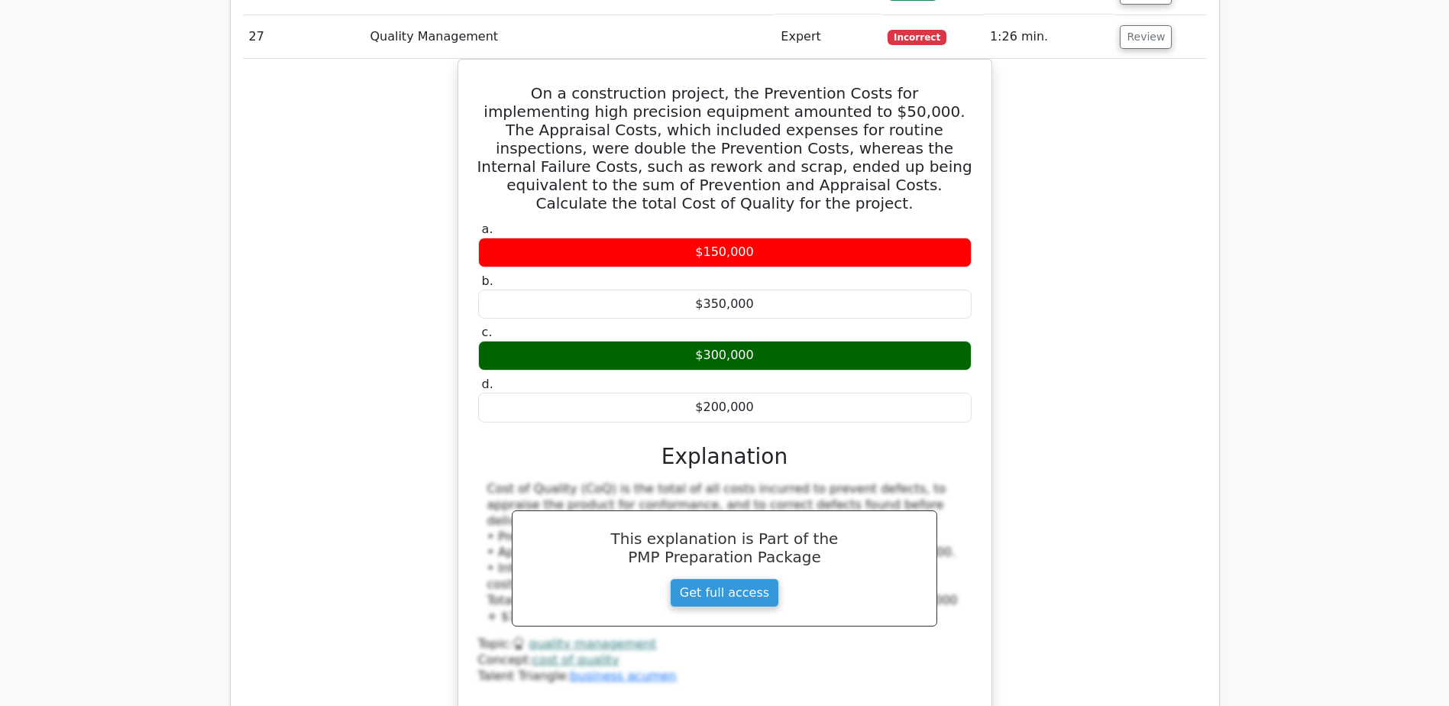
drag, startPoint x: 478, startPoint y: 337, endPoint x: 886, endPoint y: 358, distance: 408.5
copy h5 "In a Just-in-Time (JIT) manufacturing system, which of the following is a key p…"
drag, startPoint x: 634, startPoint y: 562, endPoint x: 849, endPoint y: 568, distance: 215.5
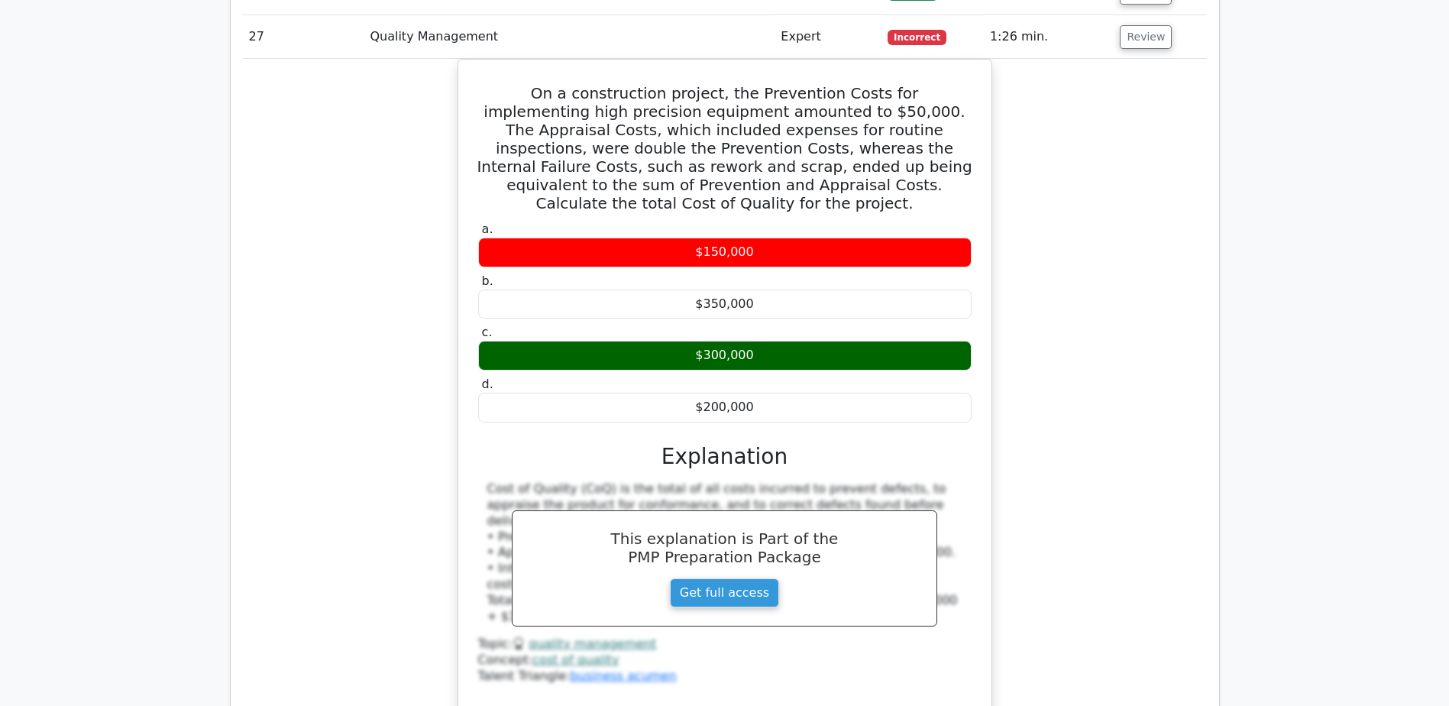
copy div "Reducing inventory levels"
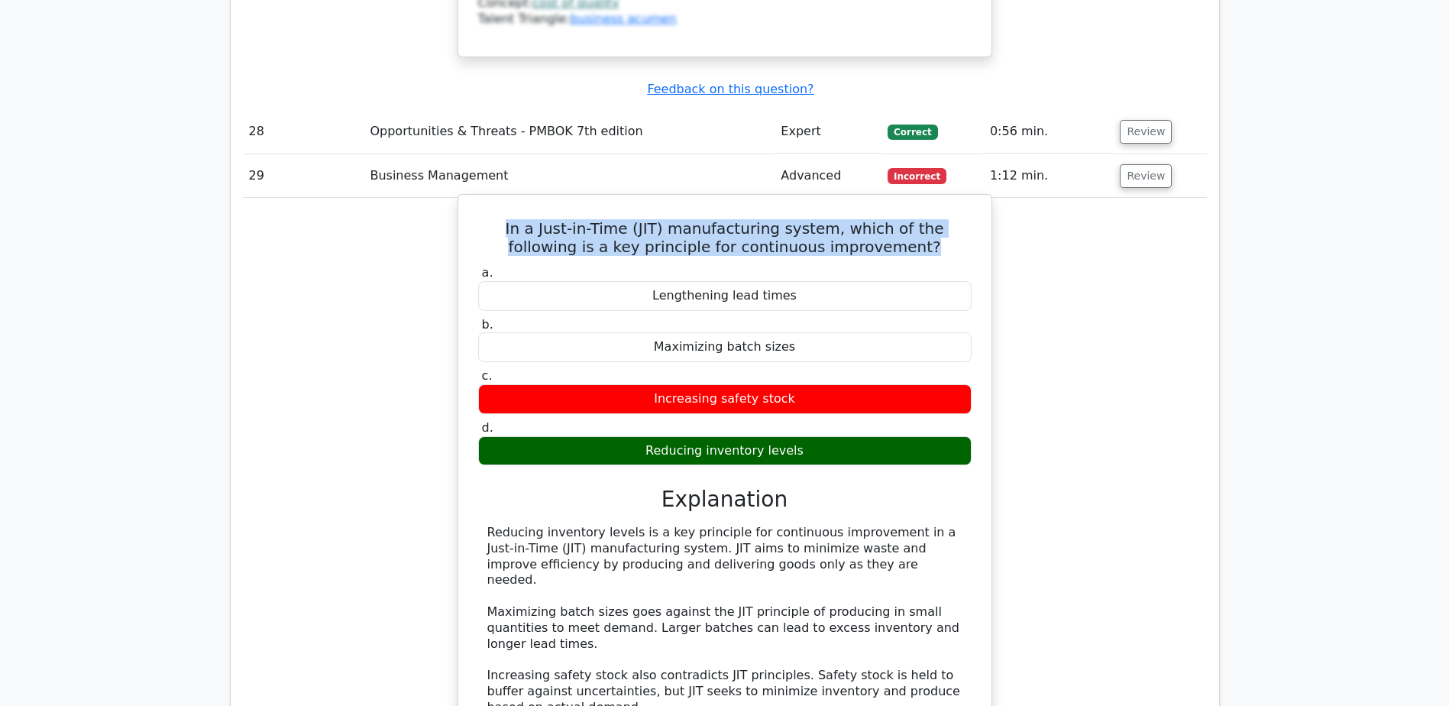
scroll to position [12070, 0]
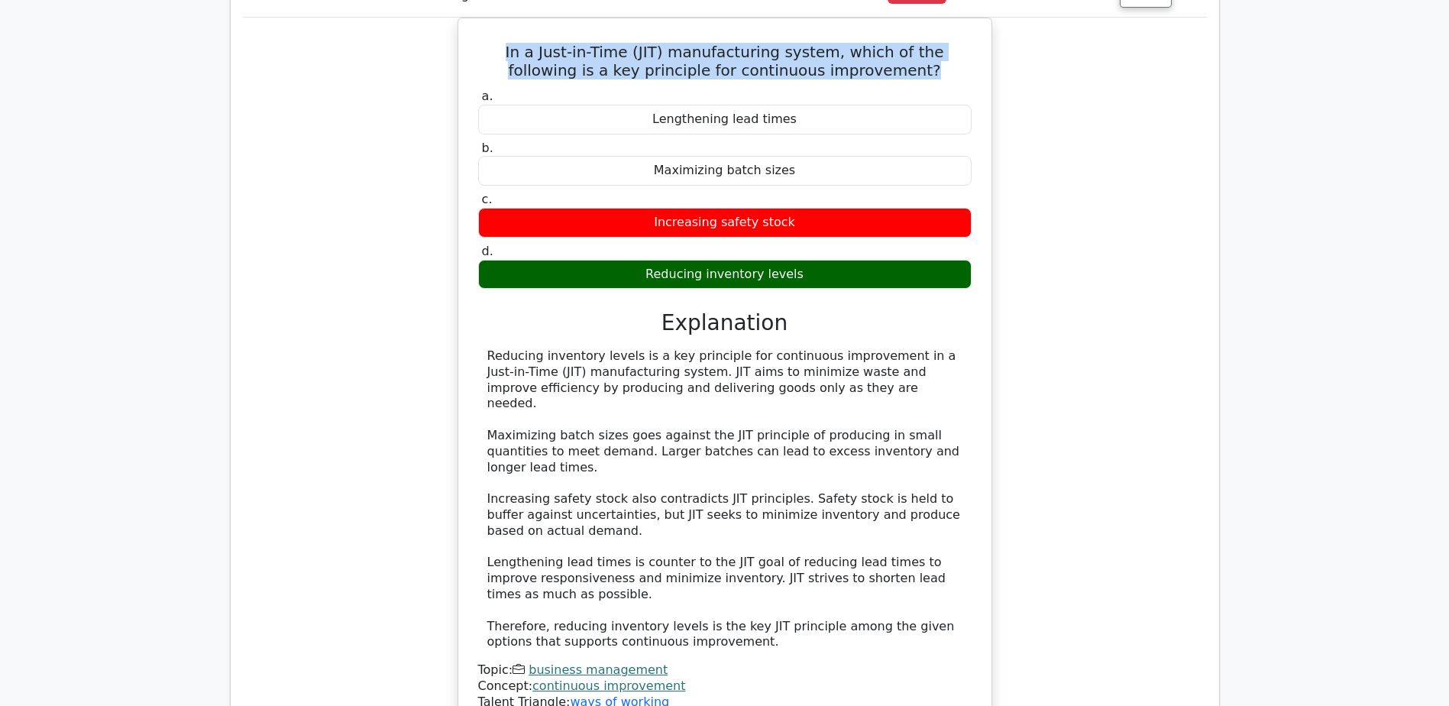
scroll to position [12222, 0]
